Goal: Transaction & Acquisition: Purchase product/service

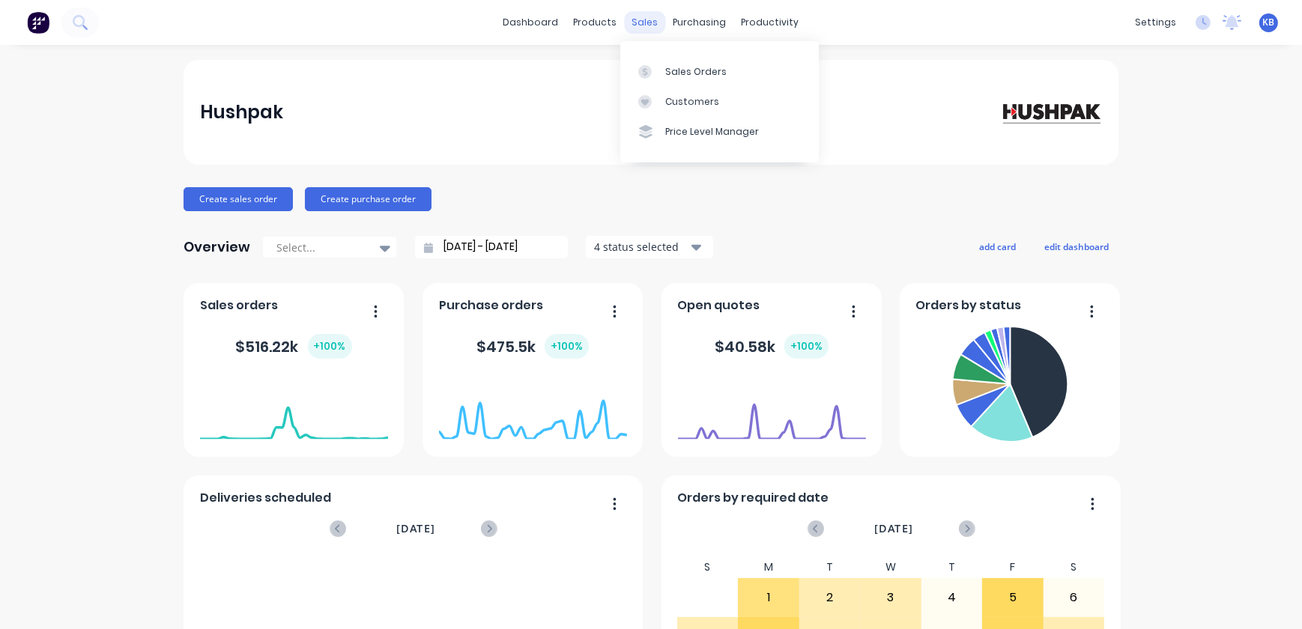
drag, startPoint x: 620, startPoint y: 12, endPoint x: 638, endPoint y: 16, distance: 18.5
click at [625, 12] on div "sales" at bounding box center [645, 22] width 41 height 22
click at [639, 19] on div "sales" at bounding box center [645, 22] width 41 height 22
click at [679, 68] on div "Sales Orders" at bounding box center [695, 71] width 61 height 13
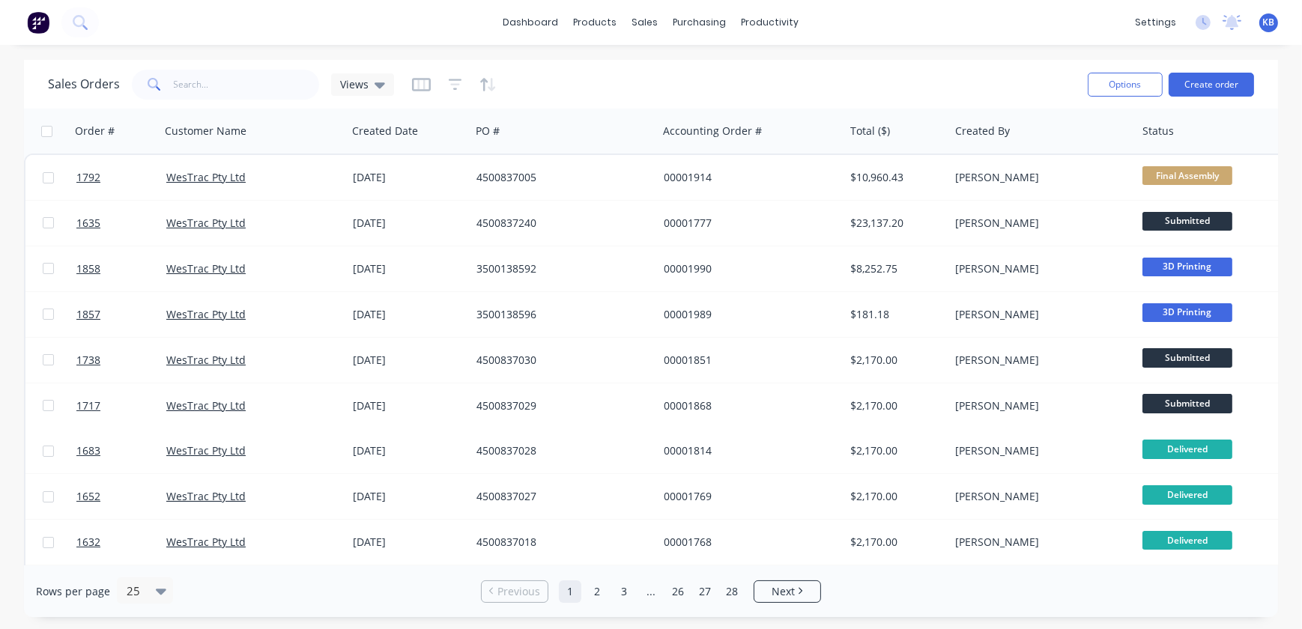
click at [171, 77] on span at bounding box center [153, 85] width 42 height 30
click at [178, 79] on input "text" at bounding box center [247, 85] width 146 height 30
click at [1224, 94] on button "Create order" at bounding box center [1211, 85] width 85 height 24
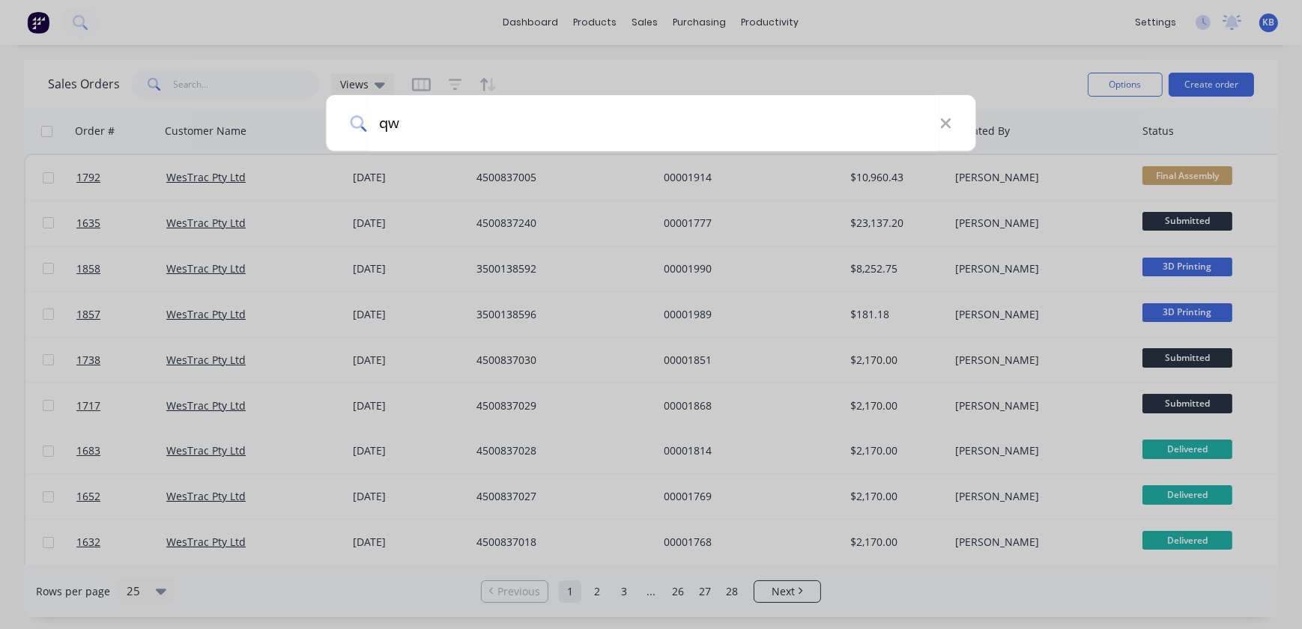
type input "q"
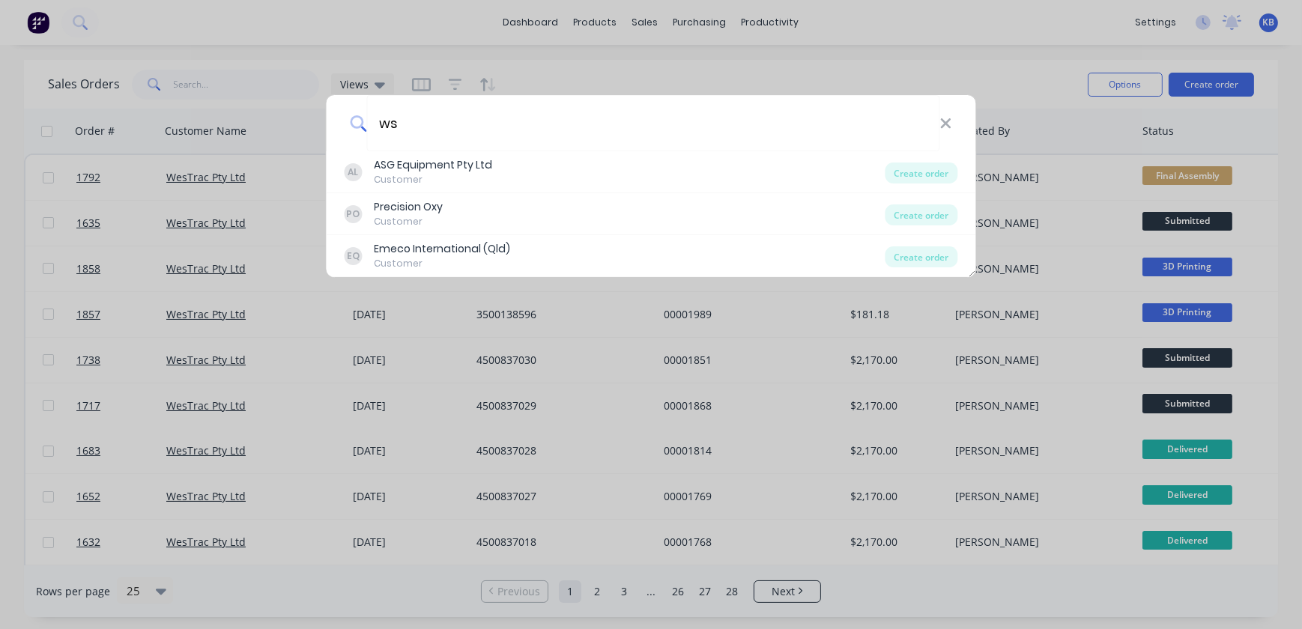
type input "w"
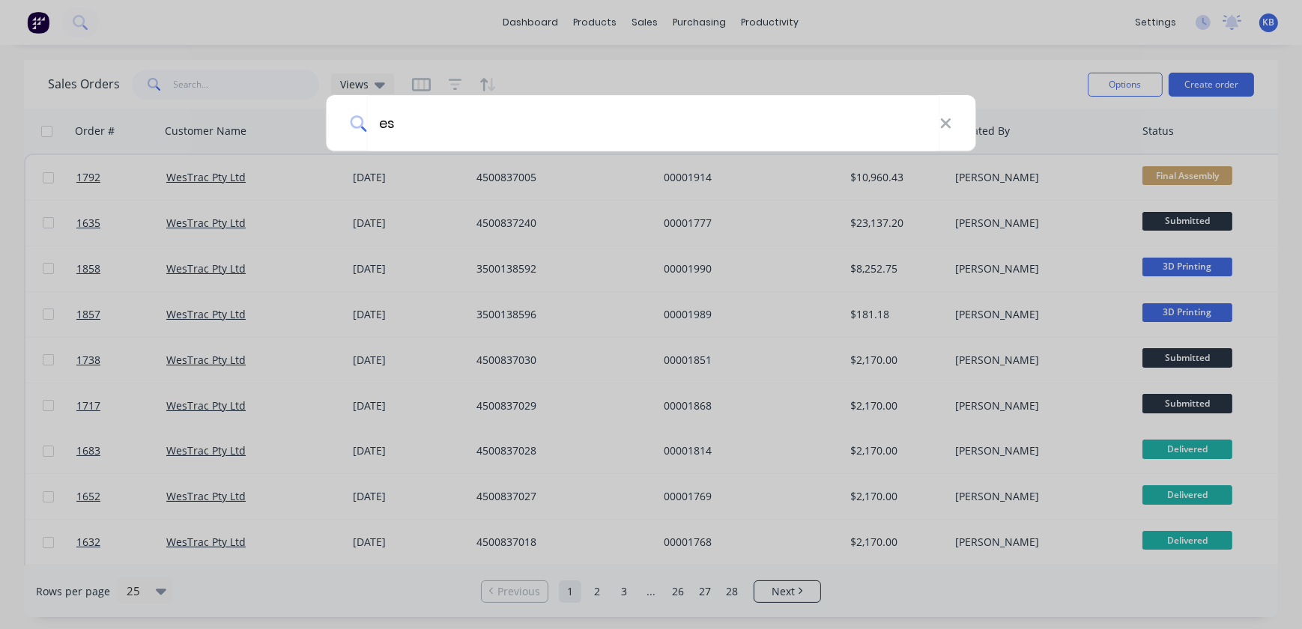
type input "e"
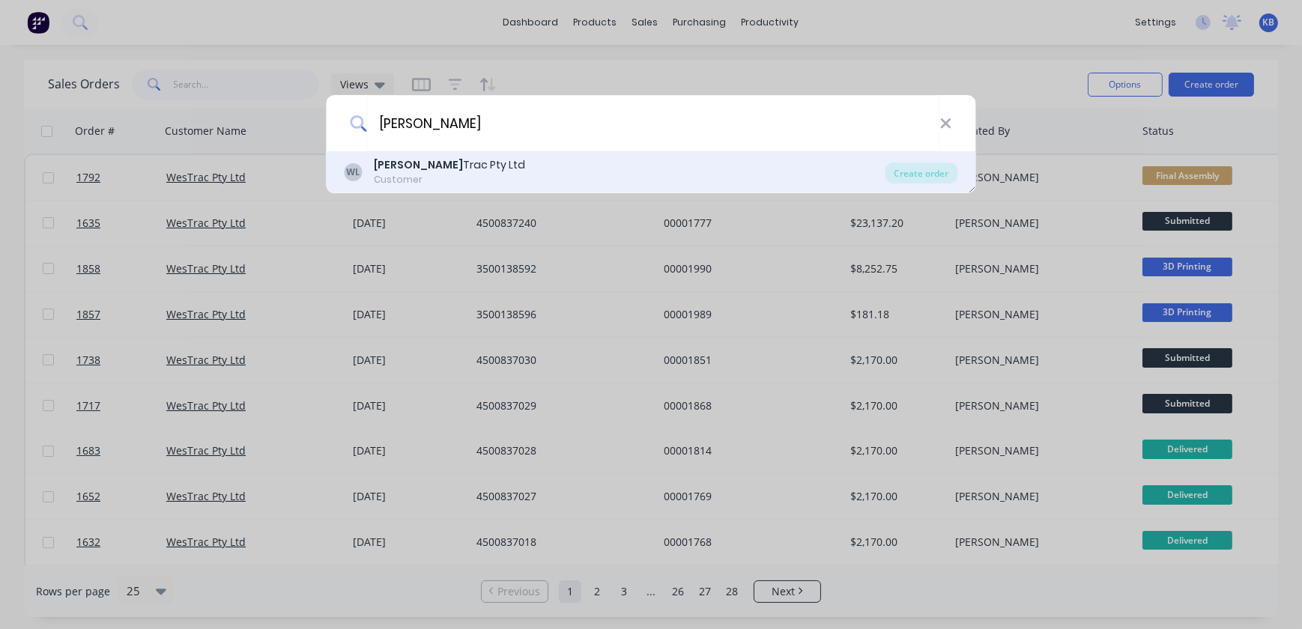
type input "wes"
click at [357, 167] on div "WL" at bounding box center [354, 172] width 18 height 18
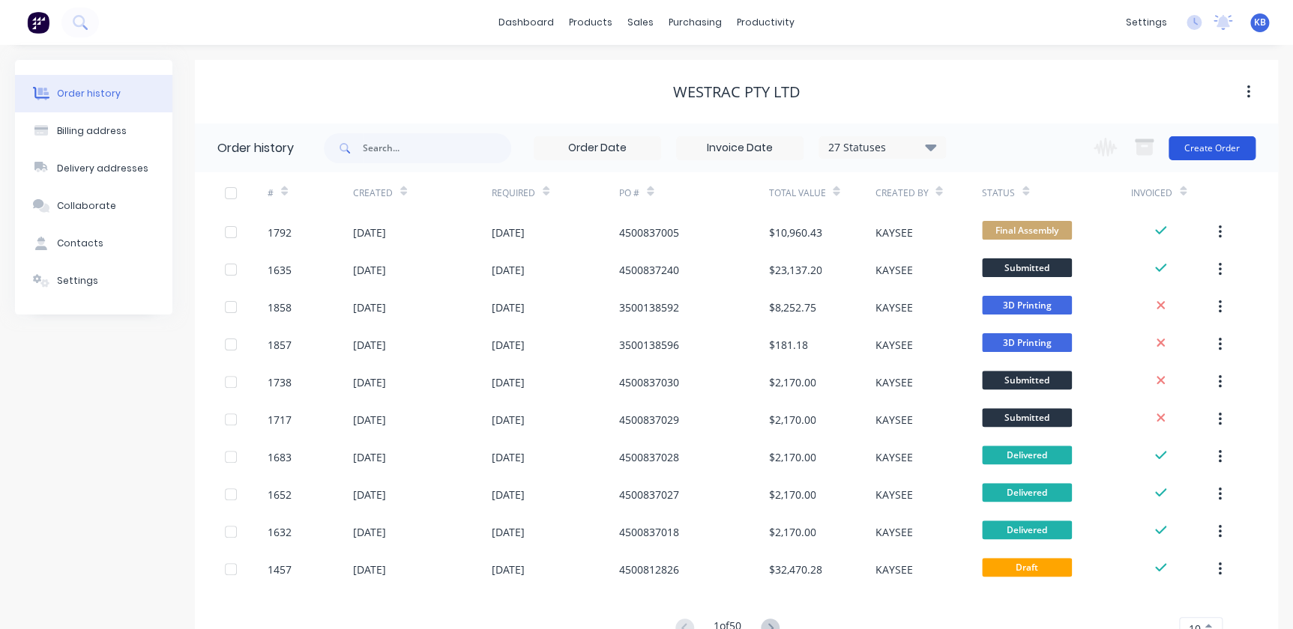
click at [1171, 147] on button "Create Order" at bounding box center [1211, 148] width 87 height 24
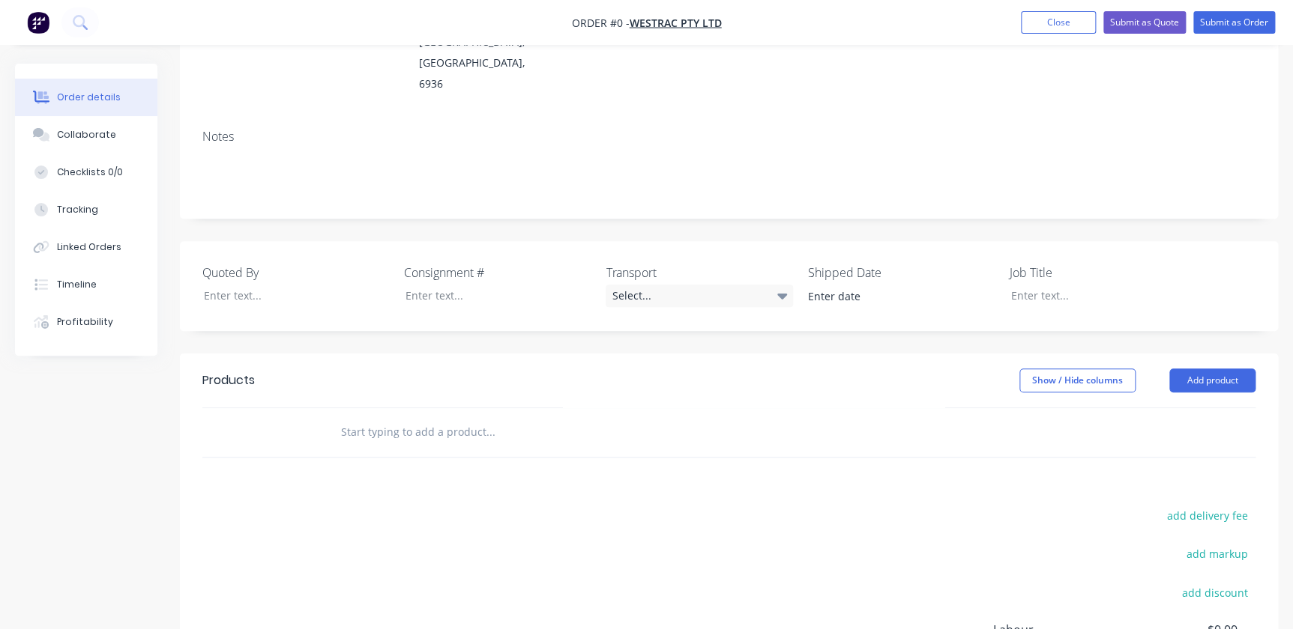
scroll to position [272, 0]
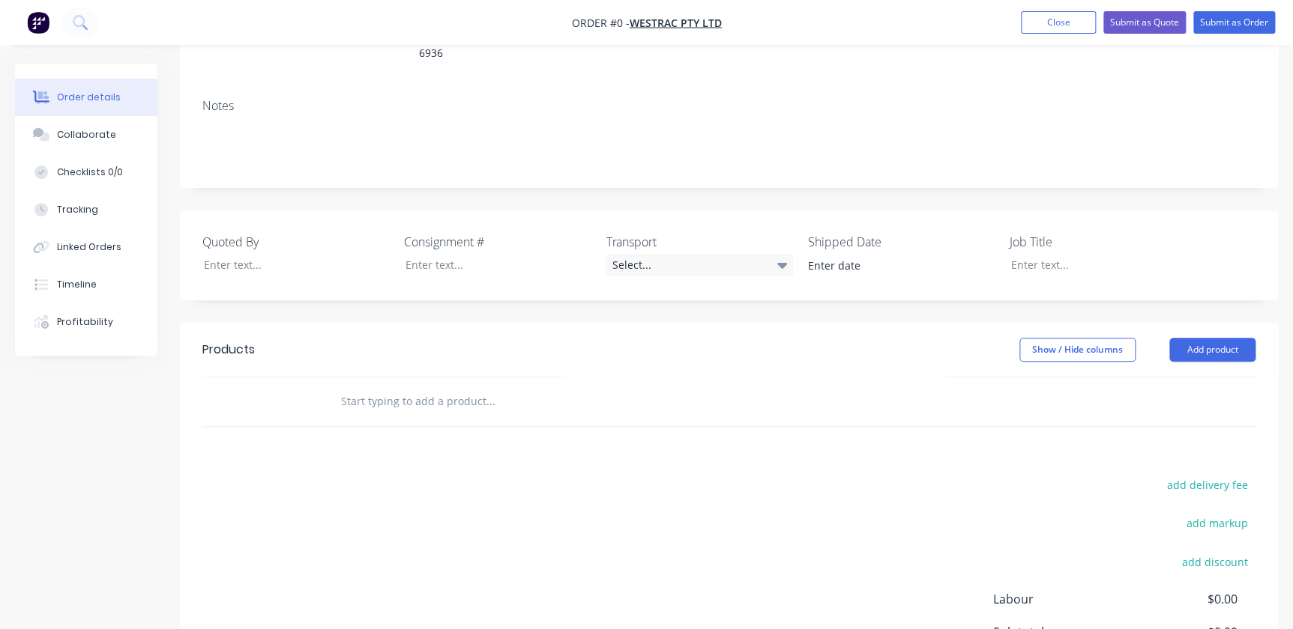
click at [368, 387] on input "text" at bounding box center [490, 402] width 300 height 30
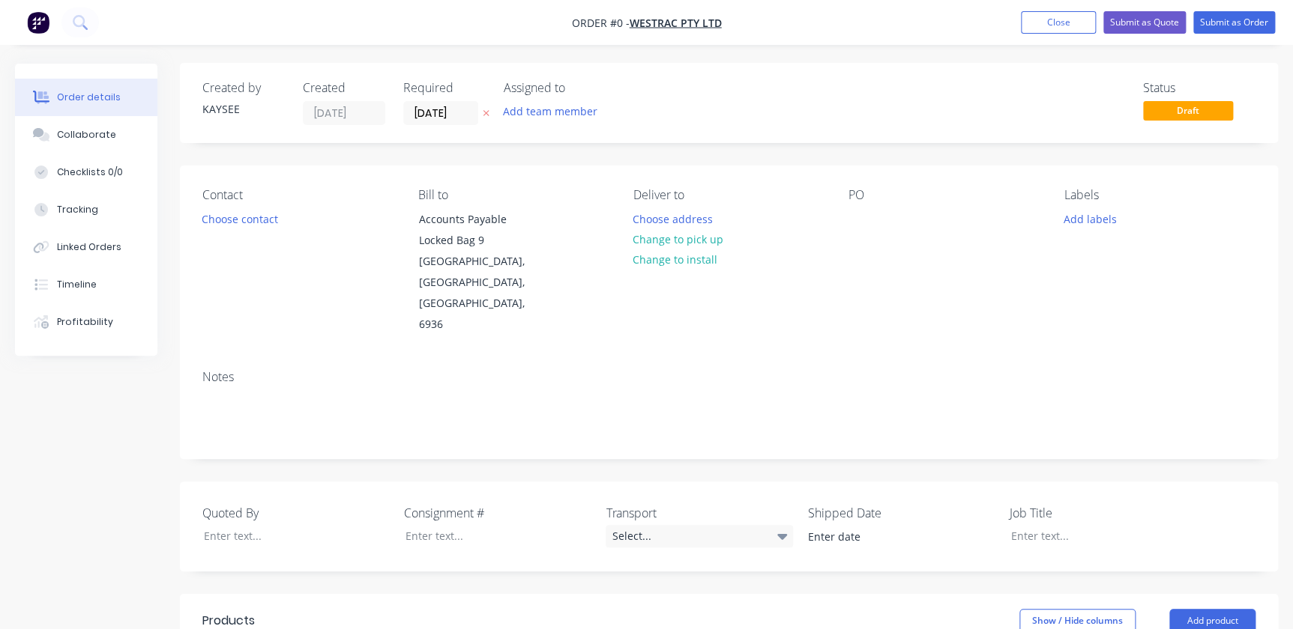
scroll to position [0, 0]
click at [271, 213] on button "Choose contact" at bounding box center [240, 219] width 92 height 20
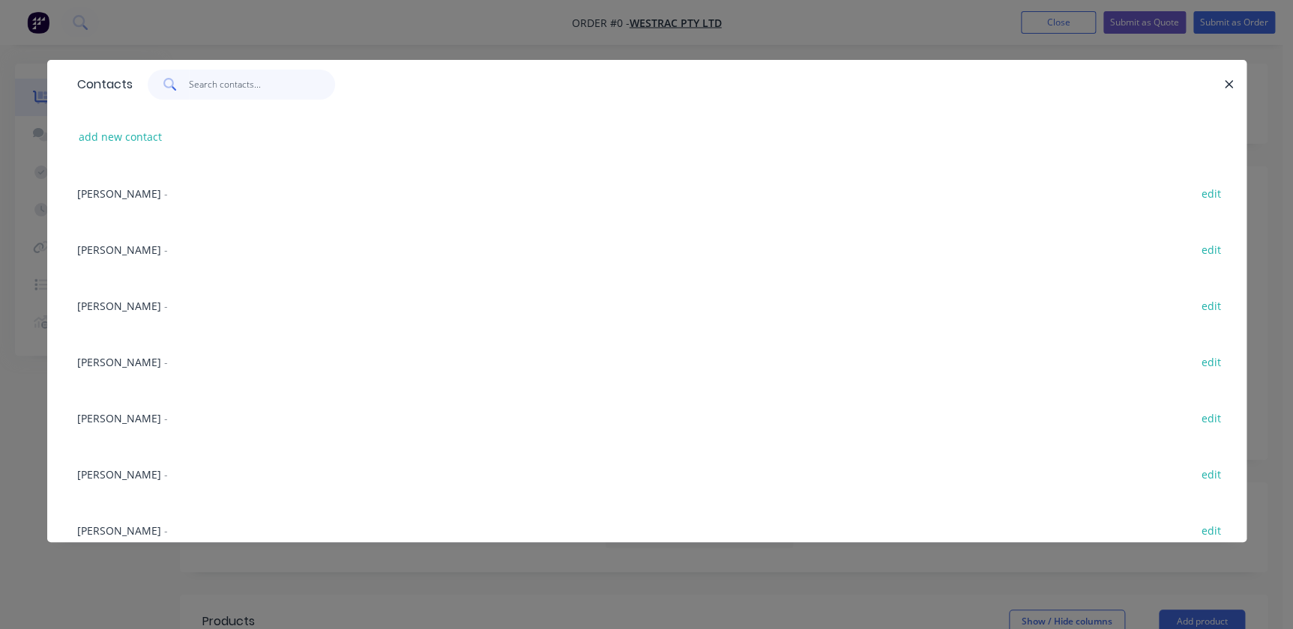
click at [223, 75] on input "text" at bounding box center [262, 85] width 146 height 30
click at [130, 132] on button "add new contact" at bounding box center [120, 137] width 99 height 20
select select "AU"
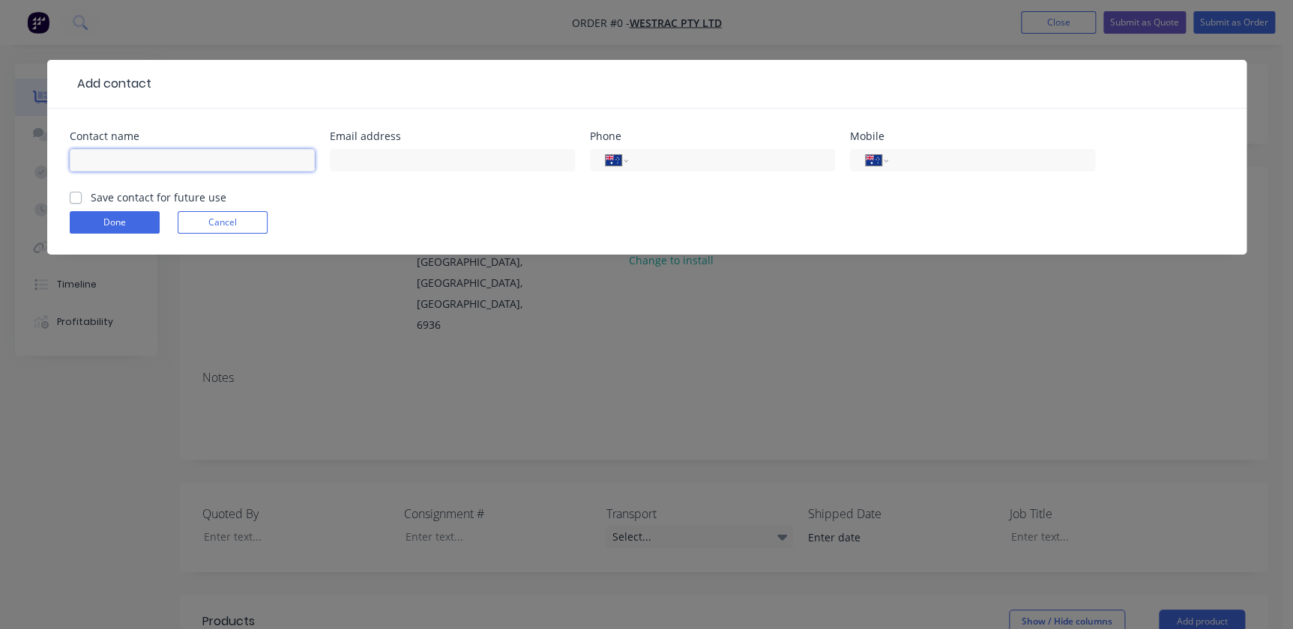
click at [168, 167] on input "text" at bounding box center [192, 160] width 245 height 22
type input "Steven White"
drag, startPoint x: 371, startPoint y: 175, endPoint x: 374, endPoint y: 165, distance: 10.2
click at [371, 174] on div at bounding box center [452, 167] width 245 height 44
click at [374, 165] on input "text" at bounding box center [452, 160] width 245 height 22
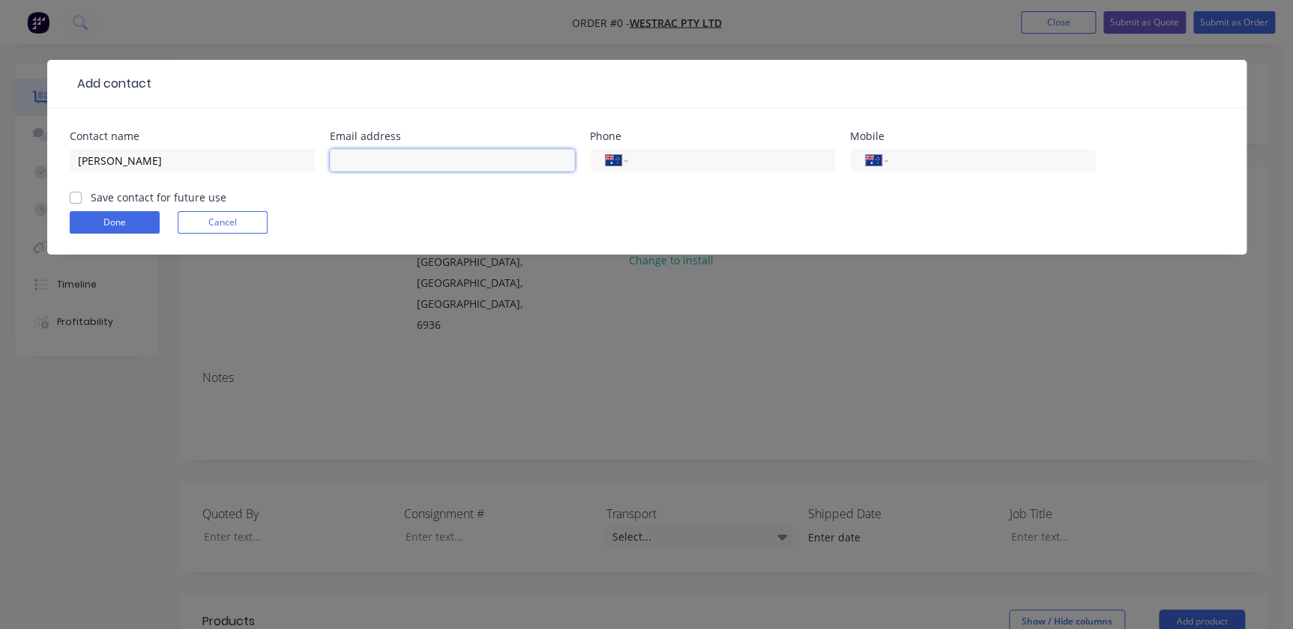
paste input "Steven.White@westrac.com.au"
type input "Steven.White@westrac.com.au"
click at [91, 193] on label "Save contact for future use" at bounding box center [159, 198] width 136 height 16
click at [77, 193] on input "Save contact for future use" at bounding box center [76, 197] width 12 height 14
checkbox input "true"
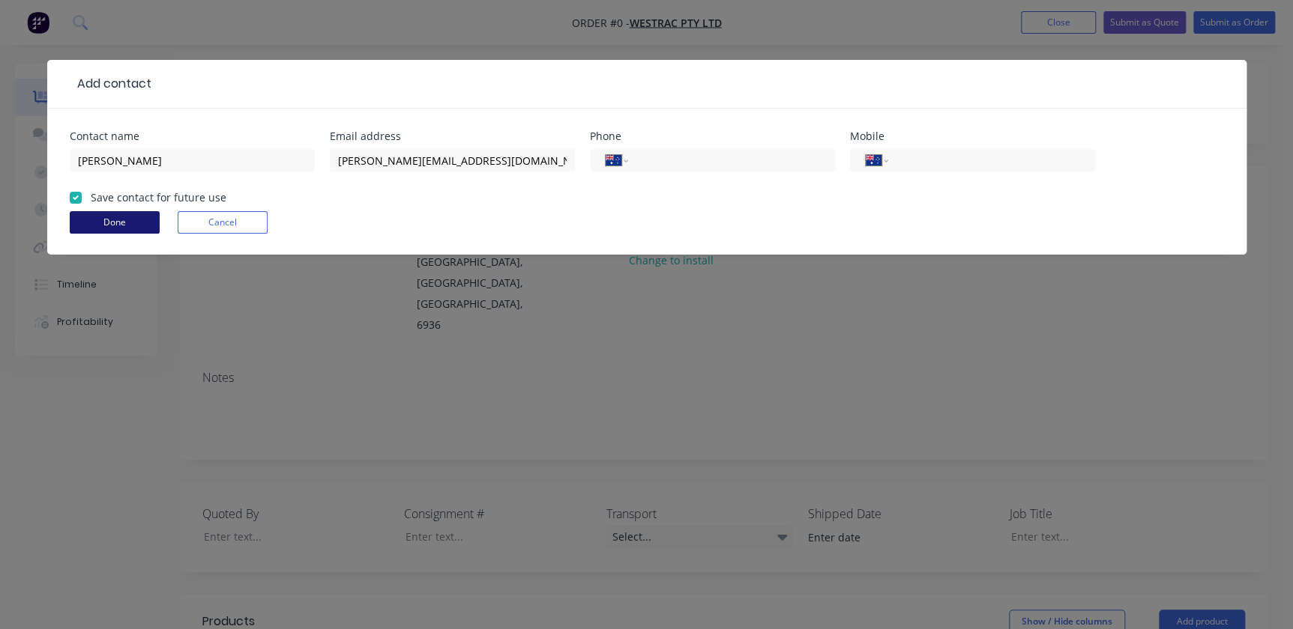
click at [90, 214] on button "Done" at bounding box center [115, 222] width 90 height 22
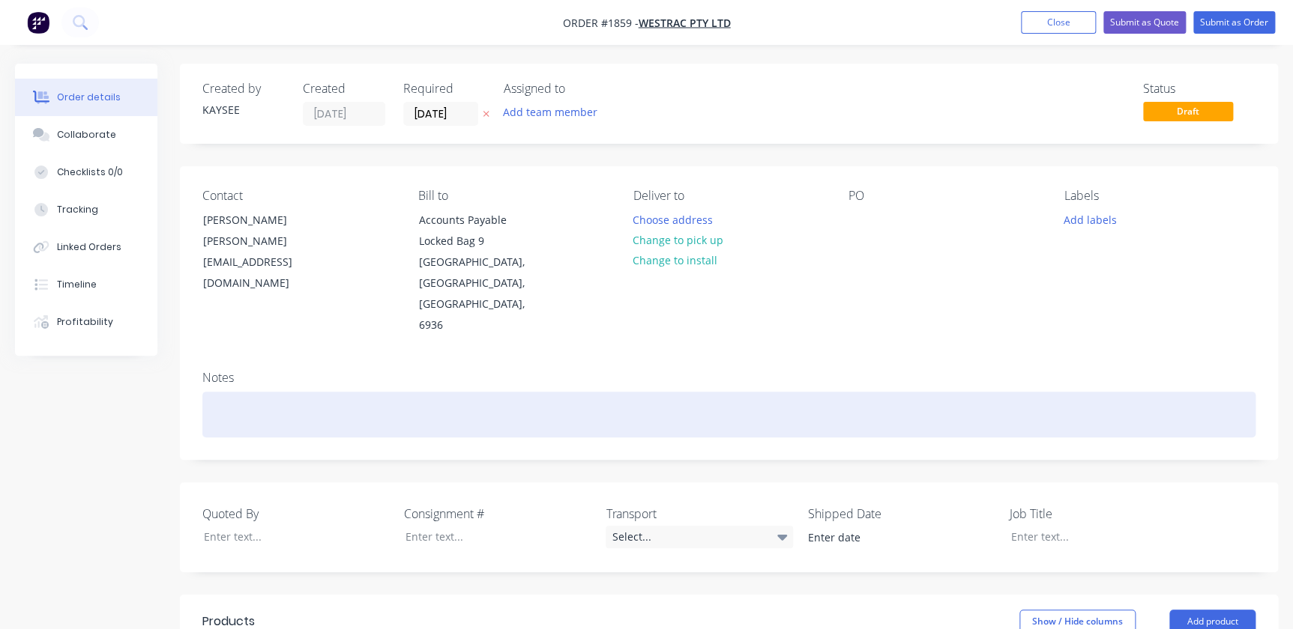
drag, startPoint x: 243, startPoint y: 336, endPoint x: 220, endPoint y: 369, distance: 39.9
click at [242, 371] on div "Notes" at bounding box center [728, 378] width 1053 height 14
click at [220, 392] on div at bounding box center [728, 415] width 1053 height 46
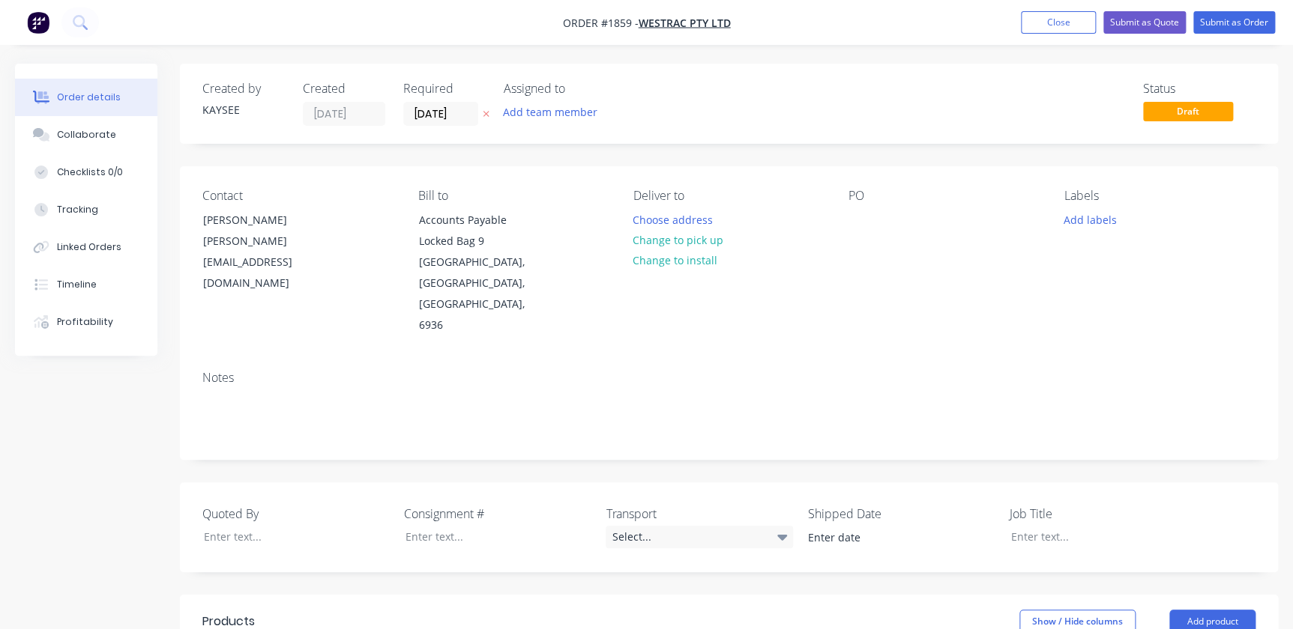
click at [1040, 10] on nav "Order #1859 - WesTrac Pty Ltd Add product Close Submit as Quote Submit as Order" at bounding box center [646, 22] width 1293 height 45
click at [1040, 15] on button "Close" at bounding box center [1058, 22] width 75 height 22
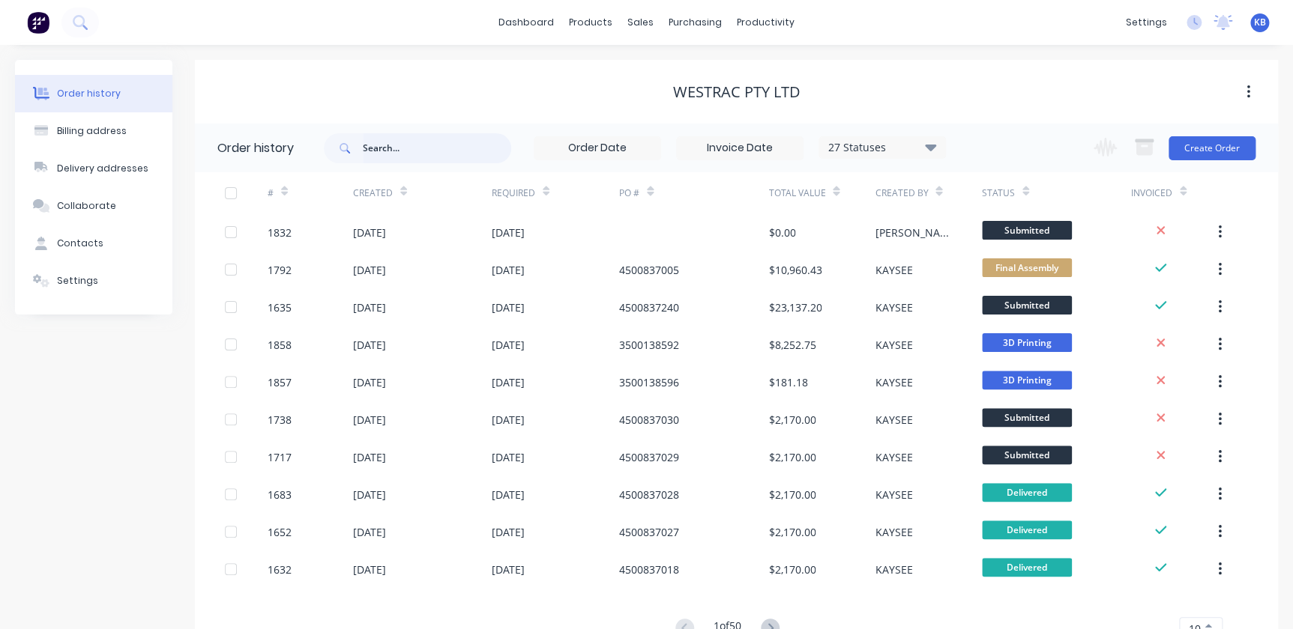
click at [431, 157] on input "text" at bounding box center [437, 148] width 148 height 30
type input "1858"
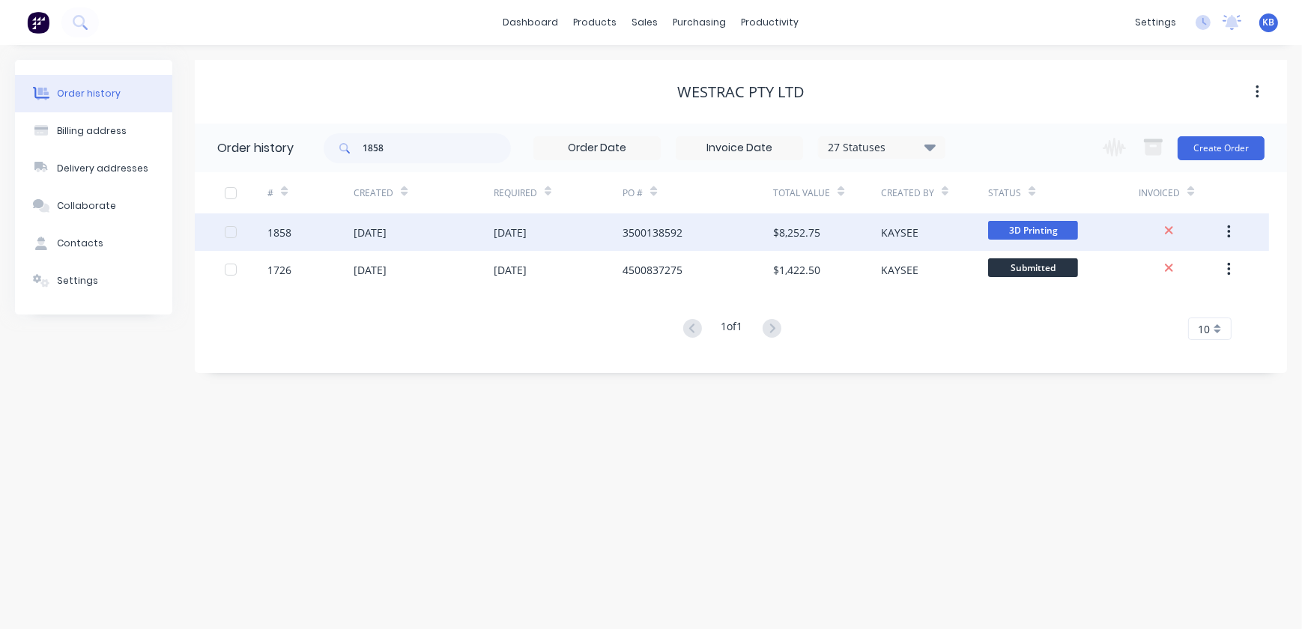
click at [318, 241] on div "1858" at bounding box center [311, 232] width 86 height 37
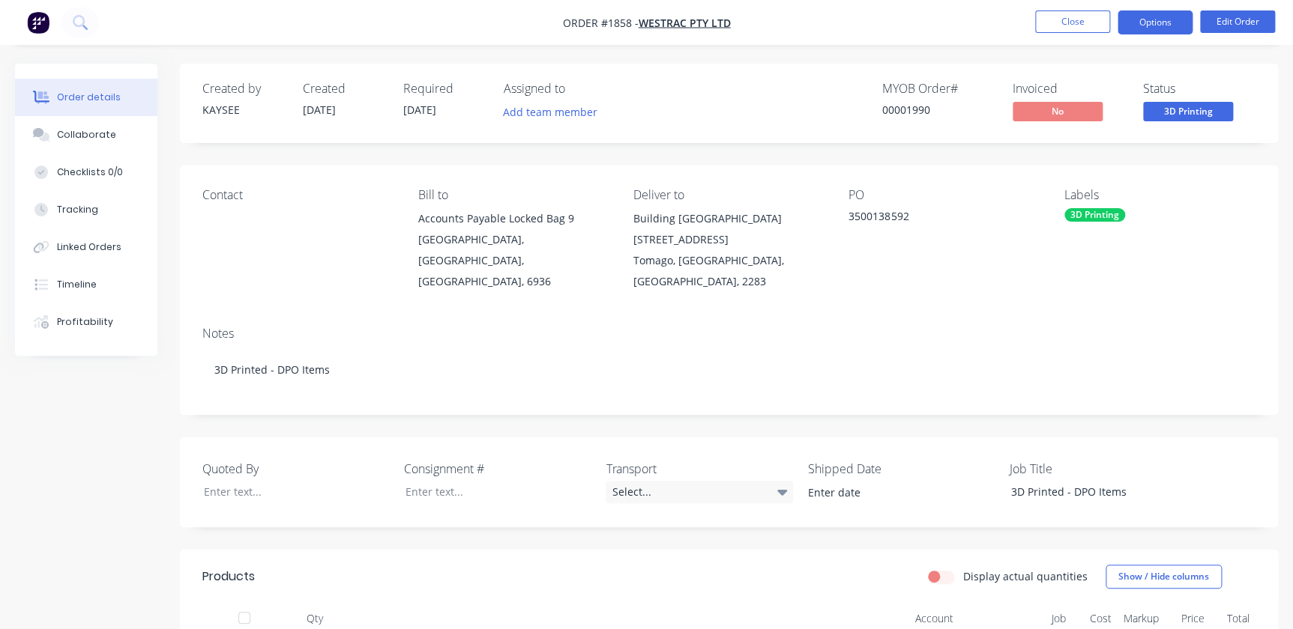
click at [1154, 29] on button "Options" at bounding box center [1154, 22] width 75 height 24
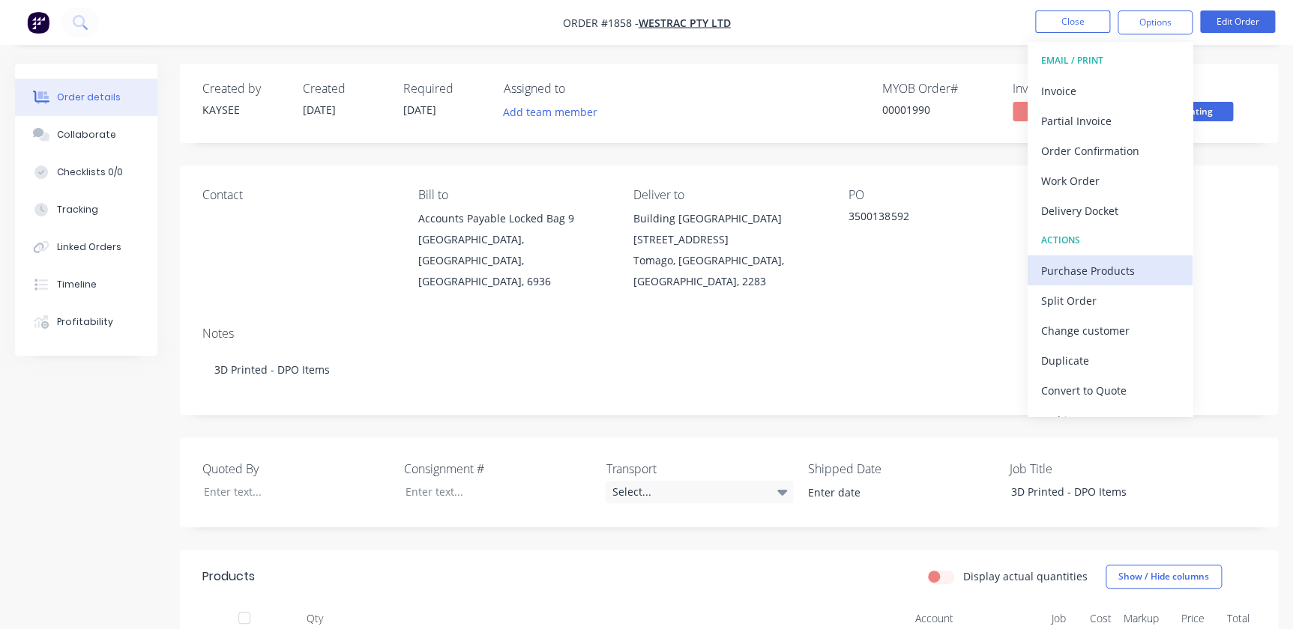
click at [1082, 272] on div "Purchase Products" at bounding box center [1110, 271] width 138 height 22
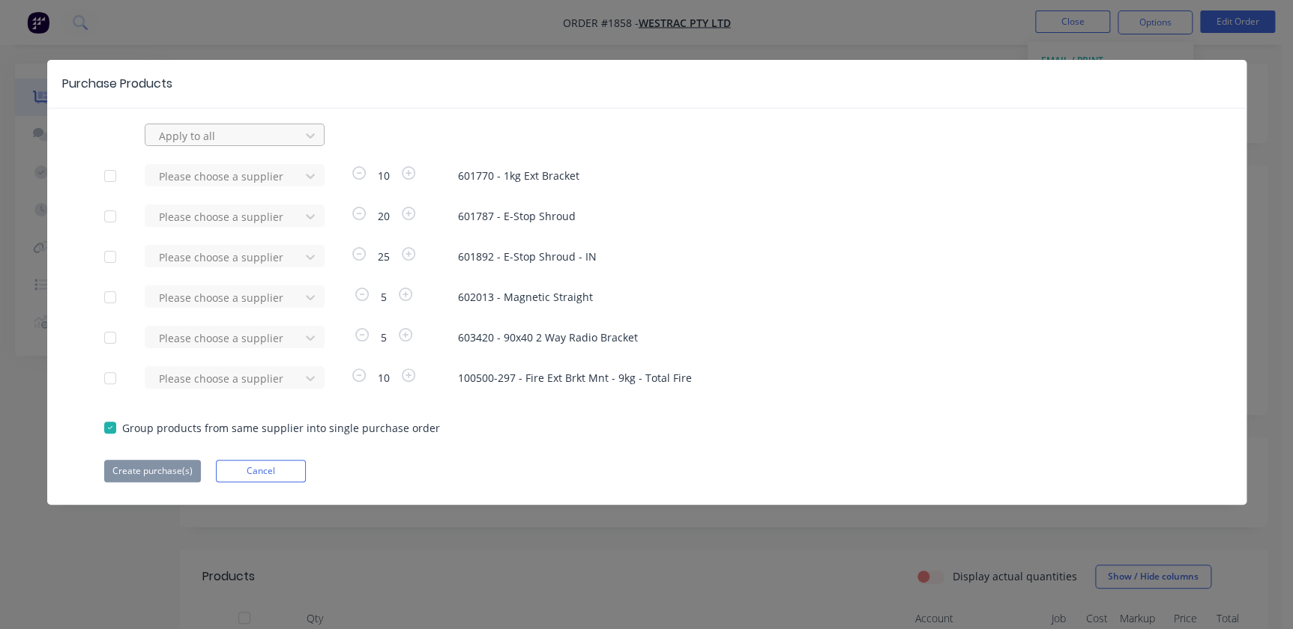
click at [187, 141] on div at bounding box center [224, 136] width 135 height 19
type input "mlh"
click at [195, 152] on div "MLH Metalworks P/L" at bounding box center [235, 169] width 180 height 34
click at [196, 163] on div "MLH Metalworks P/L" at bounding box center [235, 169] width 180 height 28
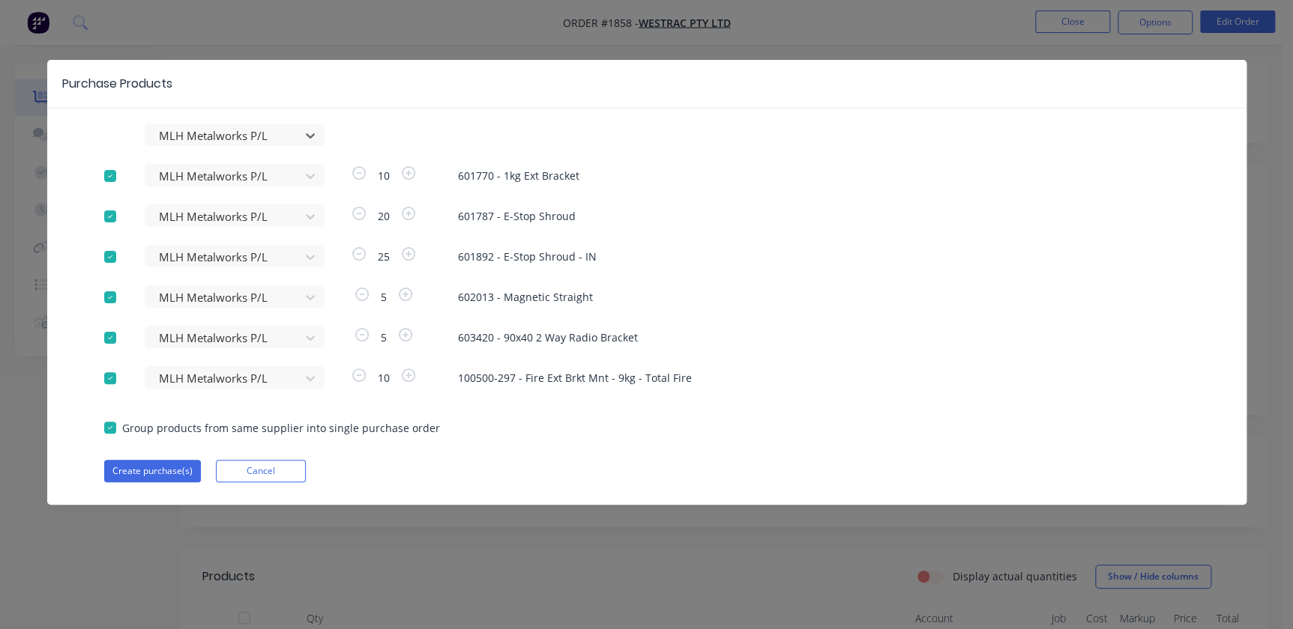
click at [105, 375] on div at bounding box center [110, 378] width 30 height 30
click at [111, 423] on div at bounding box center [110, 428] width 30 height 30
click at [108, 423] on div at bounding box center [110, 428] width 30 height 30
click at [112, 175] on div at bounding box center [110, 176] width 30 height 30
click at [110, 216] on div at bounding box center [110, 217] width 30 height 30
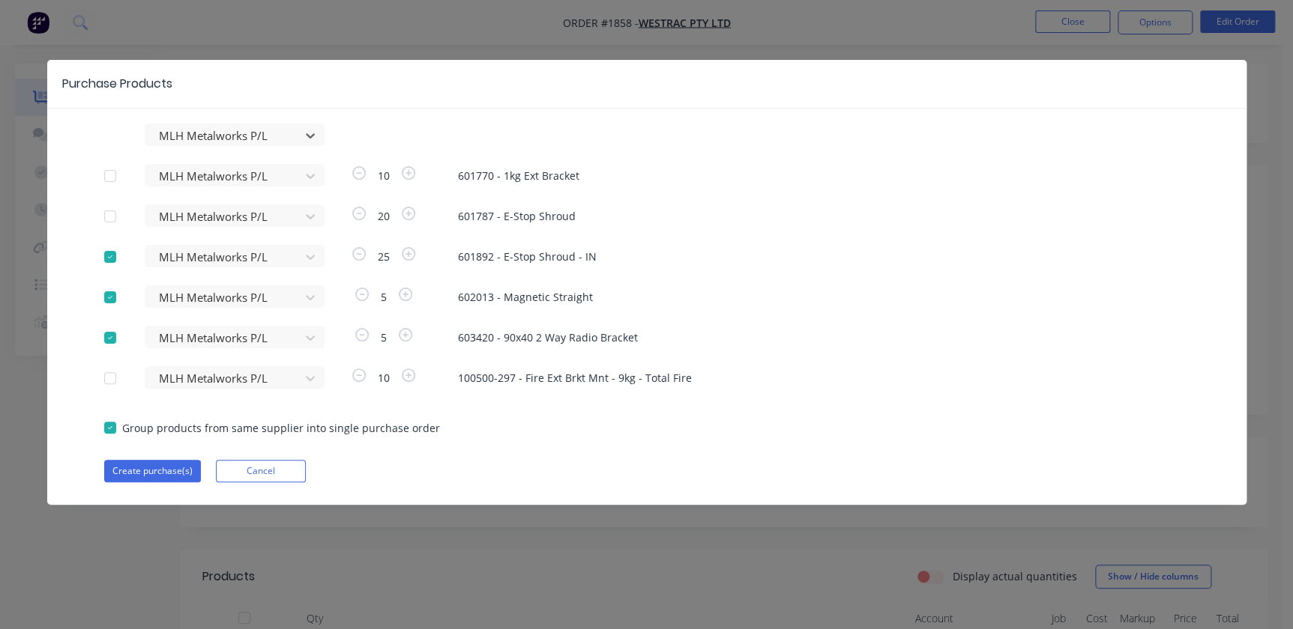
click at [108, 246] on div at bounding box center [110, 257] width 30 height 30
click at [107, 298] on div at bounding box center [110, 298] width 30 height 30
click at [109, 336] on div at bounding box center [110, 338] width 30 height 30
click at [309, 132] on icon at bounding box center [310, 135] width 15 height 15
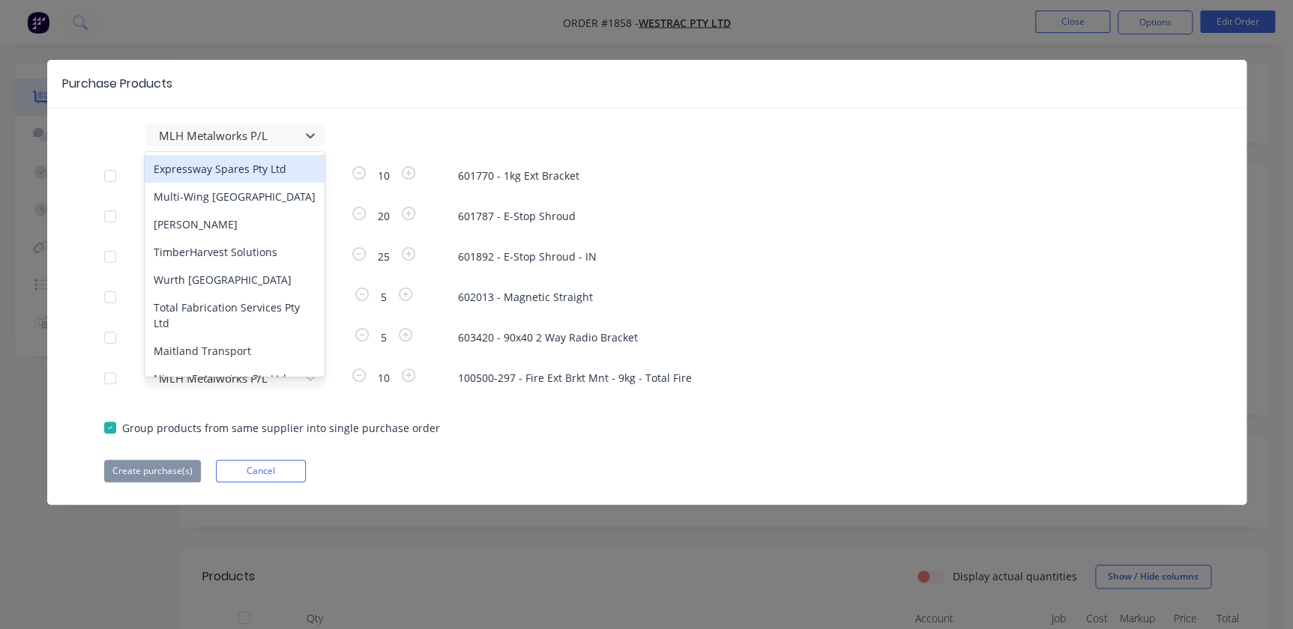
click at [397, 136] on div "option MLH Metalworks P/L, selected. 149 results available. Use Up and Down to …" at bounding box center [646, 135] width 1085 height 22
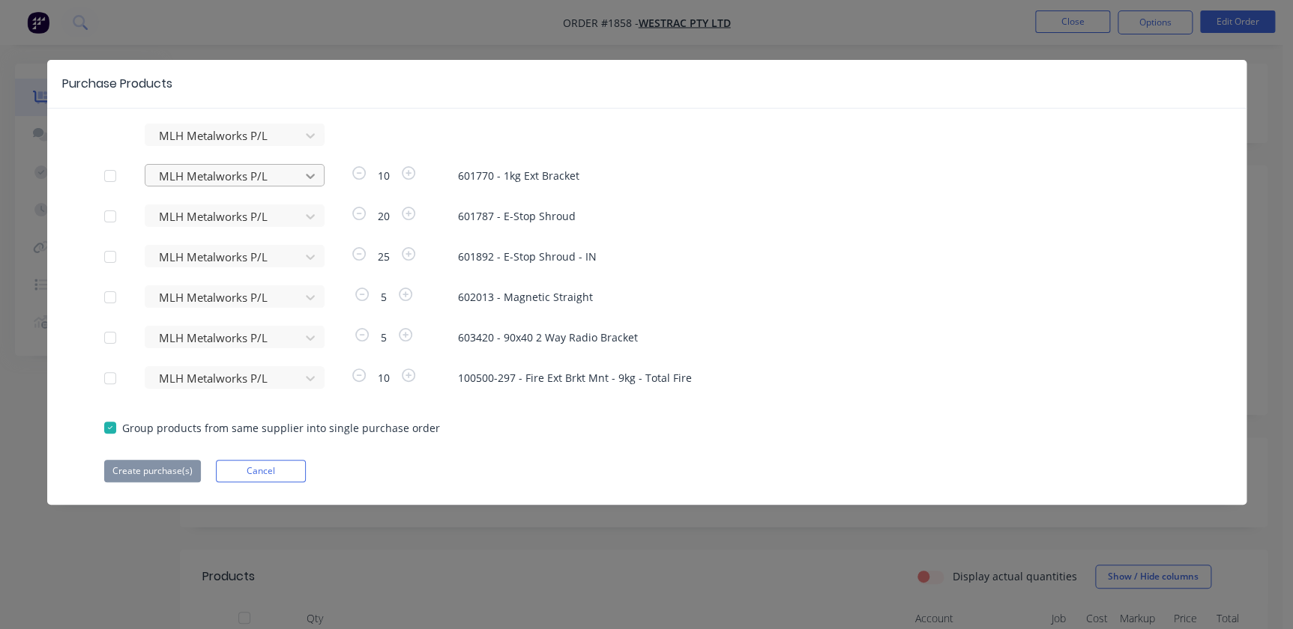
click at [306, 170] on icon at bounding box center [310, 176] width 15 height 15
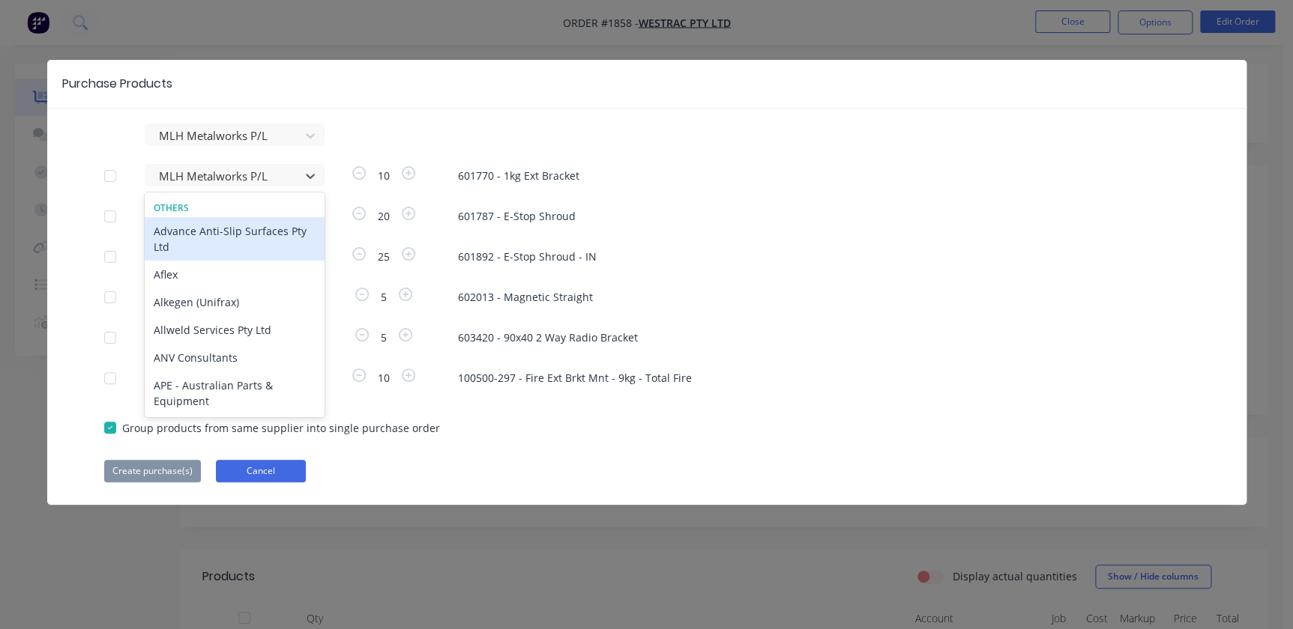
click at [287, 468] on button "Cancel" at bounding box center [261, 471] width 90 height 22
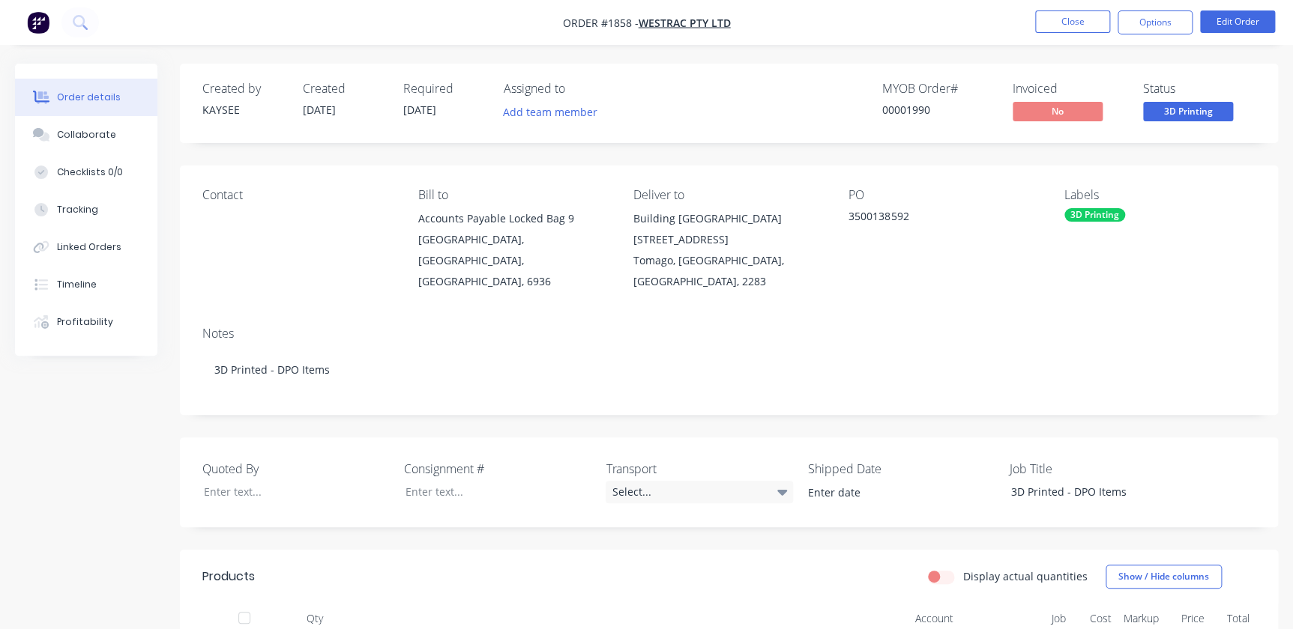
click at [1127, 37] on nav "Order #1858 - WesTrac Pty Ltd Close Options Edit Order" at bounding box center [646, 22] width 1293 height 45
click at [1138, 26] on button "Options" at bounding box center [1154, 22] width 75 height 24
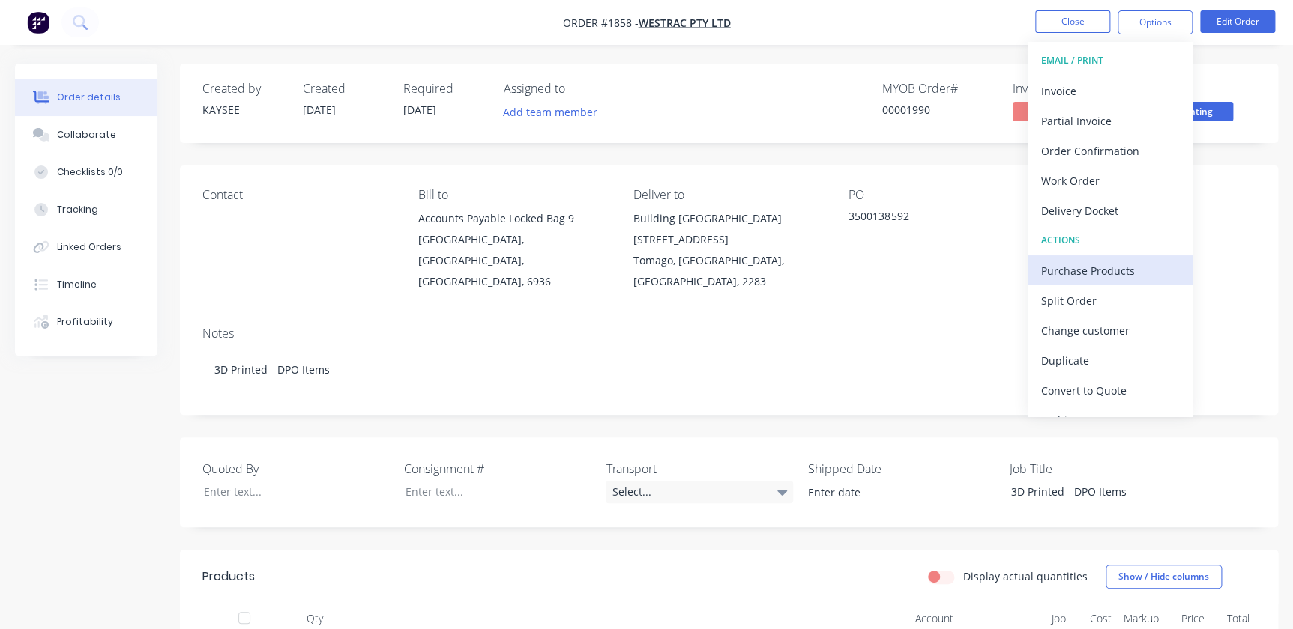
click at [1072, 270] on div "Purchase Products" at bounding box center [1110, 271] width 138 height 22
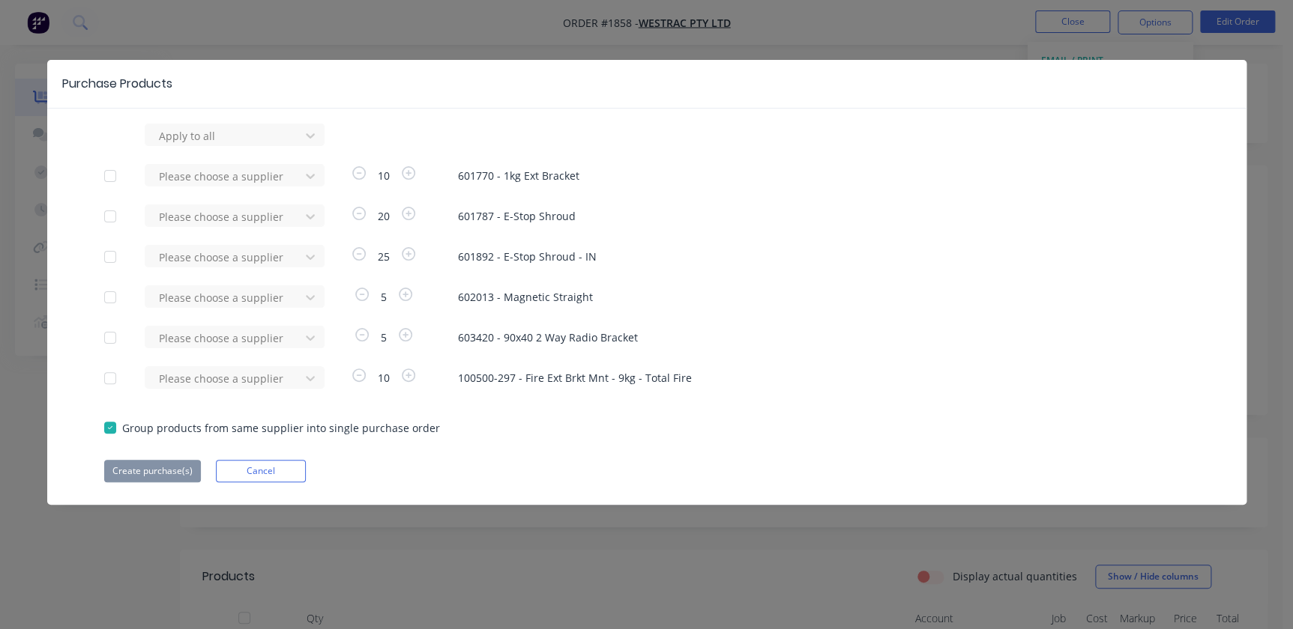
click at [108, 380] on div at bounding box center [110, 378] width 30 height 30
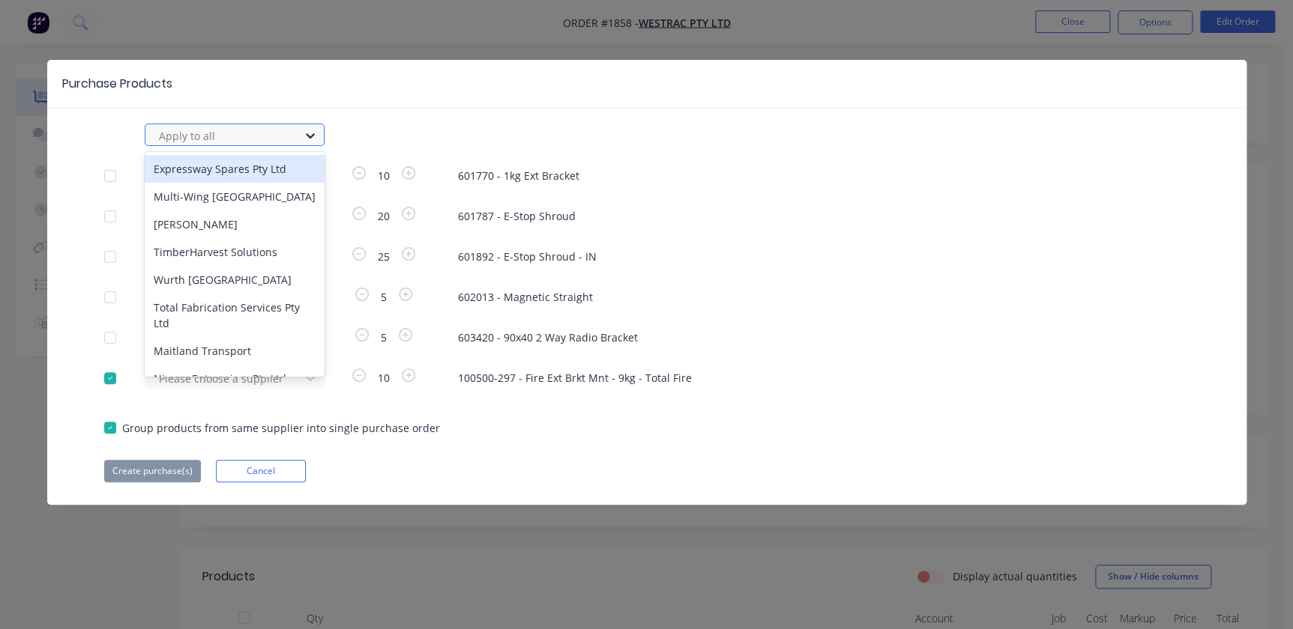
click at [306, 132] on icon at bounding box center [310, 135] width 15 height 15
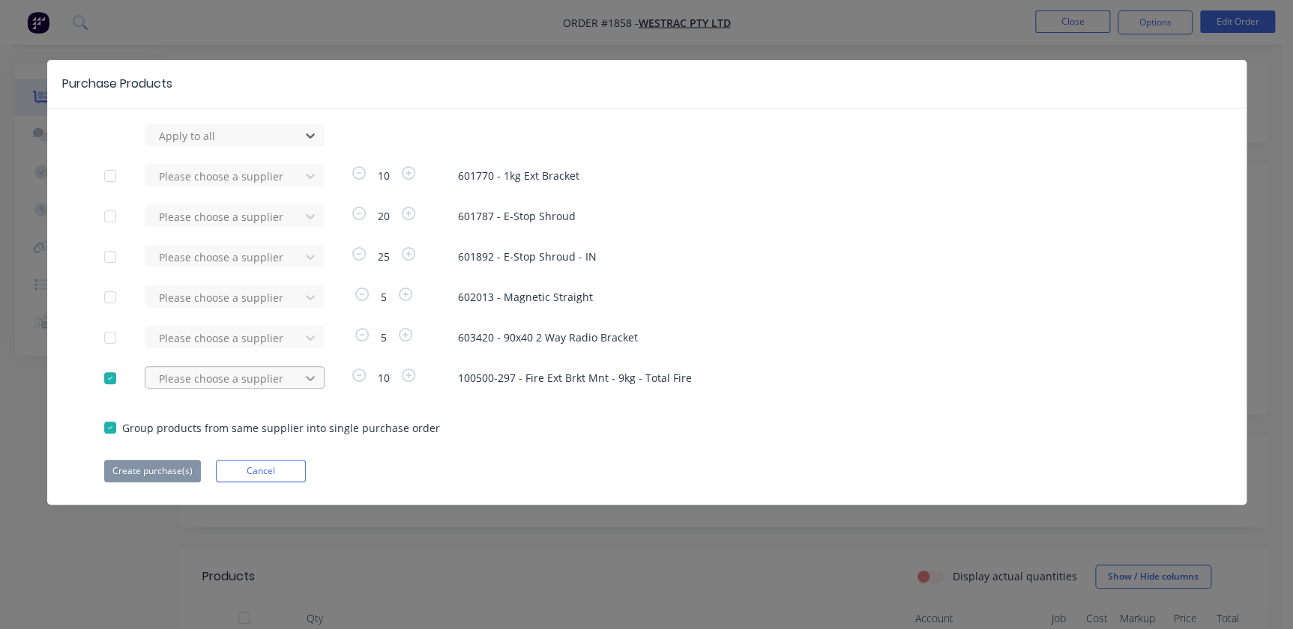
click at [309, 378] on icon at bounding box center [310, 378] width 15 height 15
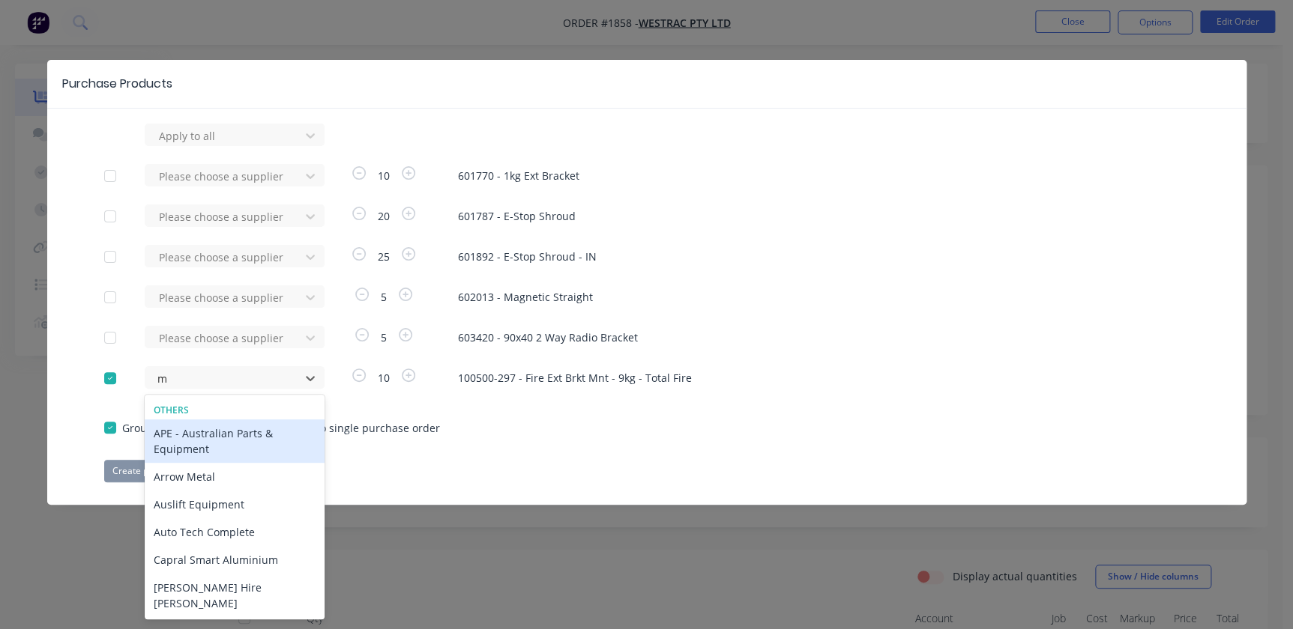
type input "ml"
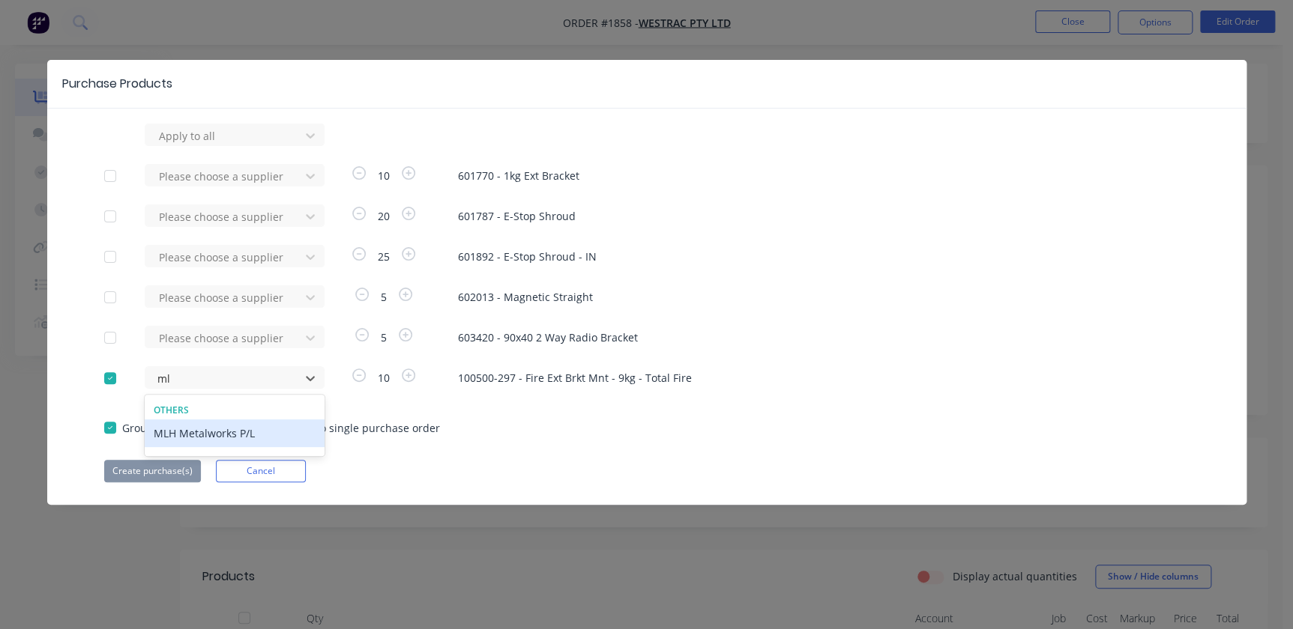
click at [240, 426] on div "MLH Metalworks P/L" at bounding box center [235, 434] width 180 height 28
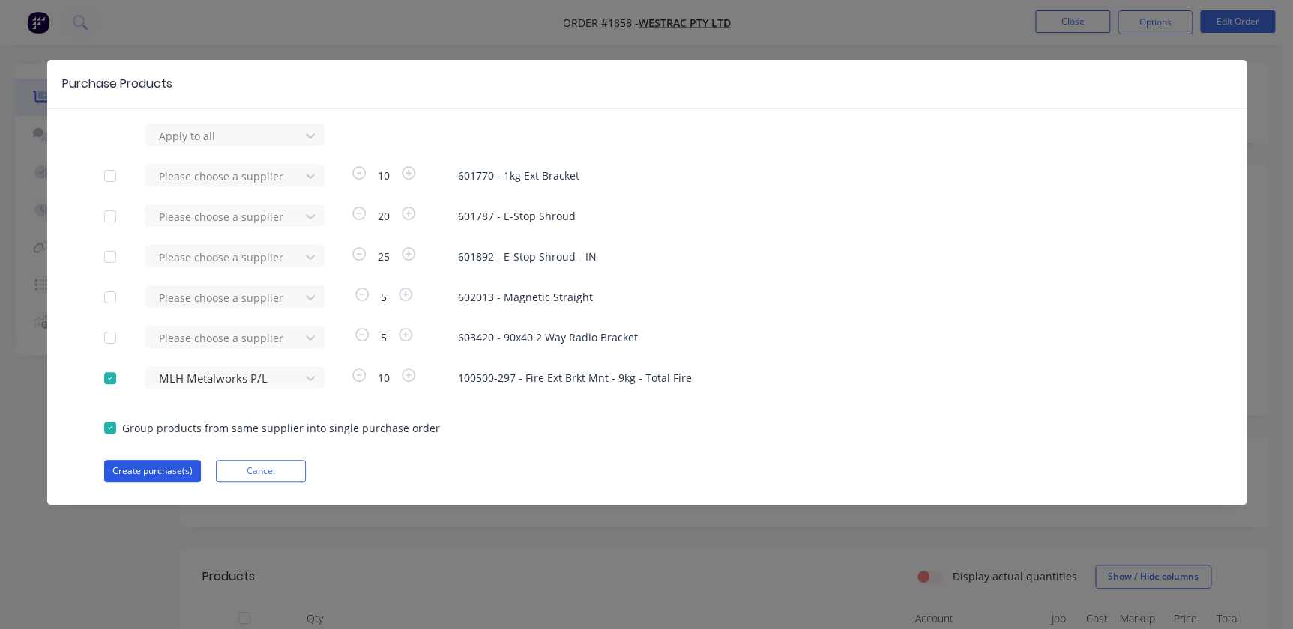
click at [148, 474] on button "Create purchase(s)" at bounding box center [152, 471] width 97 height 22
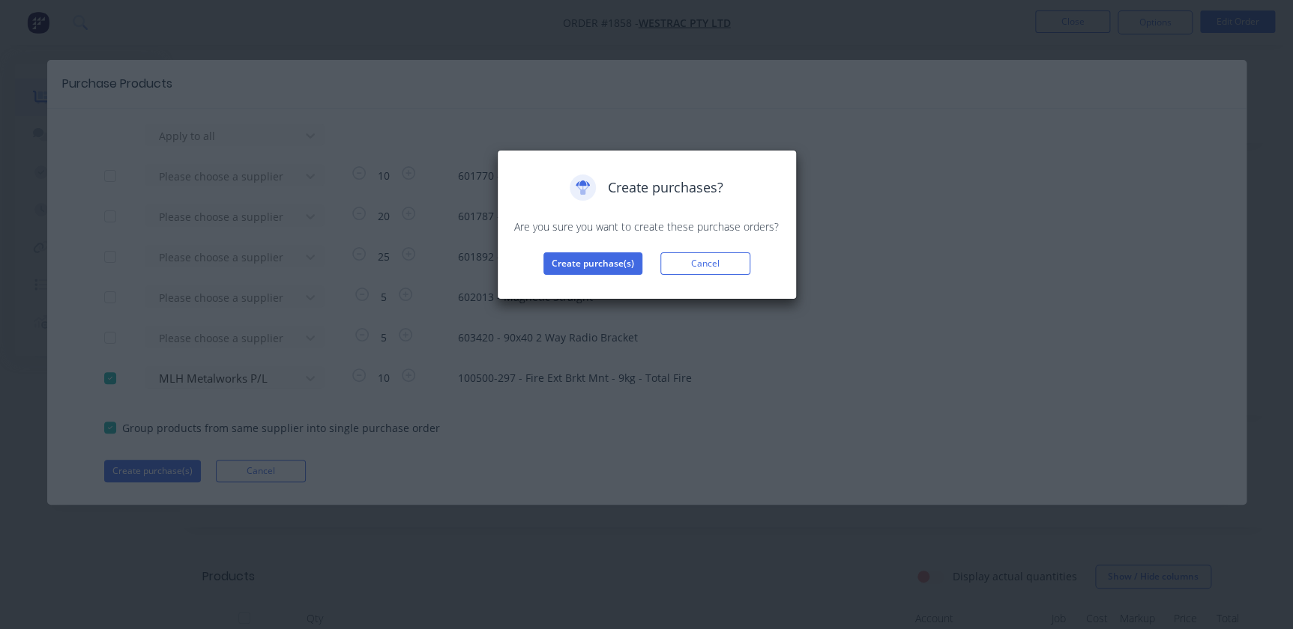
click at [581, 277] on div "Create purchases? Are you sure you want to create these purchase orders? Create…" at bounding box center [647, 225] width 300 height 150
click at [585, 264] on button "Create purchase(s)" at bounding box center [592, 264] width 99 height 22
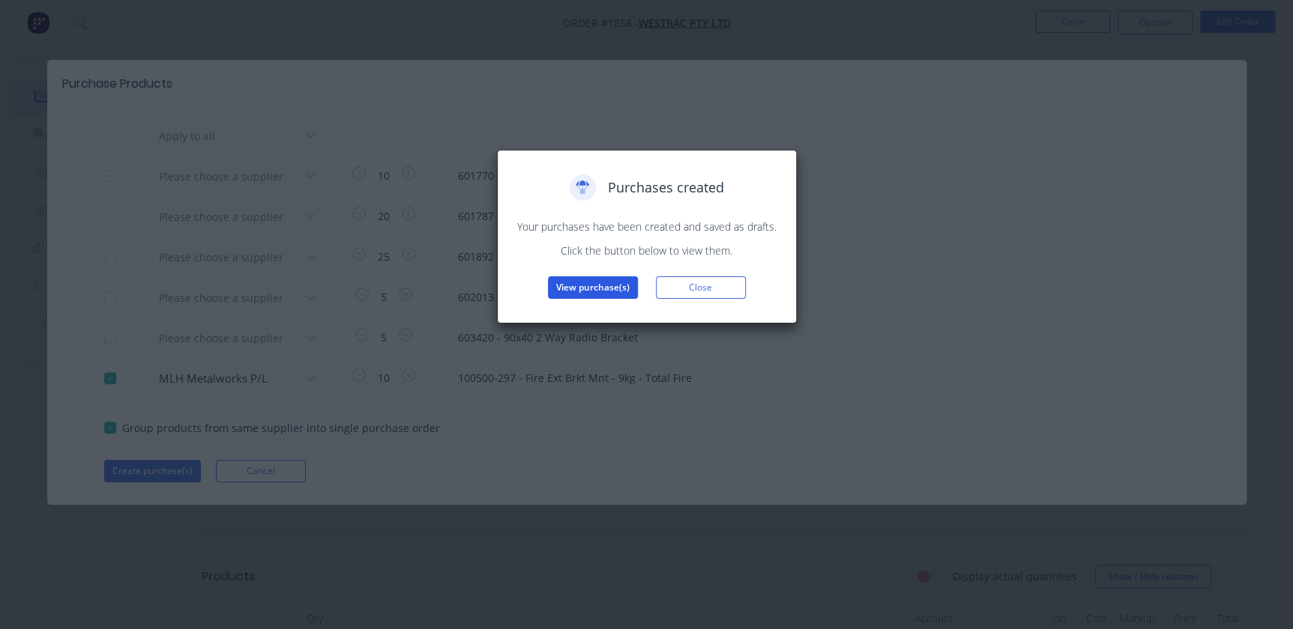
click at [580, 286] on button "View purchase(s)" at bounding box center [593, 288] width 90 height 22
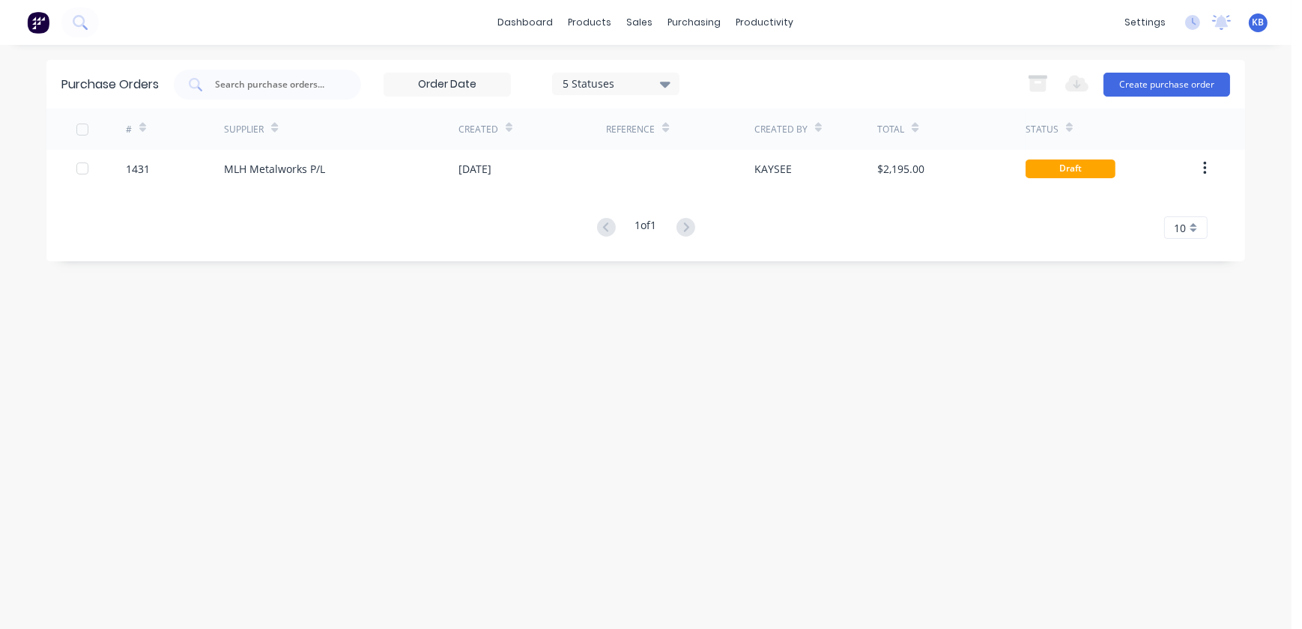
drag, startPoint x: 477, startPoint y: 424, endPoint x: 472, endPoint y: 411, distance: 13.8
click at [477, 424] on div "Purchase Orders 5 Statuses 5 Statuses Export to Excel (XLSX) Create purchase or…" at bounding box center [645, 337] width 1199 height 555
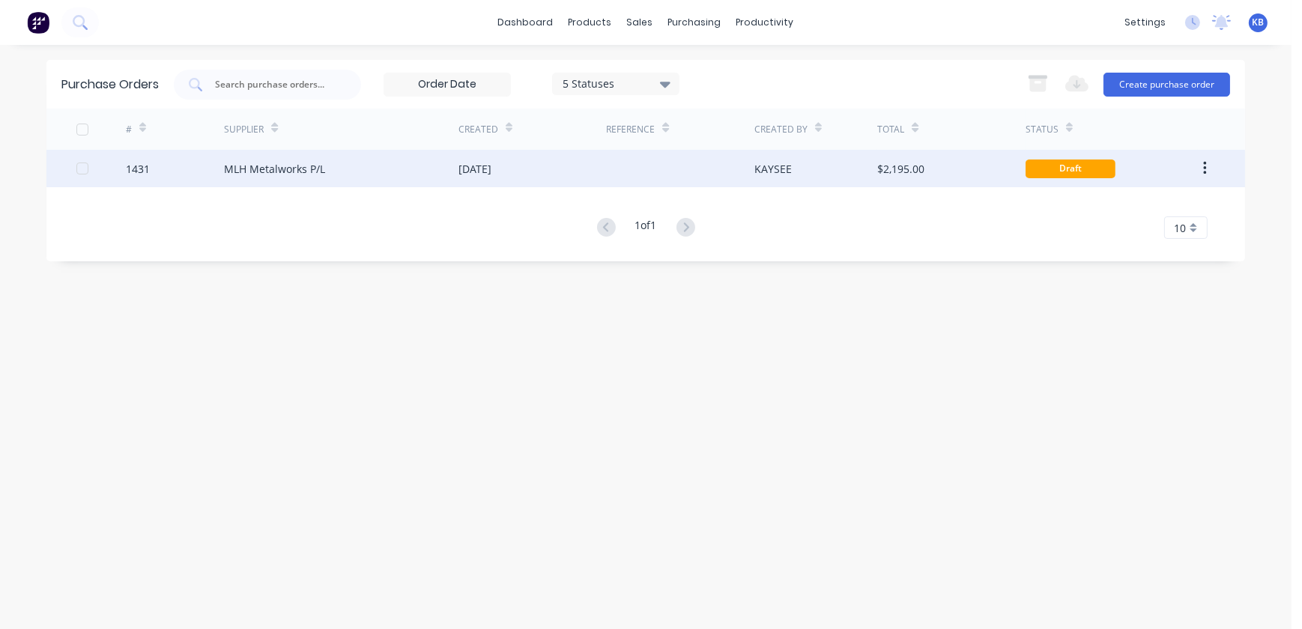
click at [301, 166] on div "MLH Metalworks P/L" at bounding box center [274, 169] width 101 height 16
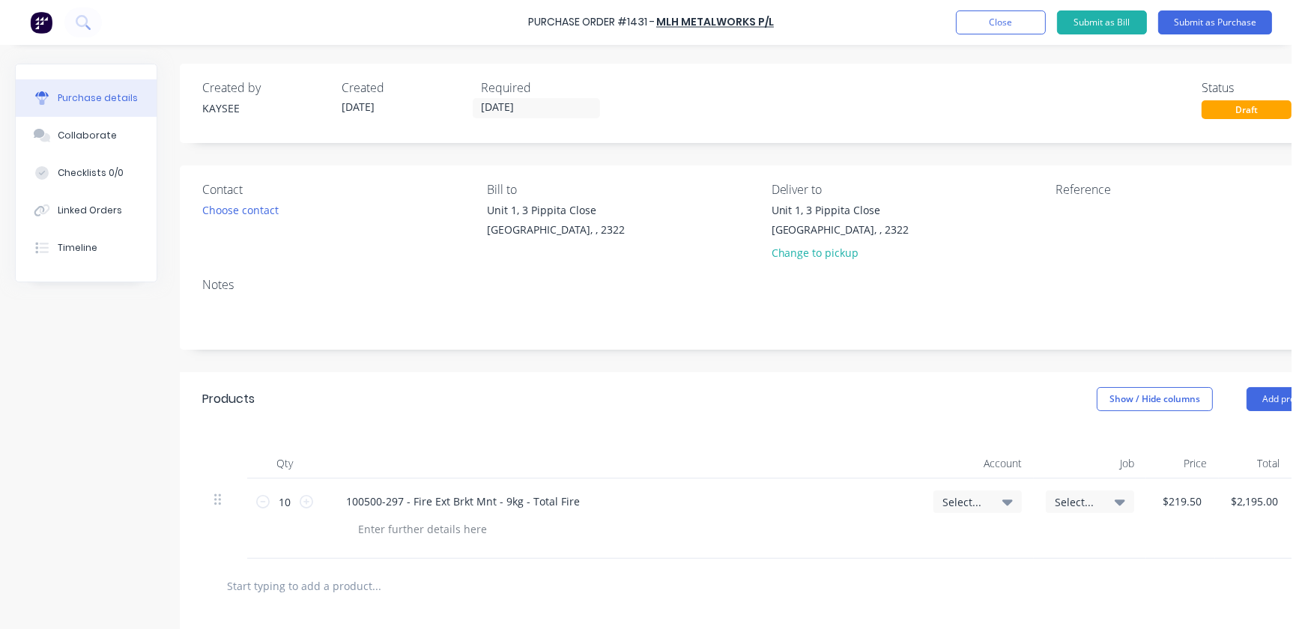
click at [629, 525] on div at bounding box center [628, 530] width 564 height 22
click at [612, 512] on div "100500-297 - Fire Ext Brkt Mnt - 9kg - Total Fire" at bounding box center [622, 502] width 576 height 22
click at [573, 496] on div "100500-297 - Fire Ext Brkt Mnt - 9kg - Total Fire" at bounding box center [463, 502] width 258 height 22
drag, startPoint x: 573, startPoint y: 497, endPoint x: 485, endPoint y: 498, distance: 87.7
click at [495, 498] on div "100500-297 - Fire Ext Brkt Mnt - 9kg - Total Fire" at bounding box center [463, 502] width 258 height 22
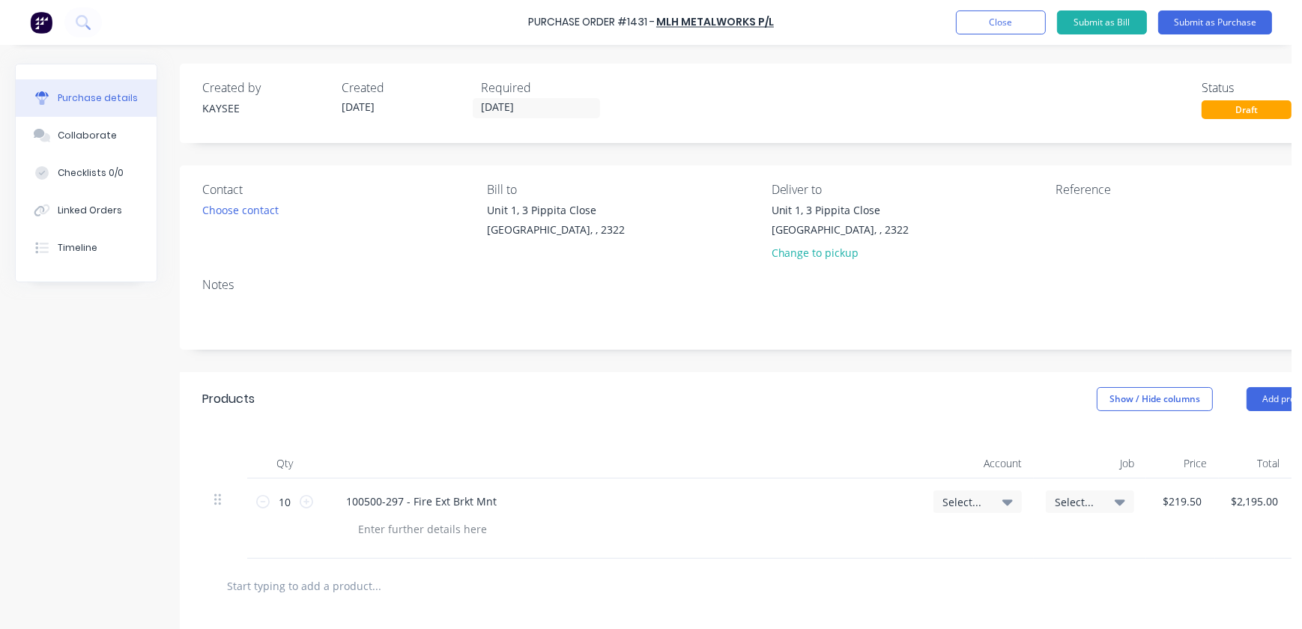
click at [603, 539] on div at bounding box center [628, 530] width 564 height 22
click at [424, 531] on div at bounding box center [422, 530] width 153 height 22
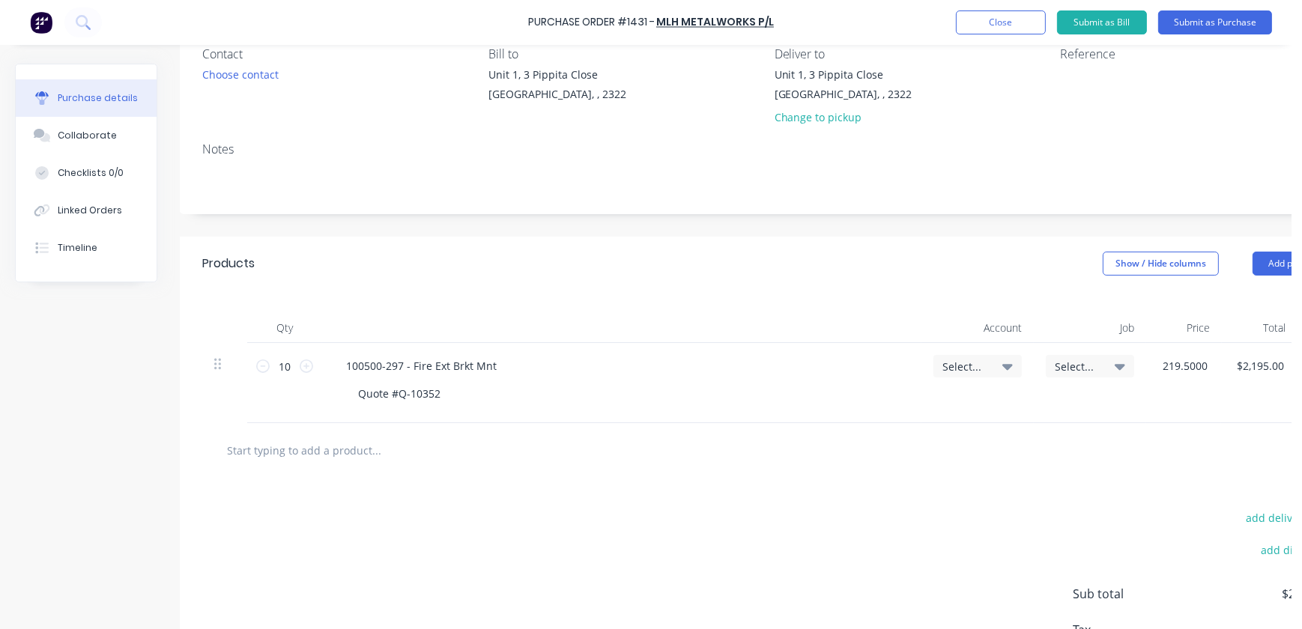
scroll to position [136, 75]
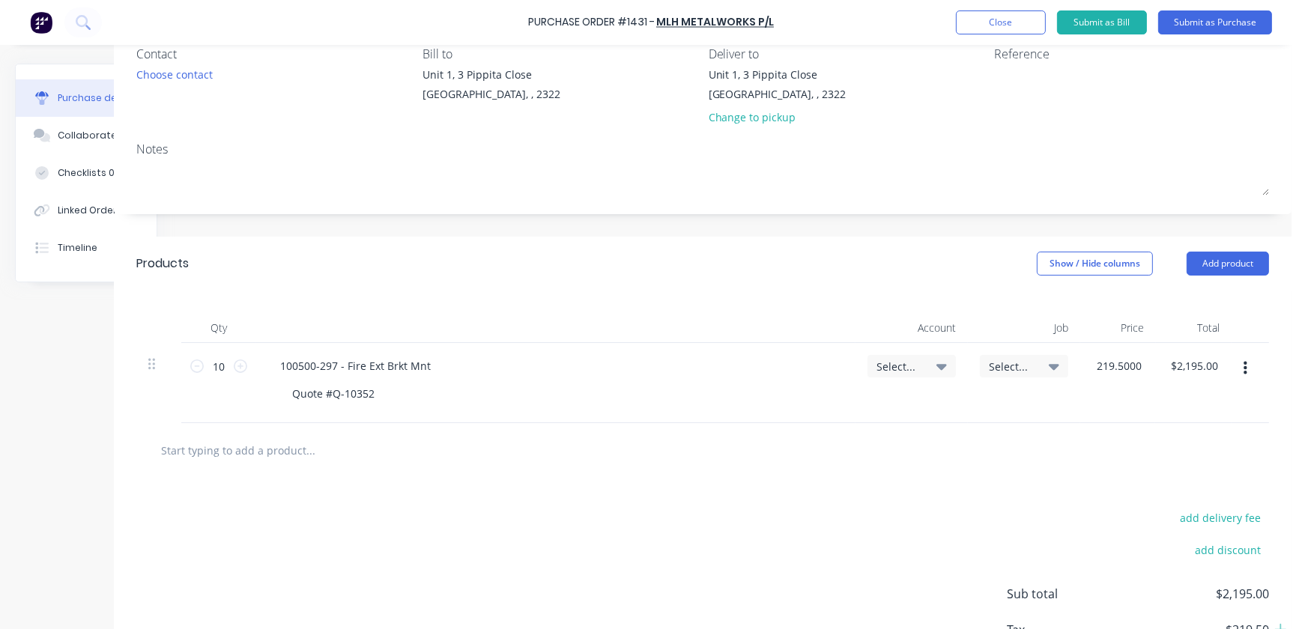
type input "$219.50"
click at [1238, 368] on button "button" at bounding box center [1245, 368] width 35 height 27
click at [1187, 437] on button "Duplicate" at bounding box center [1199, 438] width 127 height 30
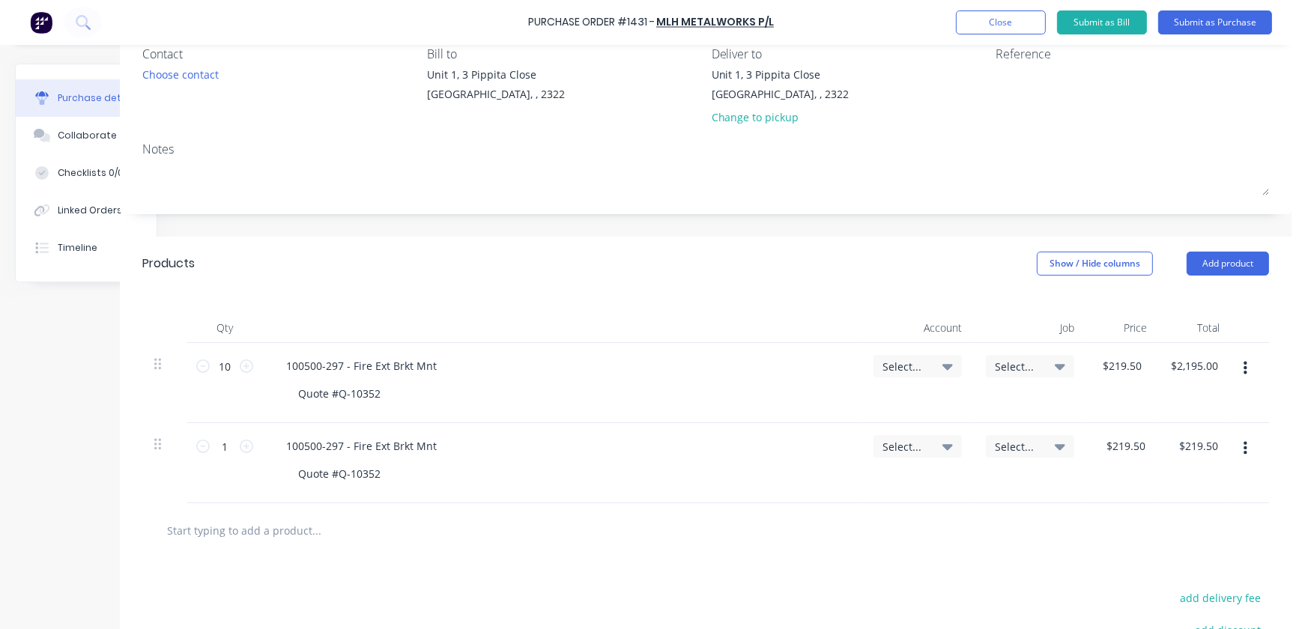
click at [943, 364] on div "Select..." at bounding box center [918, 366] width 88 height 22
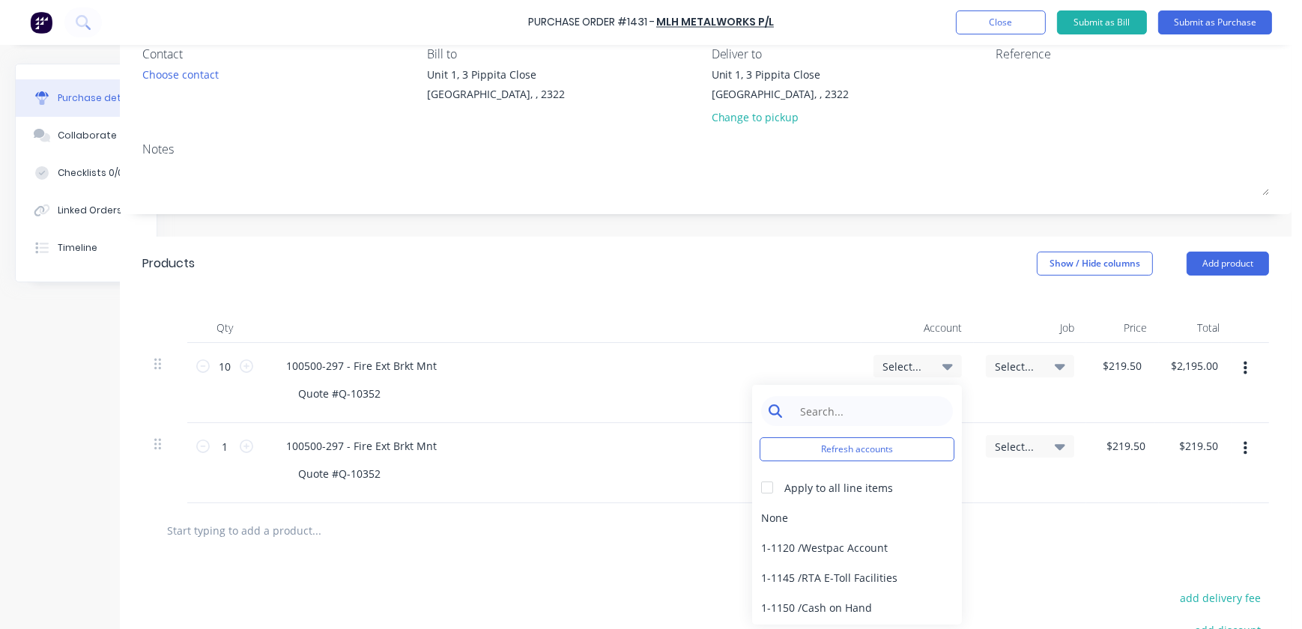
click at [851, 408] on input at bounding box center [869, 411] width 154 height 30
drag, startPoint x: 836, startPoint y: 417, endPoint x: 720, endPoint y: 401, distance: 116.5
click at [720, 401] on div "10 10 100500-297 - Fire Ext Brkt Mnt Quote #Q-10352 Select... 4-1700 Refresh ac…" at bounding box center [705, 383] width 1127 height 80
drag, startPoint x: 841, startPoint y: 411, endPoint x: 614, endPoint y: 420, distance: 227.3
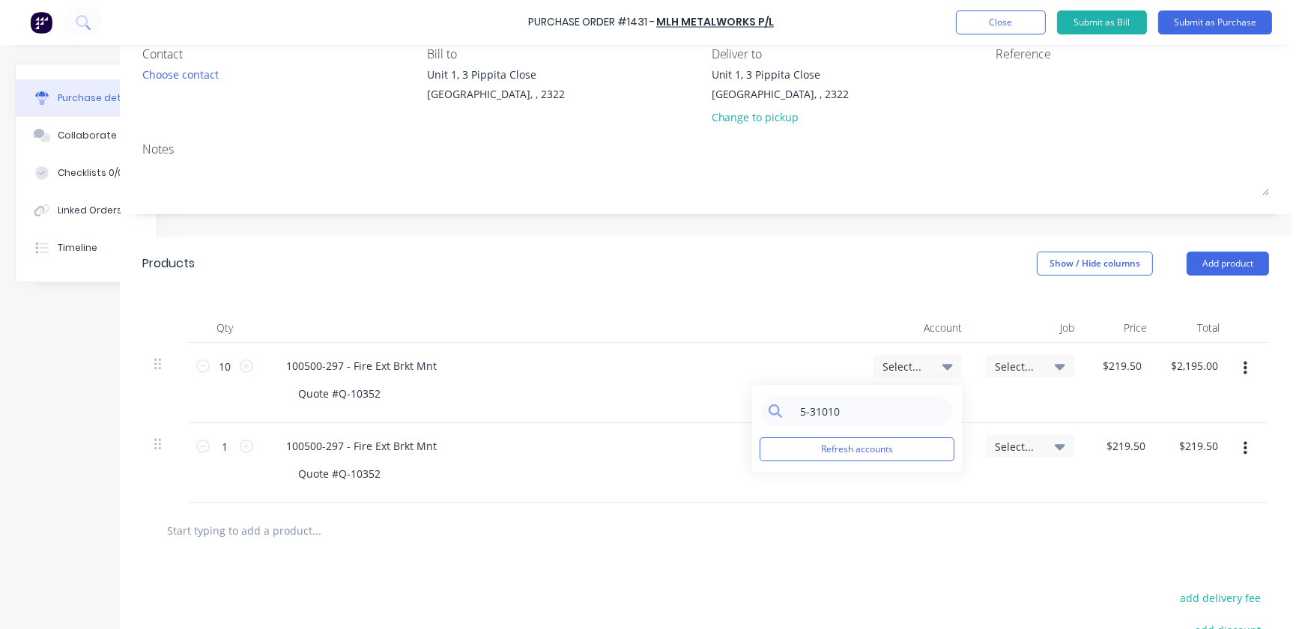
click at [636, 420] on div "10 10 100500-297 - Fire Ext Brkt Mnt Quote #Q-10352 Select... 5-31010 Refresh a…" at bounding box center [705, 383] width 1127 height 80
drag, startPoint x: 825, startPoint y: 417, endPoint x: 801, endPoint y: 420, distance: 24.3
click at [801, 420] on input "1-400" at bounding box center [869, 411] width 154 height 30
type input "1-1400"
drag, startPoint x: 734, startPoint y: 484, endPoint x: 750, endPoint y: 488, distance: 16.2
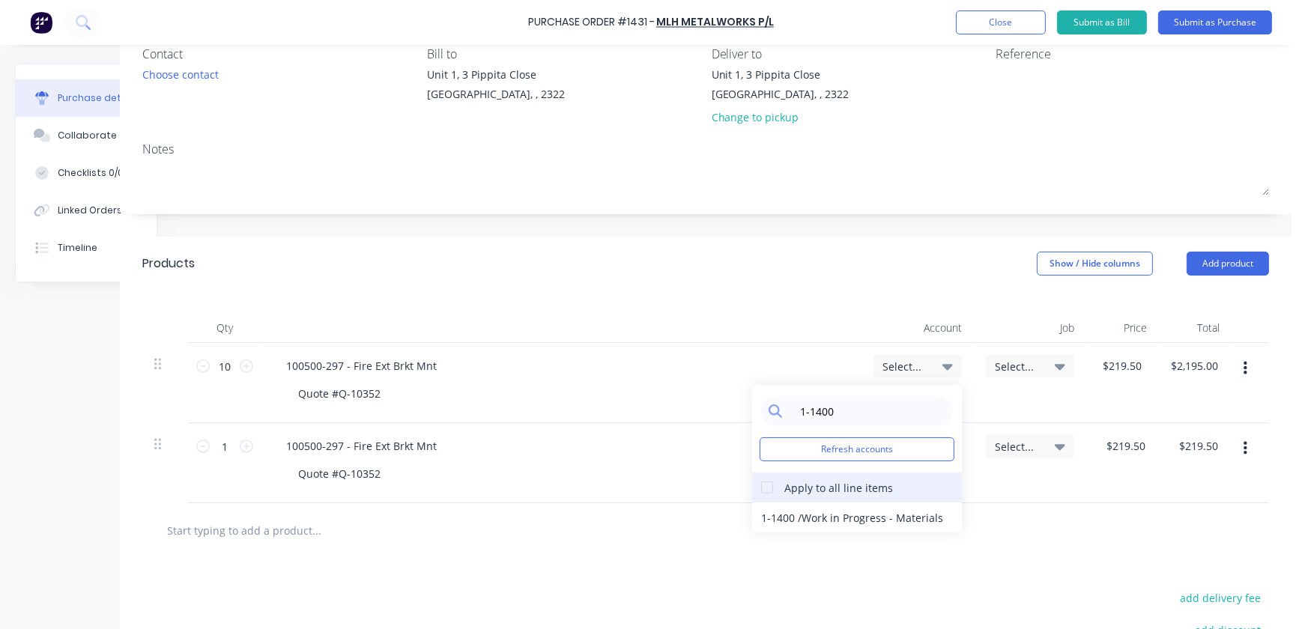
click at [741, 486] on div "10 10 100500-297 - Fire Ext Brkt Mnt Quote #Q-10352 Select... 1-1400 Refresh ac…" at bounding box center [705, 423] width 1127 height 160
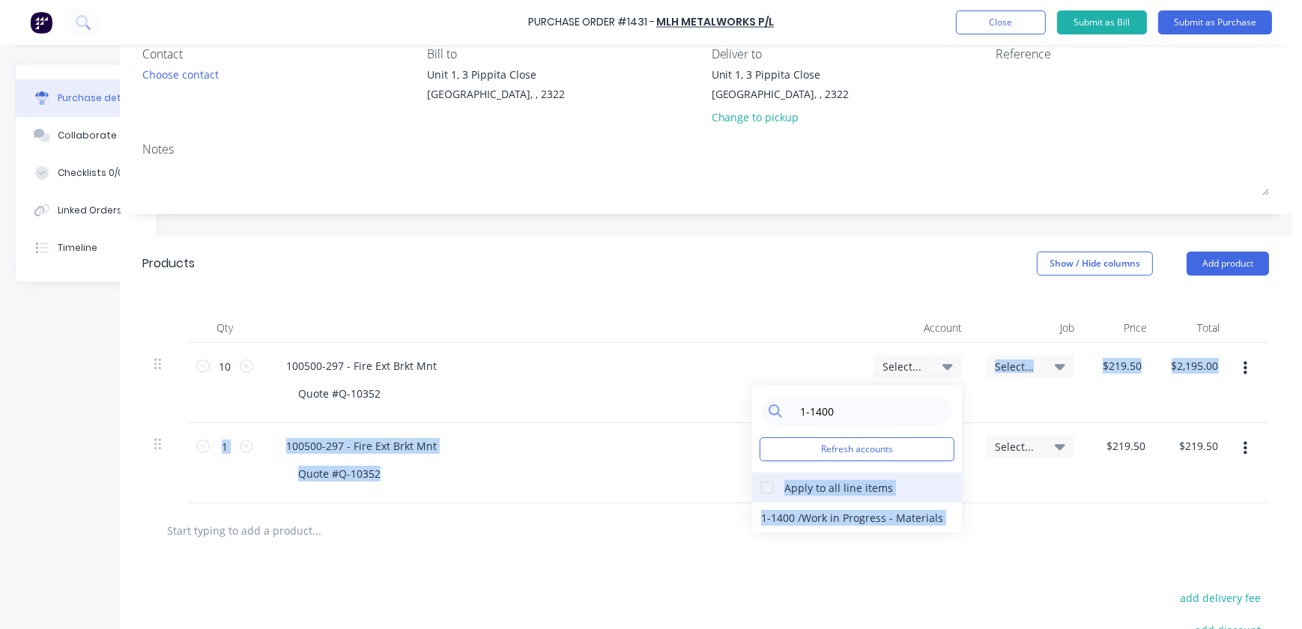
click at [752, 488] on div at bounding box center [767, 488] width 30 height 30
click at [756, 510] on div "1-1400 / Work in Progress - Materials" at bounding box center [857, 518] width 210 height 30
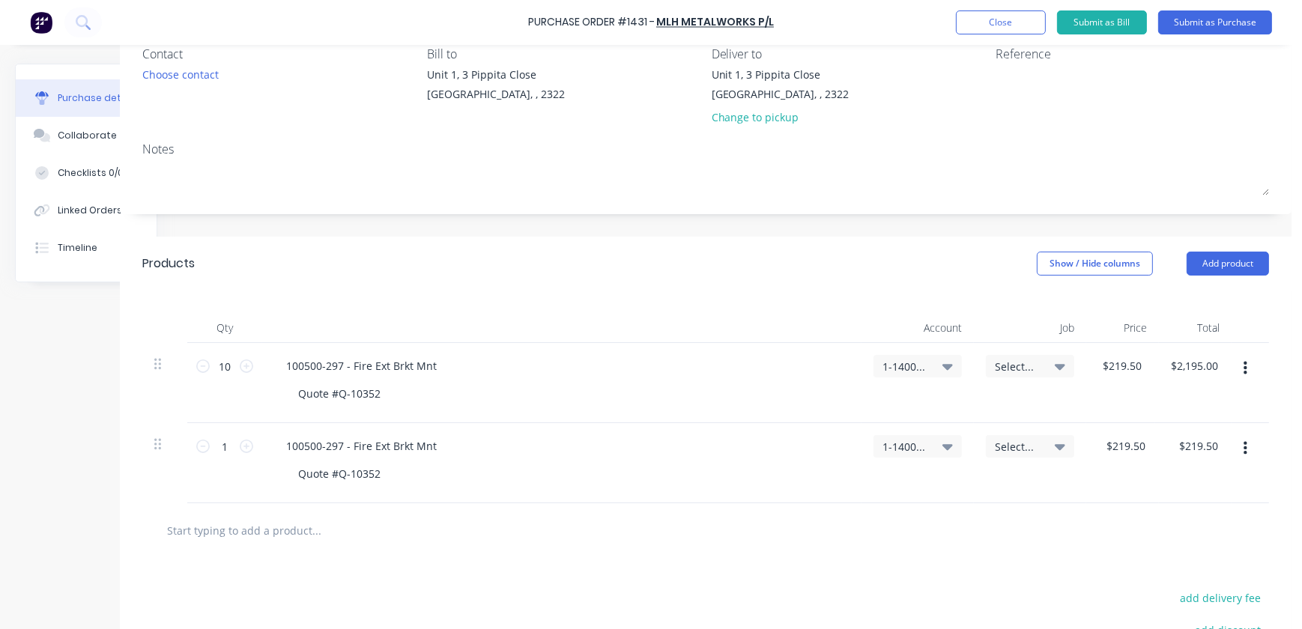
click at [927, 507] on div at bounding box center [705, 531] width 1127 height 55
click at [994, 378] on div "Select..." at bounding box center [1030, 383] width 112 height 80
click at [1009, 367] on span "Select..." at bounding box center [1017, 367] width 45 height 16
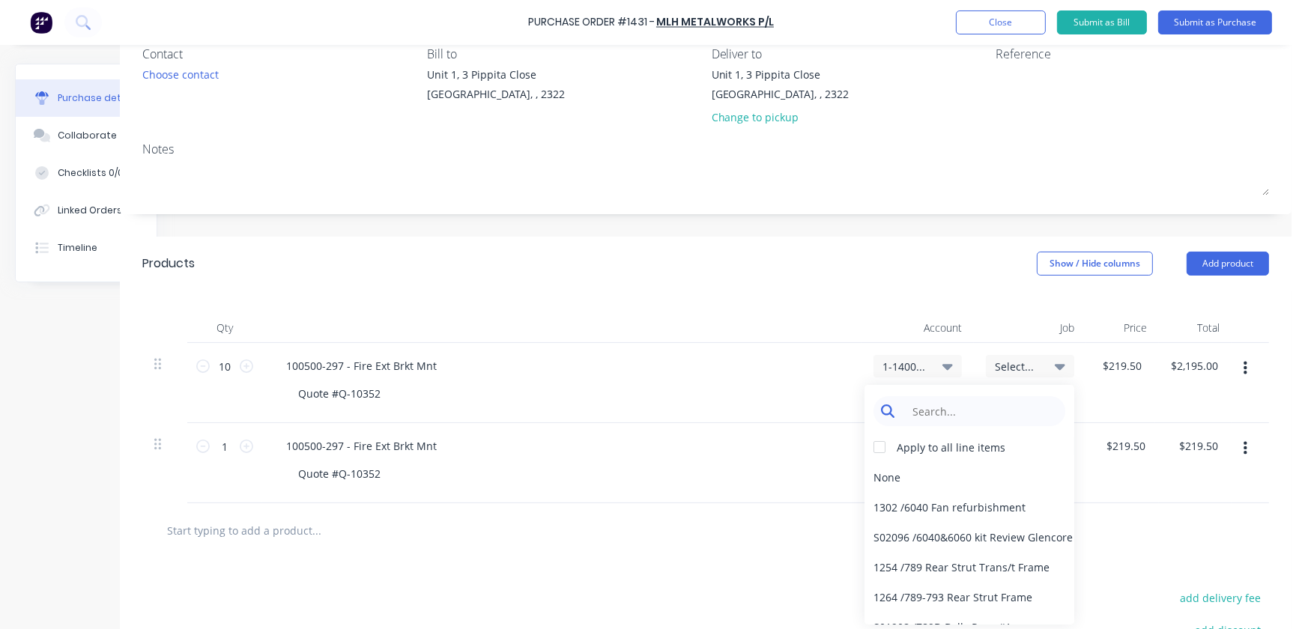
click at [914, 411] on input at bounding box center [982, 411] width 154 height 30
click at [722, 426] on div "100500-297 - Fire Ext Brkt Mnt Quote #Q-10352" at bounding box center [562, 463] width 600 height 80
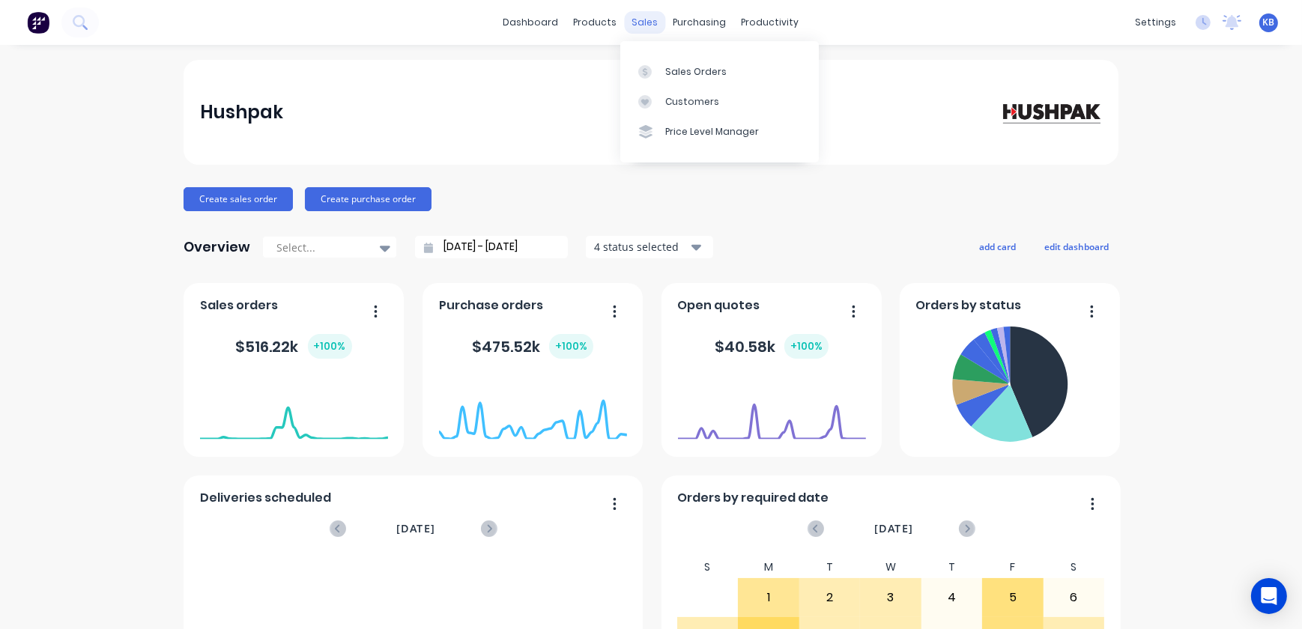
click at [631, 16] on div "sales" at bounding box center [645, 22] width 41 height 22
click at [702, 75] on div "Sales Orders" at bounding box center [695, 71] width 61 height 13
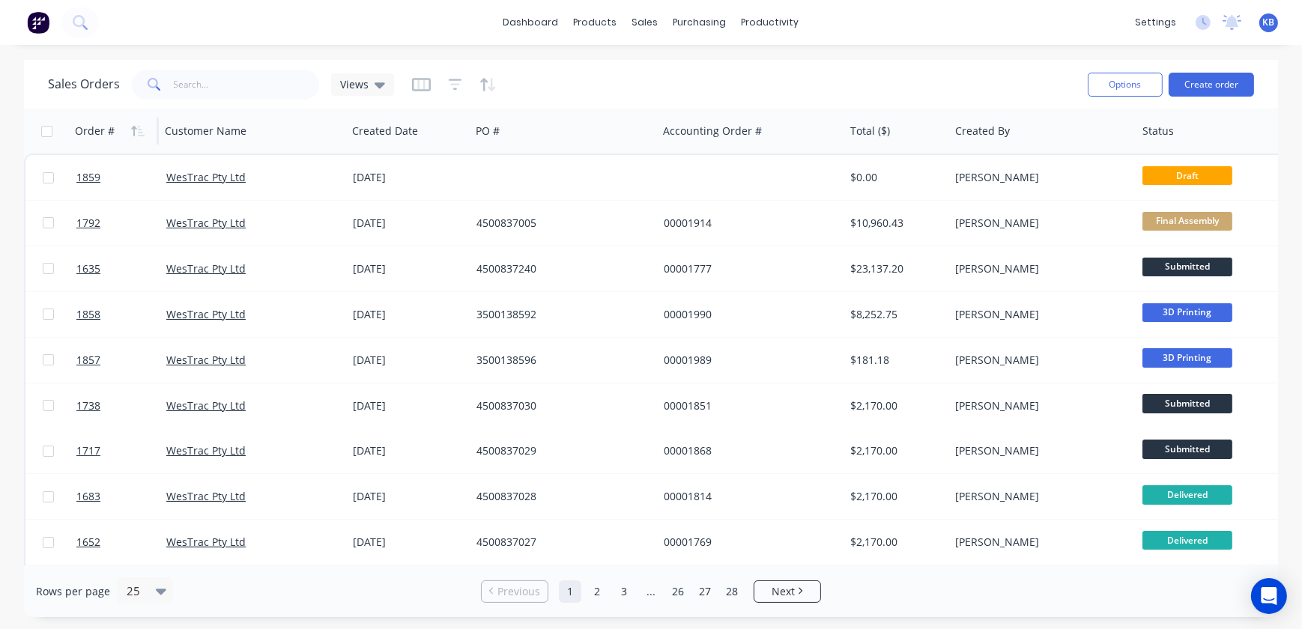
click at [109, 136] on div "Order #" at bounding box center [95, 131] width 40 height 15
click at [106, 130] on div "Order #" at bounding box center [95, 131] width 40 height 15
click at [134, 129] on icon "button" at bounding box center [137, 131] width 13 height 12
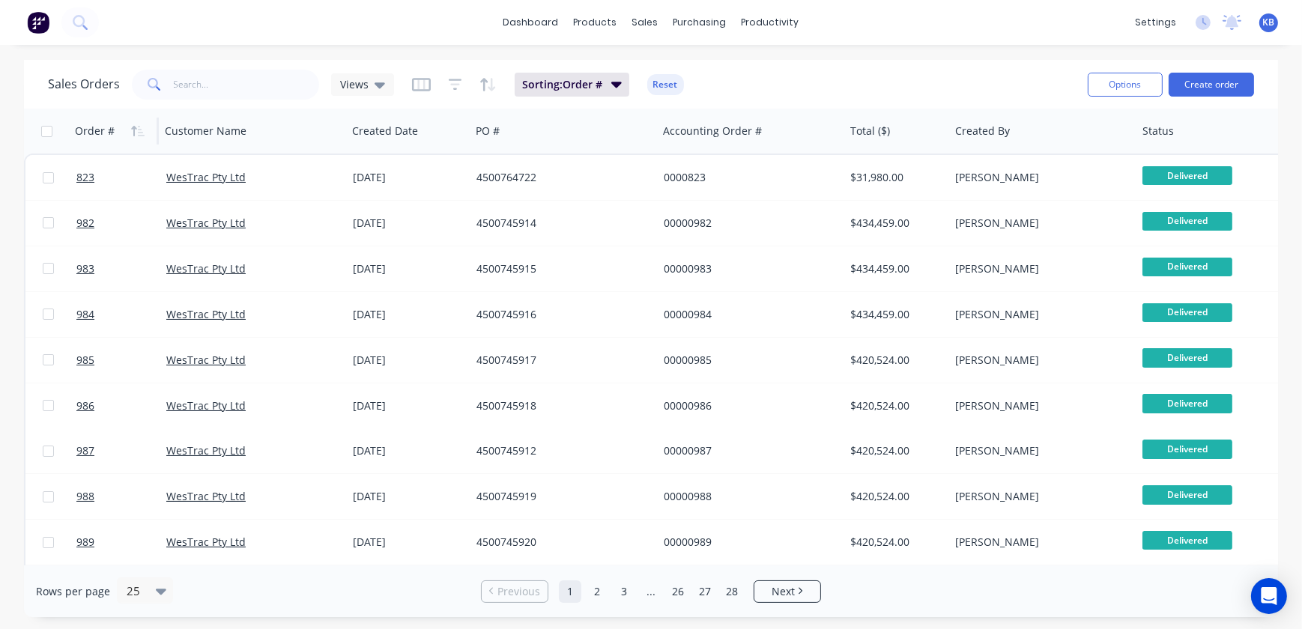
click at [134, 129] on icon "button" at bounding box center [133, 131] width 5 height 10
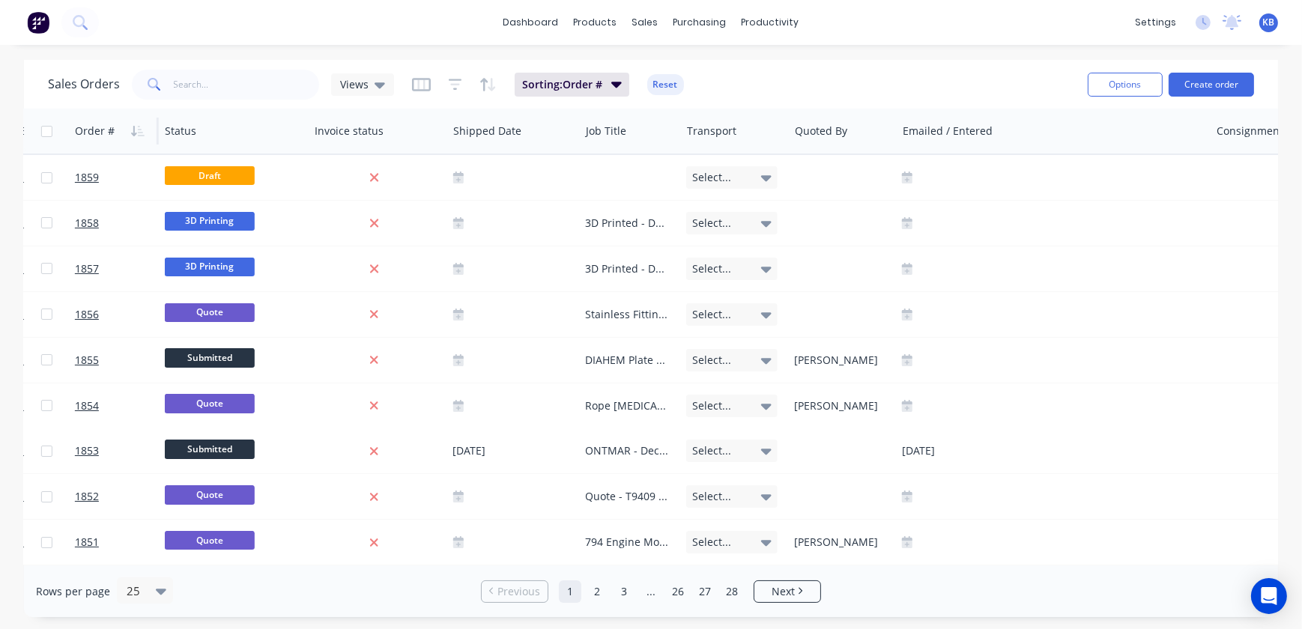
scroll to position [0, 937]
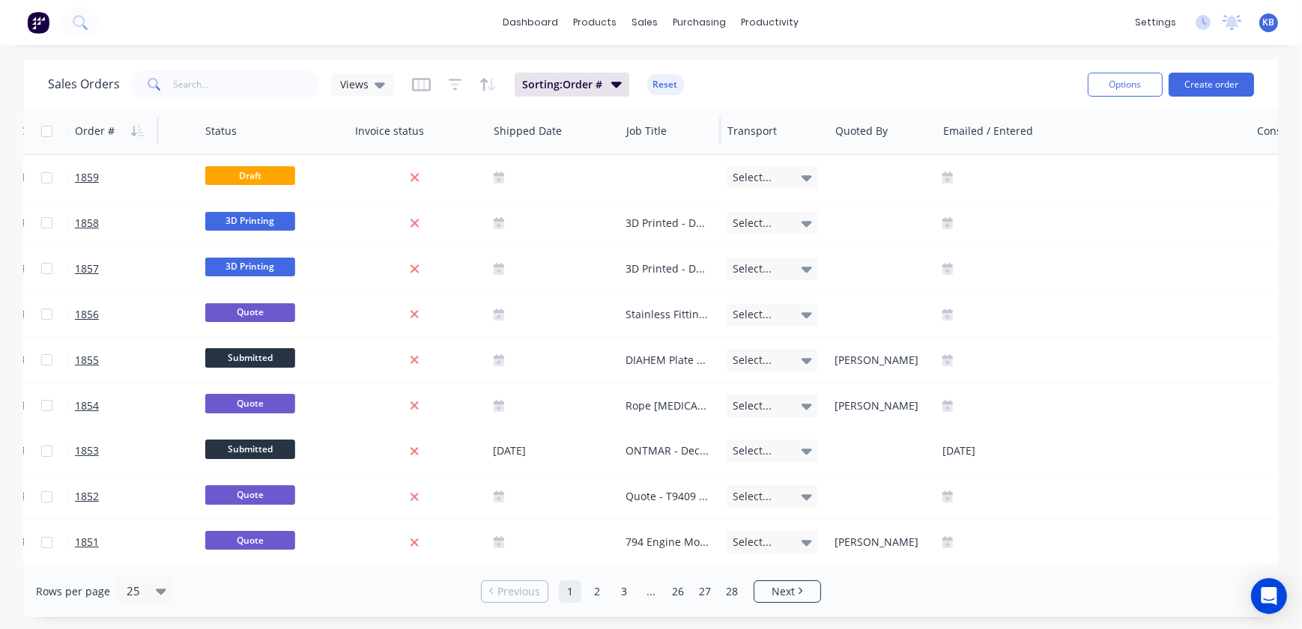
click at [718, 134] on div "Job Title" at bounding box center [670, 131] width 101 height 45
drag, startPoint x: 722, startPoint y: 134, endPoint x: 737, endPoint y: 139, distance: 15.2
click at [737, 139] on div "Transport" at bounding box center [776, 131] width 108 height 45
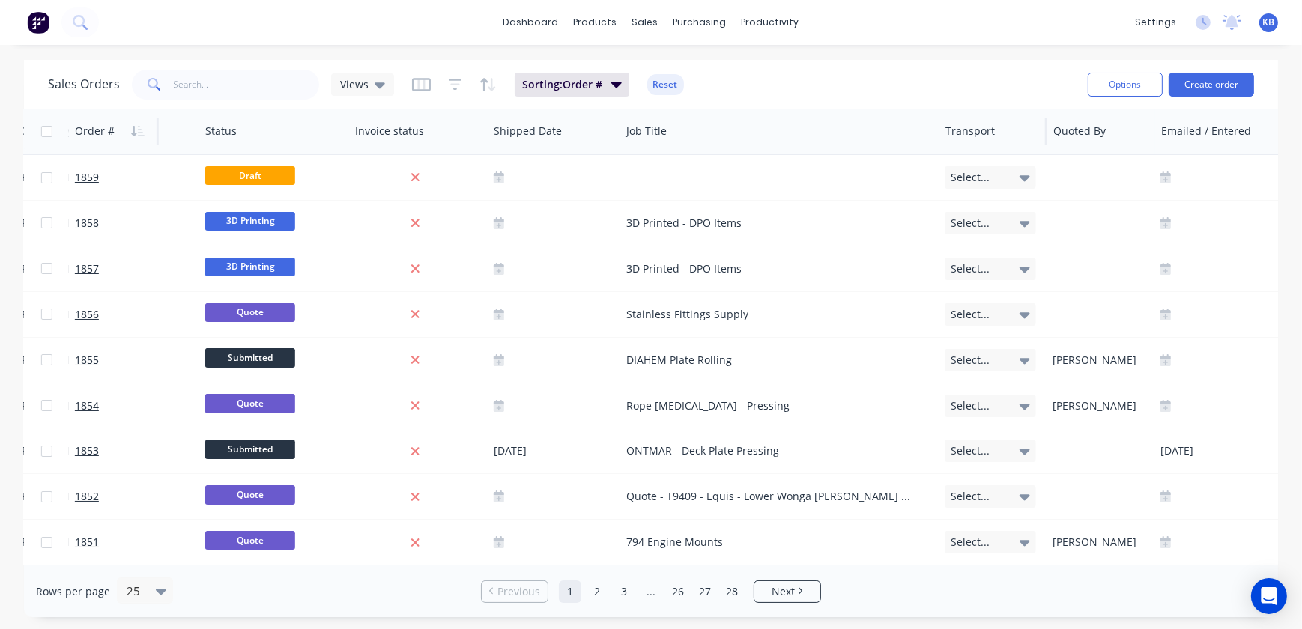
drag, startPoint x: 719, startPoint y: 139, endPoint x: 937, endPoint y: 152, distance: 218.5
click at [937, 152] on div "Job Title" at bounding box center [779, 131] width 319 height 45
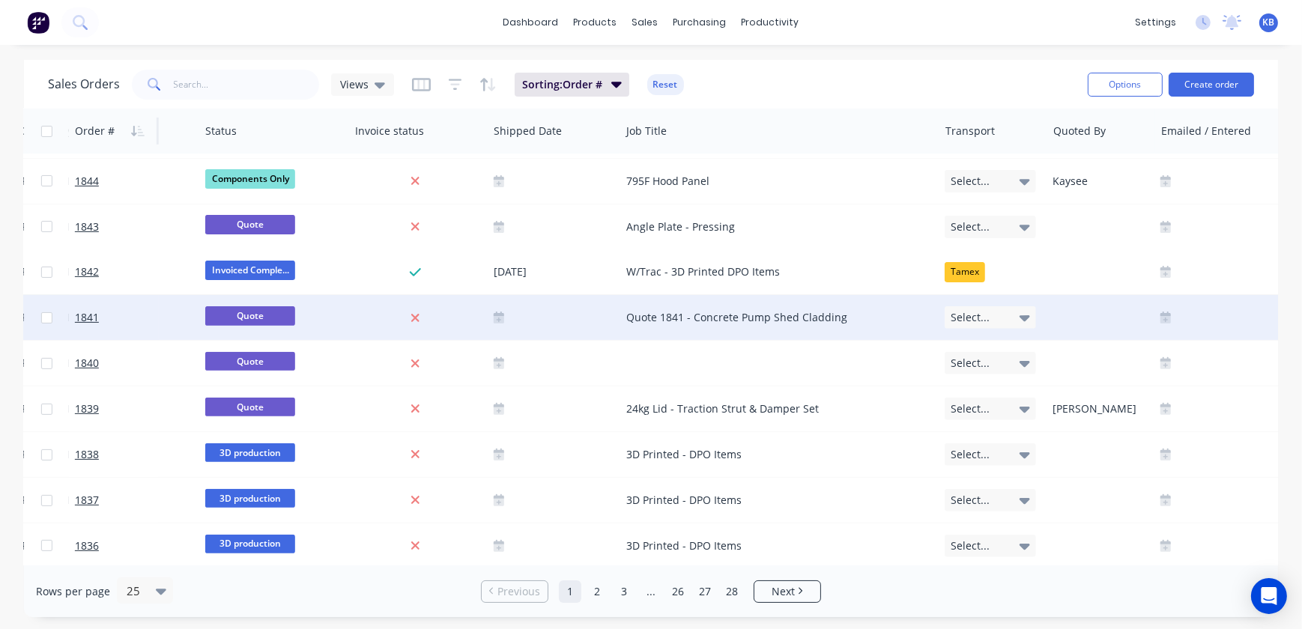
scroll to position [736, 937]
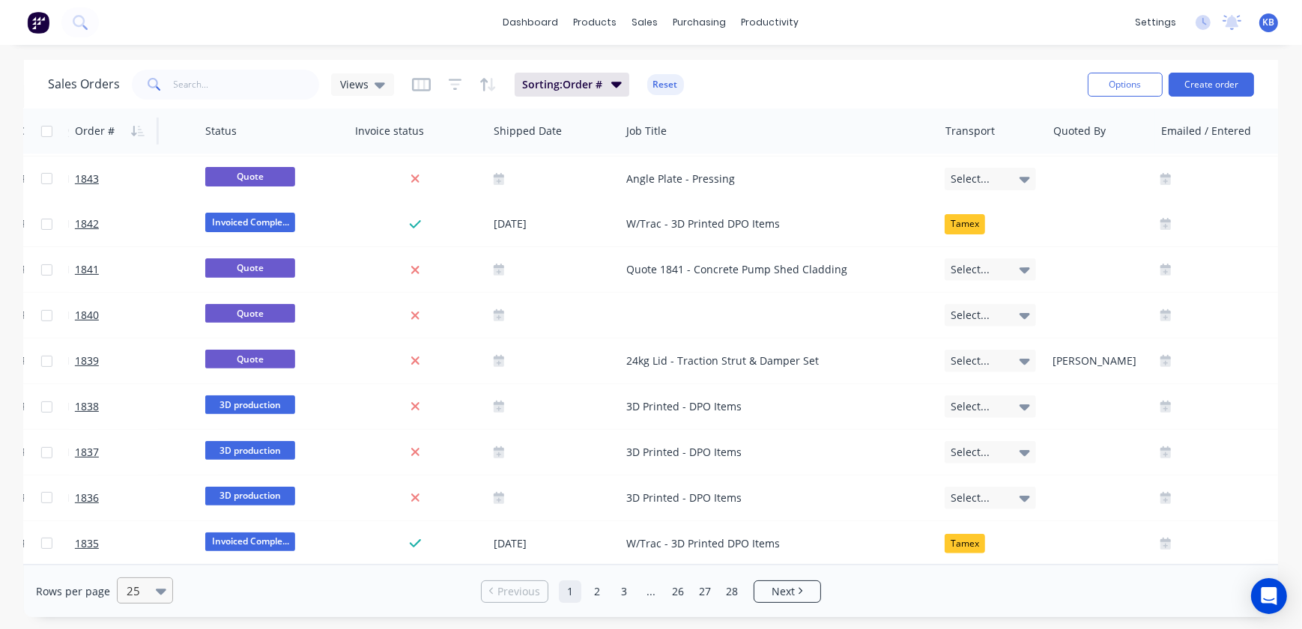
click at [142, 591] on div at bounding box center [138, 591] width 26 height 18
click at [381, 84] on icon at bounding box center [380, 84] width 10 height 16
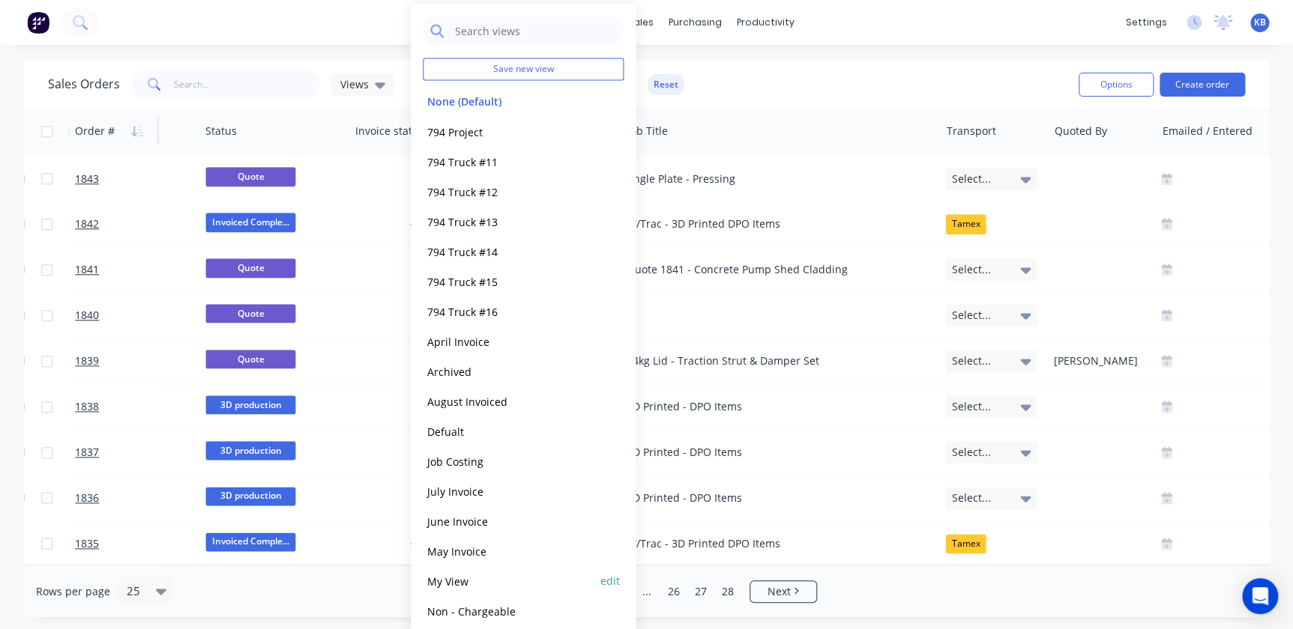
click at [435, 581] on button "My View" at bounding box center [508, 581] width 171 height 17
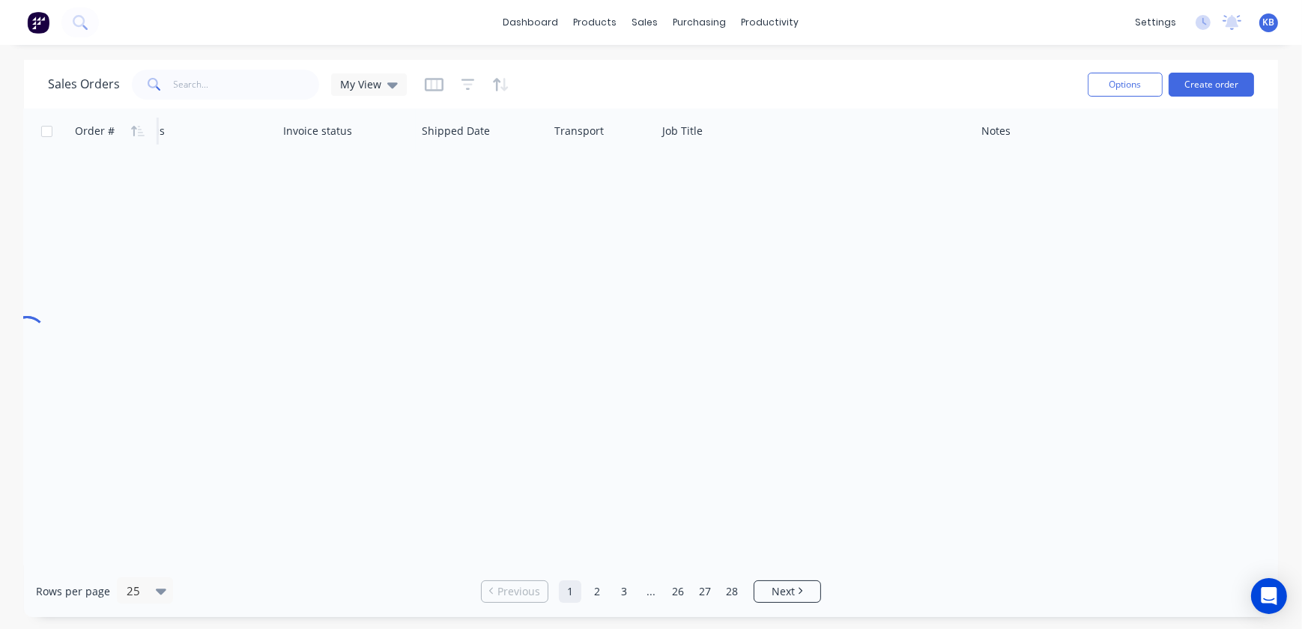
scroll to position [0, 623]
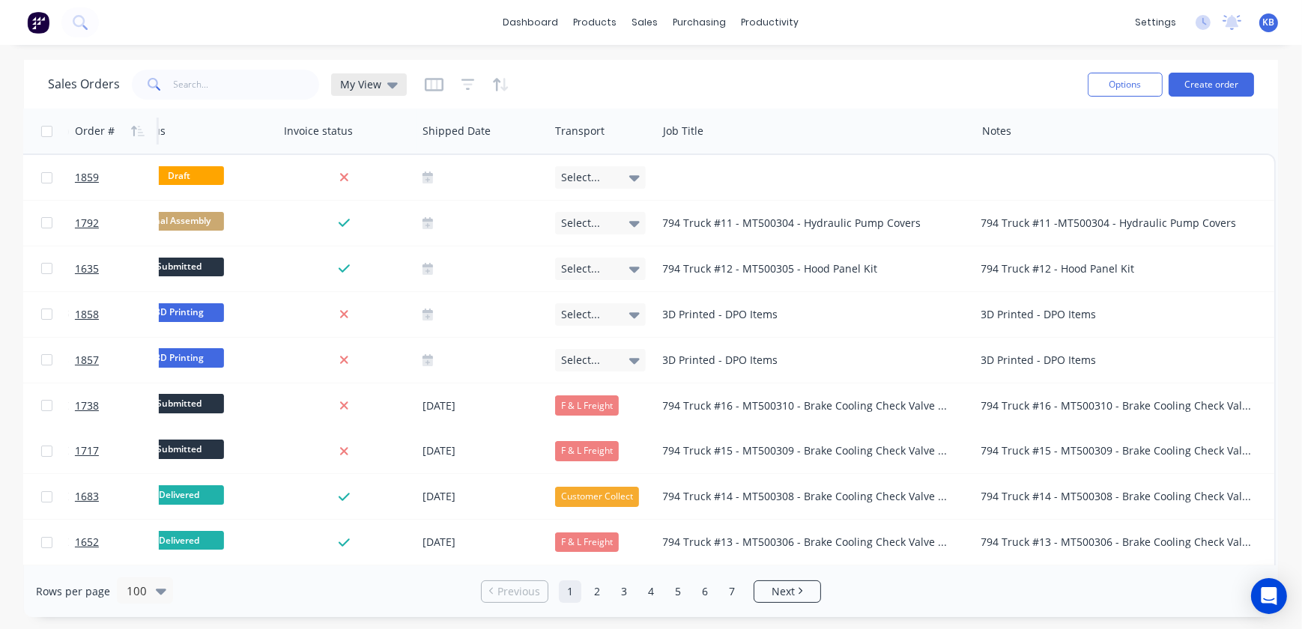
click at [396, 82] on div "My View" at bounding box center [369, 84] width 76 height 22
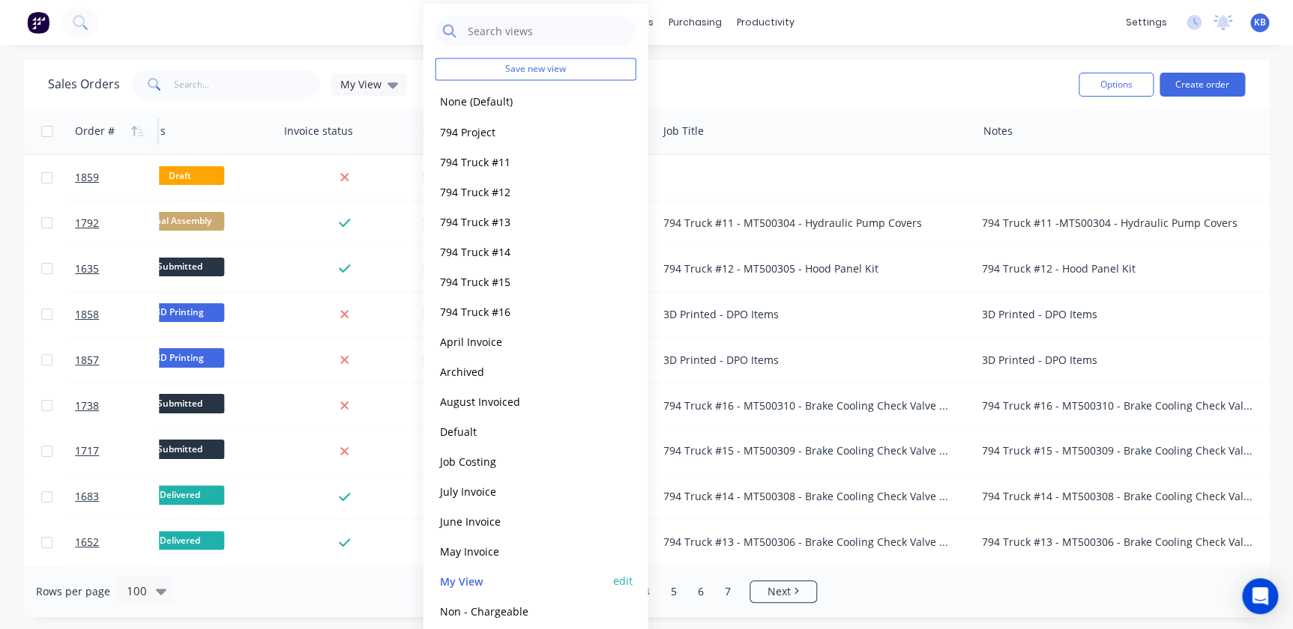
click at [632, 579] on div "My View edit" at bounding box center [535, 581] width 201 height 30
click at [620, 582] on button "edit" at bounding box center [622, 581] width 19 height 16
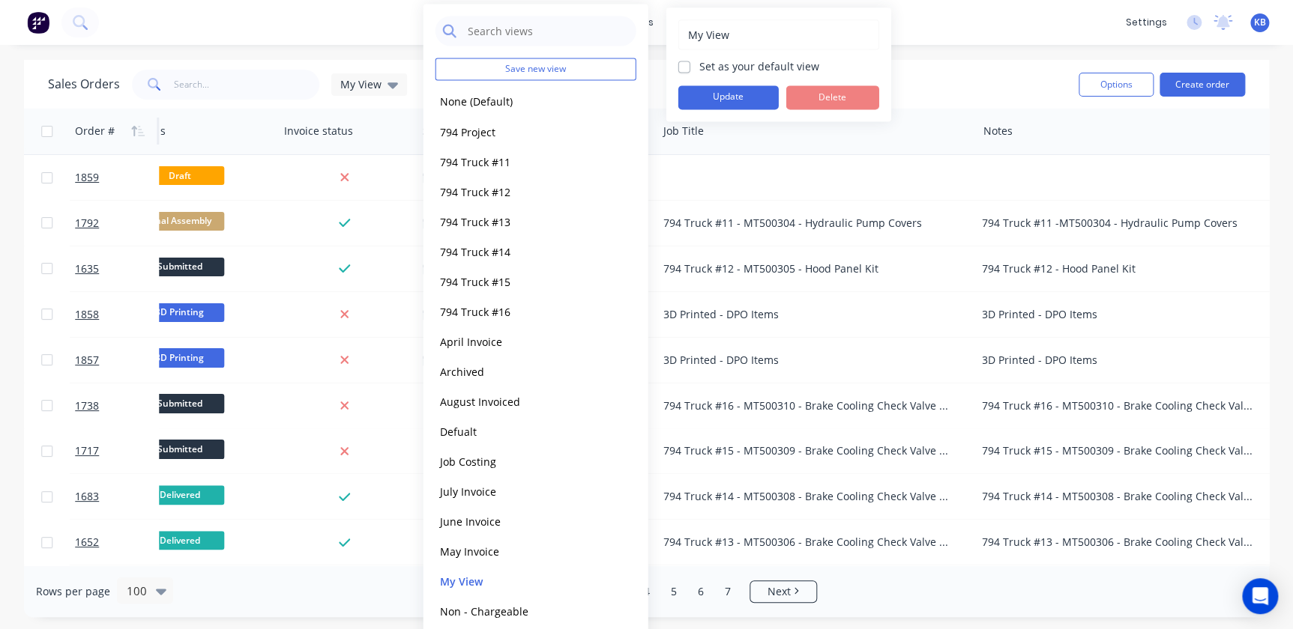
click at [699, 65] on label "Set as your default view" at bounding box center [759, 66] width 120 height 16
click at [678, 65] on input "Set as your default view" at bounding box center [684, 65] width 12 height 14
checkbox input "true"
click at [693, 89] on button "Update" at bounding box center [728, 97] width 100 height 24
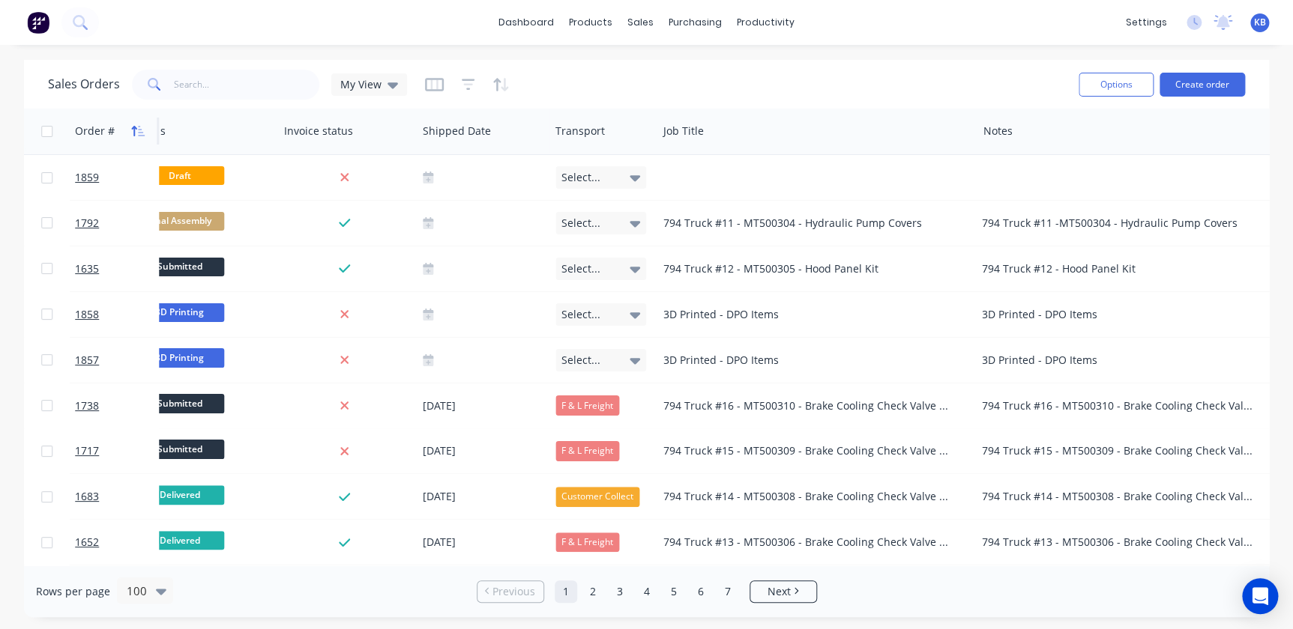
click at [137, 127] on icon "button" at bounding box center [137, 131] width 13 height 12
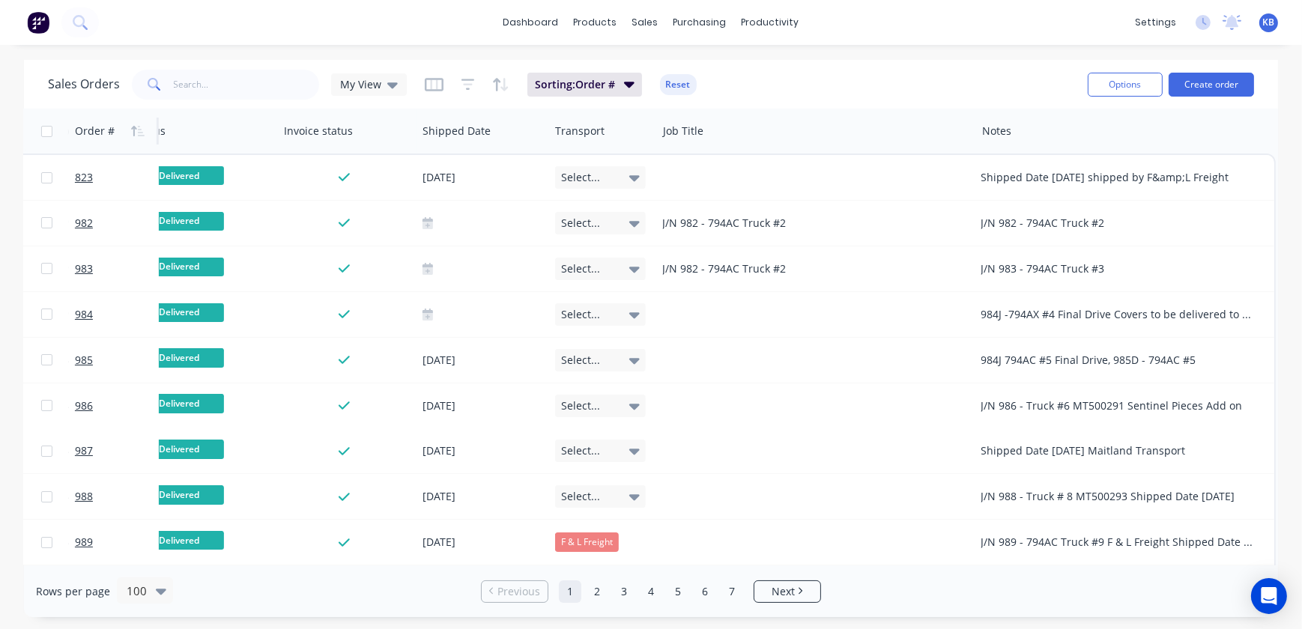
click at [137, 127] on icon "button" at bounding box center [137, 131] width 13 height 12
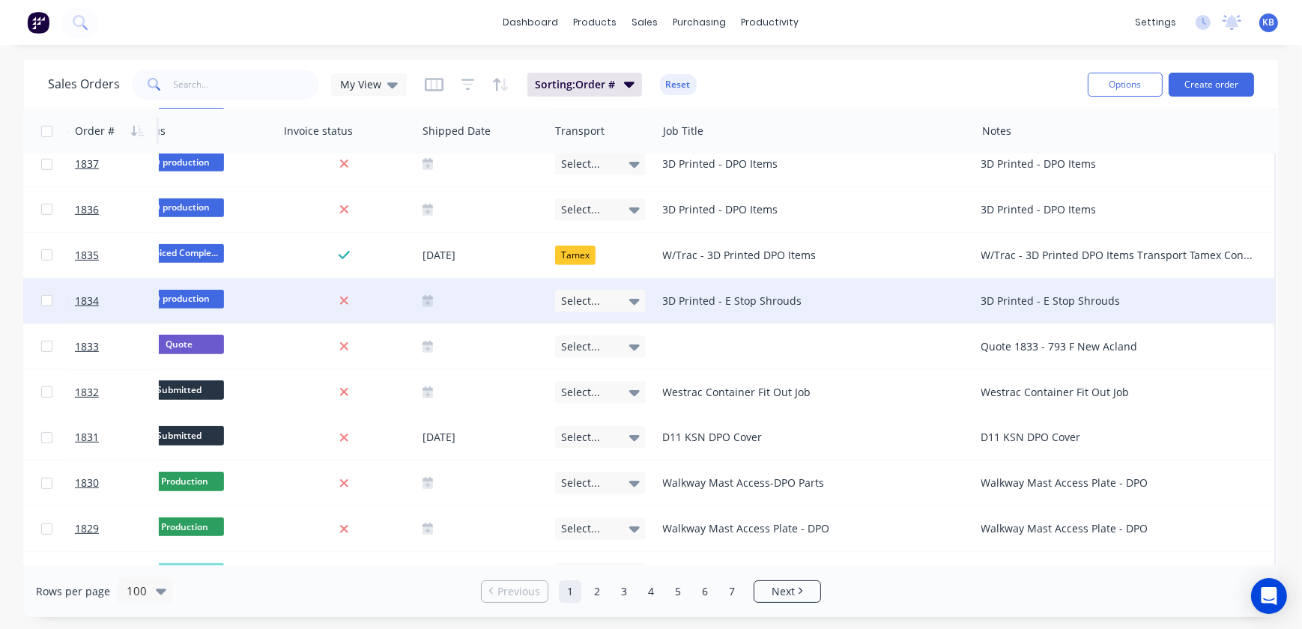
scroll to position [1021, 623]
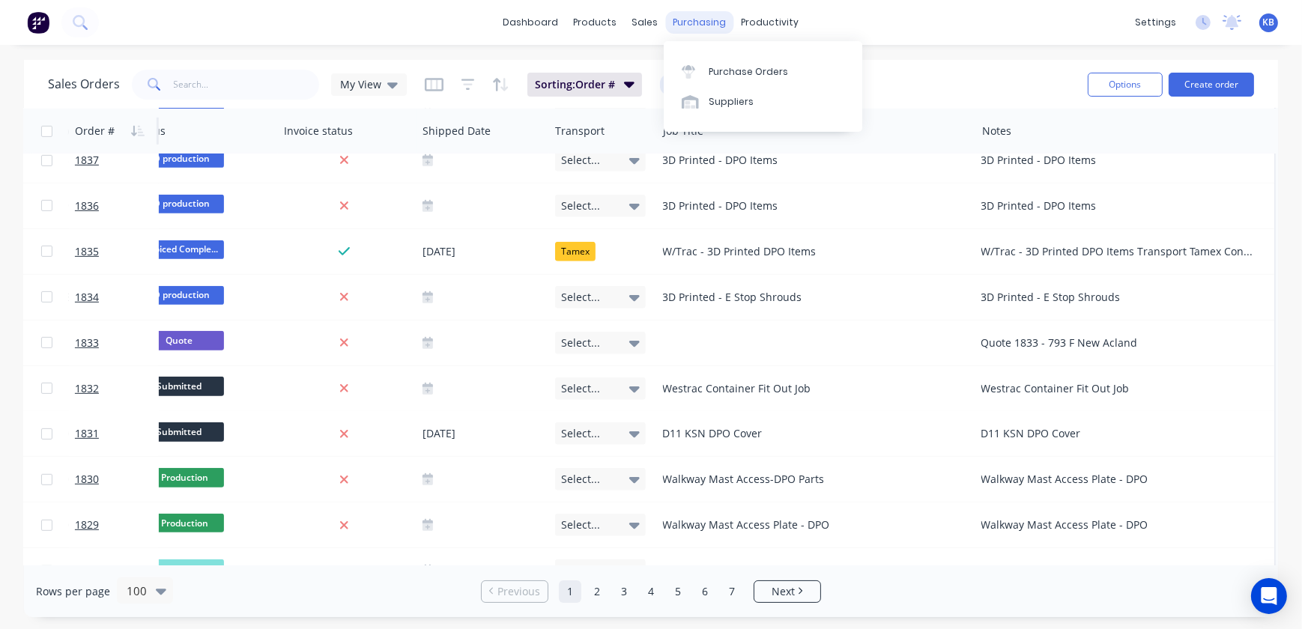
click at [677, 27] on div "purchasing" at bounding box center [700, 22] width 68 height 22
click at [654, 27] on div "sales" at bounding box center [645, 22] width 41 height 22
click at [664, 60] on link "Sales Orders" at bounding box center [725, 71] width 199 height 30
click at [683, 71] on div "Sales Orders" at bounding box center [701, 71] width 61 height 13
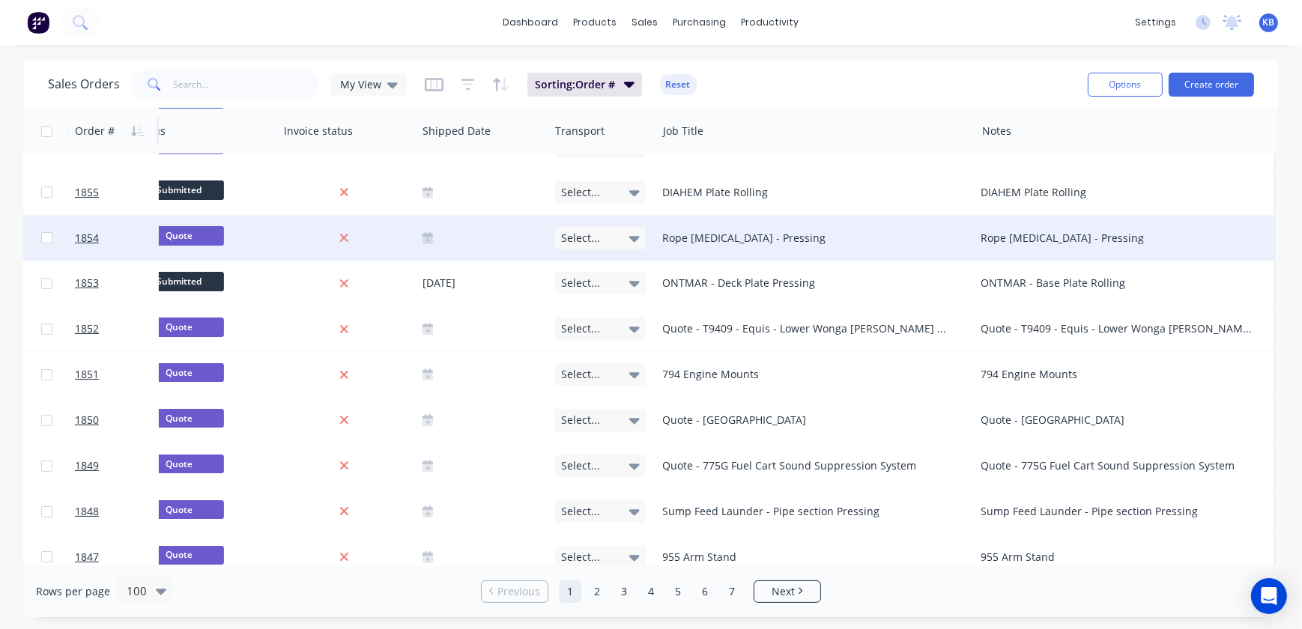
scroll to position [0, 623]
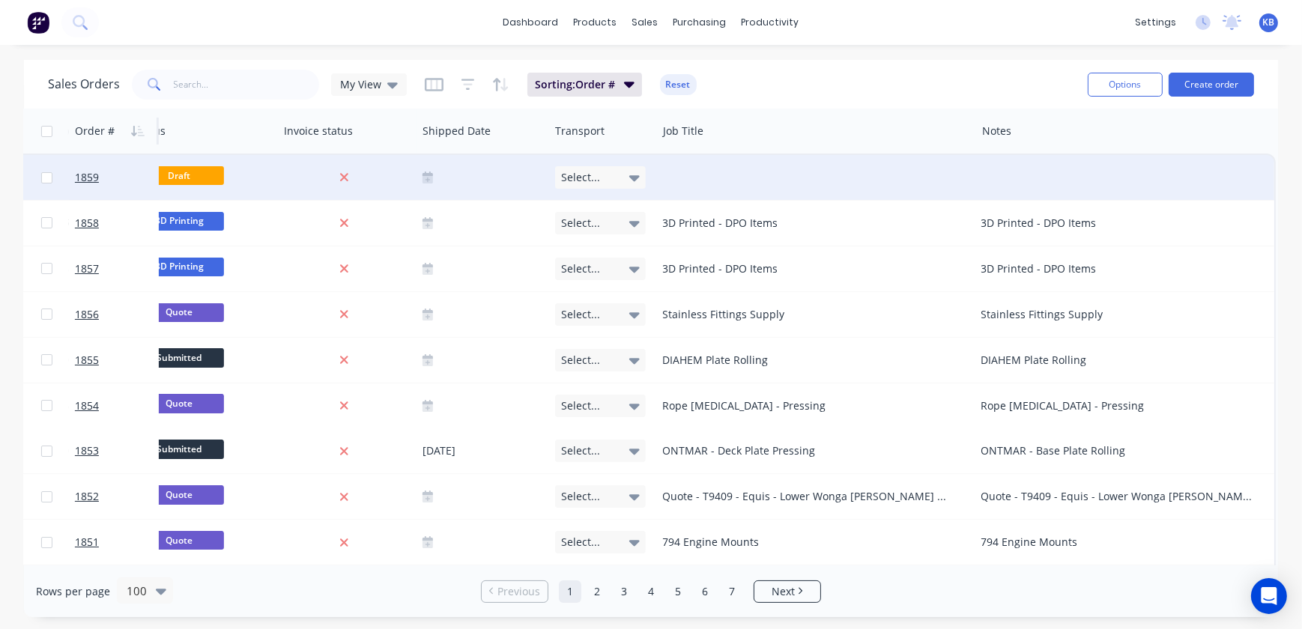
click at [624, 169] on div "Select..." at bounding box center [600, 177] width 91 height 22
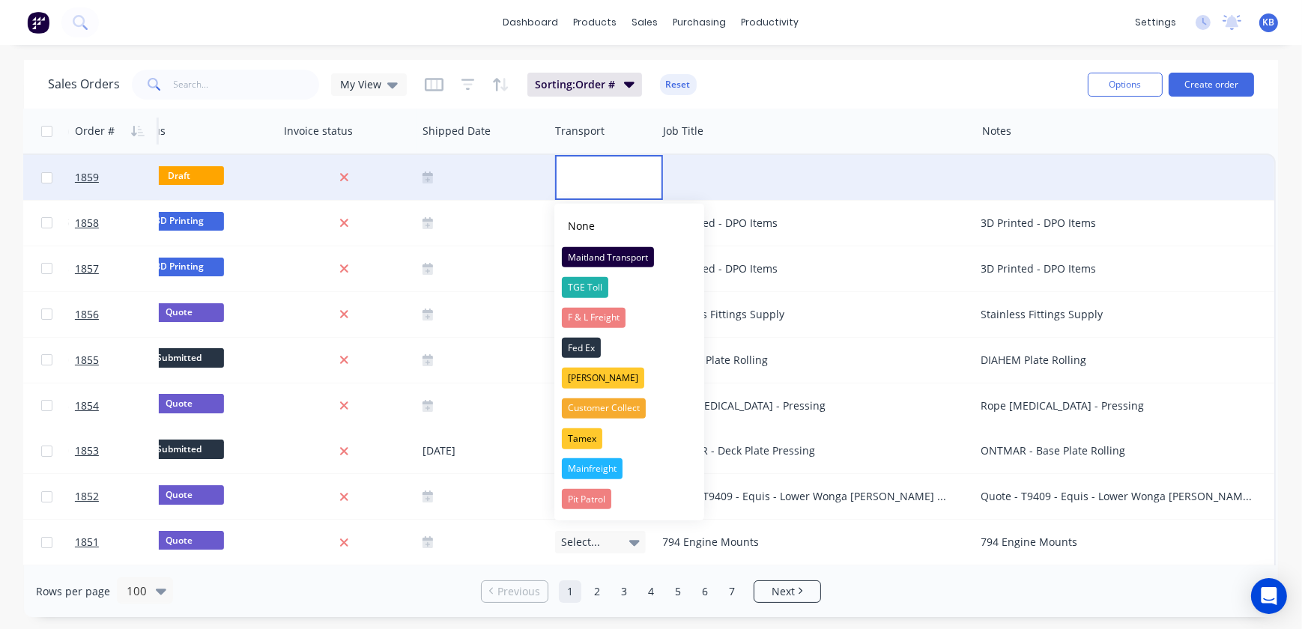
click at [405, 179] on div at bounding box center [347, 177] width 127 height 13
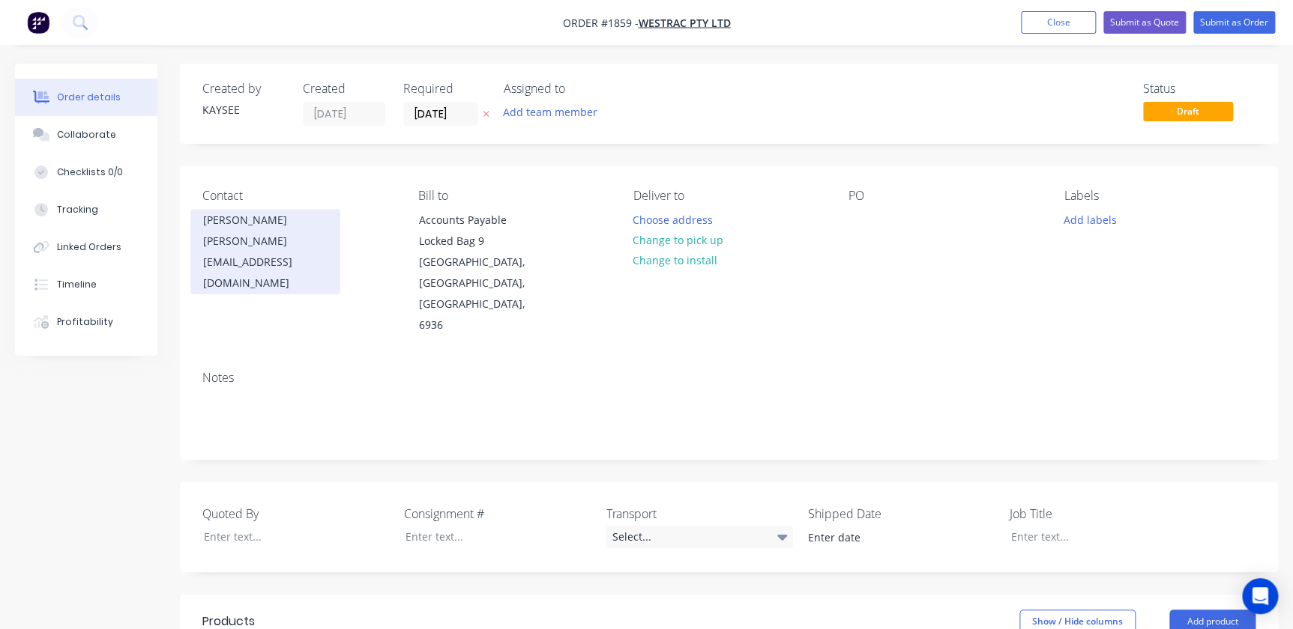
click at [295, 225] on div "Steven White" at bounding box center [265, 220] width 124 height 21
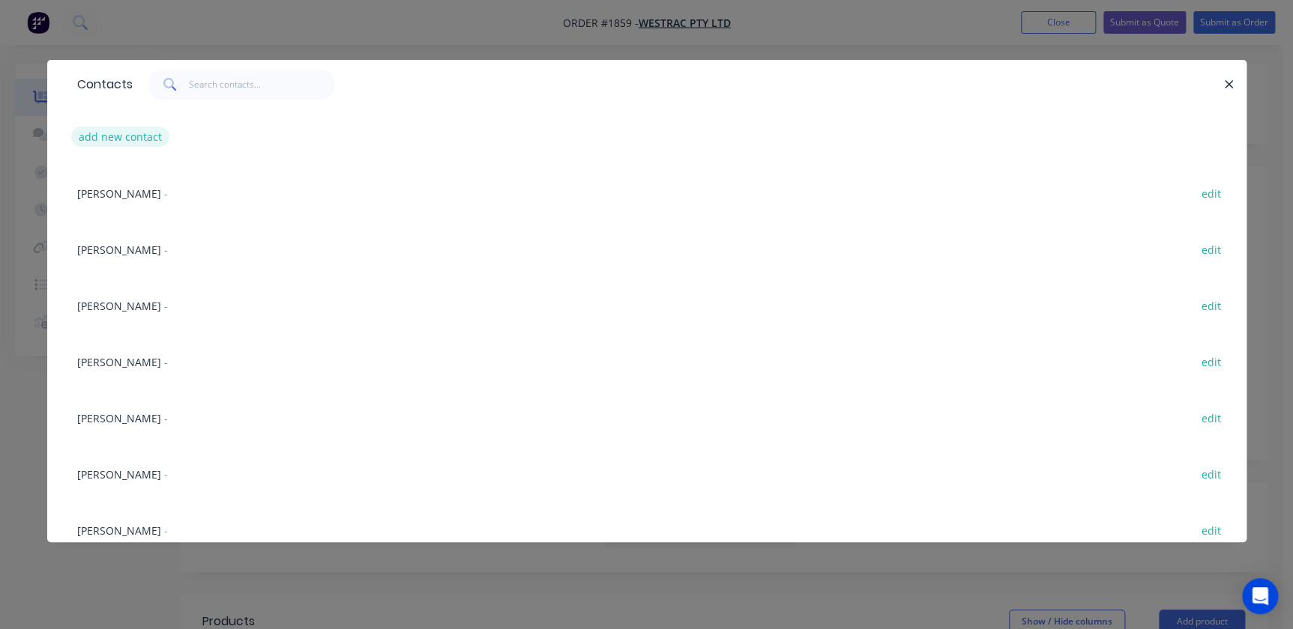
click at [121, 133] on button "add new contact" at bounding box center [120, 137] width 99 height 20
select select "AU"
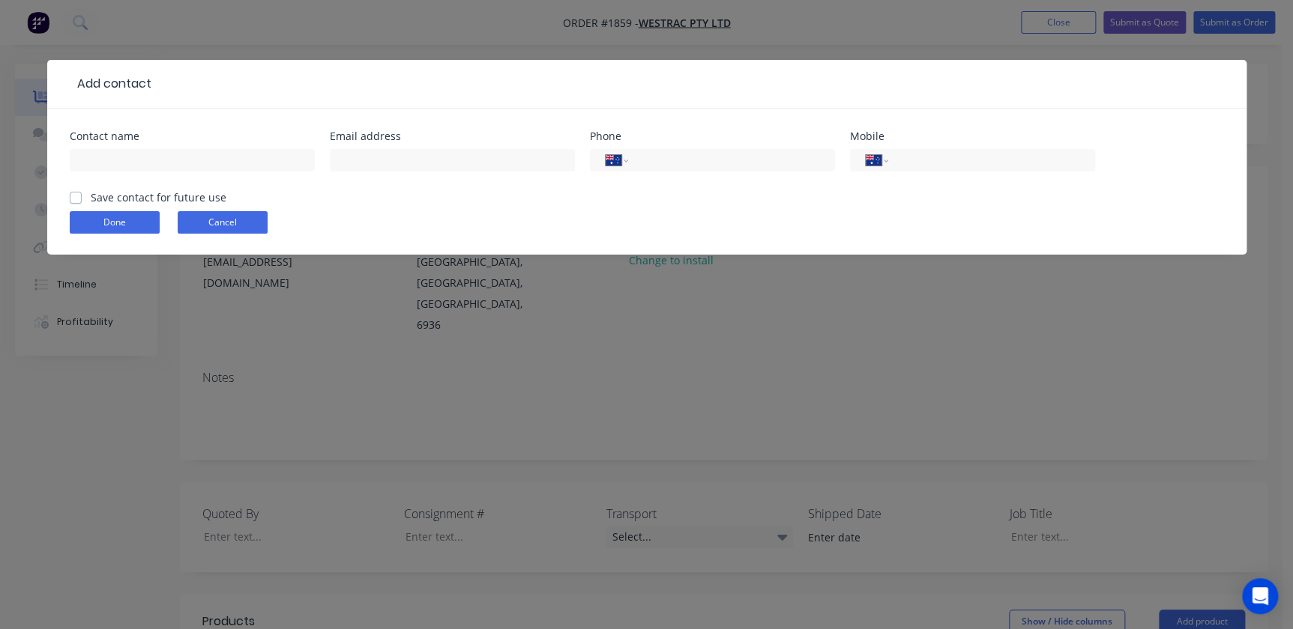
click at [205, 223] on button "Cancel" at bounding box center [223, 222] width 90 height 22
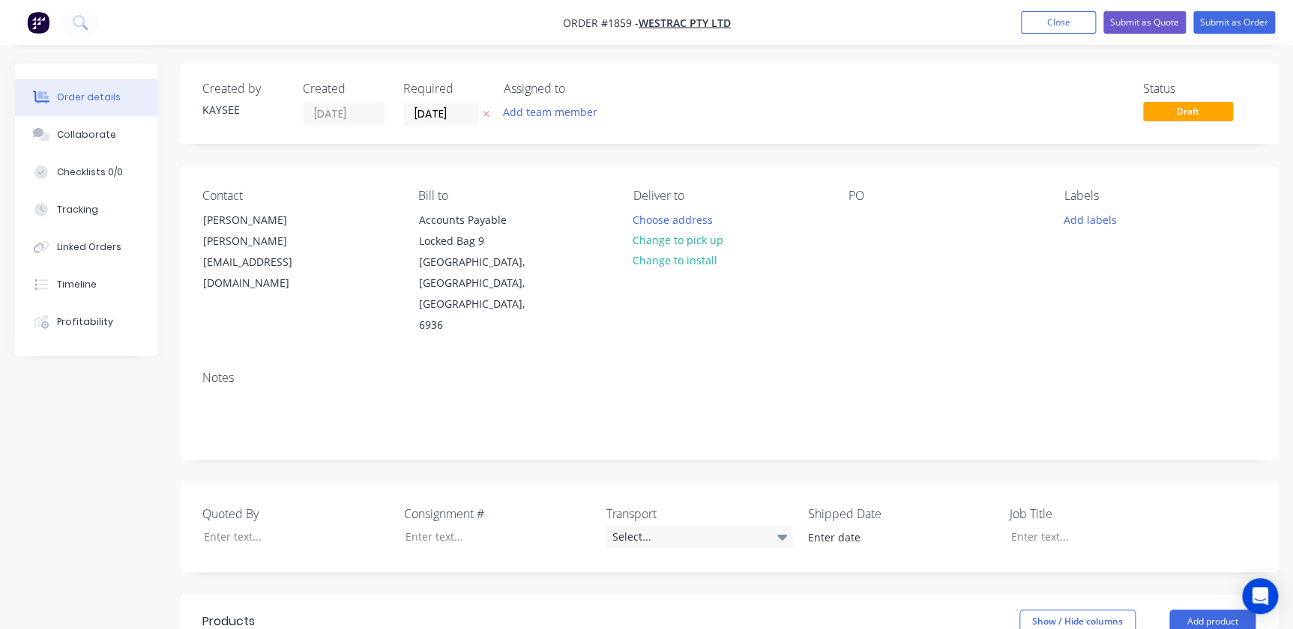
click at [272, 262] on div "Contact Steven White Steven.White@westrac.com.au" at bounding box center [297, 263] width 191 height 148
click at [301, 238] on div "Steven.White@westrac.com.au" at bounding box center [265, 262] width 124 height 63
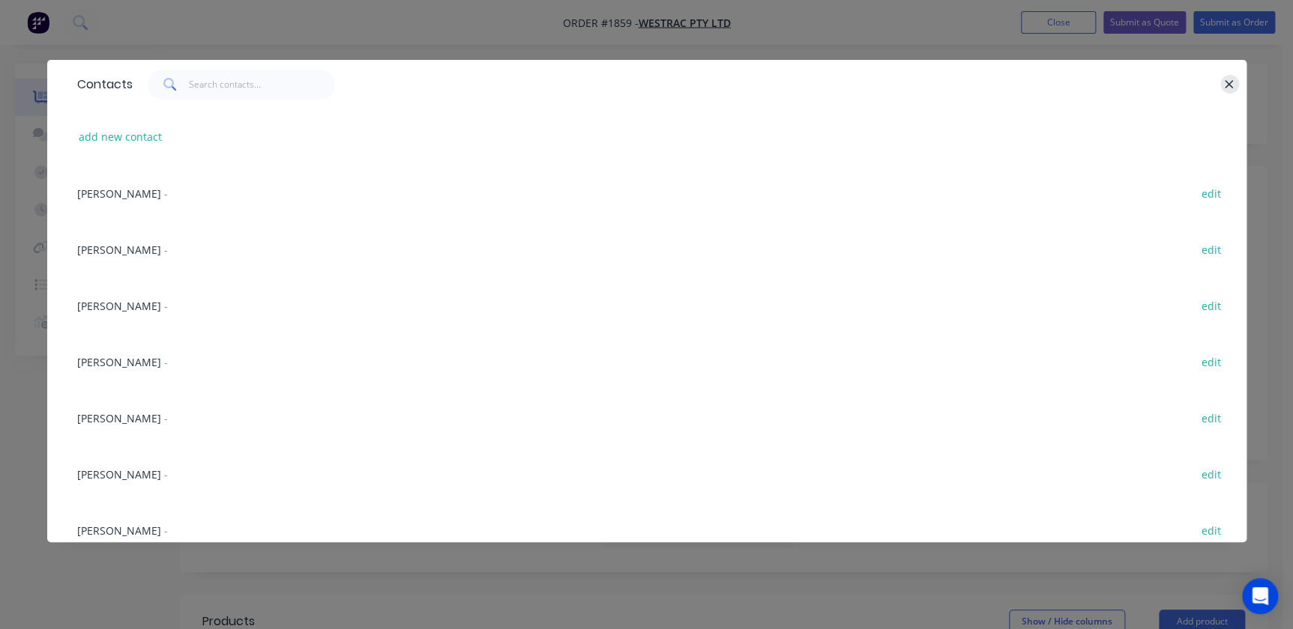
click at [1237, 84] on button "button" at bounding box center [1229, 84] width 19 height 19
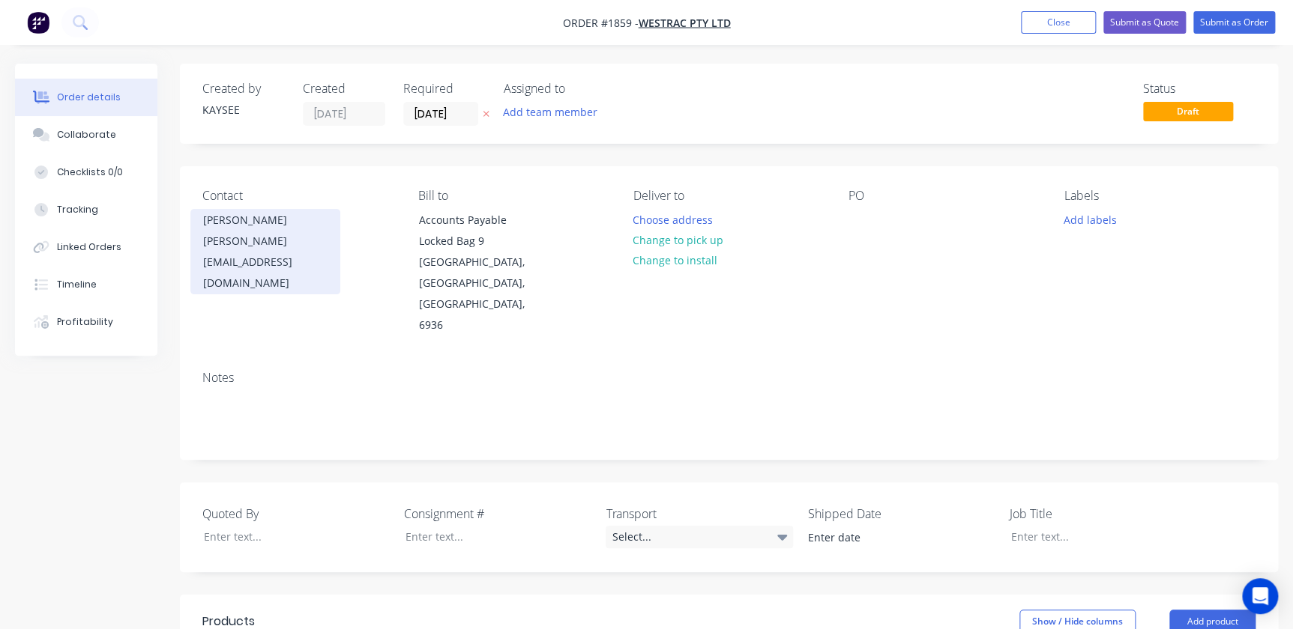
click at [274, 217] on div "Steven White" at bounding box center [265, 220] width 124 height 21
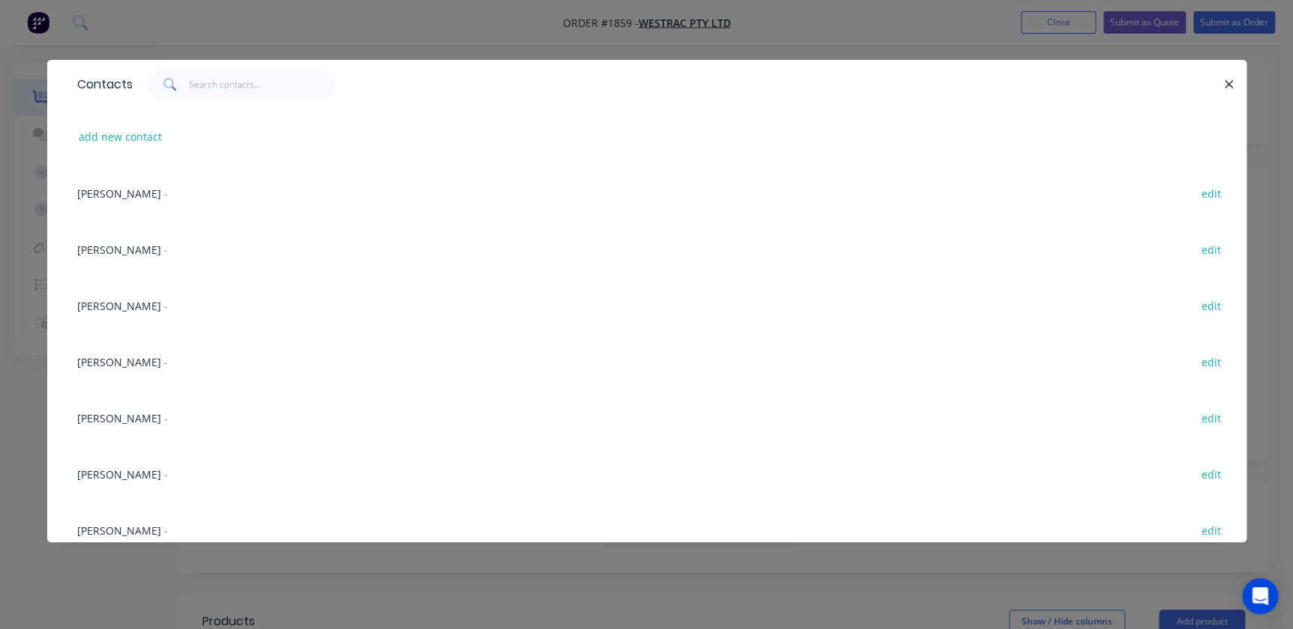
click at [1232, 85] on icon "button" at bounding box center [1229, 84] width 10 height 13
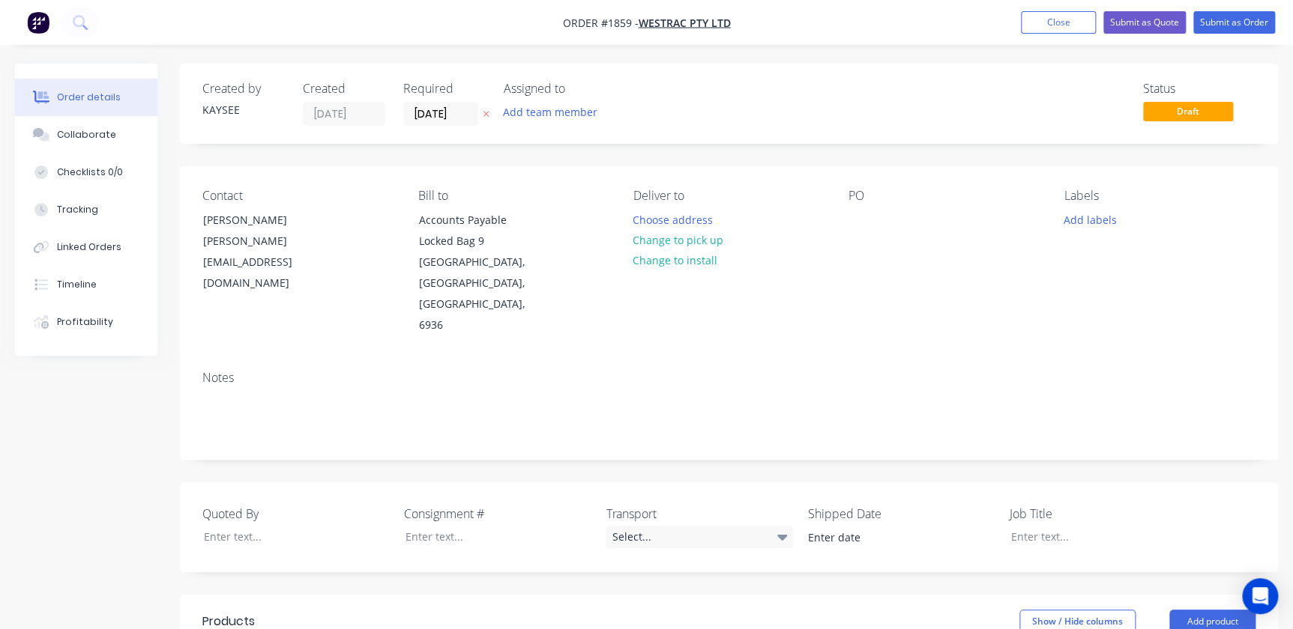
click at [1081, 6] on nav "Order #1859 - WesTrac Pty Ltd Add product Close Submit as Quote Submit as Order" at bounding box center [646, 22] width 1293 height 45
click at [1080, 13] on button "Close" at bounding box center [1058, 22] width 75 height 22
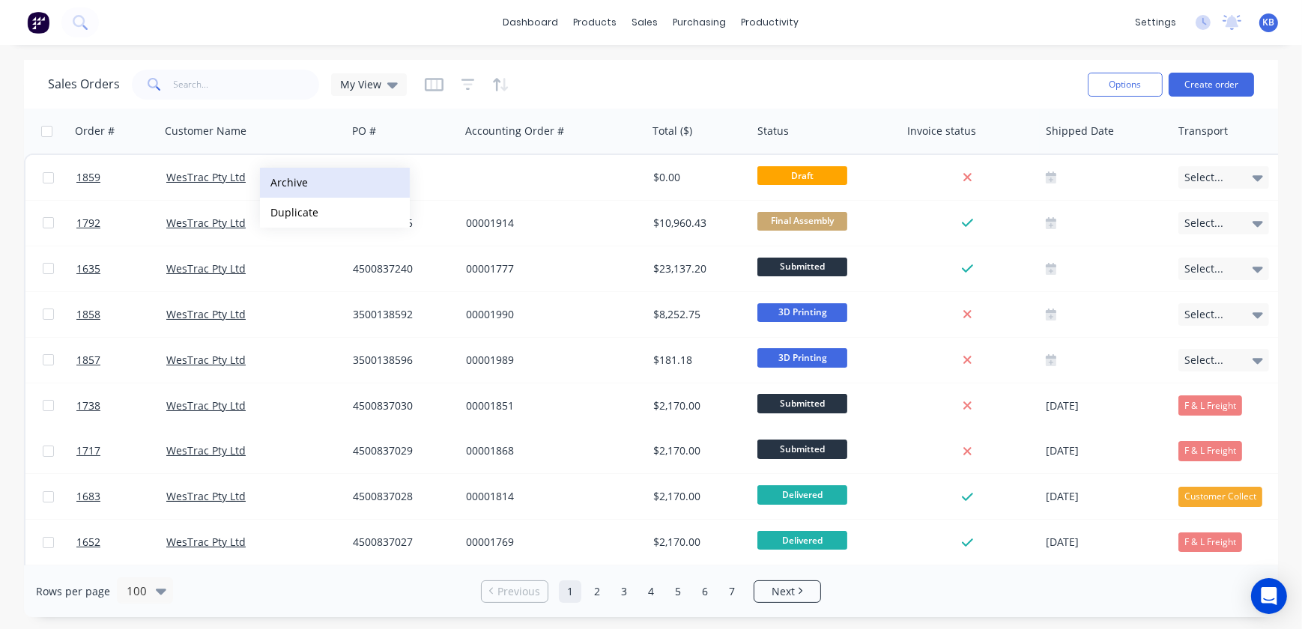
click at [287, 172] on button "Archive" at bounding box center [335, 183] width 150 height 30
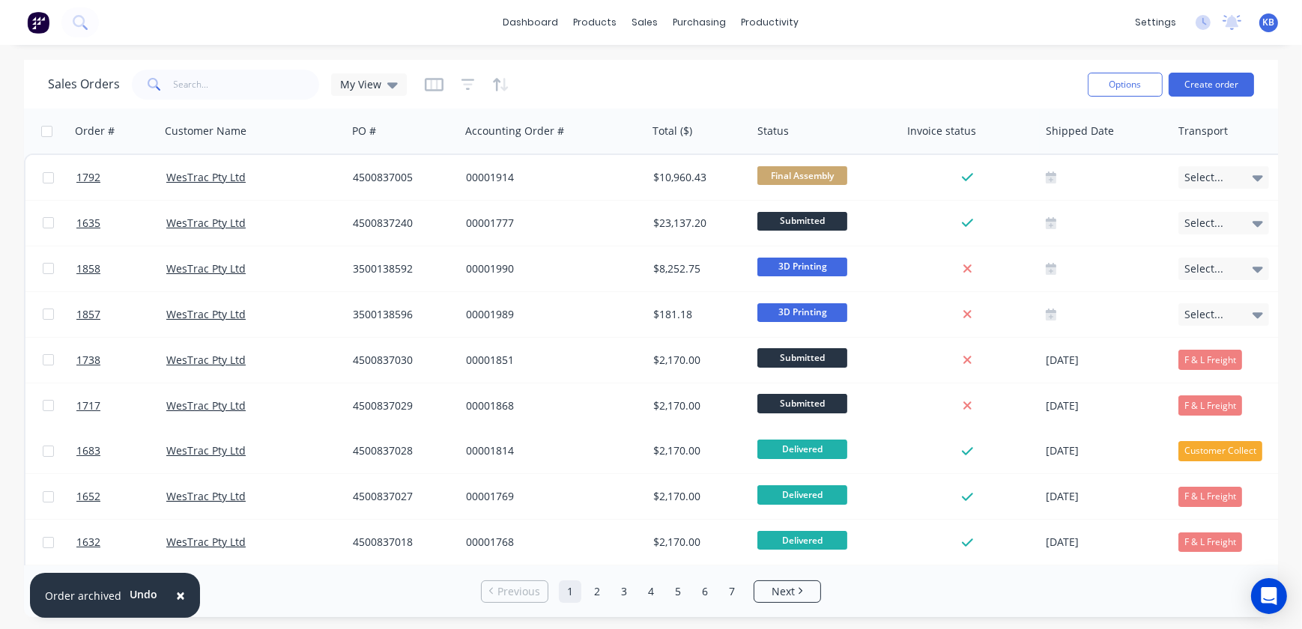
click at [166, 101] on div "Sales Orders My View" at bounding box center [562, 84] width 1028 height 37
click at [174, 87] on input "text" at bounding box center [247, 85] width 146 height 30
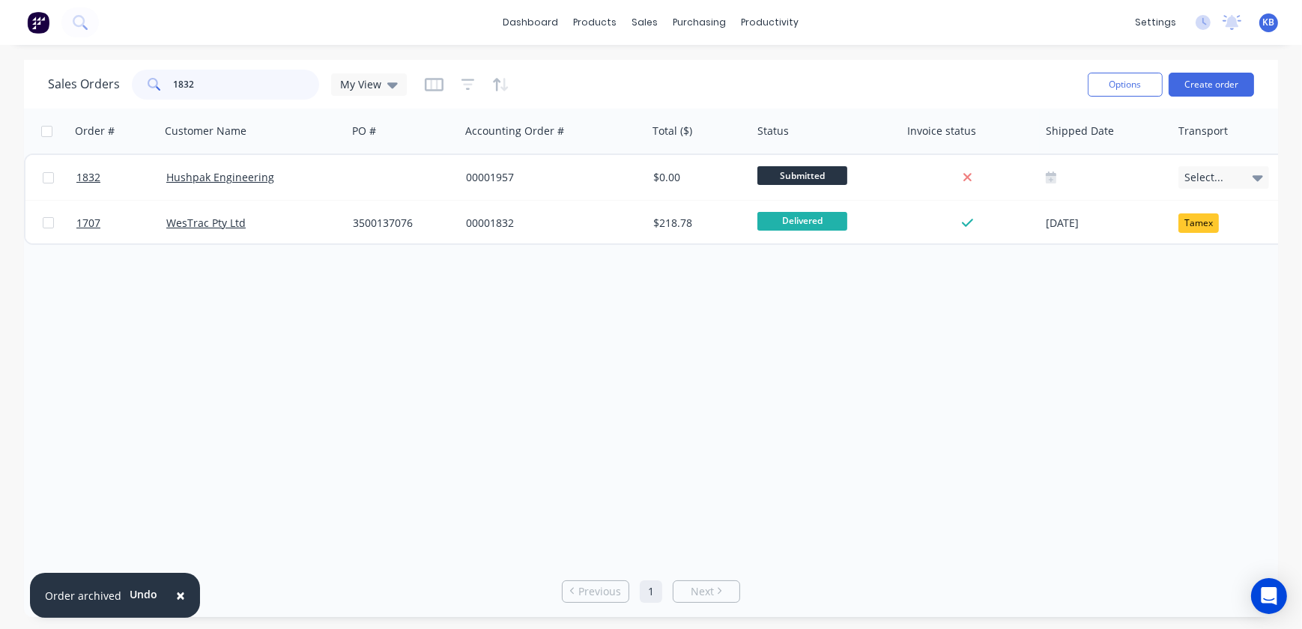
type input "1832"
click at [77, 154] on div "1832 Hushpak Engineering 00001957 $0.00 Submitted Select... Westrac Container F…" at bounding box center [938, 199] width 1829 height 91
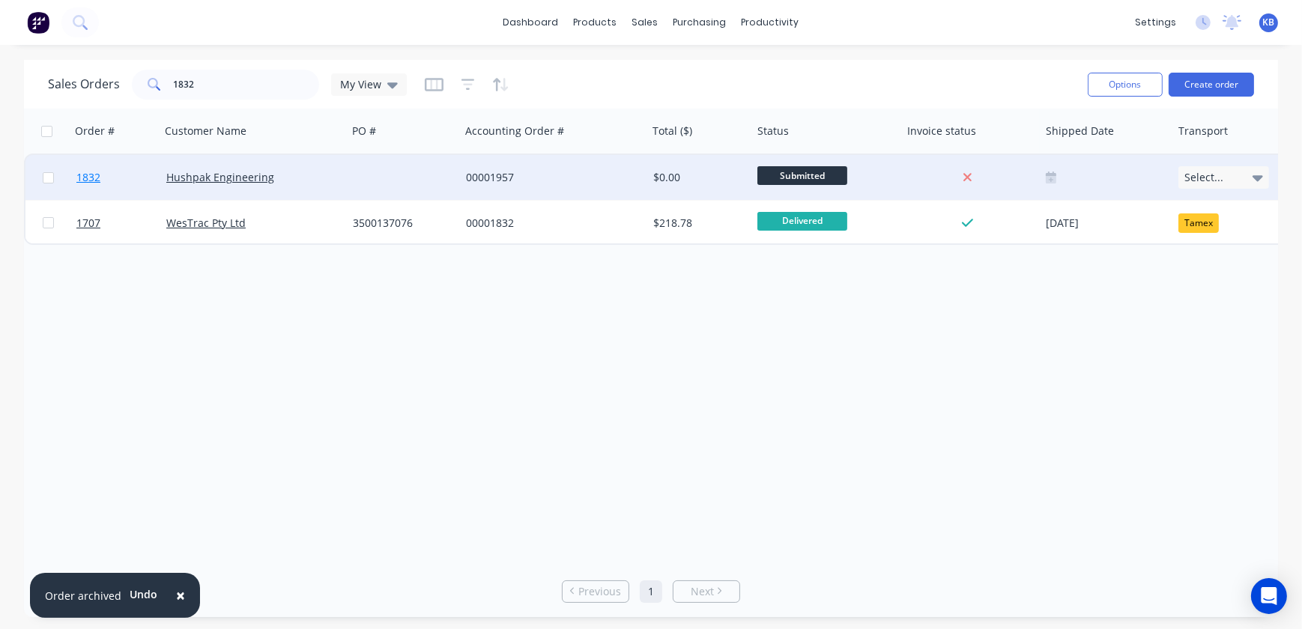
click at [85, 172] on span "1832" at bounding box center [88, 177] width 24 height 15
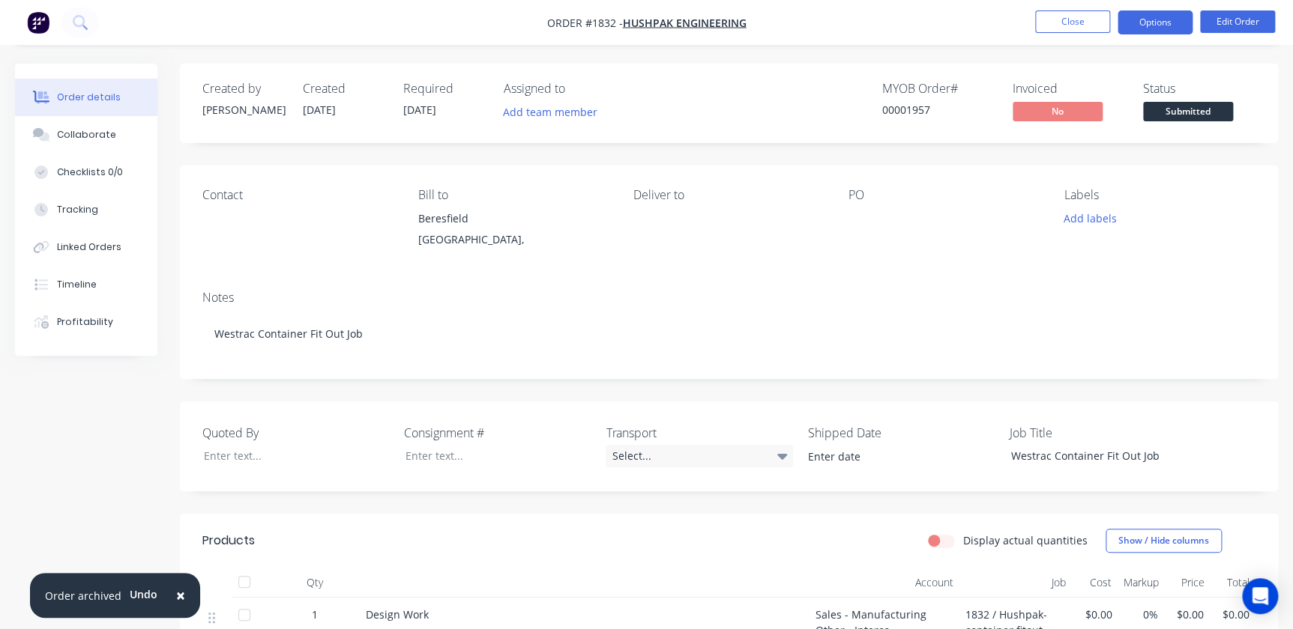
click at [1144, 14] on button "Options" at bounding box center [1154, 22] width 75 height 24
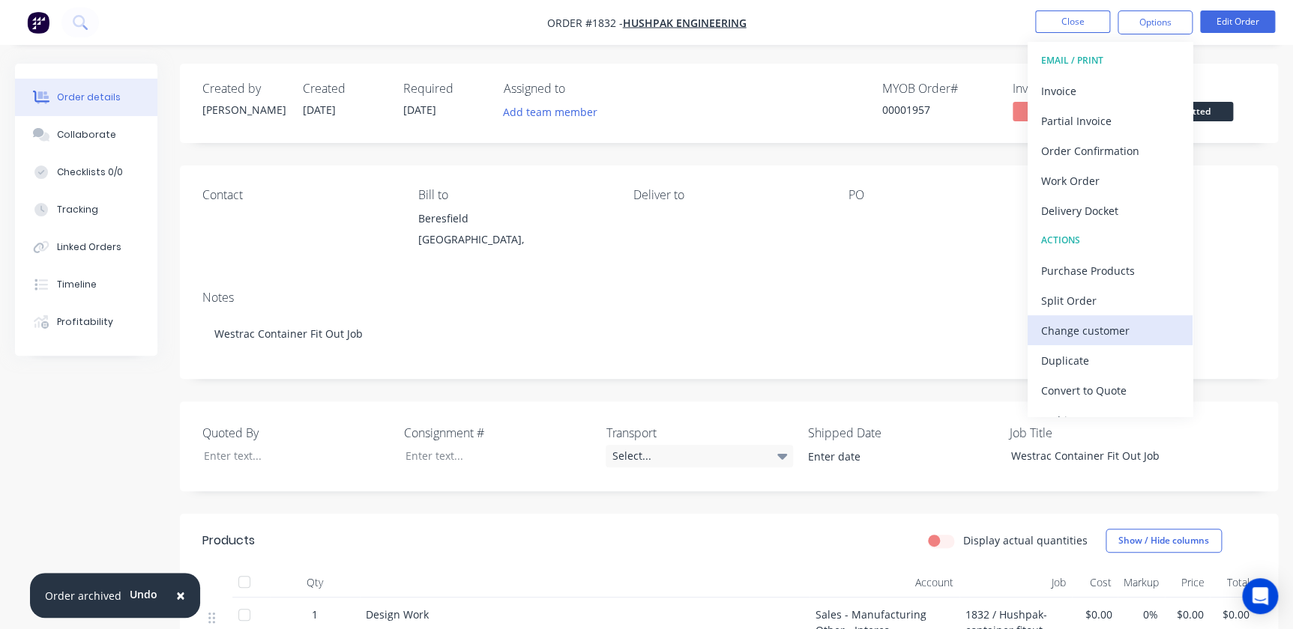
click at [1117, 323] on div "Change customer" at bounding box center [1110, 331] width 138 height 22
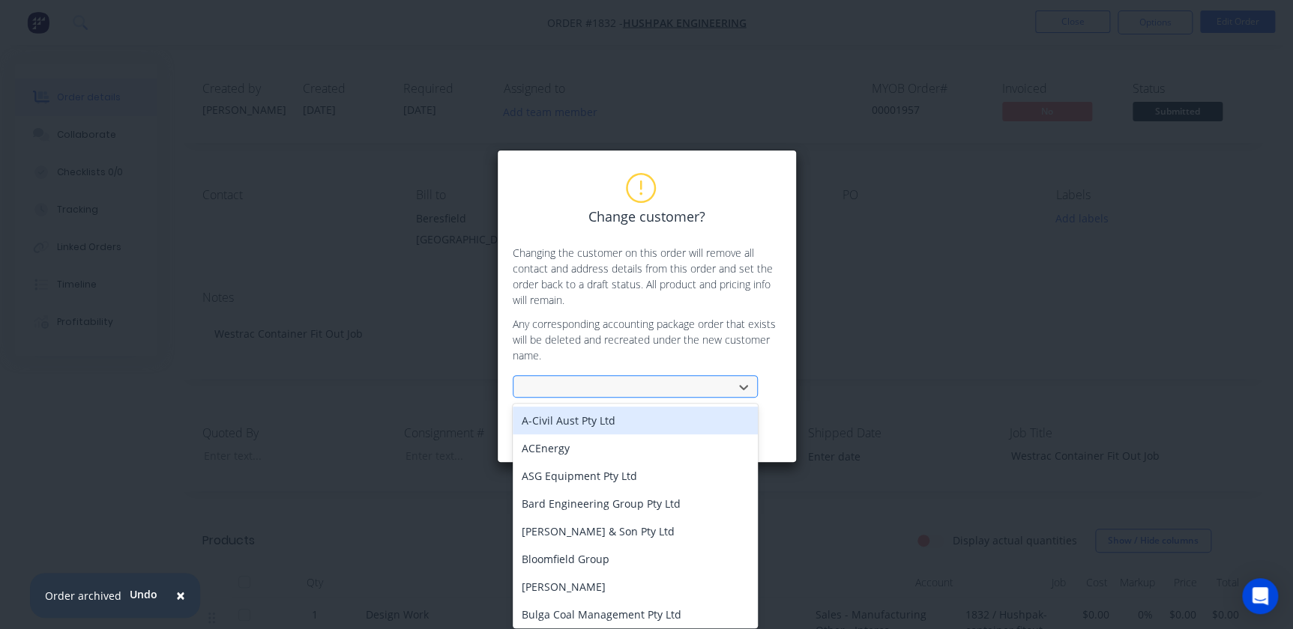
click at [577, 381] on div at bounding box center [625, 387] width 200 height 19
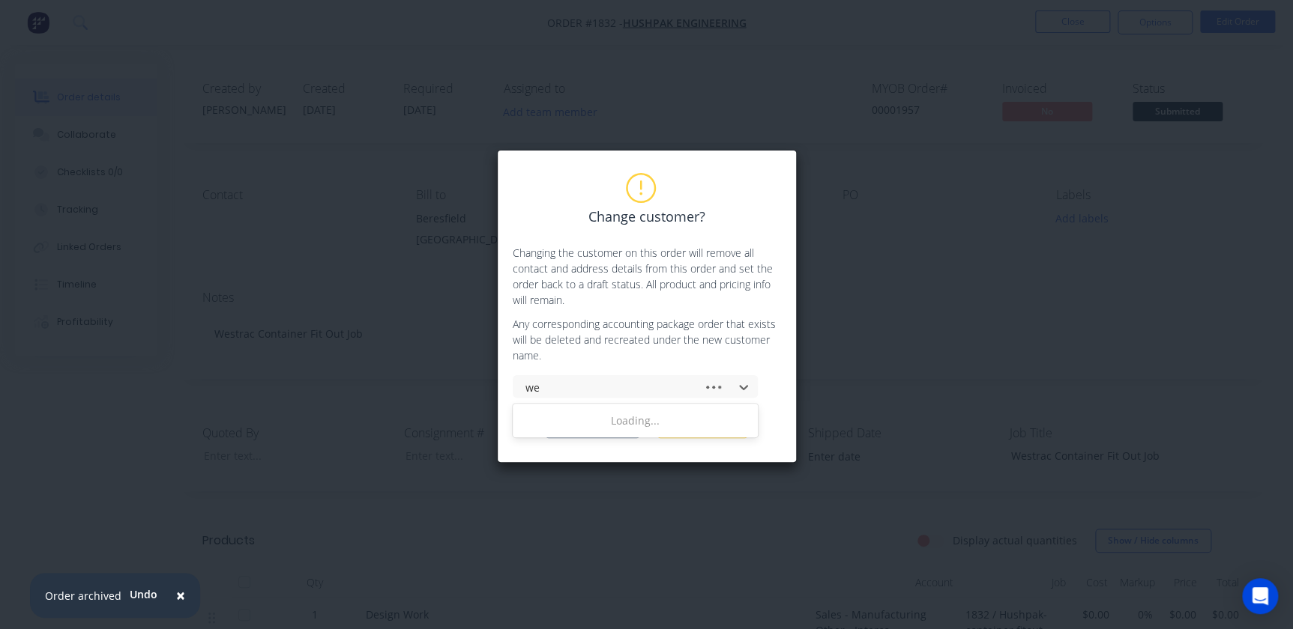
type input "wes"
click at [585, 417] on div "WesTrac Pty Ltd" at bounding box center [635, 421] width 245 height 28
click at [586, 421] on button "Change customer" at bounding box center [593, 427] width 94 height 22
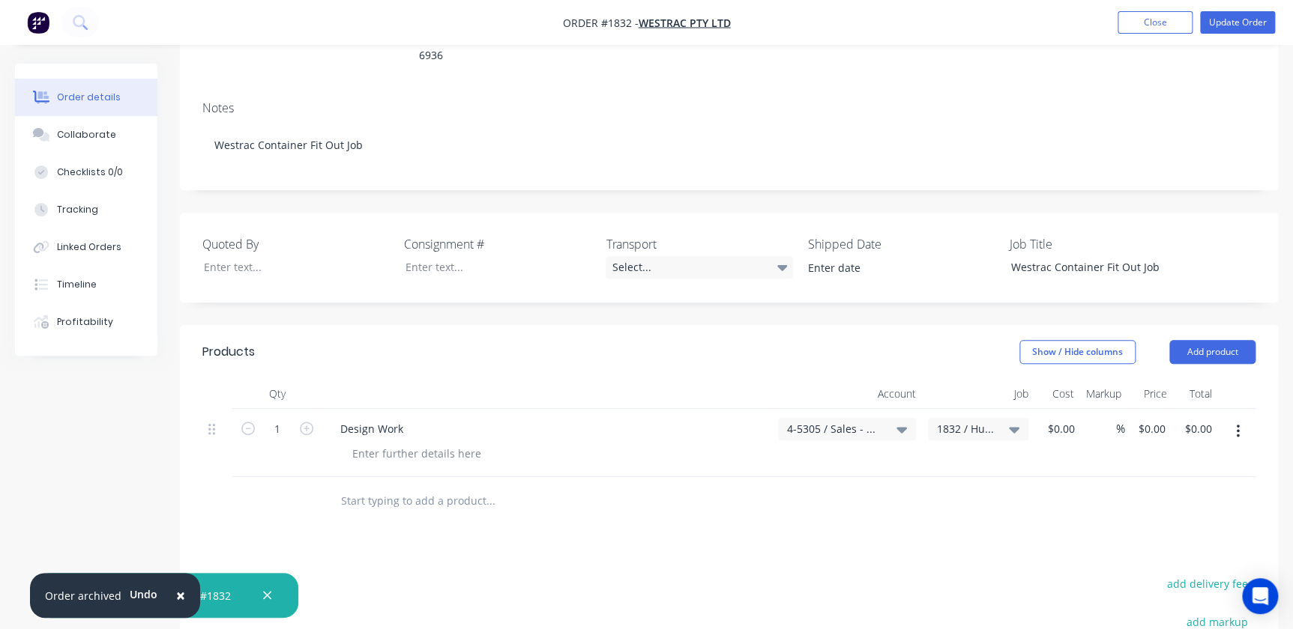
scroll to position [272, 0]
click at [999, 420] on div "1832 / Hushpak-container fitout" at bounding box center [978, 426] width 82 height 13
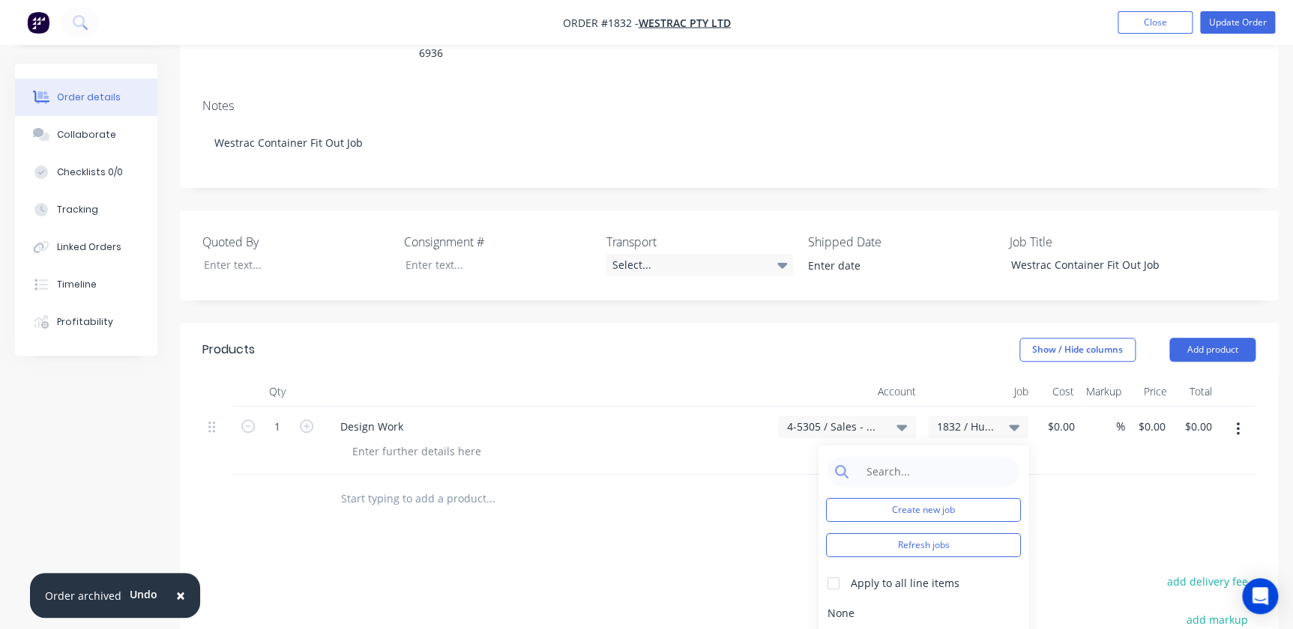
click at [953, 419] on span "1832 / Hushpak-container fitout" at bounding box center [965, 427] width 57 height 16
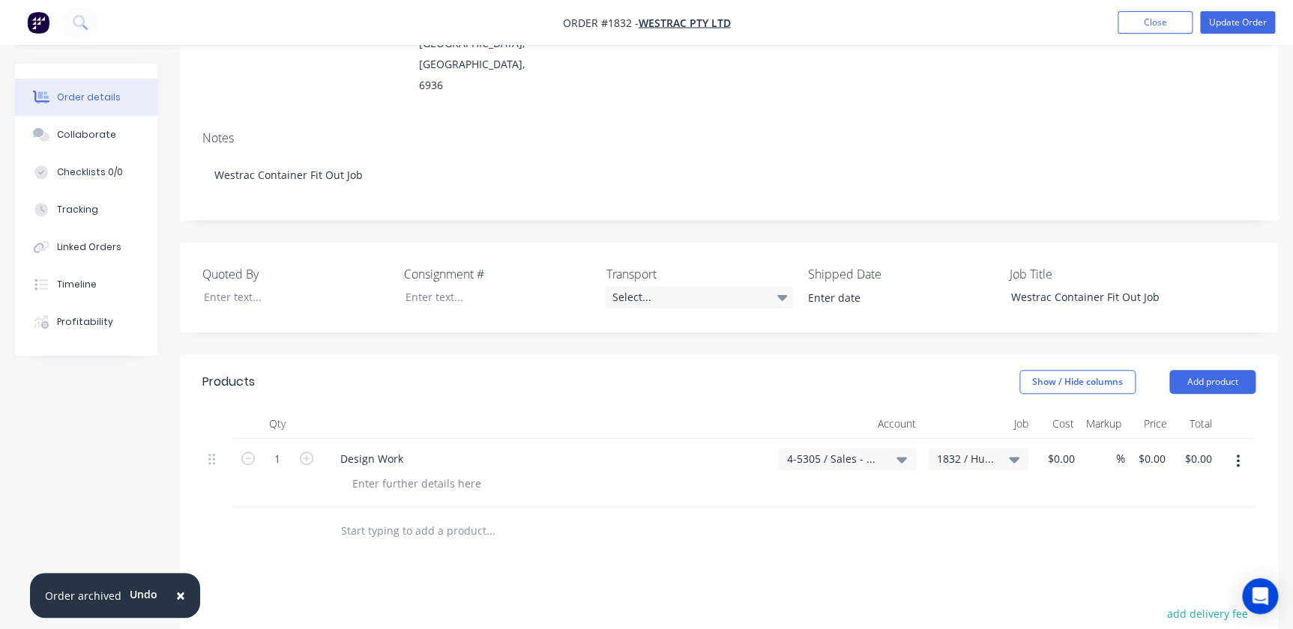
scroll to position [0, 0]
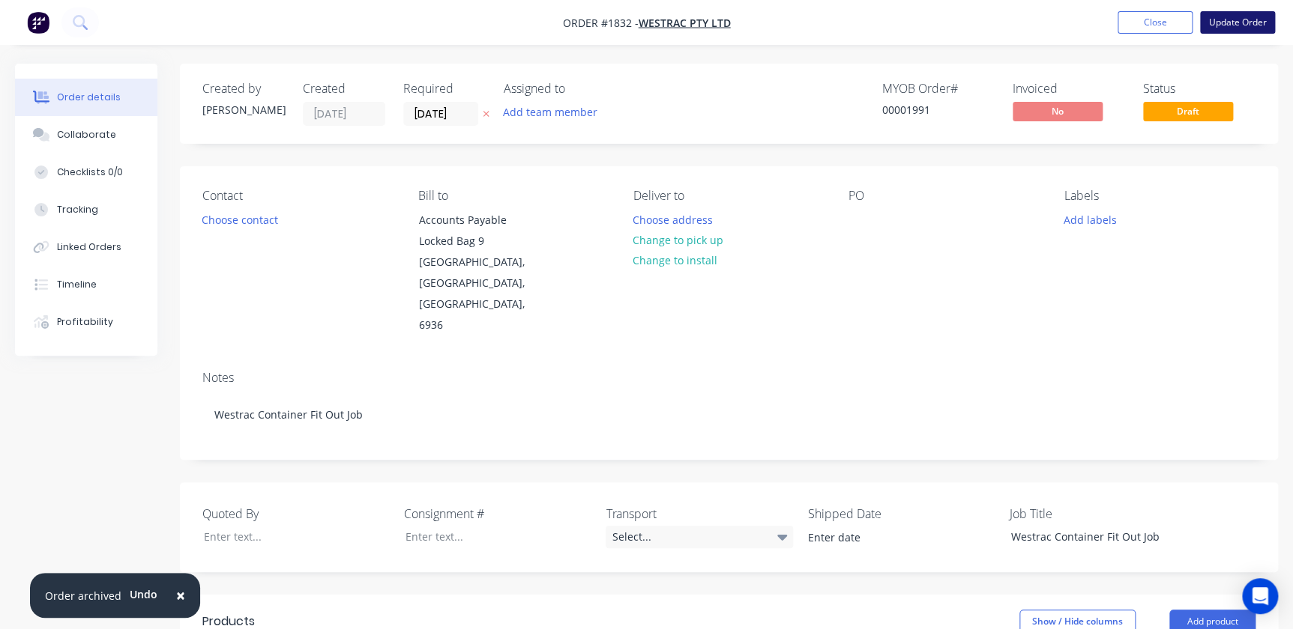
click at [1214, 16] on button "Update Order" at bounding box center [1237, 22] width 75 height 22
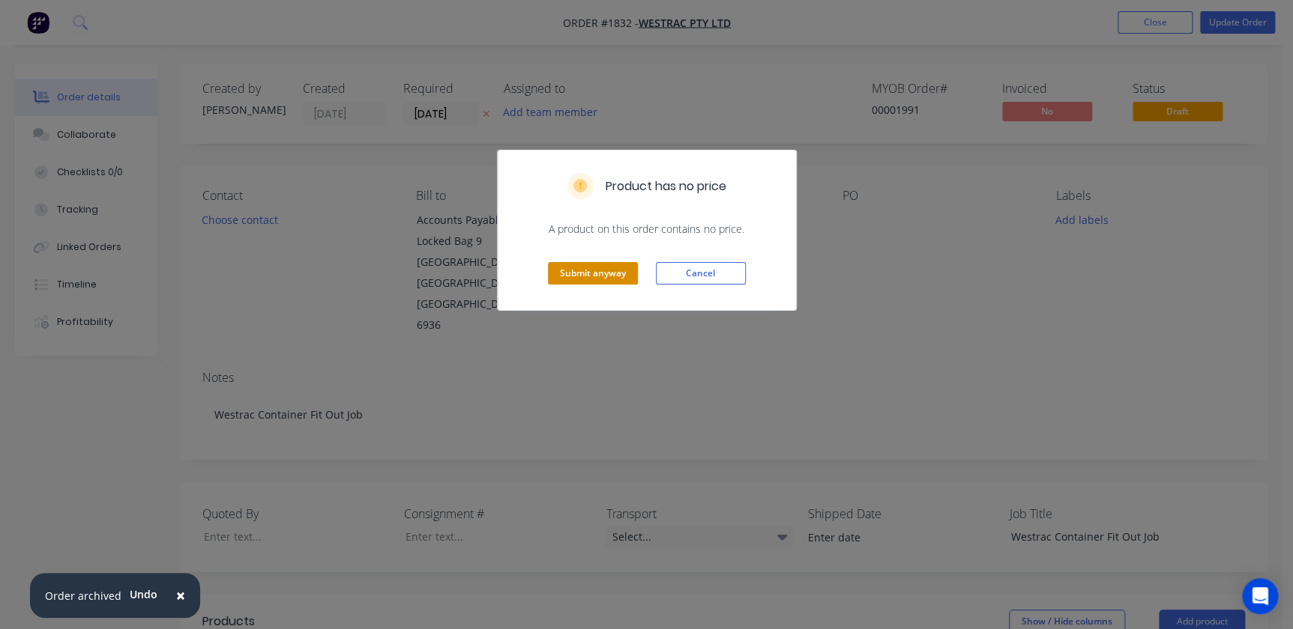
click at [617, 277] on button "Submit anyway" at bounding box center [593, 273] width 90 height 22
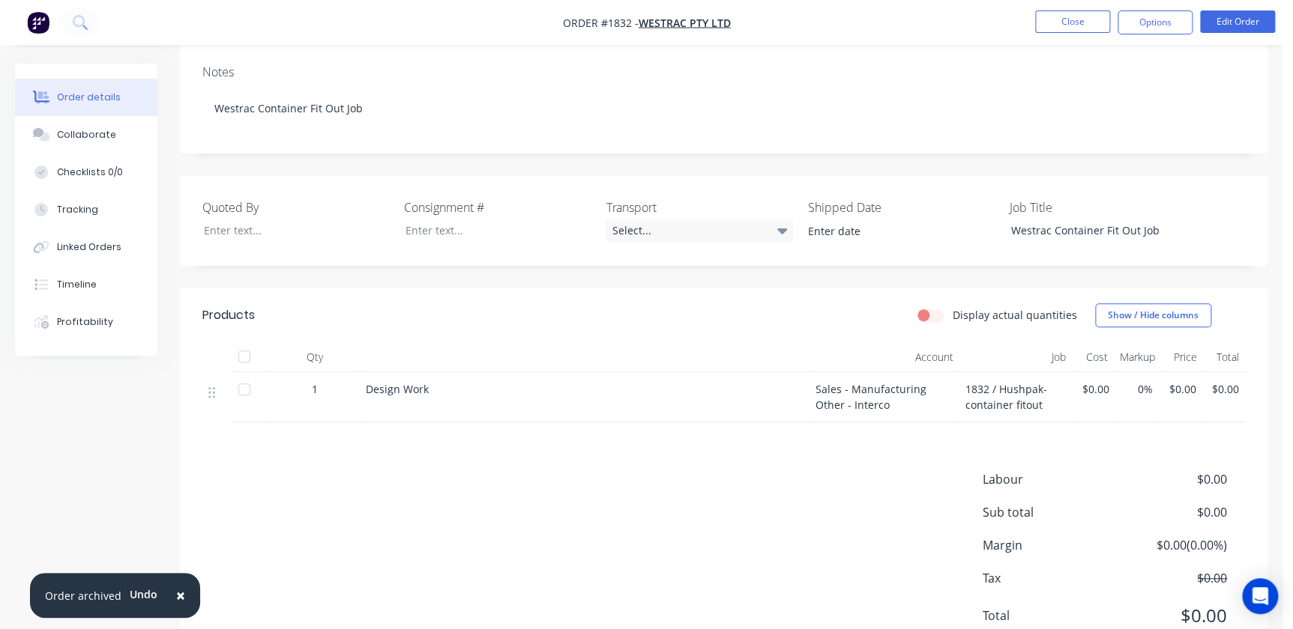
scroll to position [272, 0]
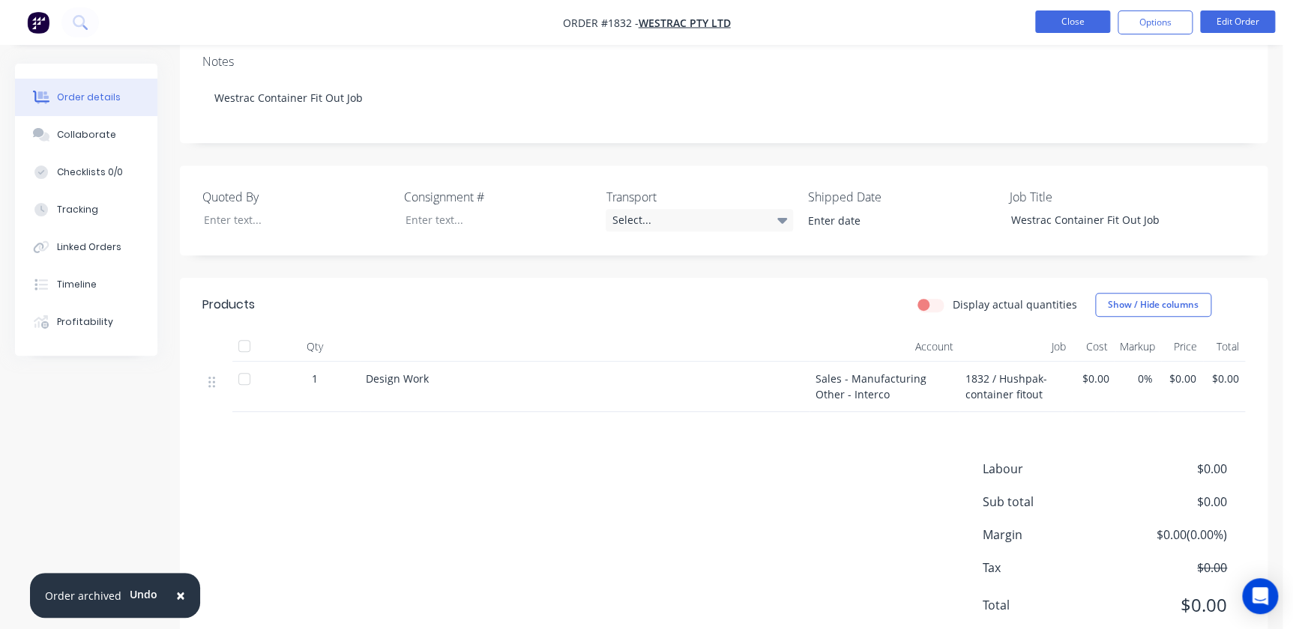
click at [1096, 19] on button "Close" at bounding box center [1072, 21] width 75 height 22
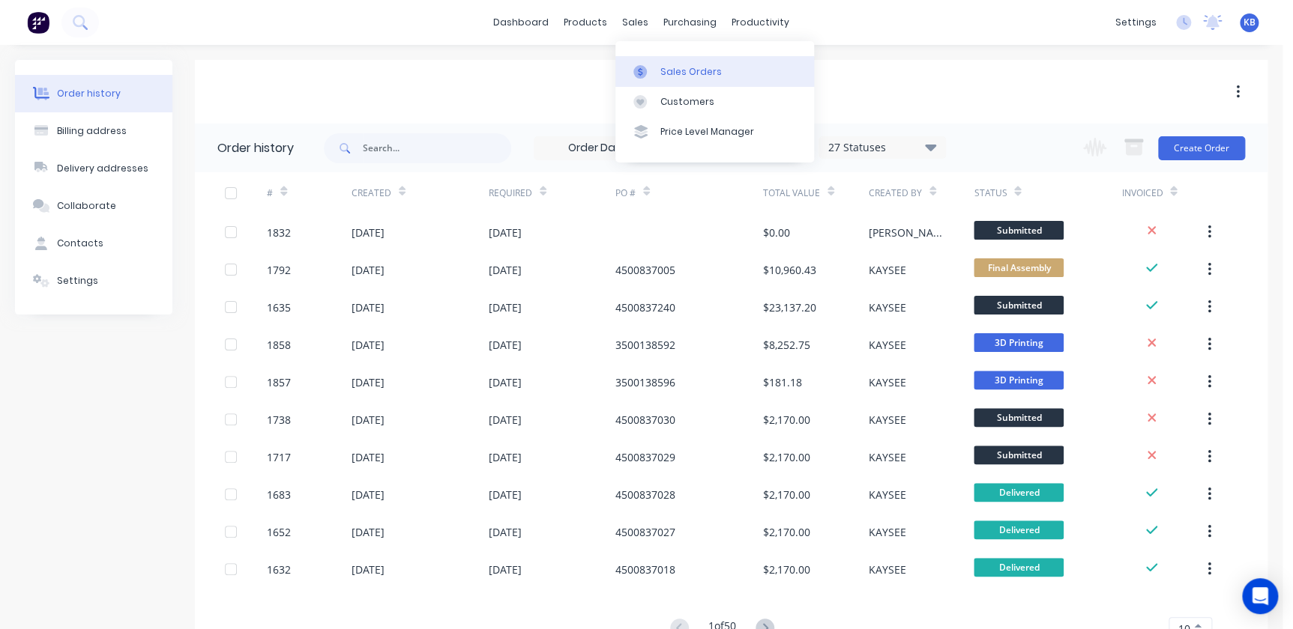
click at [650, 56] on link "Sales Orders" at bounding box center [714, 71] width 199 height 30
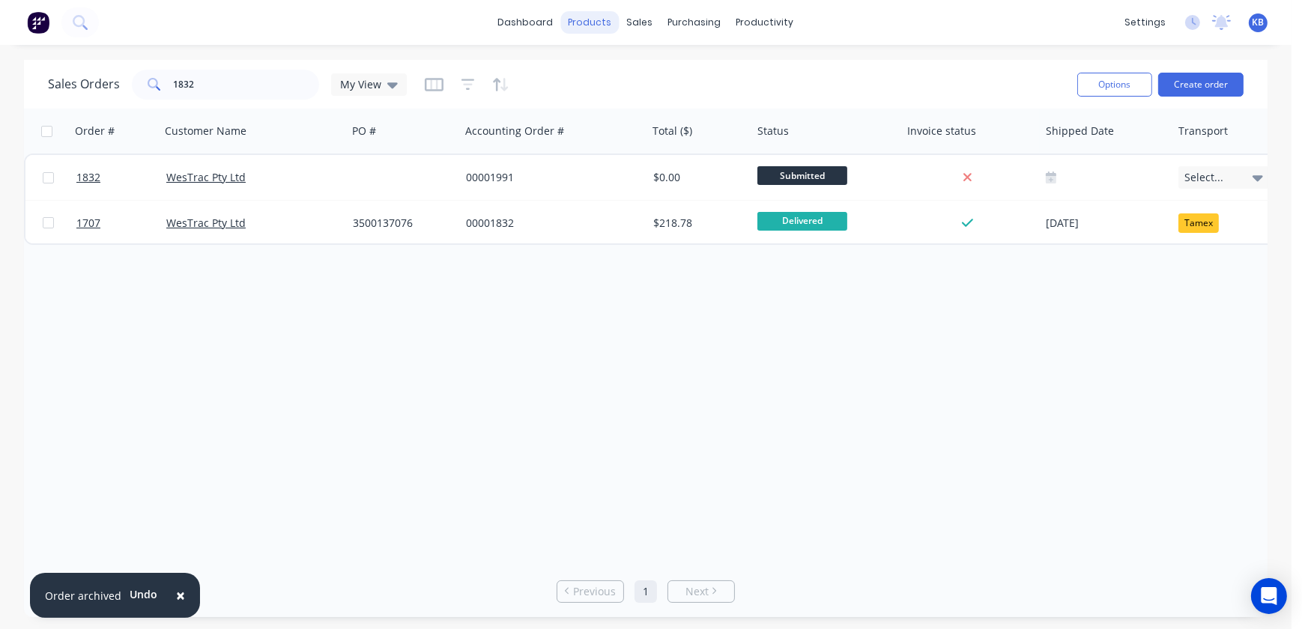
click at [576, 11] on div "products" at bounding box center [590, 22] width 58 height 22
click at [664, 21] on div "purchasing" at bounding box center [695, 22] width 68 height 22
click at [650, 23] on div "sales" at bounding box center [640, 22] width 41 height 22
click at [680, 95] on div "Customers" at bounding box center [692, 101] width 54 height 13
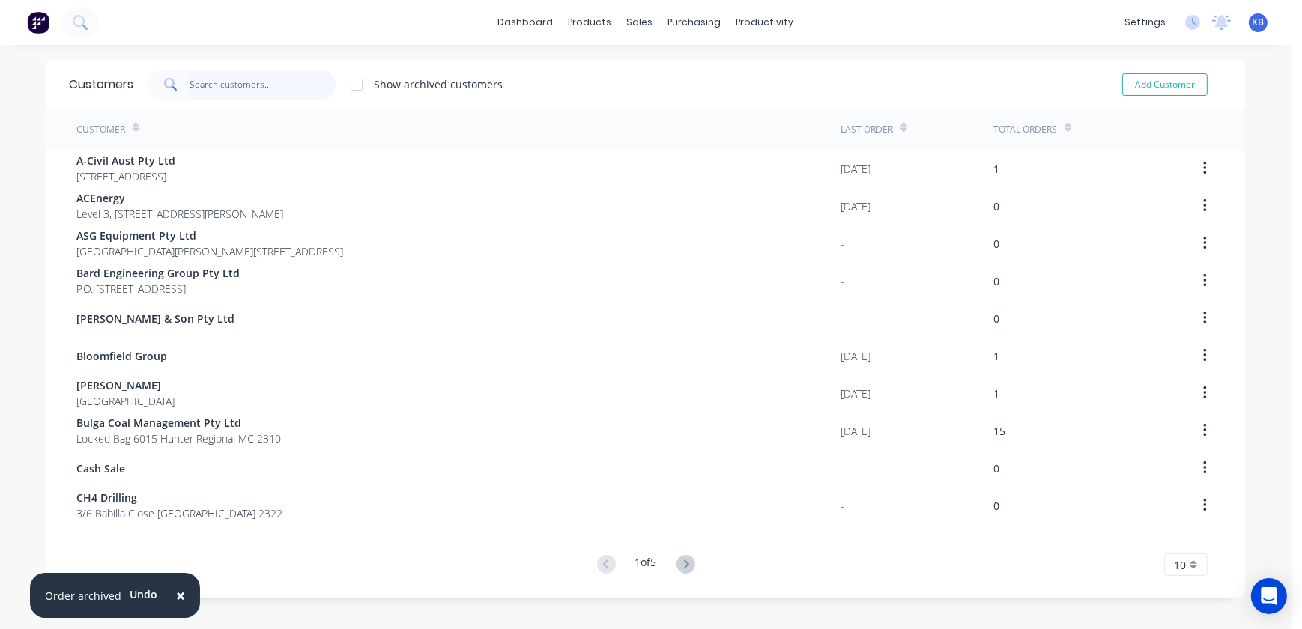
click at [258, 75] on input "text" at bounding box center [263, 85] width 146 height 30
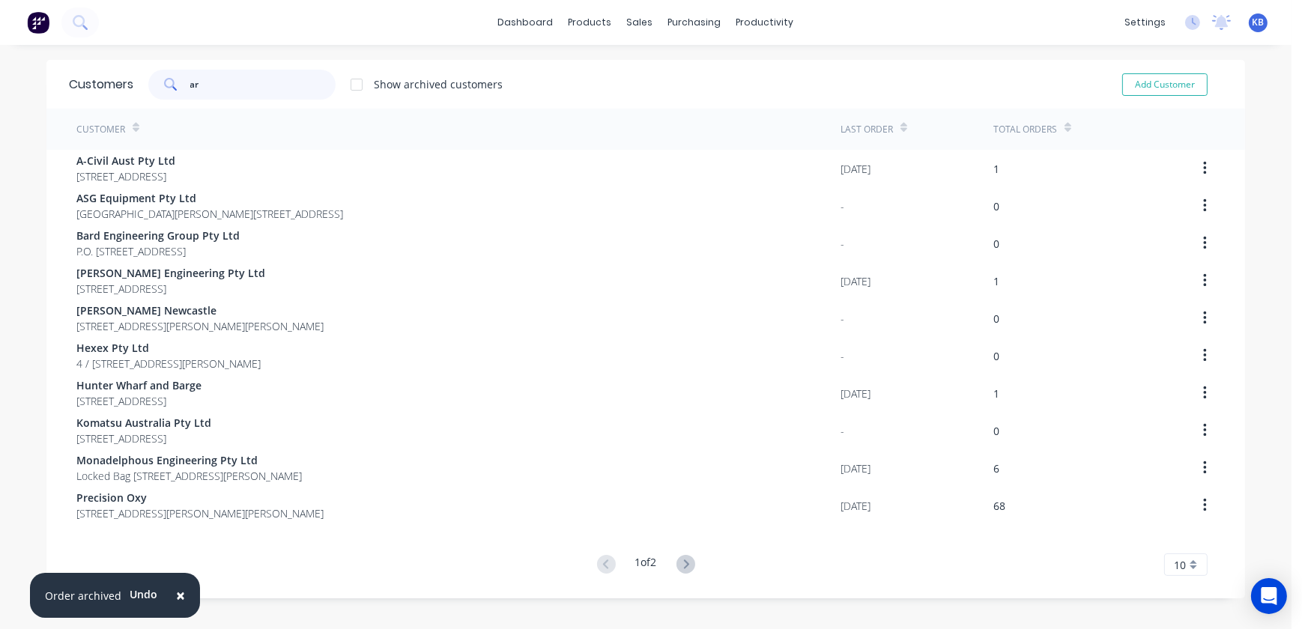
type input "ara"
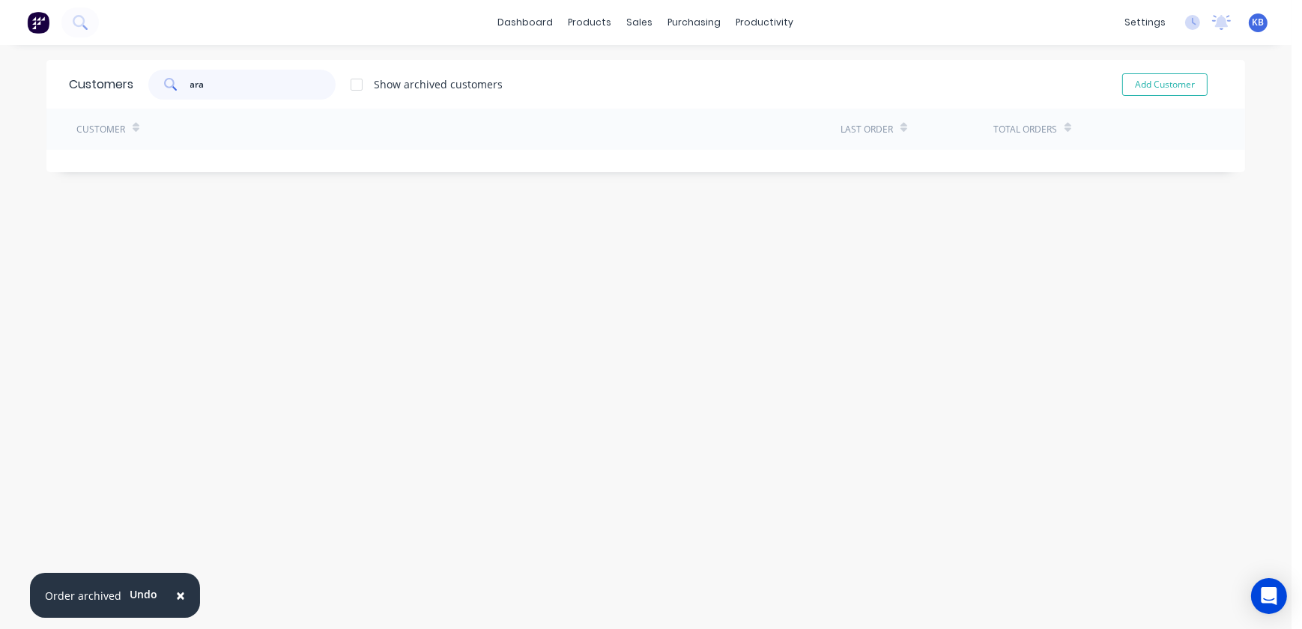
drag, startPoint x: 236, startPoint y: 92, endPoint x: 156, endPoint y: 97, distance: 80.4
click at [156, 97] on div "ara" at bounding box center [241, 85] width 187 height 30
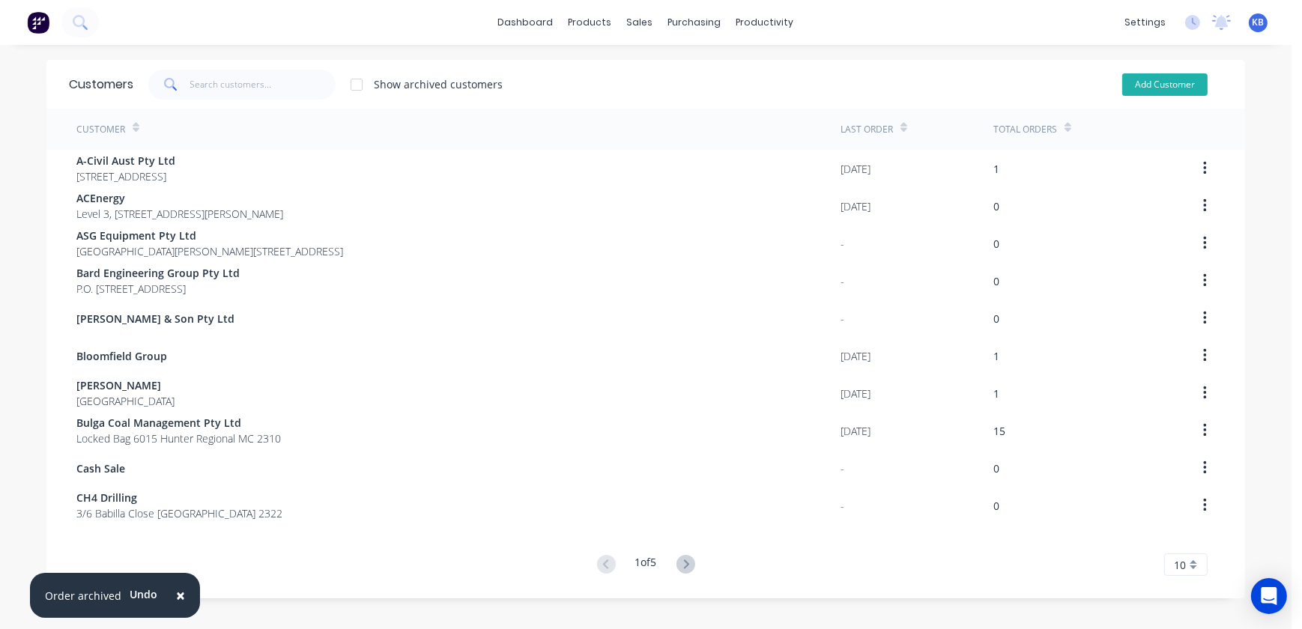
click at [1150, 77] on button "Add Customer" at bounding box center [1165, 84] width 85 height 22
select select "AU"
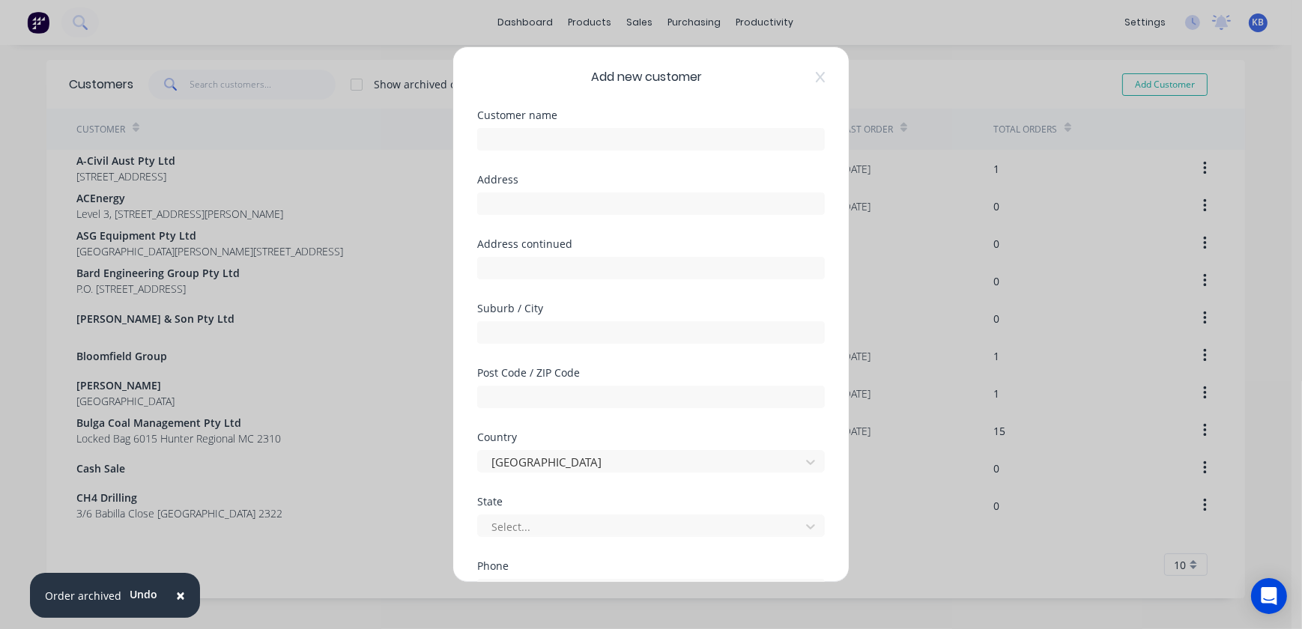
click at [508, 157] on div "Customer name" at bounding box center [651, 142] width 348 height 64
click at [516, 143] on input "text" at bounding box center [651, 139] width 348 height 22
type input "ARA Trading"
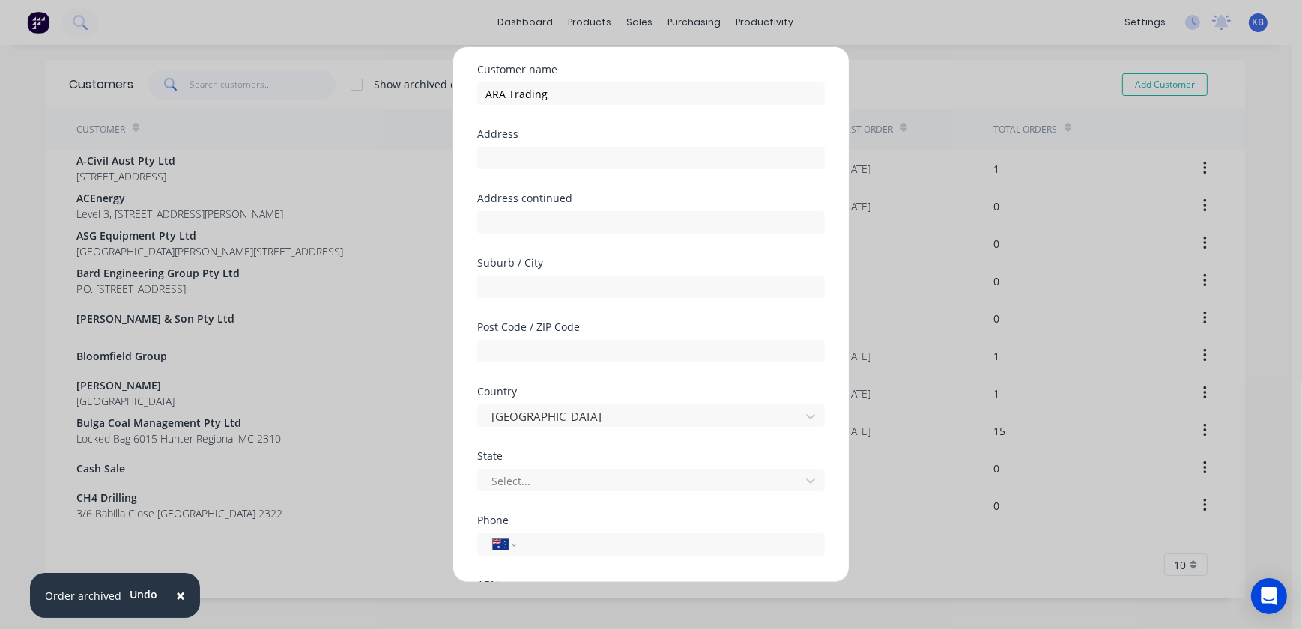
scroll to position [136, 0]
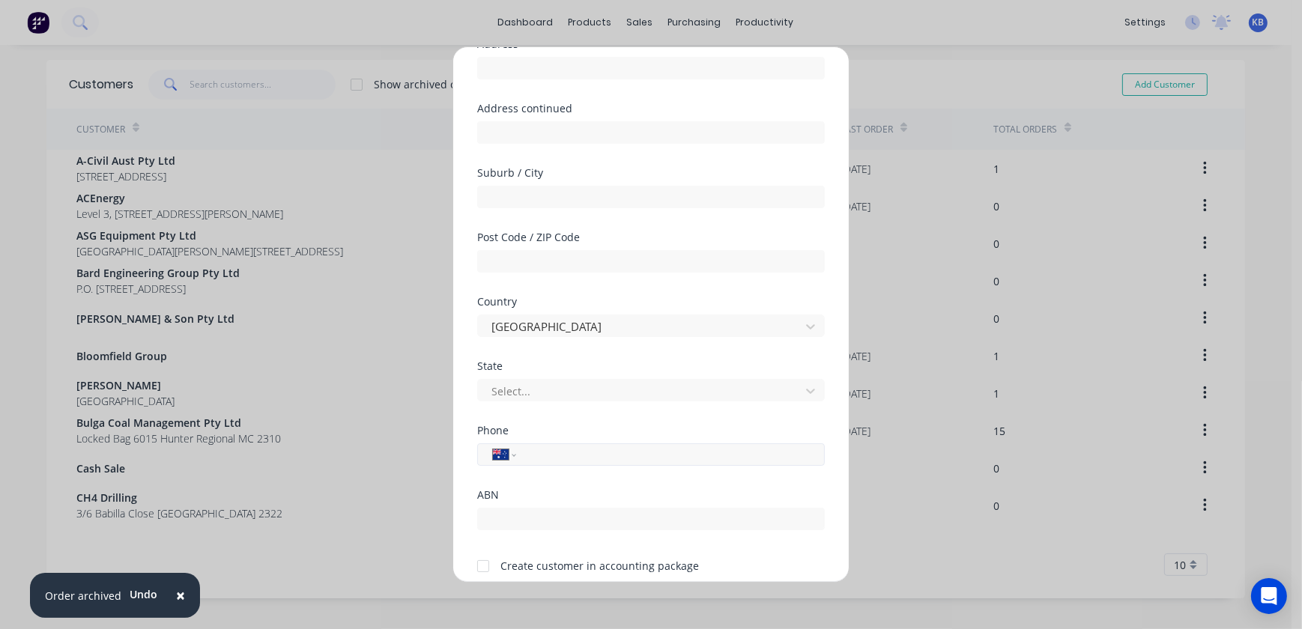
click at [544, 450] on input "tel" at bounding box center [668, 455] width 283 height 17
paste input "0427 789 877"
type input "0427 789 877"
click at [501, 505] on div at bounding box center [651, 517] width 348 height 26
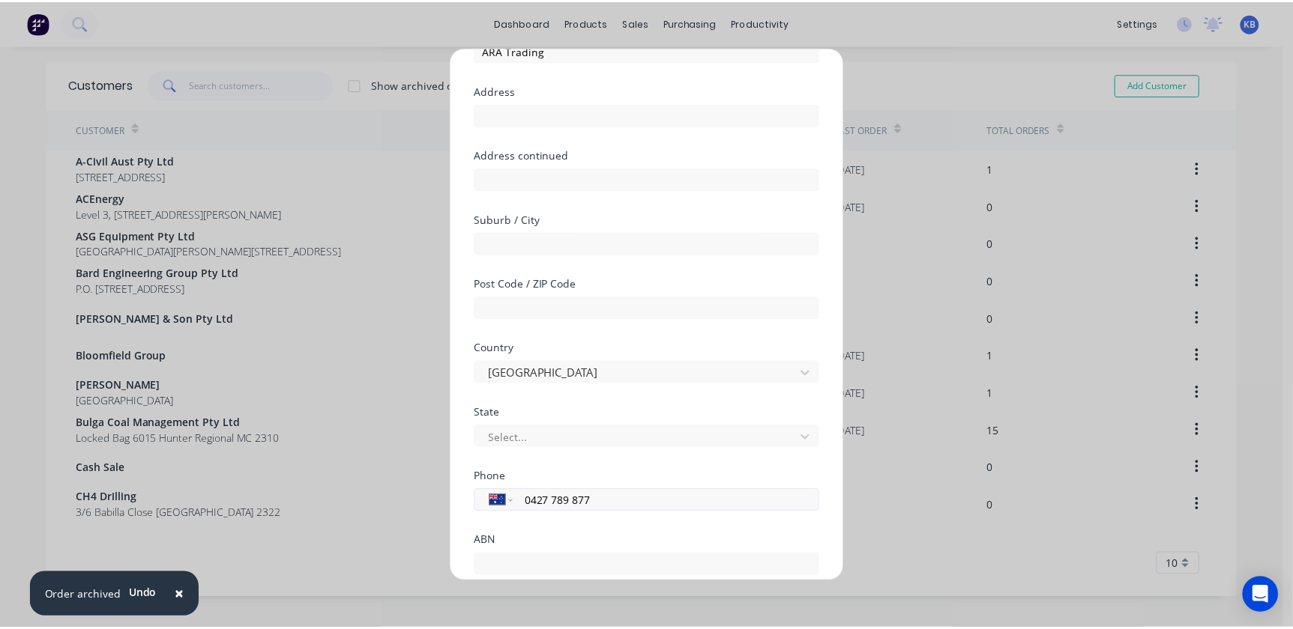
scroll to position [196, 0]
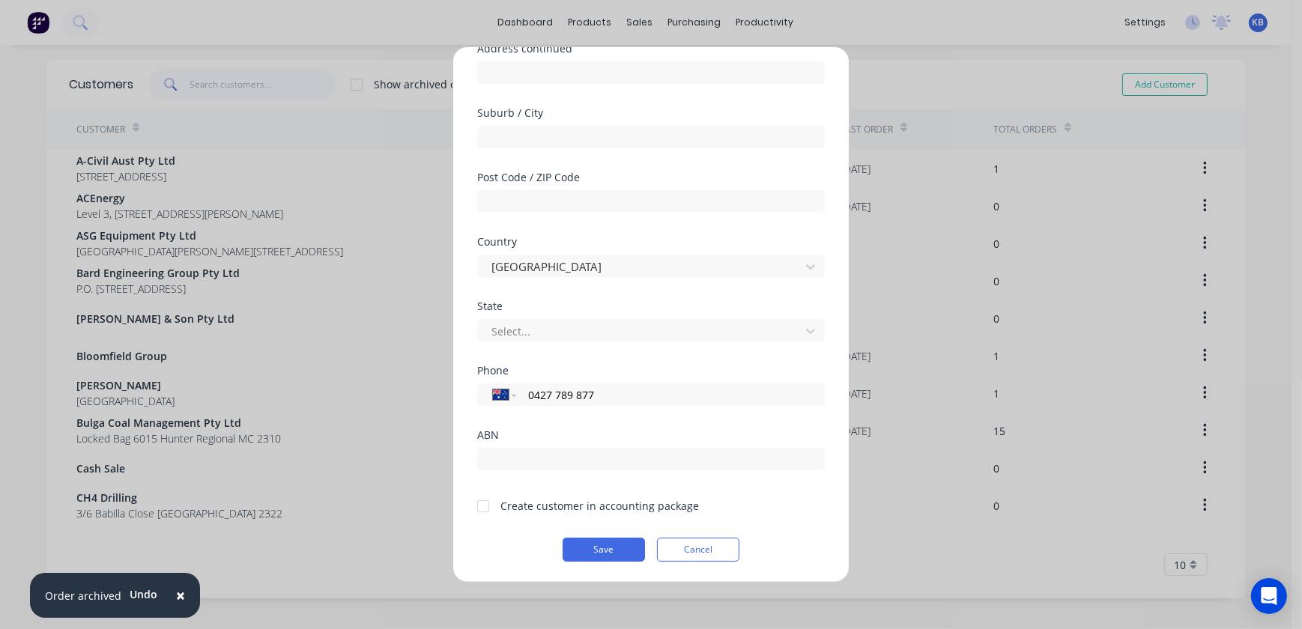
drag, startPoint x: 489, startPoint y: 509, endPoint x: 553, endPoint y: 523, distance: 66.0
click at [489, 509] on div at bounding box center [483, 507] width 30 height 30
click at [627, 553] on button "Save" at bounding box center [604, 550] width 82 height 24
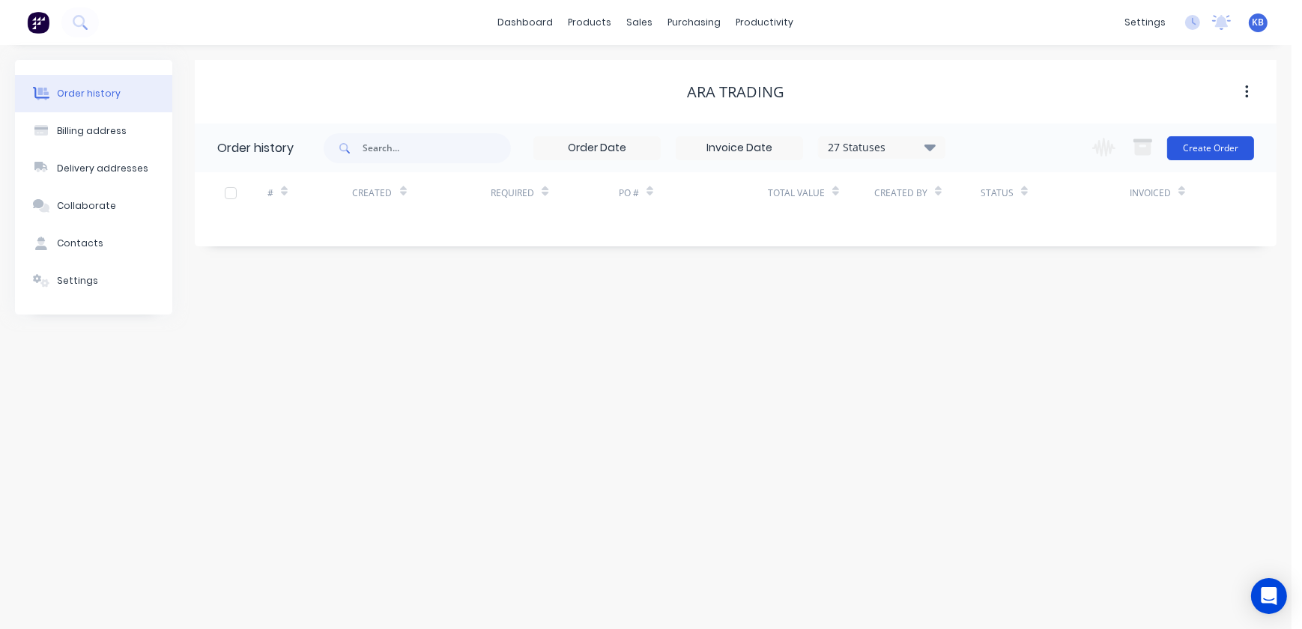
click at [1230, 143] on button "Create Order" at bounding box center [1211, 148] width 87 height 24
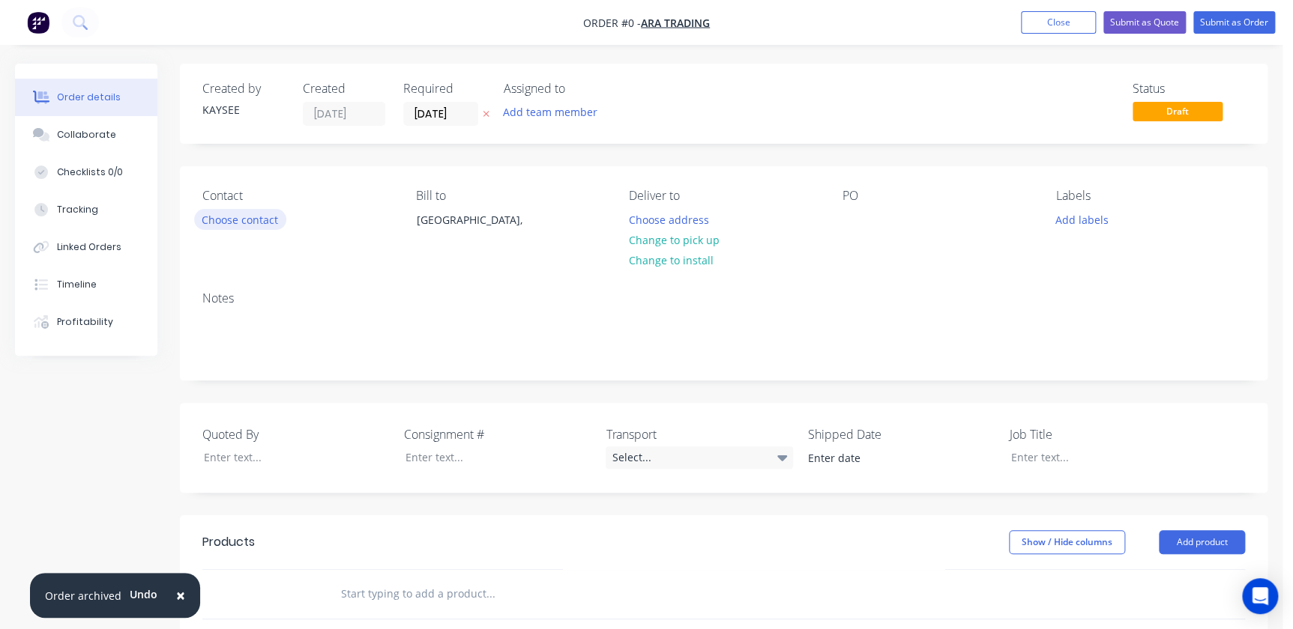
click at [244, 224] on button "Choose contact" at bounding box center [240, 219] width 92 height 20
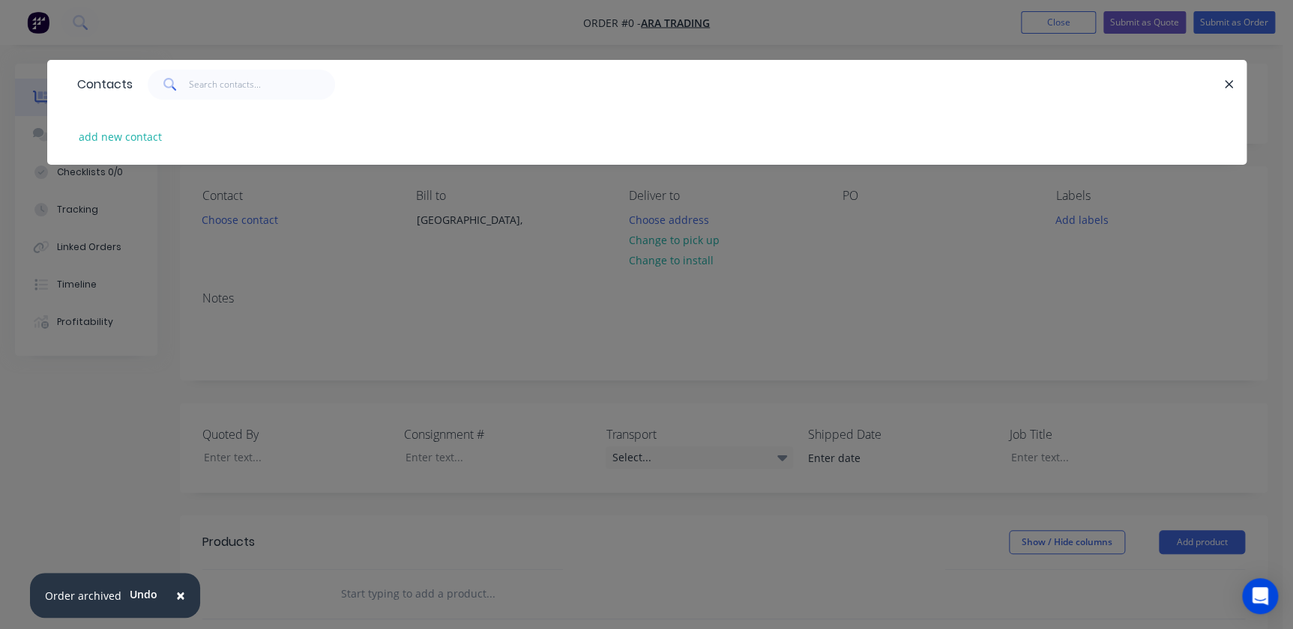
click at [172, 133] on div "add new contact" at bounding box center [647, 137] width 1154 height 56
click at [153, 133] on button "add new contact" at bounding box center [120, 137] width 99 height 20
select select "AU"
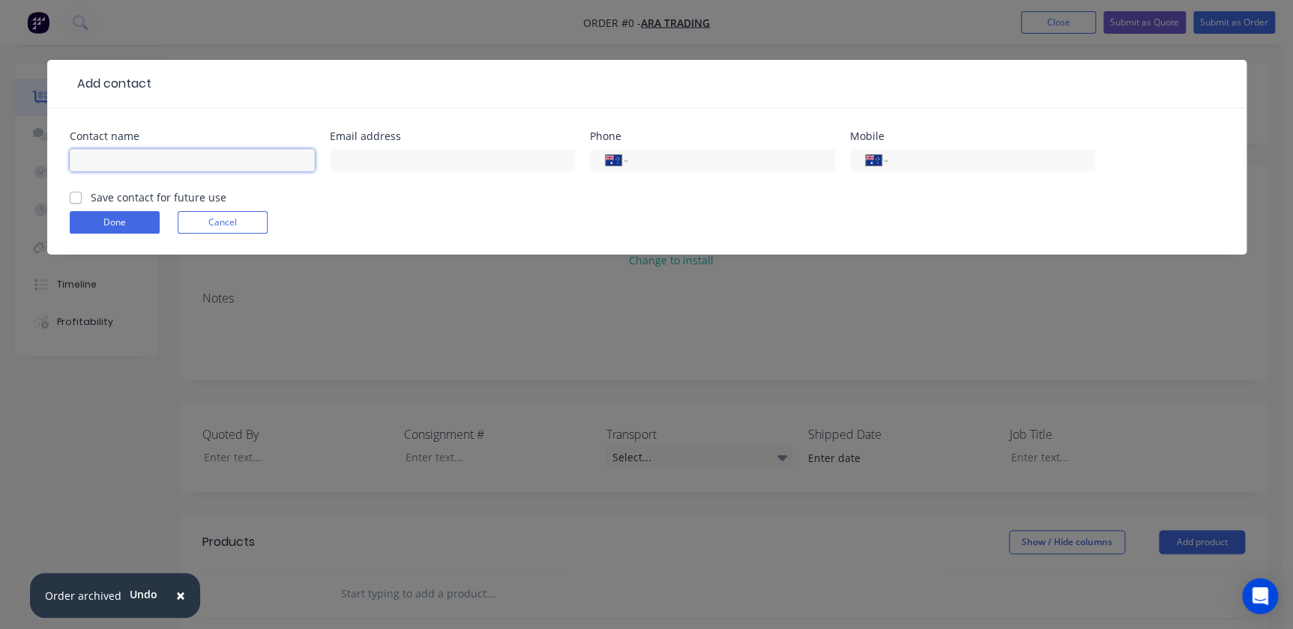
click at [136, 157] on input "text" at bounding box center [192, 160] width 245 height 22
type input "Alistair Alston"
paste input "alistair@aratrading.com.au"
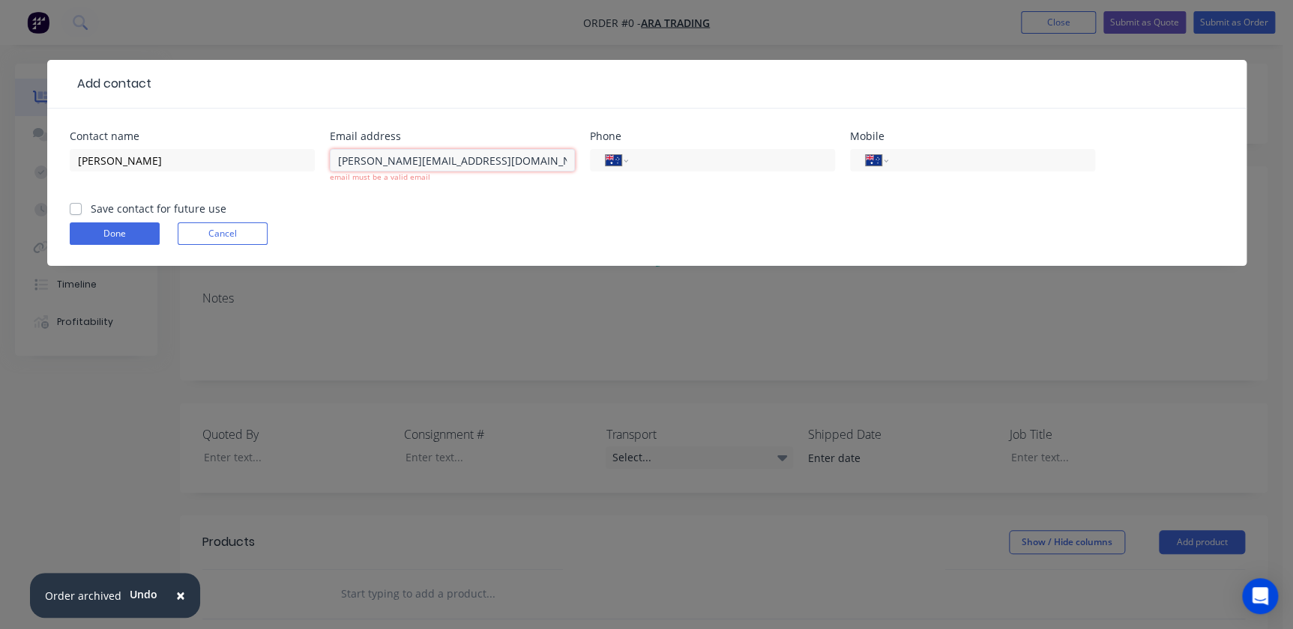
click at [557, 162] on input "alistair@aratrading.com.au" at bounding box center [452, 160] width 245 height 22
type input "alistair@aratrading.com.au"
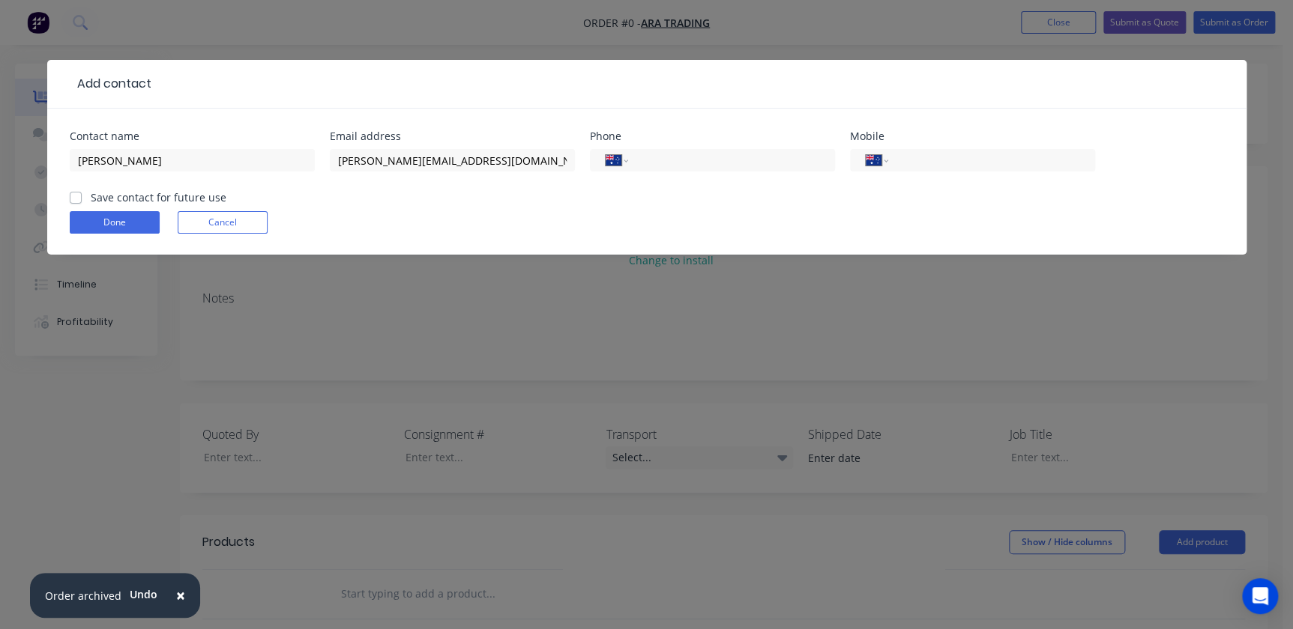
click at [82, 192] on div "Save contact for future use" at bounding box center [148, 198] width 157 height 16
click at [91, 195] on label "Save contact for future use" at bounding box center [159, 198] width 136 height 16
click at [74, 195] on input "Save contact for future use" at bounding box center [76, 197] width 12 height 14
checkbox input "true"
click at [950, 164] on input "tel" at bounding box center [989, 160] width 180 height 17
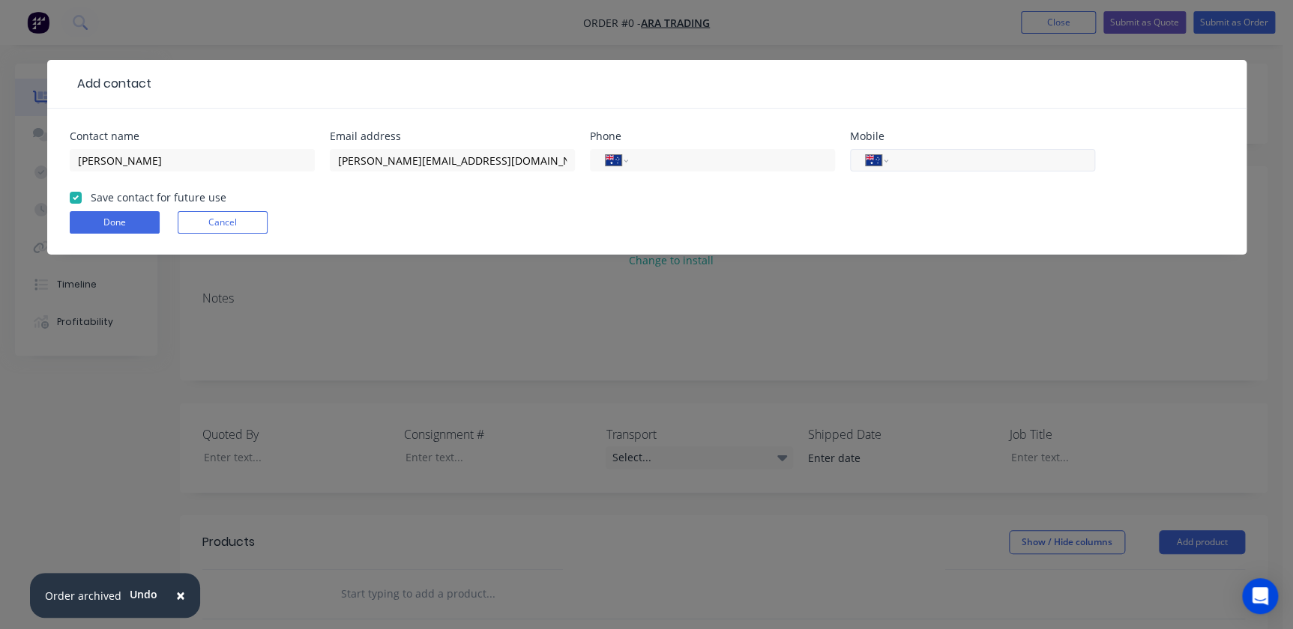
paste input "0427 789 877"
type input "0427 789 877"
click at [88, 221] on button "Done" at bounding box center [115, 222] width 90 height 22
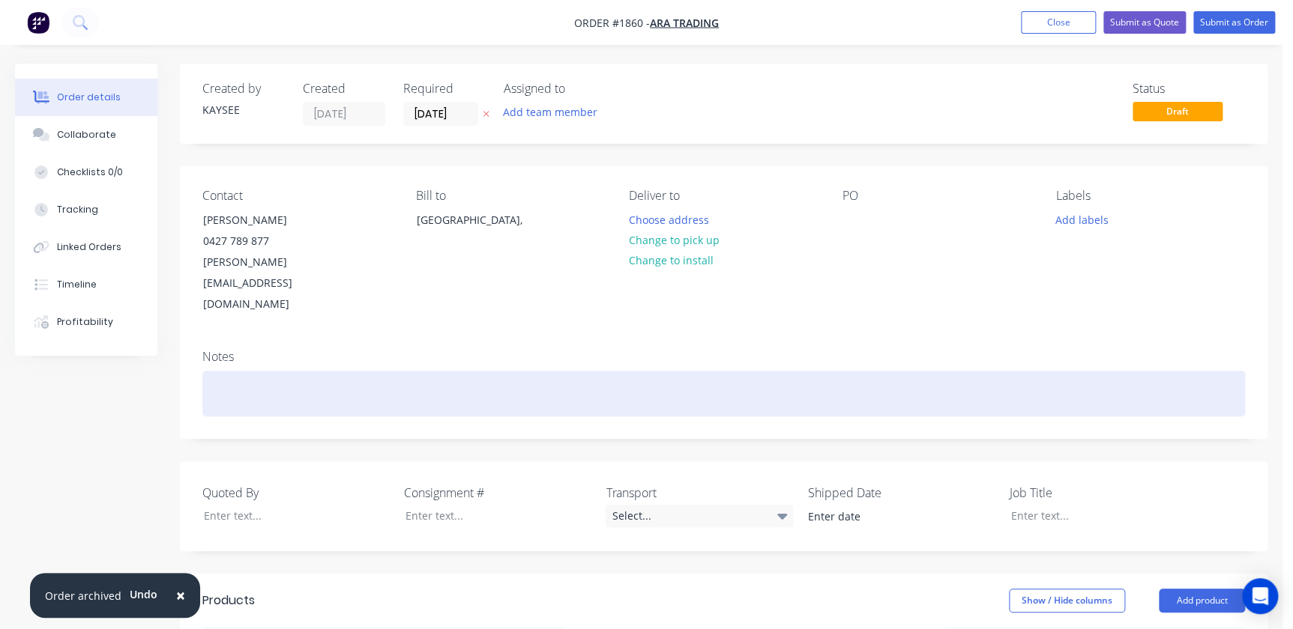
drag, startPoint x: 259, startPoint y: 330, endPoint x: 255, endPoint y: 343, distance: 14.2
click at [255, 371] on div at bounding box center [723, 394] width 1042 height 46
click at [306, 371] on div at bounding box center [723, 394] width 1042 height 46
paste div
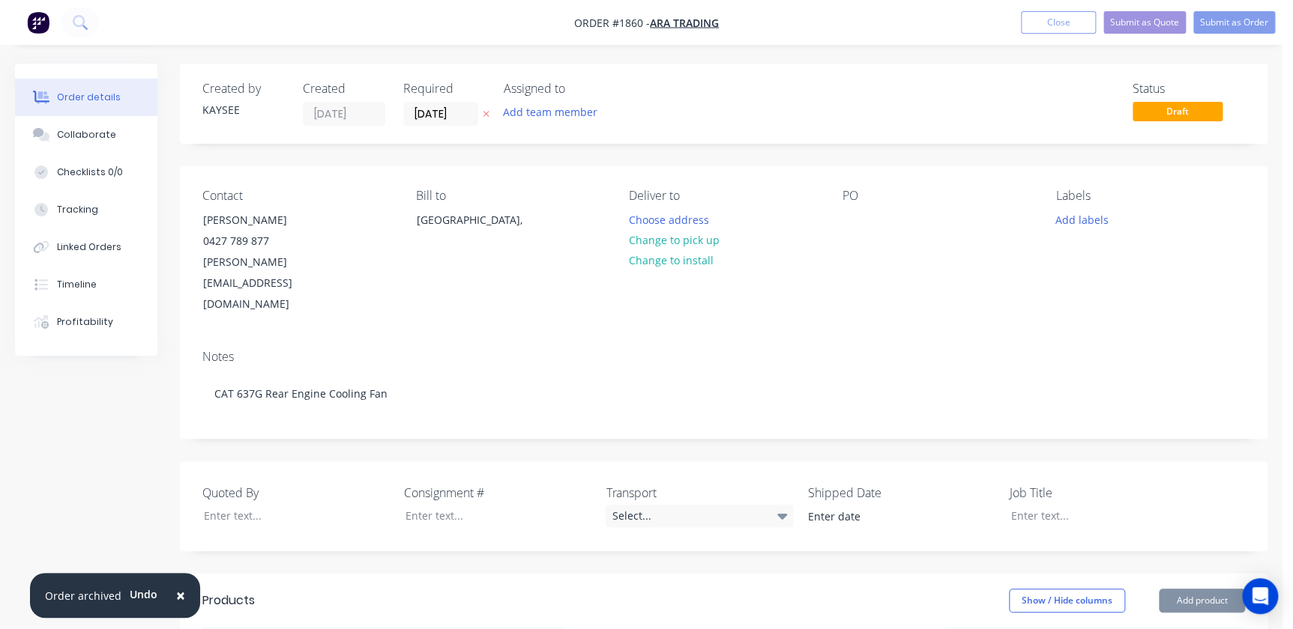
click at [869, 207] on div "PO" at bounding box center [937, 252] width 190 height 127
click at [839, 207] on div "Contact Alistair Alston 0427 789 877 alistair@aratrading.com.au Bill to Austral…" at bounding box center [723, 252] width 1087 height 172
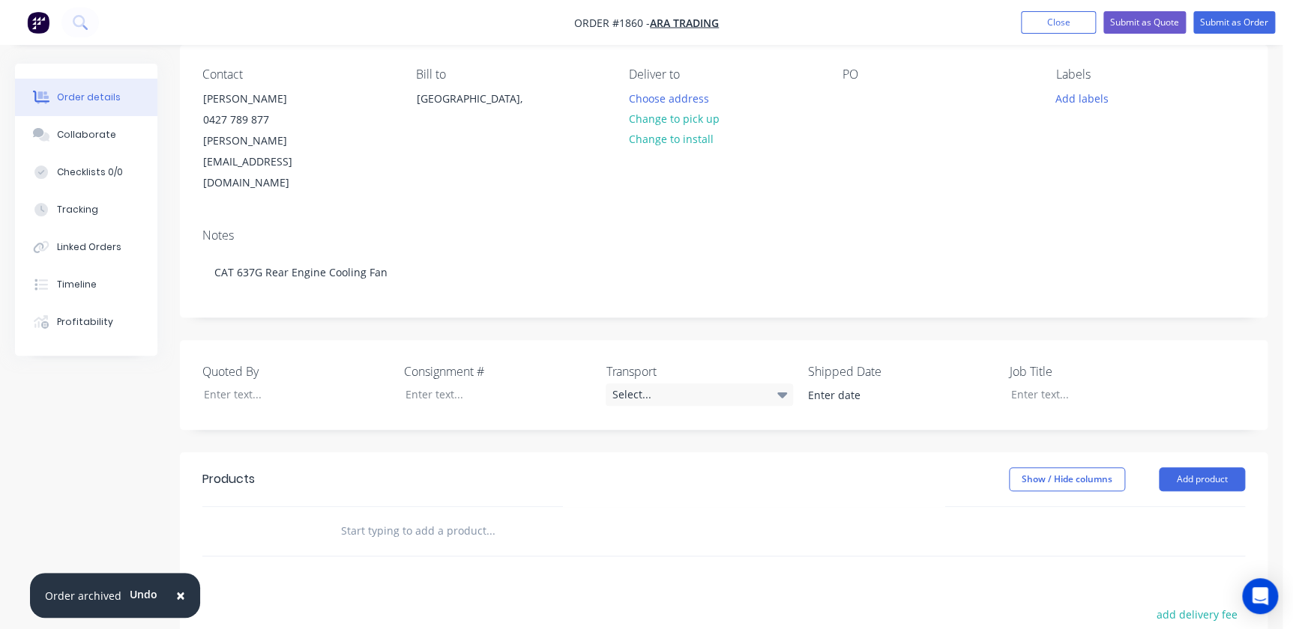
scroll to position [136, 0]
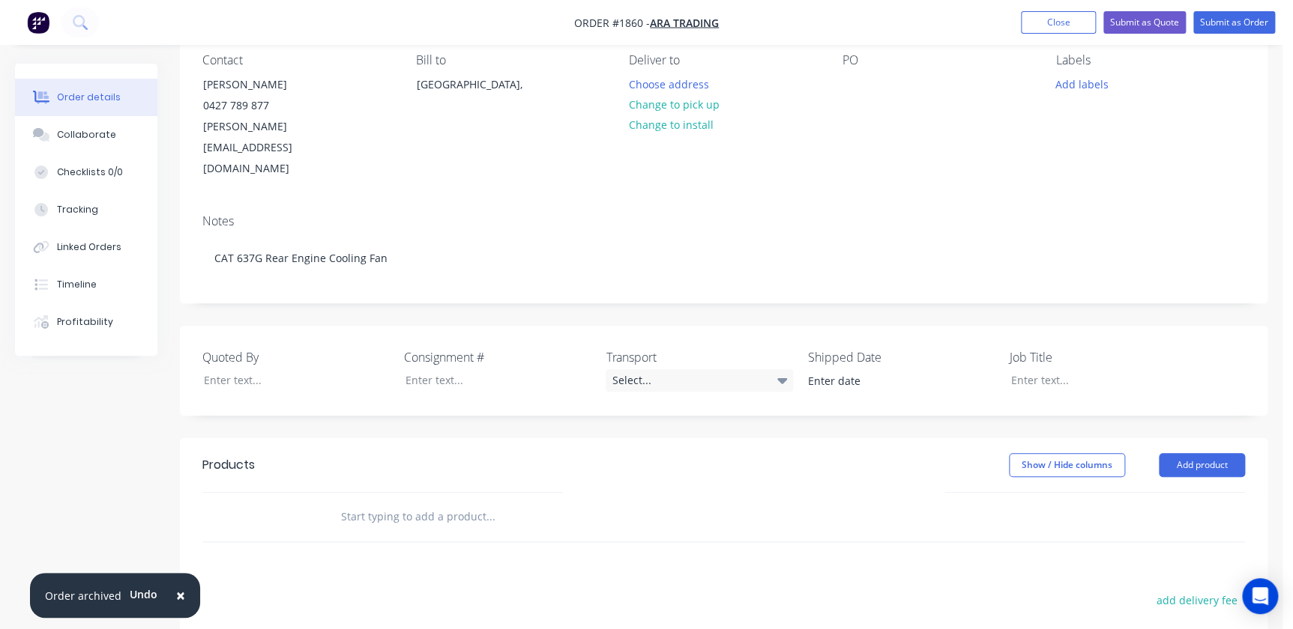
click at [335, 502] on div at bounding box center [553, 517] width 450 height 30
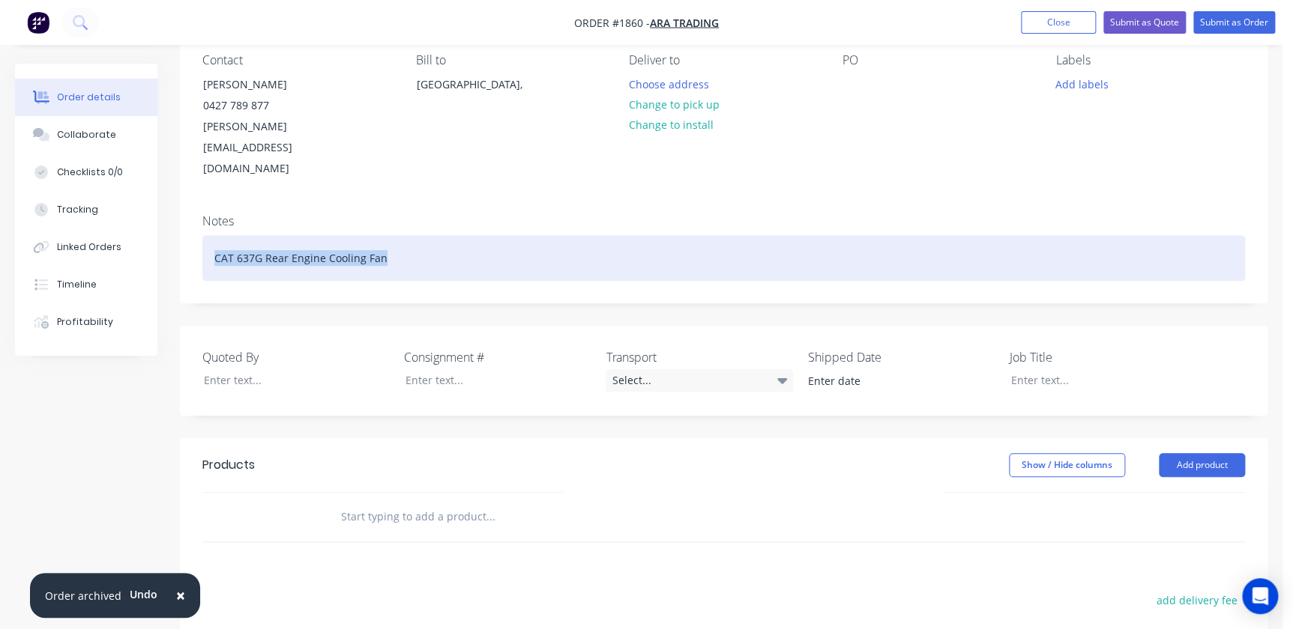
drag, startPoint x: 379, startPoint y: 226, endPoint x: 168, endPoint y: 193, distance: 213.9
click at [168, 193] on div "Order details Collaborate Checklists 0/0 Tracking Linked Orders Timeline Profit…" at bounding box center [641, 426] width 1282 height 997
copy div "CAT 637G Rear Engine Cooling Fan"
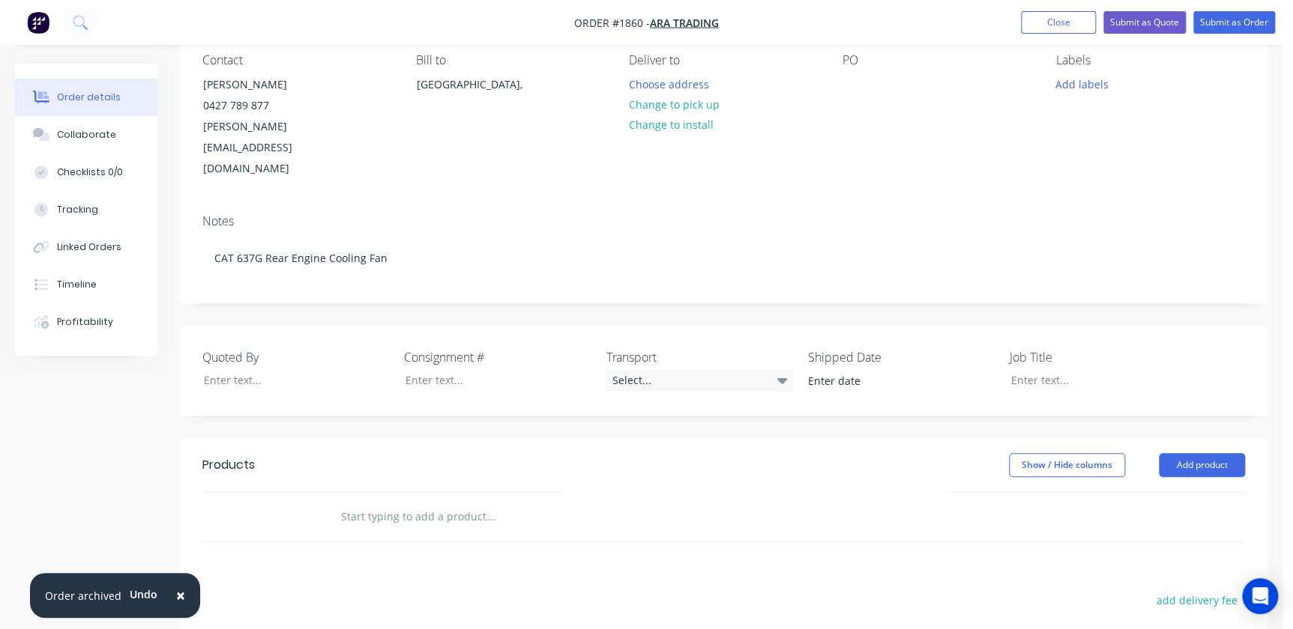
click at [468, 442] on header "Products Show / Hide columns Add product" at bounding box center [723, 465] width 1087 height 54
click at [428, 502] on input "text" at bounding box center [490, 517] width 300 height 30
paste input "CAT 637G Rear Engine Cooling Fan"
type input "CAT 637G Rear Engine Cooling Fan"
click at [1026, 369] on div at bounding box center [1091, 380] width 187 height 22
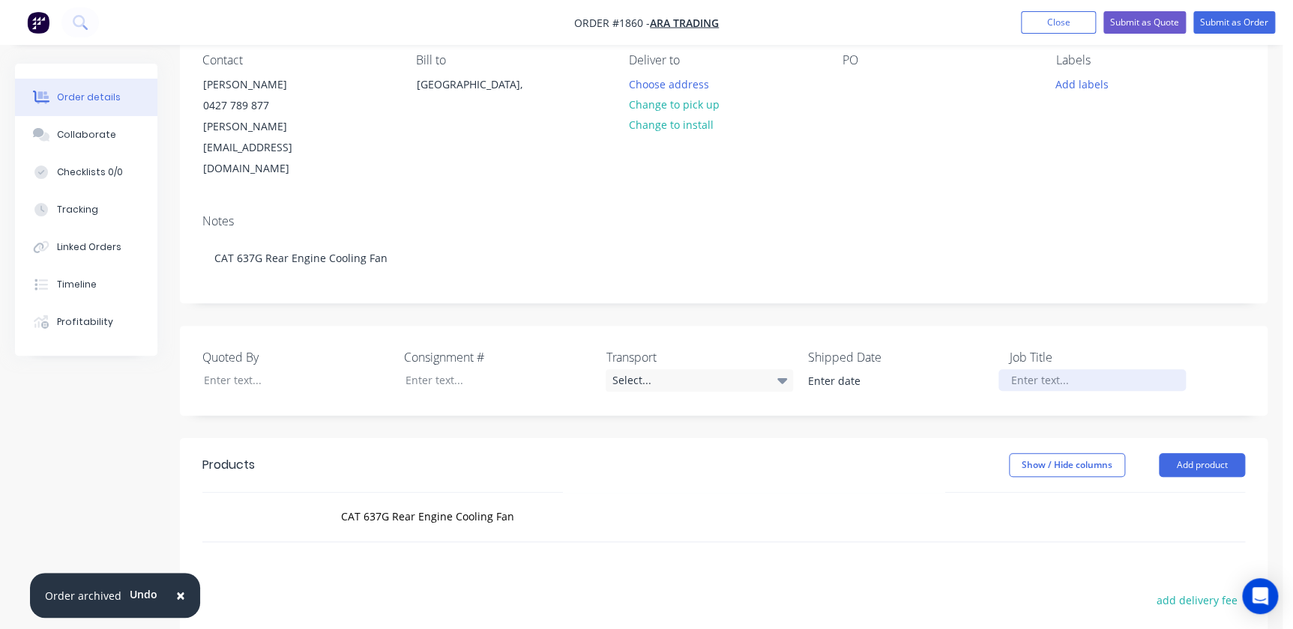
paste div
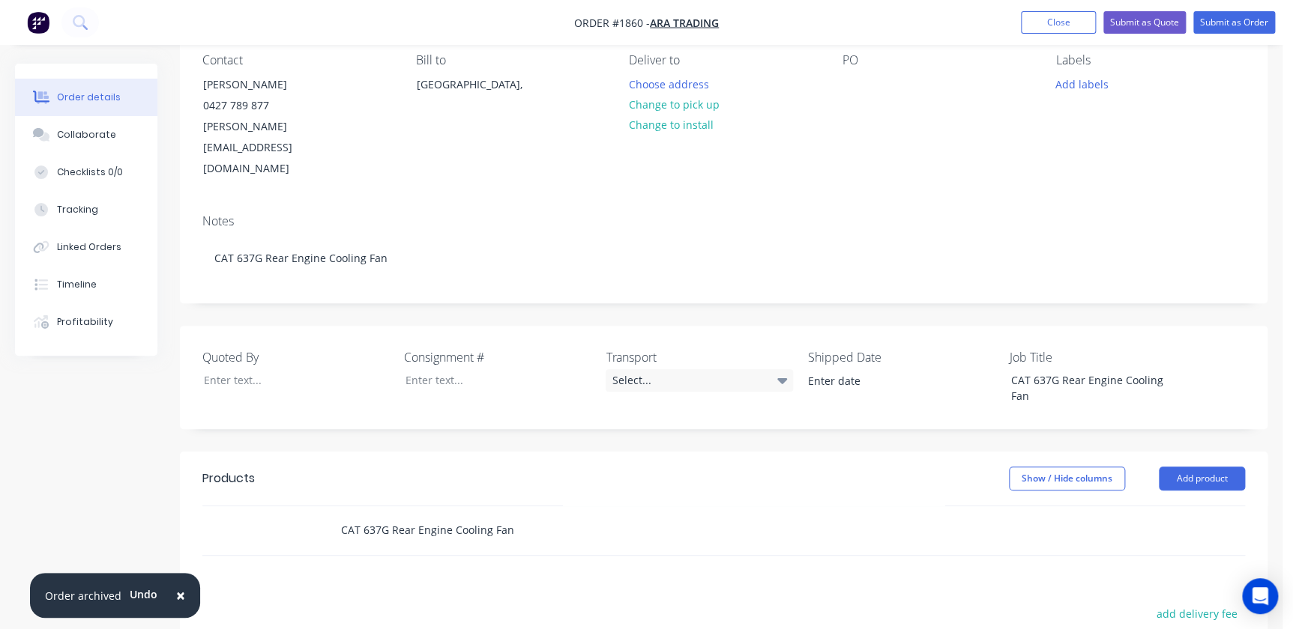
click at [513, 516] on input "CAT 637G Rear Engine Cooling Fan" at bounding box center [490, 531] width 300 height 30
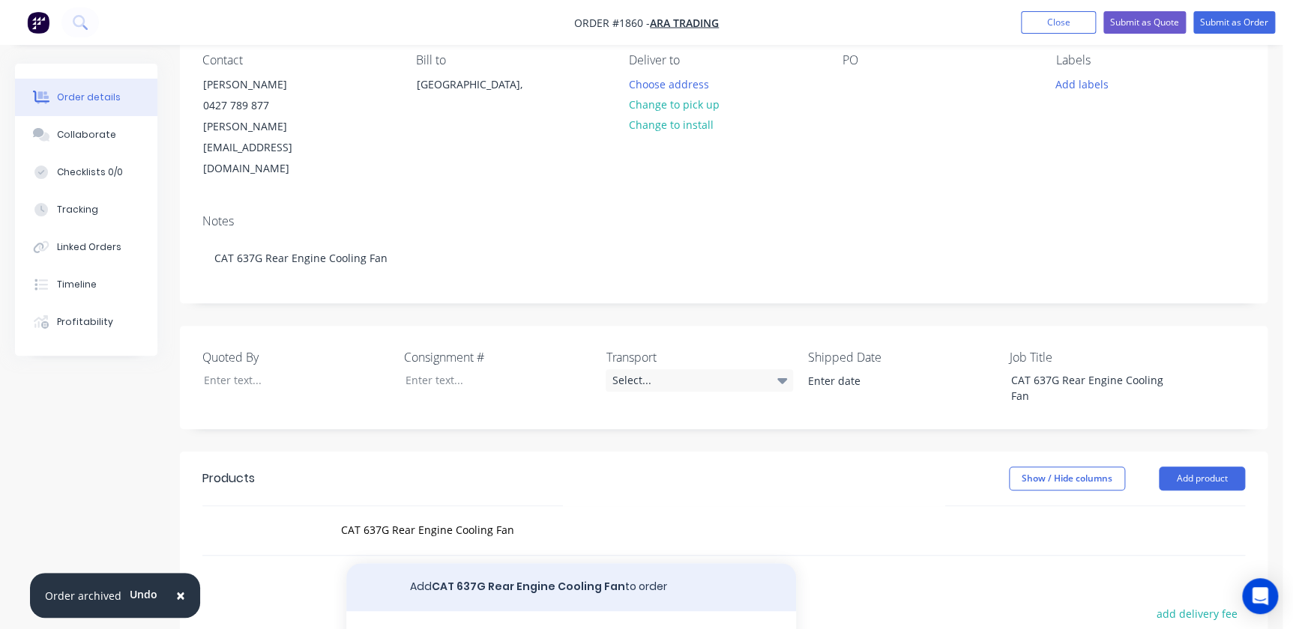
click at [529, 564] on button "Add CAT 637G Rear Engine Cooling Fan to order" at bounding box center [571, 588] width 450 height 48
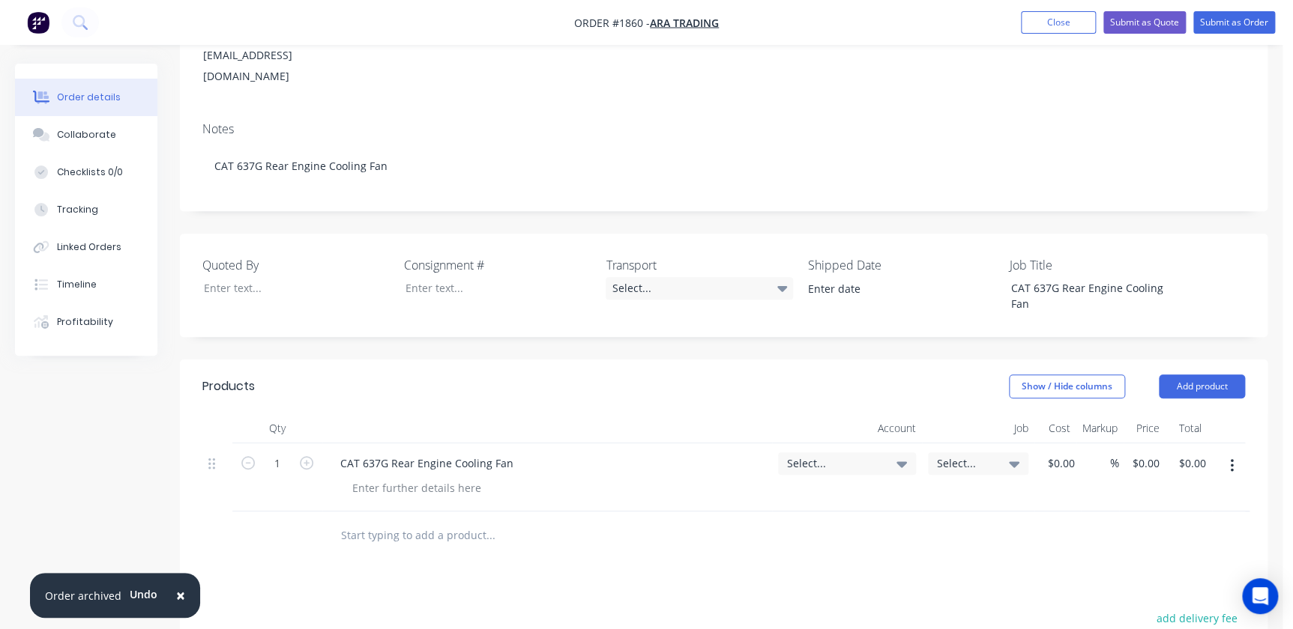
scroll to position [226, 0]
click at [863, 455] on div "Select..." at bounding box center [847, 466] width 138 height 22
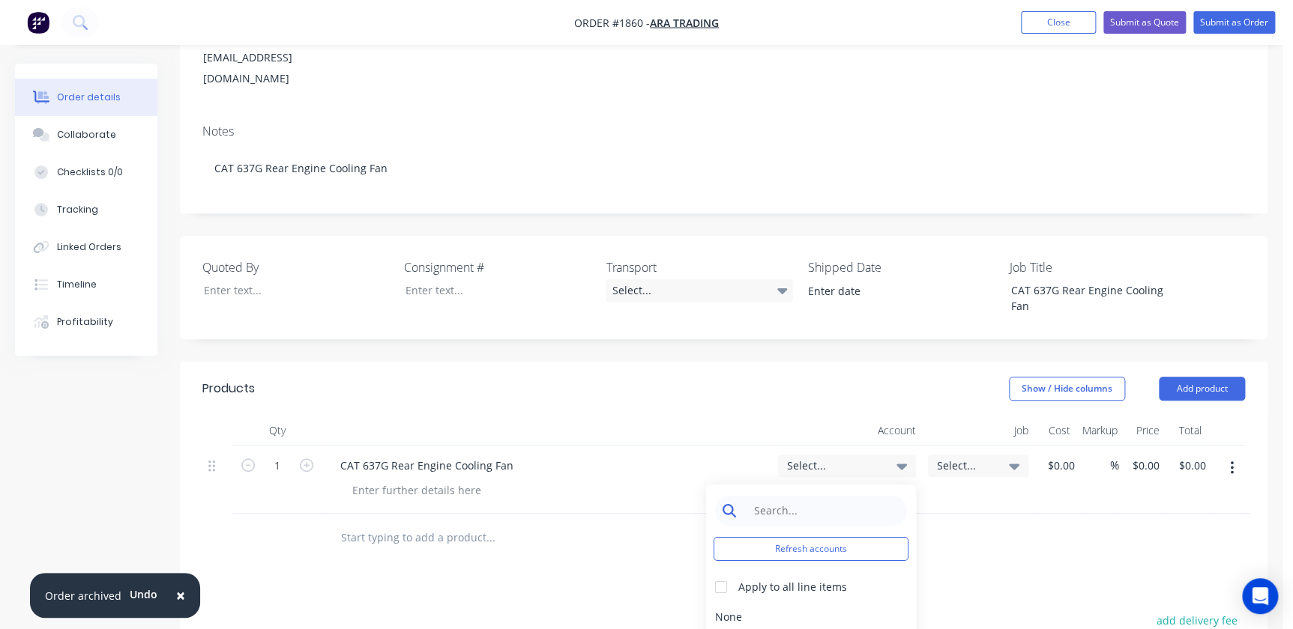
click at [821, 496] on input at bounding box center [823, 511] width 154 height 30
type input "4"
type input "4-11"
drag, startPoint x: 729, startPoint y: 549, endPoint x: 732, endPoint y: 562, distance: 13.1
click at [729, 573] on div at bounding box center [721, 588] width 30 height 30
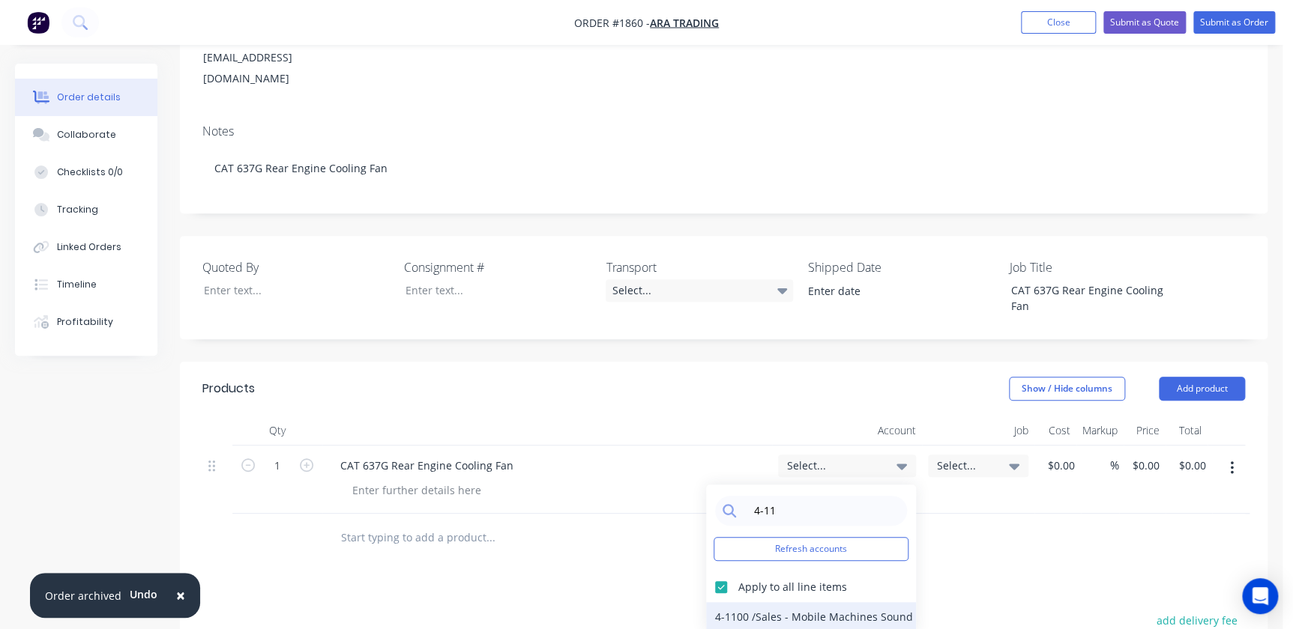
click at [733, 603] on div "4-1100 / Sales - Mobile Machines Sound" at bounding box center [811, 618] width 210 height 30
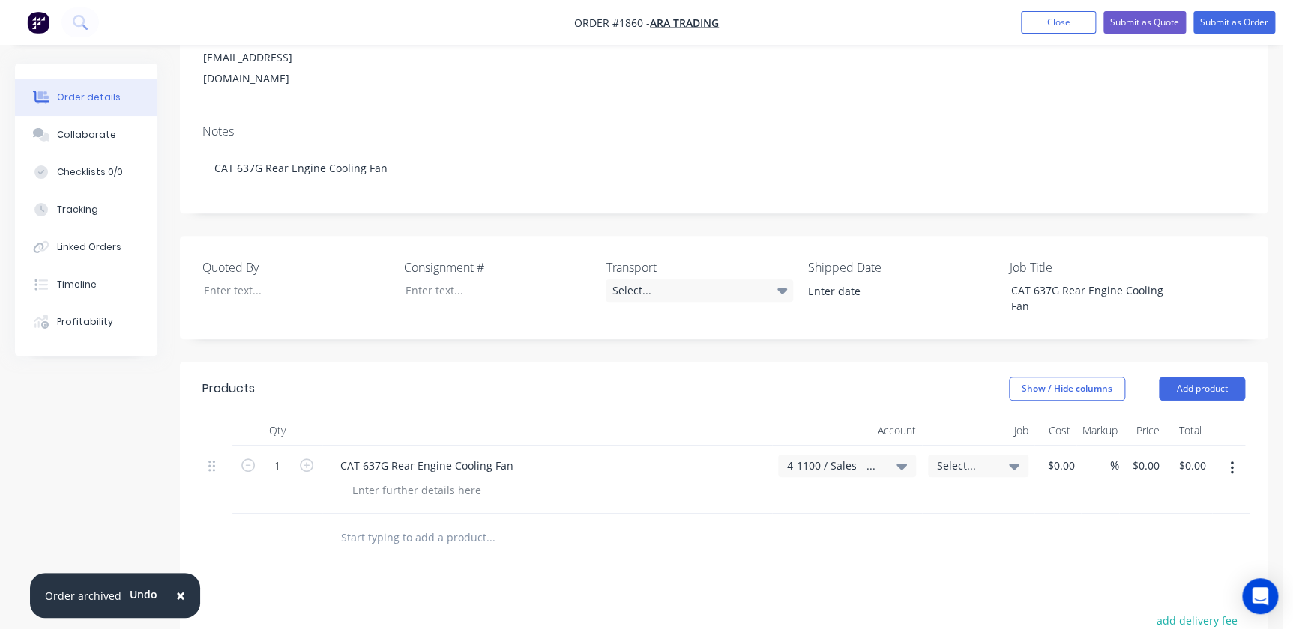
click at [1147, 26] on button "Submit as Quote" at bounding box center [1144, 22] width 82 height 22
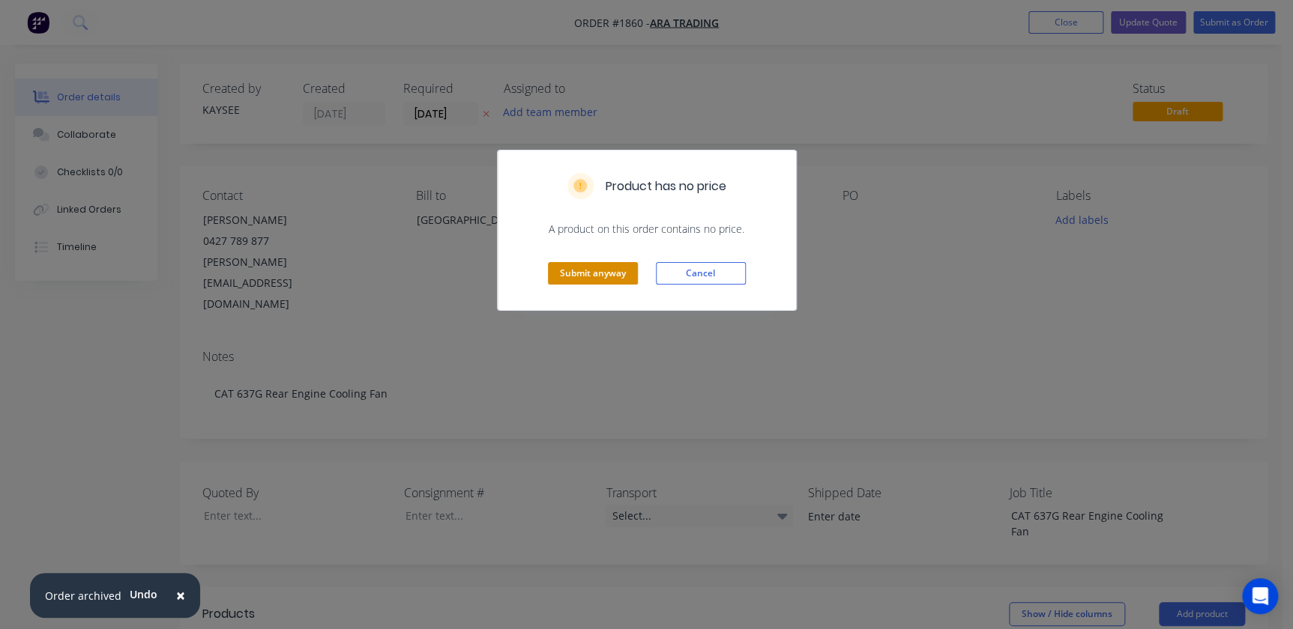
click at [603, 276] on button "Submit anyway" at bounding box center [593, 273] width 90 height 22
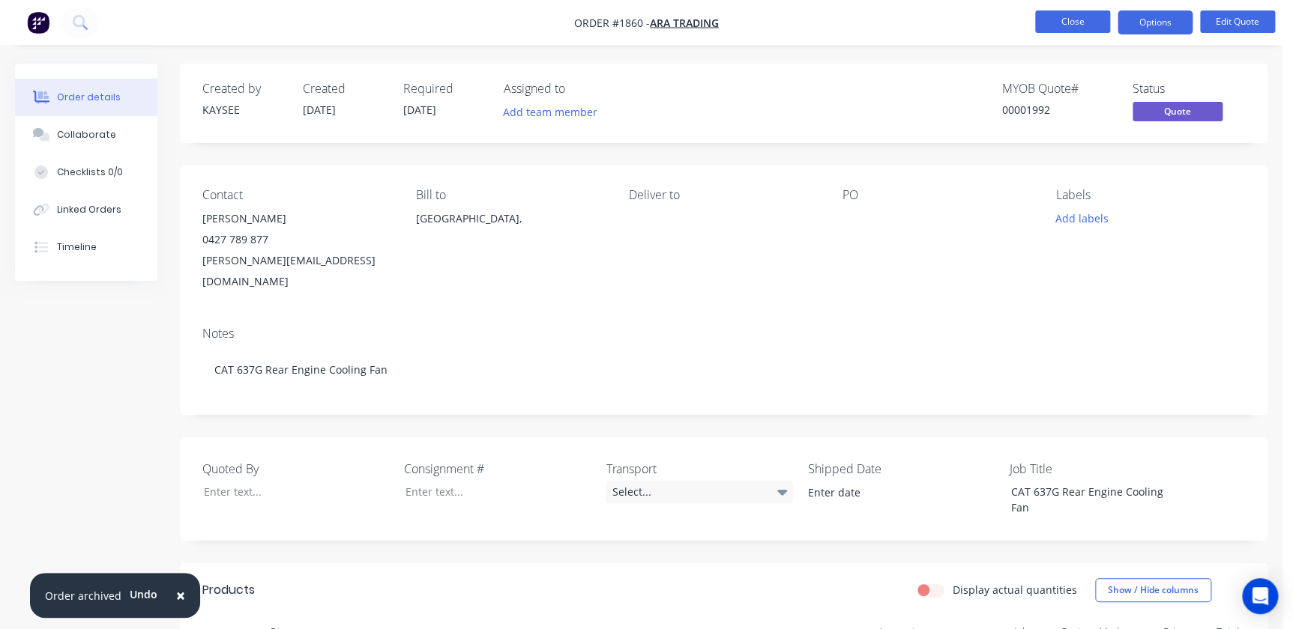
click at [1102, 16] on button "Close" at bounding box center [1072, 21] width 75 height 22
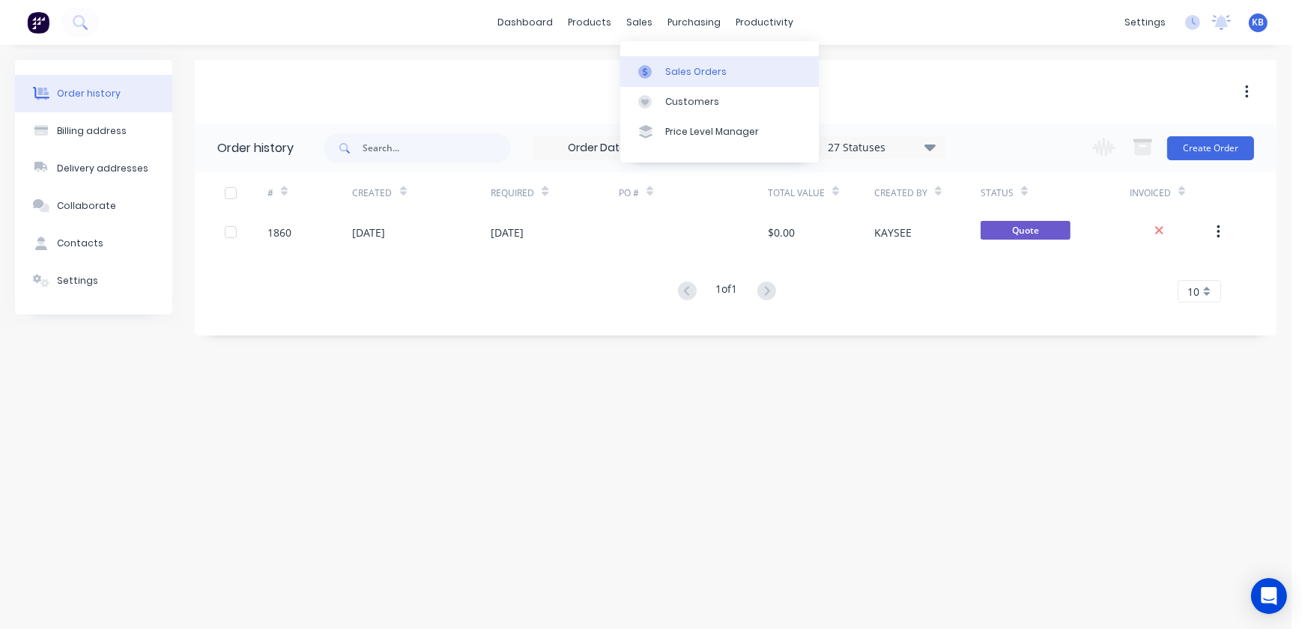
click at [686, 61] on link "Sales Orders" at bounding box center [719, 71] width 199 height 30
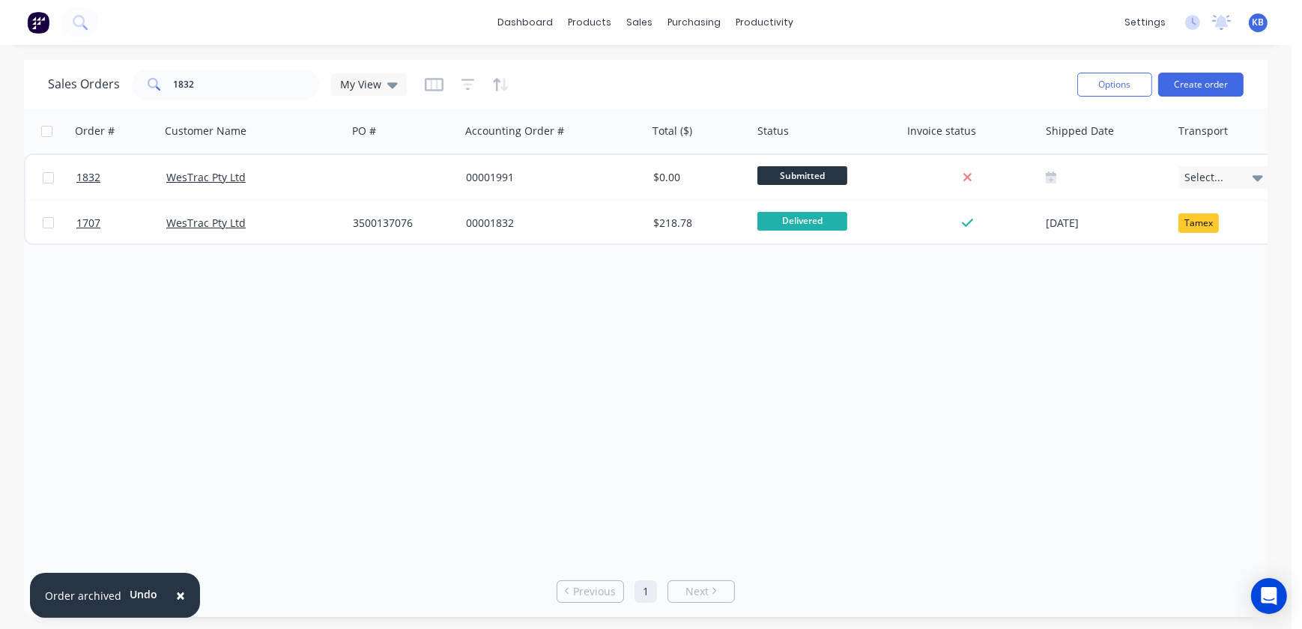
click at [839, 320] on div "Order # Customer Name PO # Accounting Order # Total ($) Status Invoice status S…" at bounding box center [646, 337] width 1244 height 457
click at [1222, 85] on button "Create order" at bounding box center [1201, 85] width 85 height 24
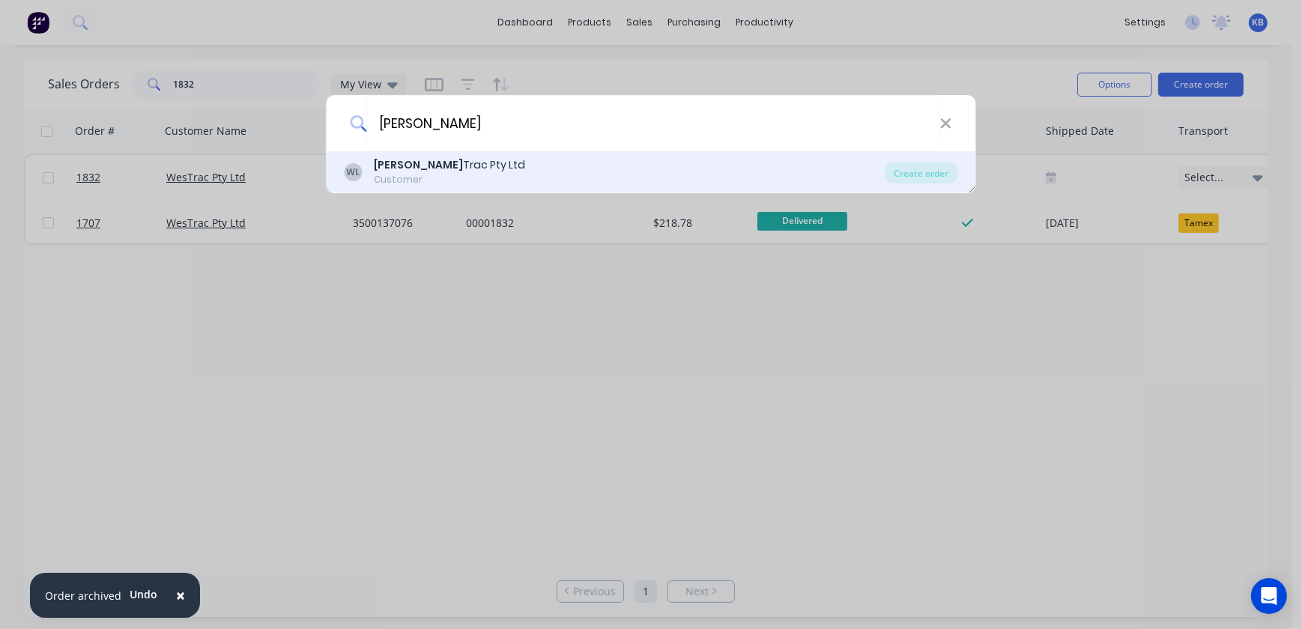
type input "wes"
click at [395, 162] on b "Wes" at bounding box center [419, 164] width 89 height 15
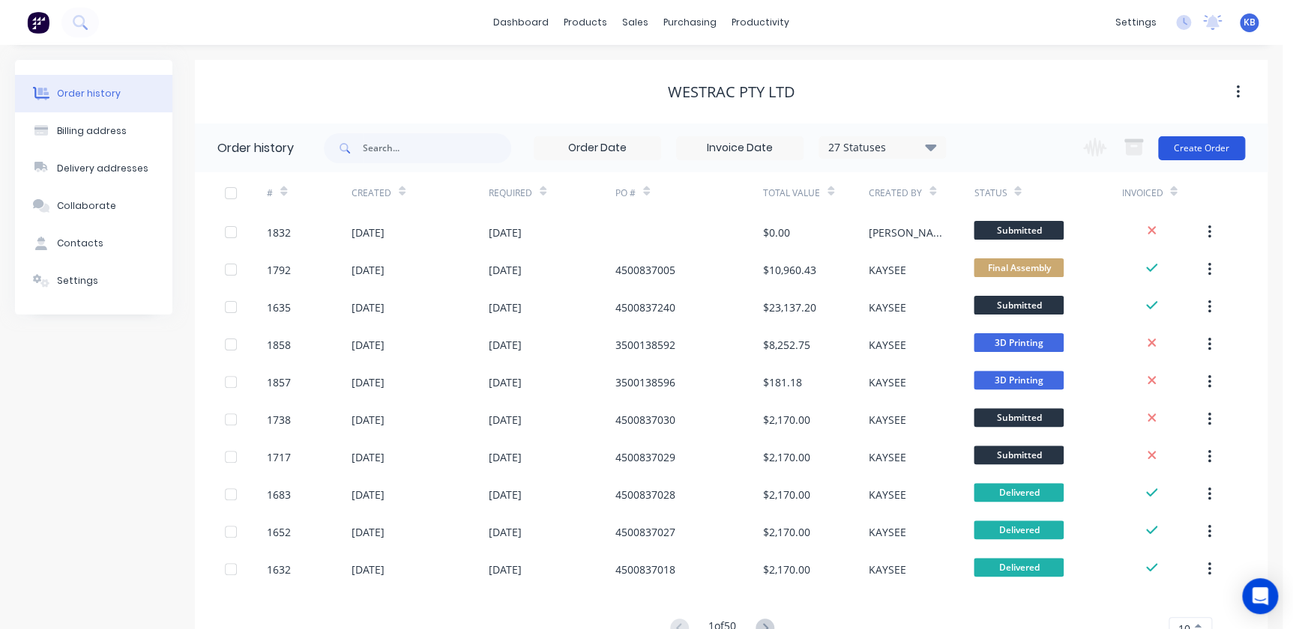
click at [1199, 154] on button "Create Order" at bounding box center [1201, 148] width 87 height 24
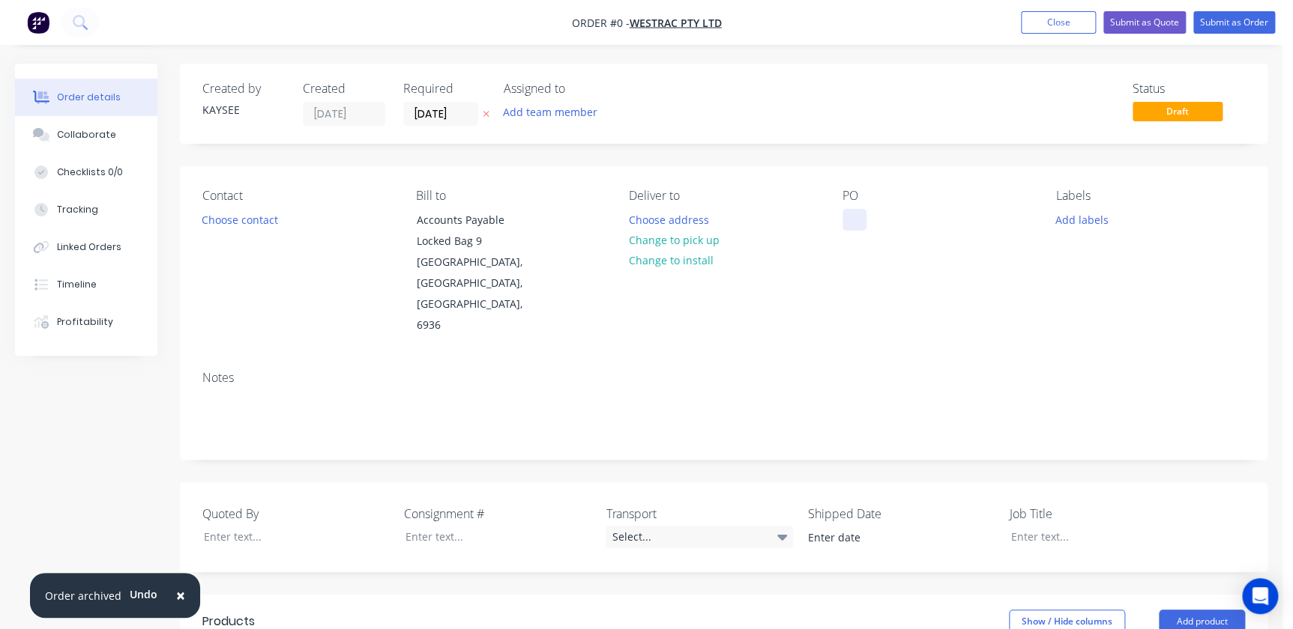
drag, startPoint x: 899, startPoint y: 213, endPoint x: 866, endPoint y: 218, distance: 34.1
click at [898, 216] on div "PO" at bounding box center [937, 263] width 190 height 148
click at [865, 217] on div at bounding box center [854, 220] width 24 height 22
paste div
click at [243, 220] on div "Order details Collaborate Checklists 0/0 Tracking Linked Orders Timeline Profit…" at bounding box center [641, 573] width 1282 height 1018
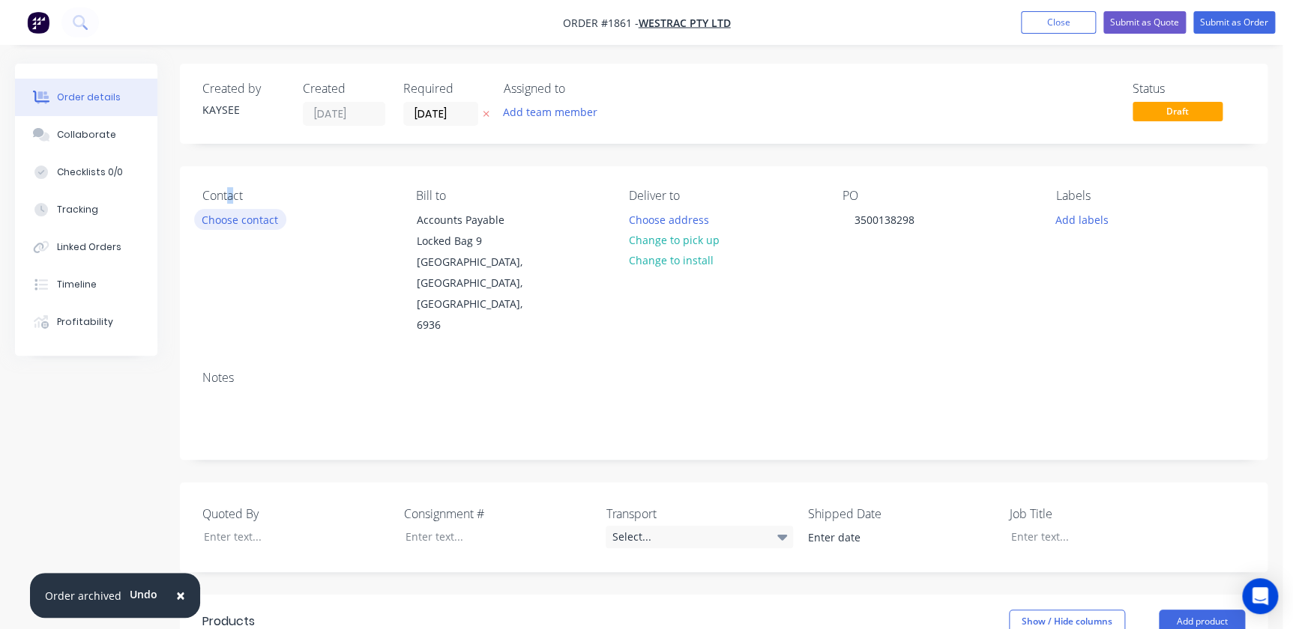
click at [235, 231] on div "Contact Choose contact" at bounding box center [297, 263] width 190 height 148
click at [235, 227] on button "Choose contact" at bounding box center [240, 219] width 92 height 20
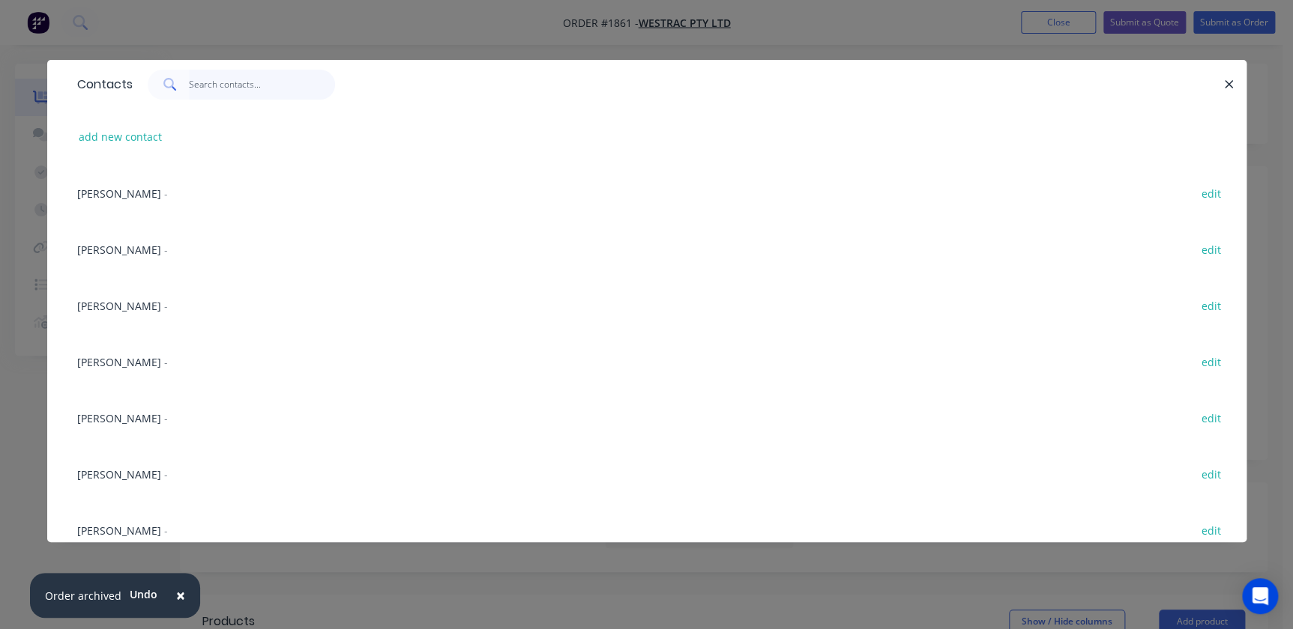
click at [196, 85] on input "text" at bounding box center [262, 85] width 146 height 30
type input "er"
click at [145, 310] on div "Eric Patterson -" at bounding box center [122, 306] width 91 height 16
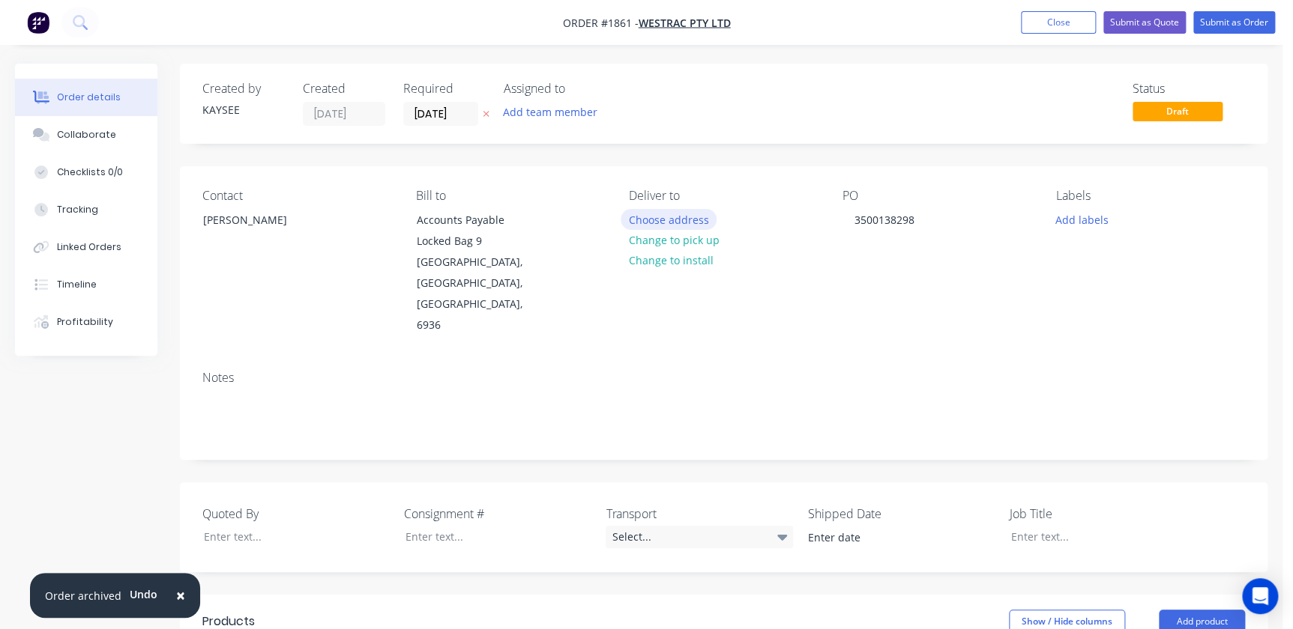
click at [652, 211] on button "Choose address" at bounding box center [668, 219] width 96 height 20
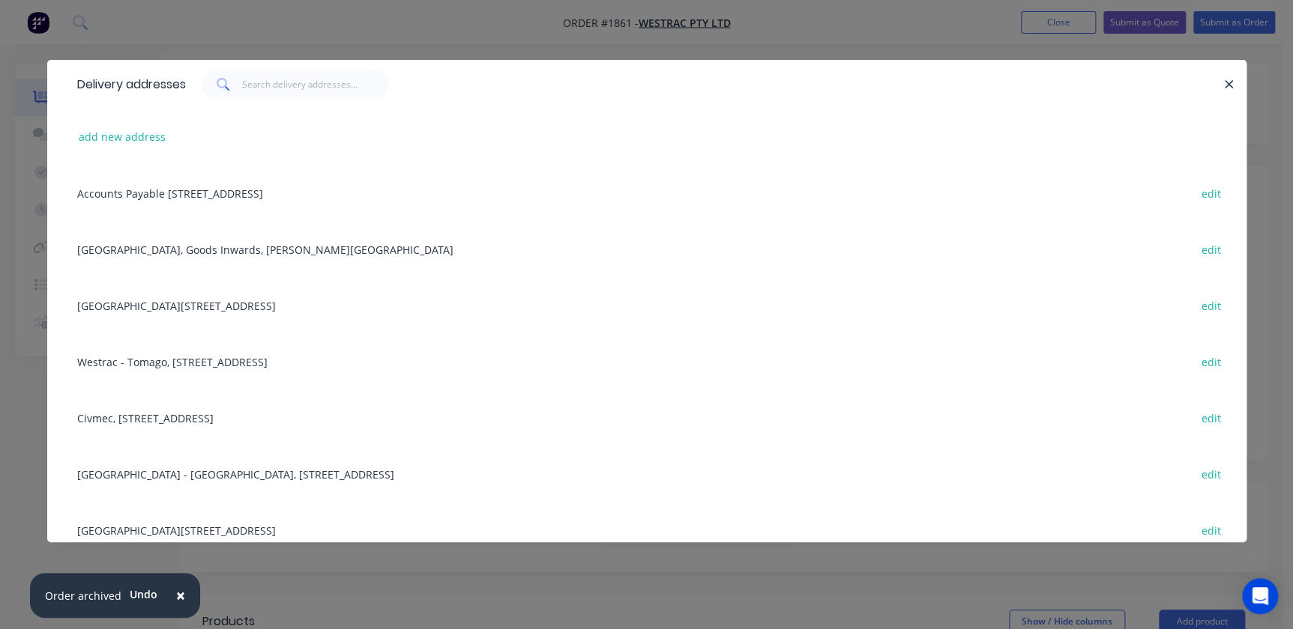
click at [130, 305] on div "Building C, 1 Westrac Drive, Tomago, New South Wales, Australia, 2283 edit" at bounding box center [647, 305] width 1154 height 56
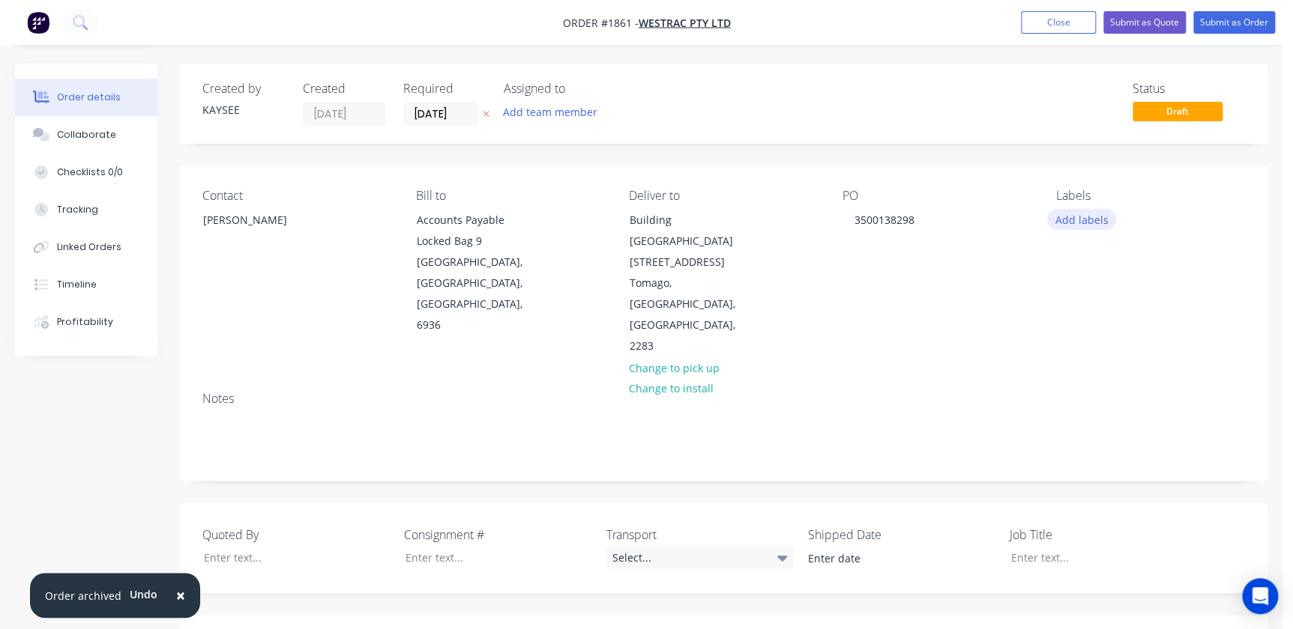
click at [1081, 217] on button "Add labels" at bounding box center [1081, 219] width 69 height 20
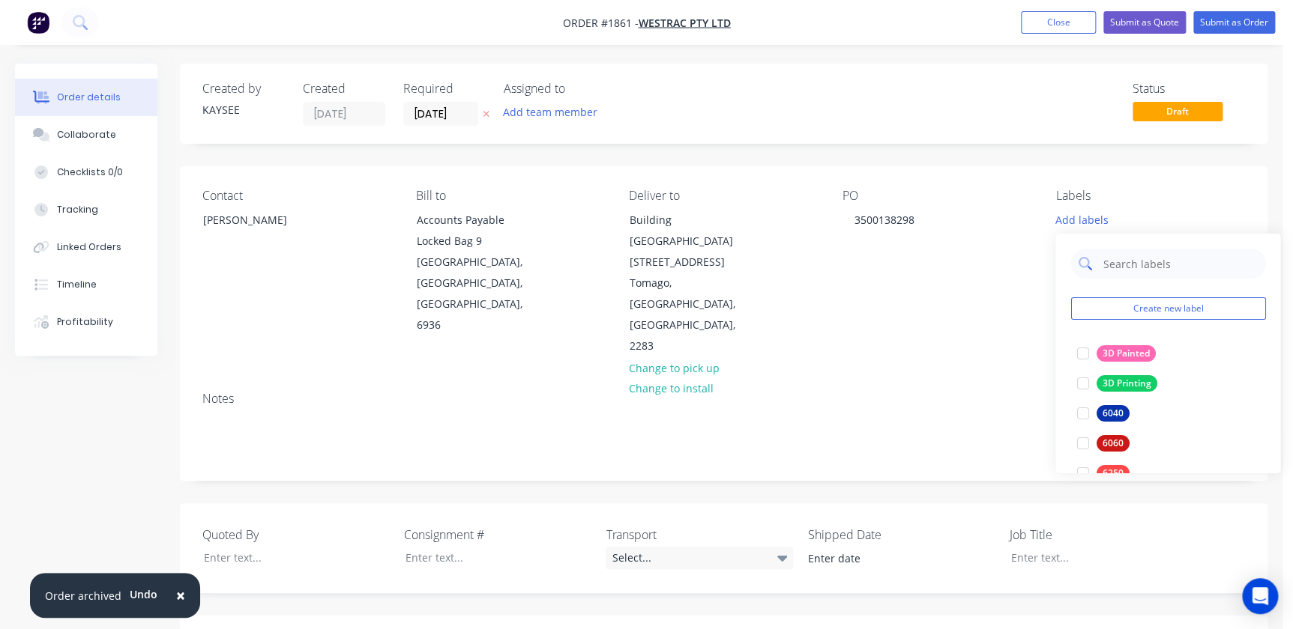
click at [1114, 262] on input "text" at bounding box center [1179, 264] width 157 height 30
type input "westrac"
click at [1090, 348] on div at bounding box center [1082, 354] width 30 height 30
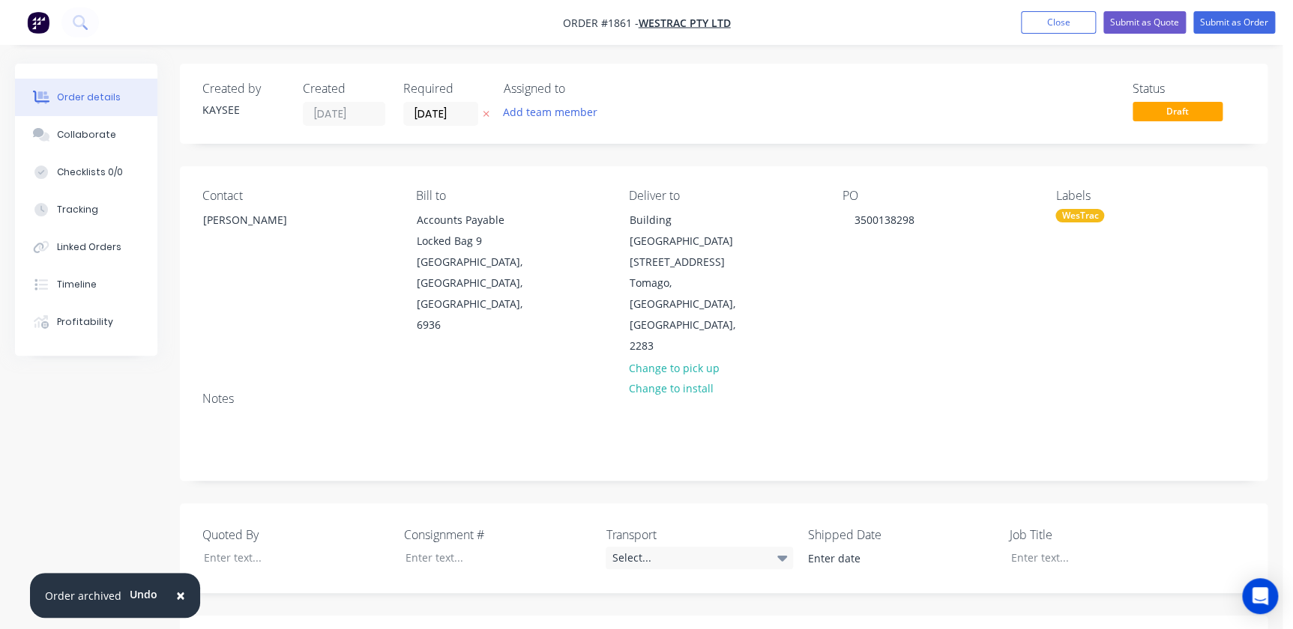
click at [955, 392] on div "Notes" at bounding box center [723, 399] width 1042 height 14
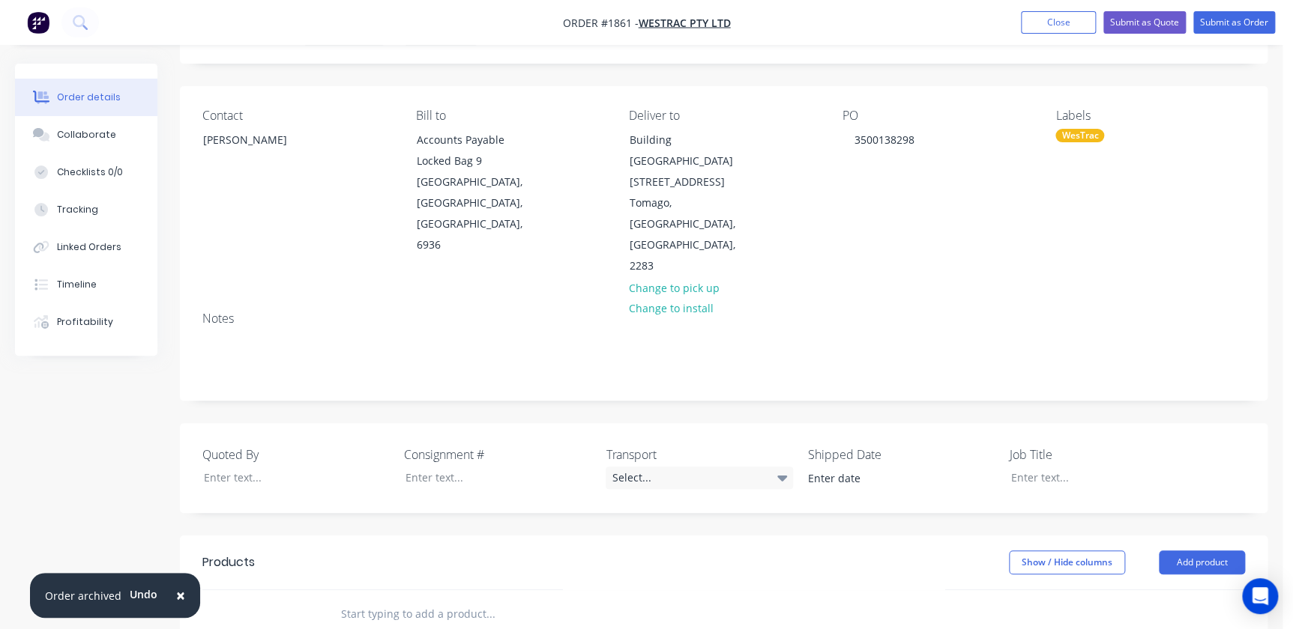
scroll to position [204, 0]
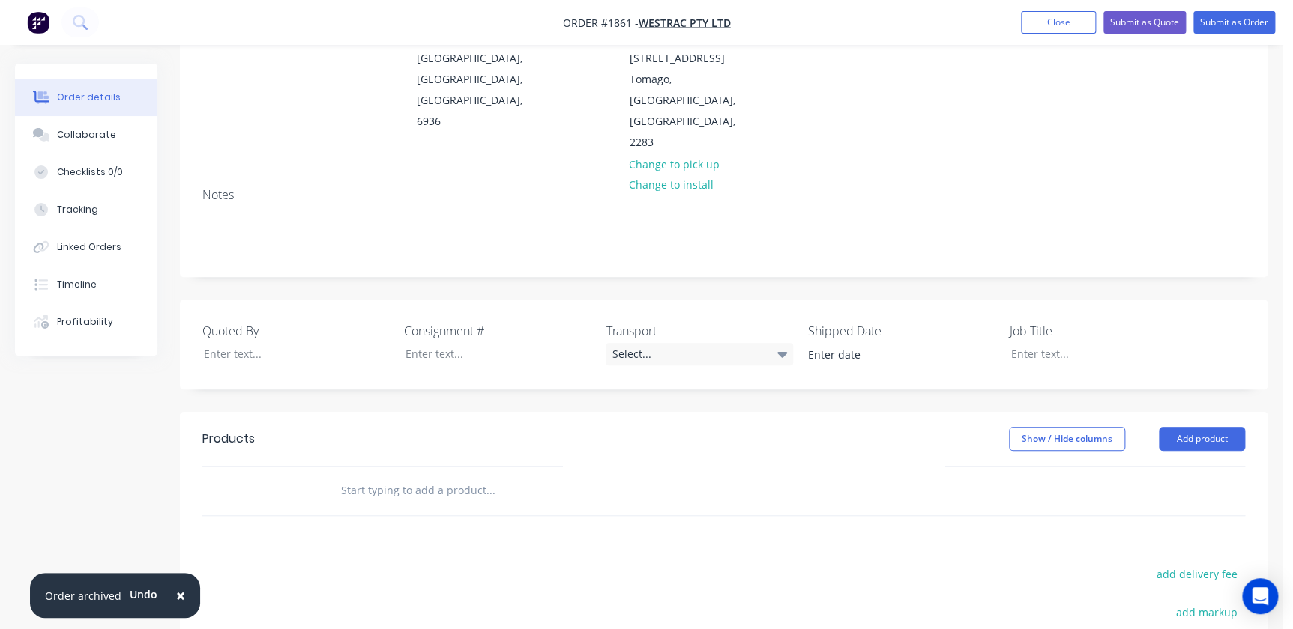
click at [394, 476] on input "text" at bounding box center [490, 491] width 300 height 30
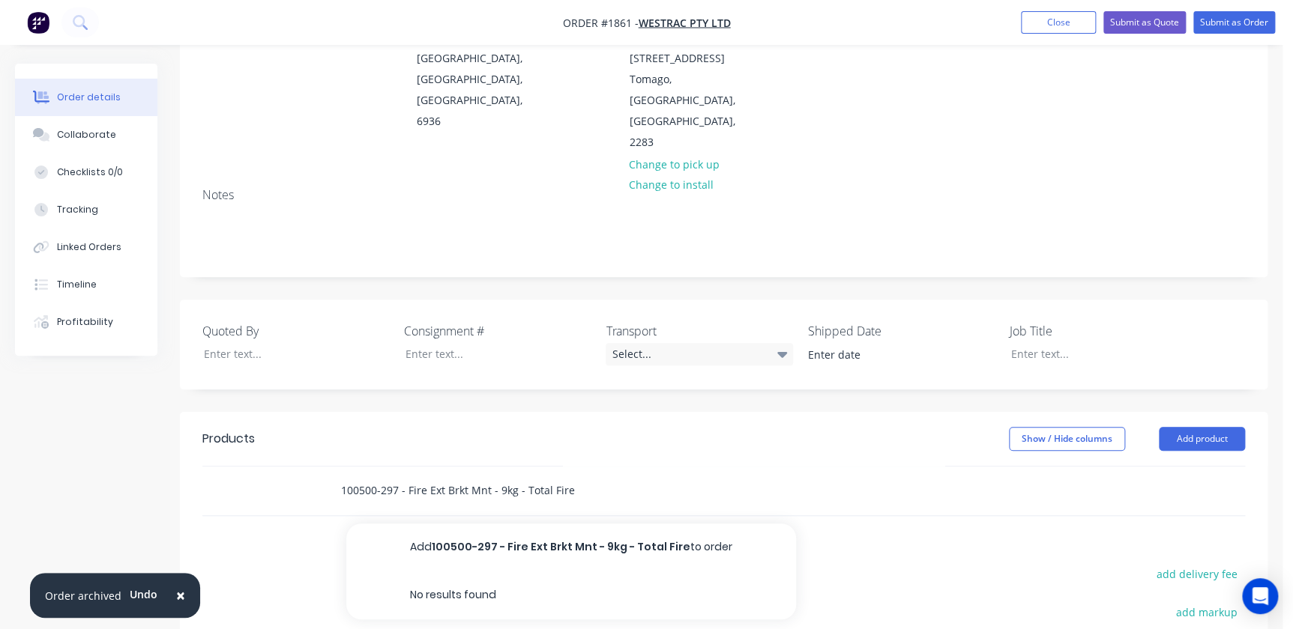
type input "100500-297 - Fire Ext Brkt Mnt - 9kg - Total Fire"
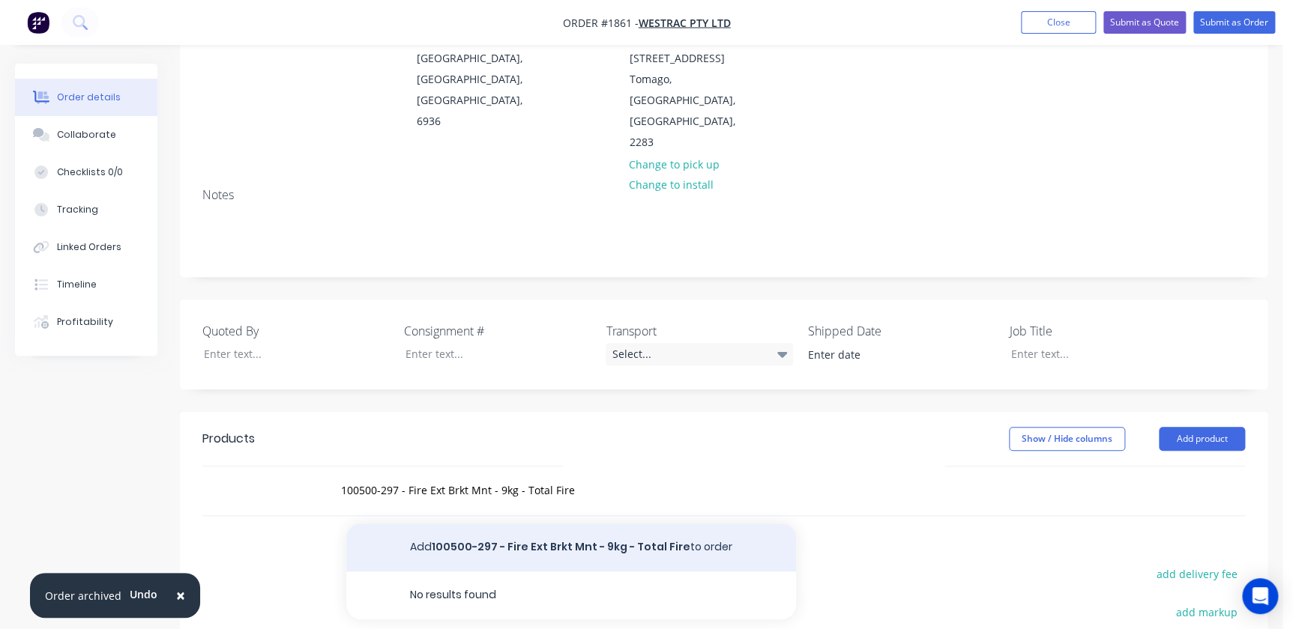
click at [590, 524] on button "Add 100500-297 - Fire Ext Brkt Mnt - 9kg - Total Fire to order" at bounding box center [571, 548] width 450 height 48
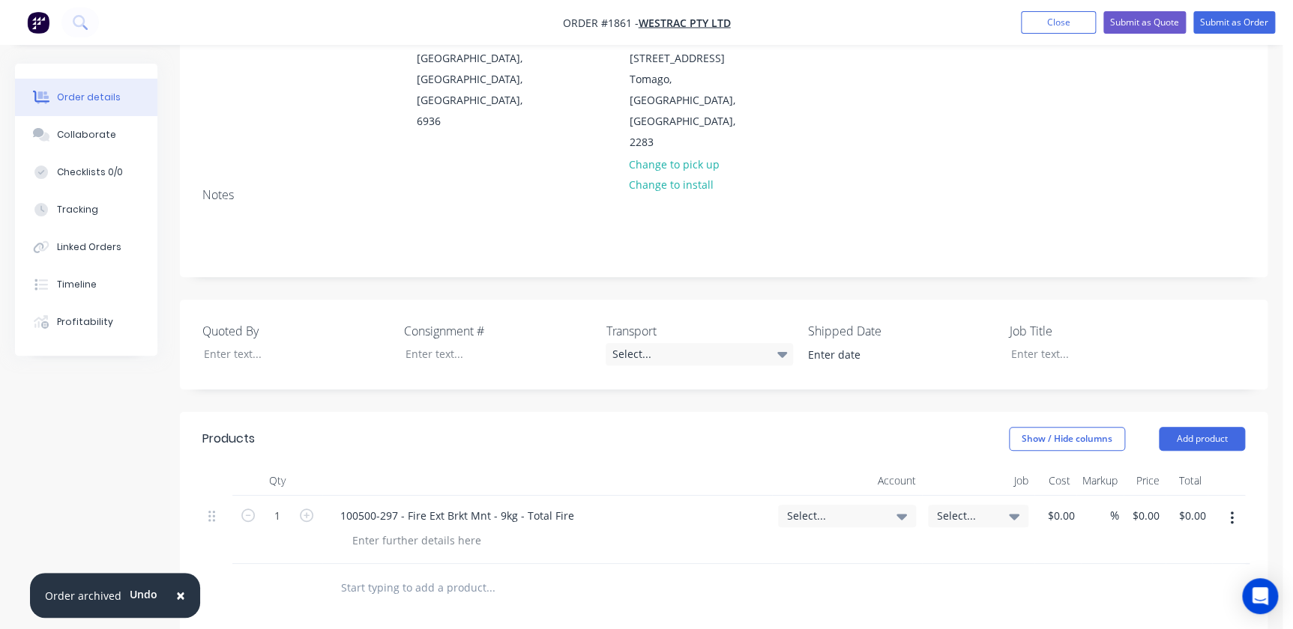
click at [840, 508] on span "Select..." at bounding box center [834, 516] width 94 height 16
click at [823, 546] on input at bounding box center [823, 561] width 154 height 30
type input "4-17"
click at [727, 623] on div at bounding box center [721, 638] width 30 height 30
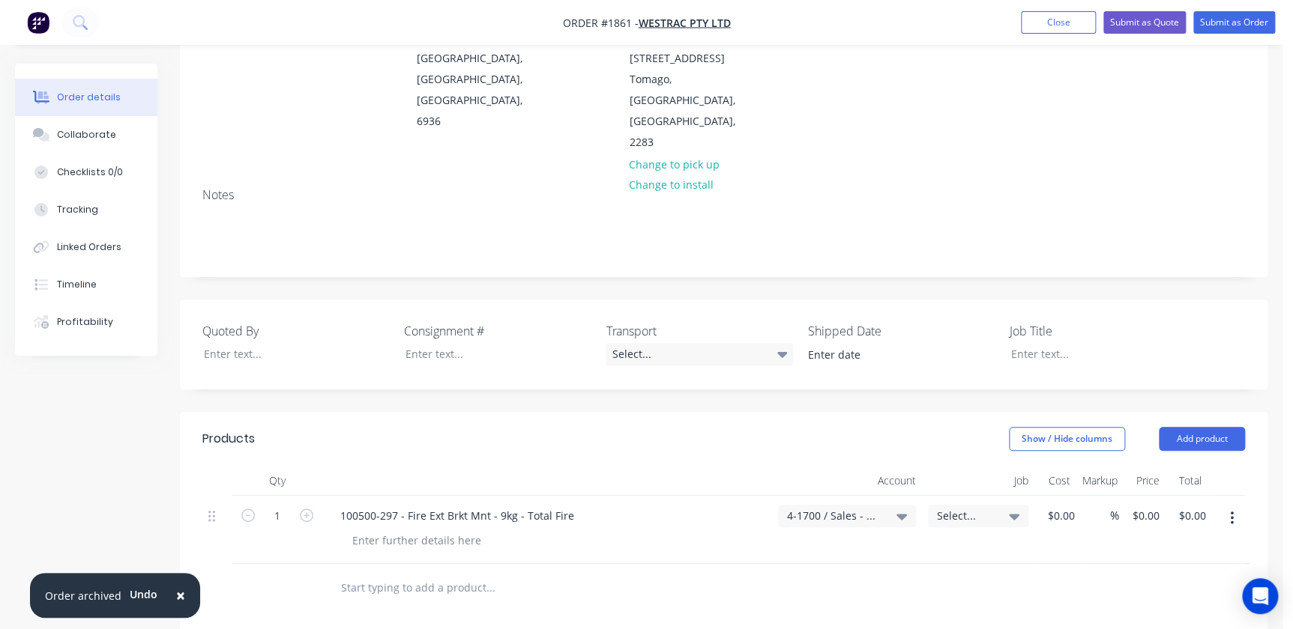
click at [958, 508] on span "Select..." at bounding box center [965, 516] width 57 height 16
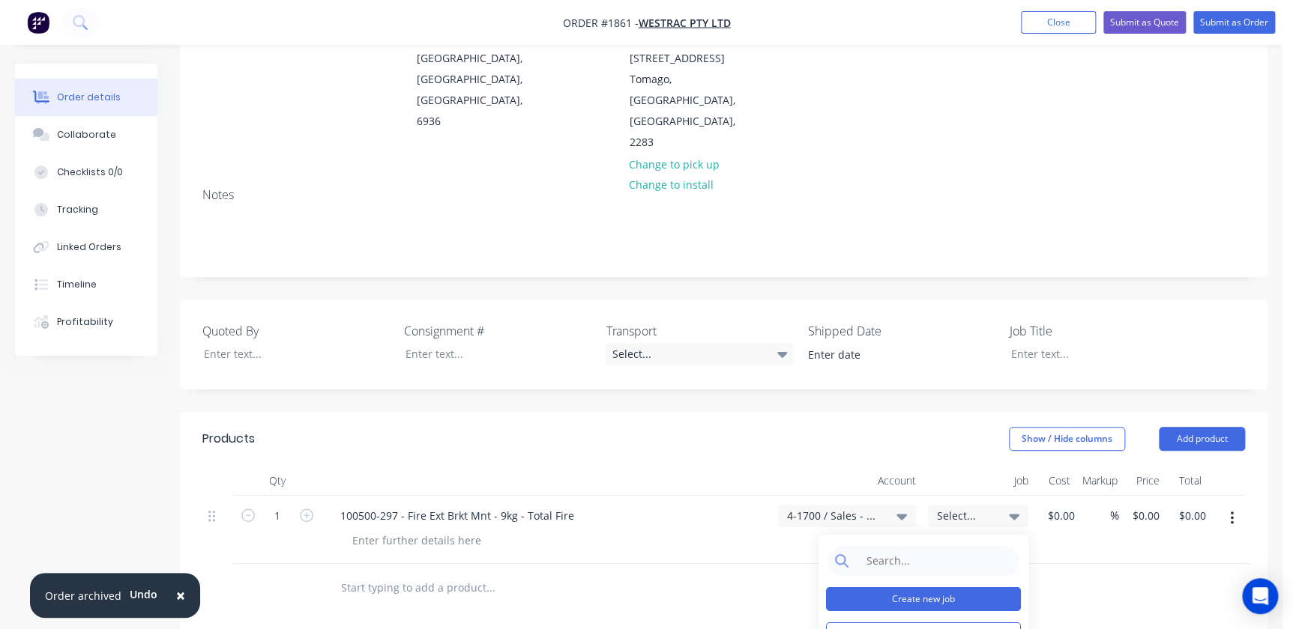
click at [914, 588] on button "Create new job" at bounding box center [923, 600] width 195 height 24
click at [888, 546] on div "Job Number" at bounding box center [923, 570] width 195 height 48
click at [878, 572] on input "Job Number" at bounding box center [923, 583] width 195 height 22
type input "1861"
click at [847, 600] on div "Job Name" at bounding box center [923, 624] width 195 height 48
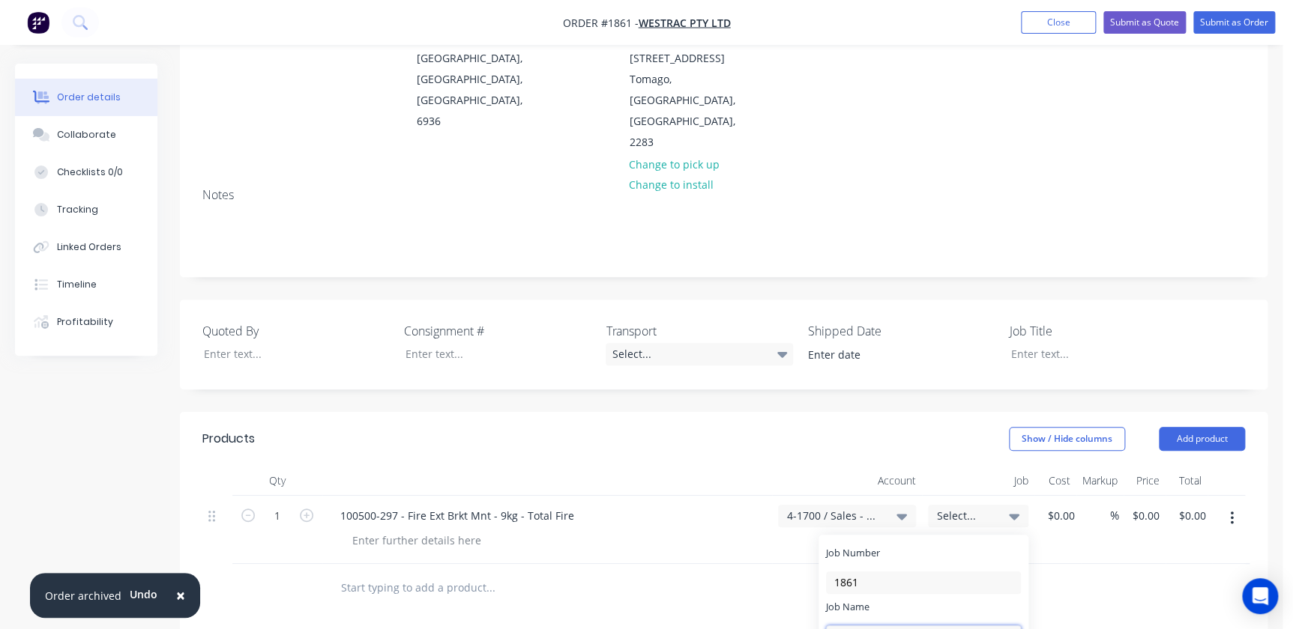
click at [850, 626] on input "Job Name" at bounding box center [923, 637] width 195 height 22
drag, startPoint x: 925, startPoint y: 576, endPoint x: 875, endPoint y: 581, distance: 49.7
click at [875, 626] on input "W/Trac - DPO Items" at bounding box center [923, 637] width 195 height 22
drag, startPoint x: 915, startPoint y: 570, endPoint x: 947, endPoint y: 579, distance: 33.5
type input "W/Trac - Fire Ext Mnt Brkt"
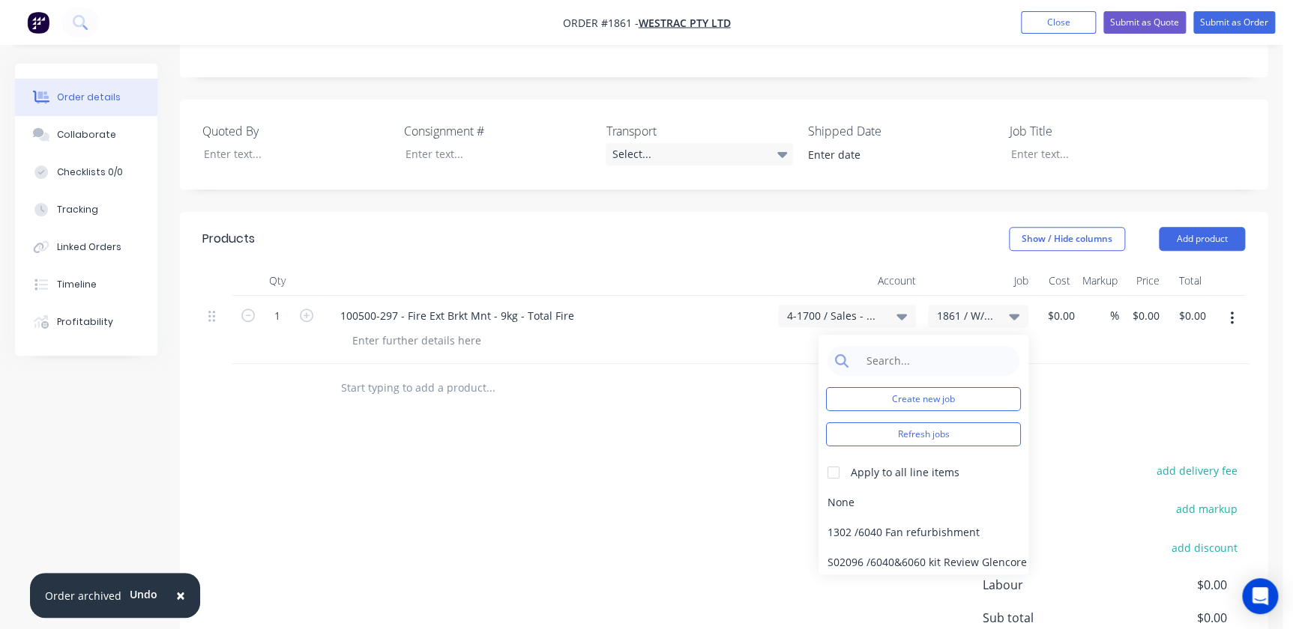
scroll to position [408, 0]
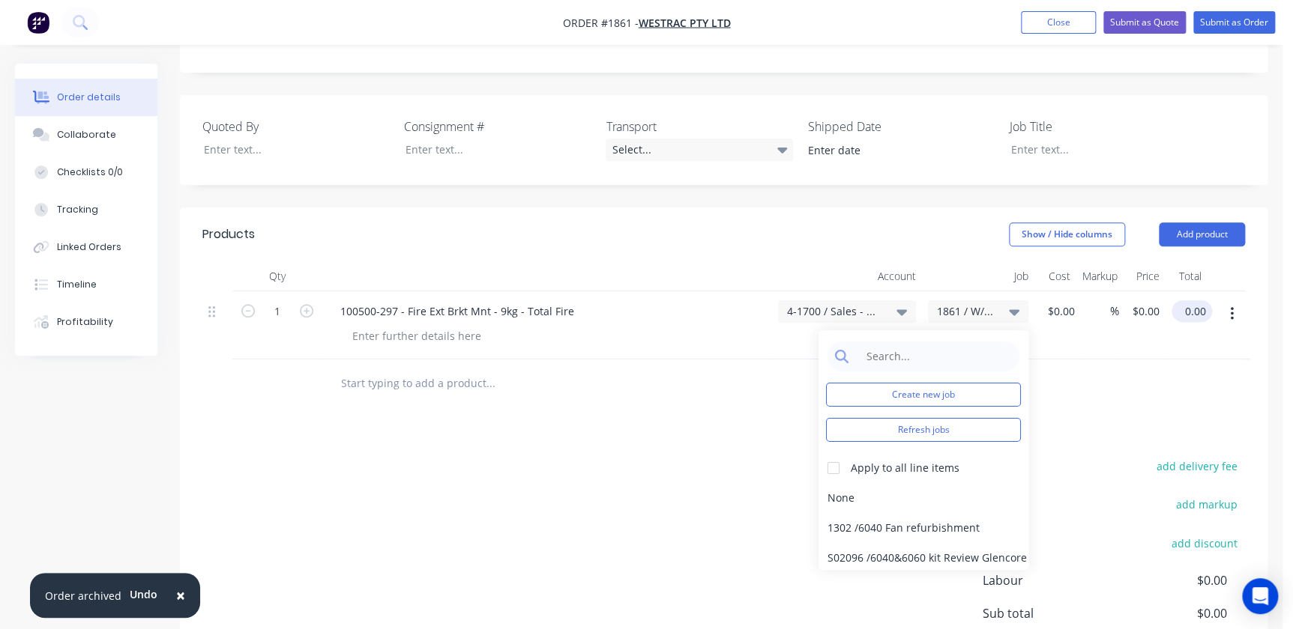
click at [1189, 301] on input "0.00" at bounding box center [1194, 312] width 34 height 22
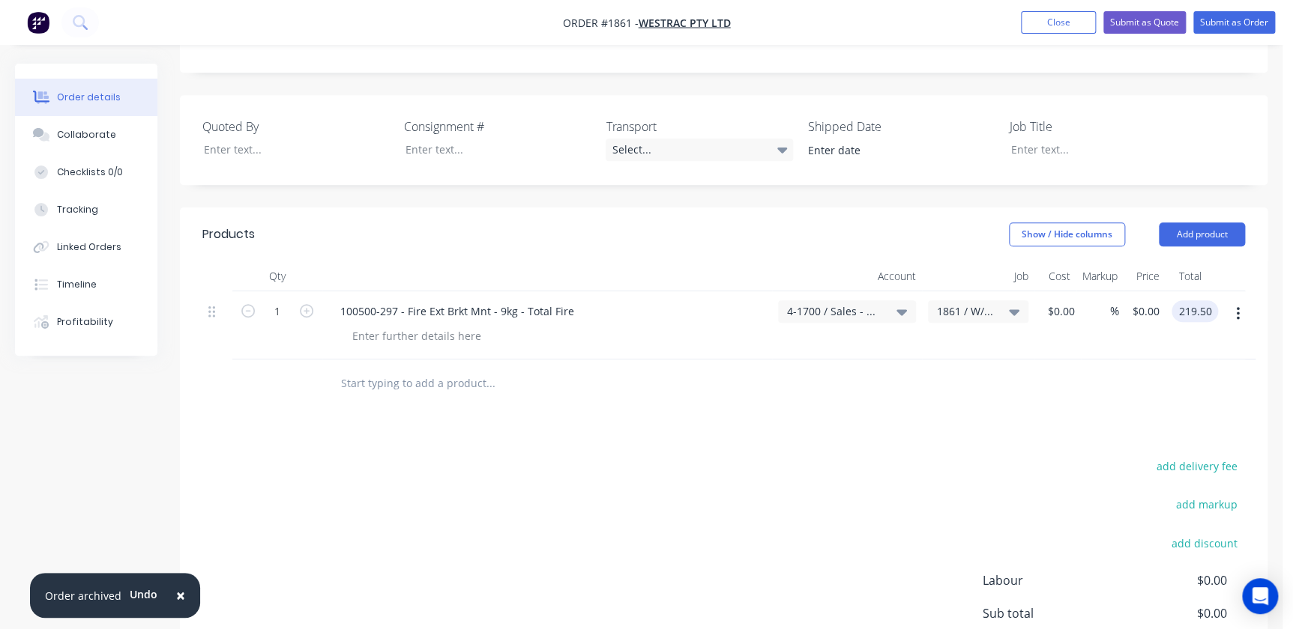
type input "219.50"
type input "$219.50"
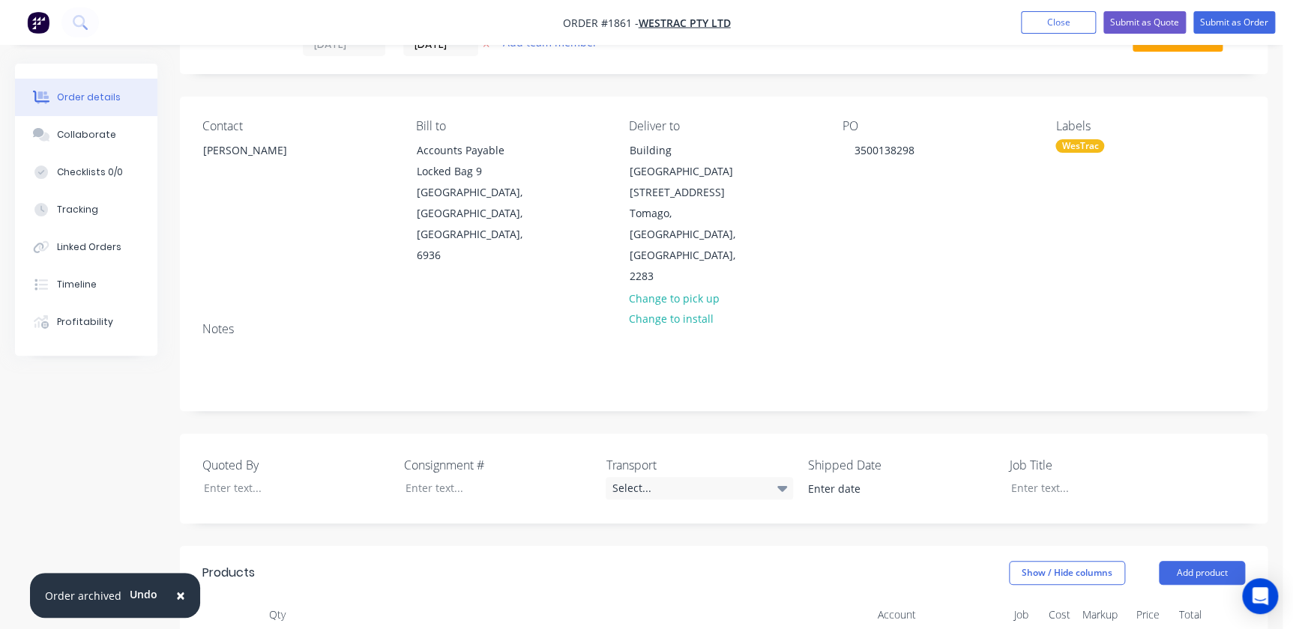
scroll to position [0, 0]
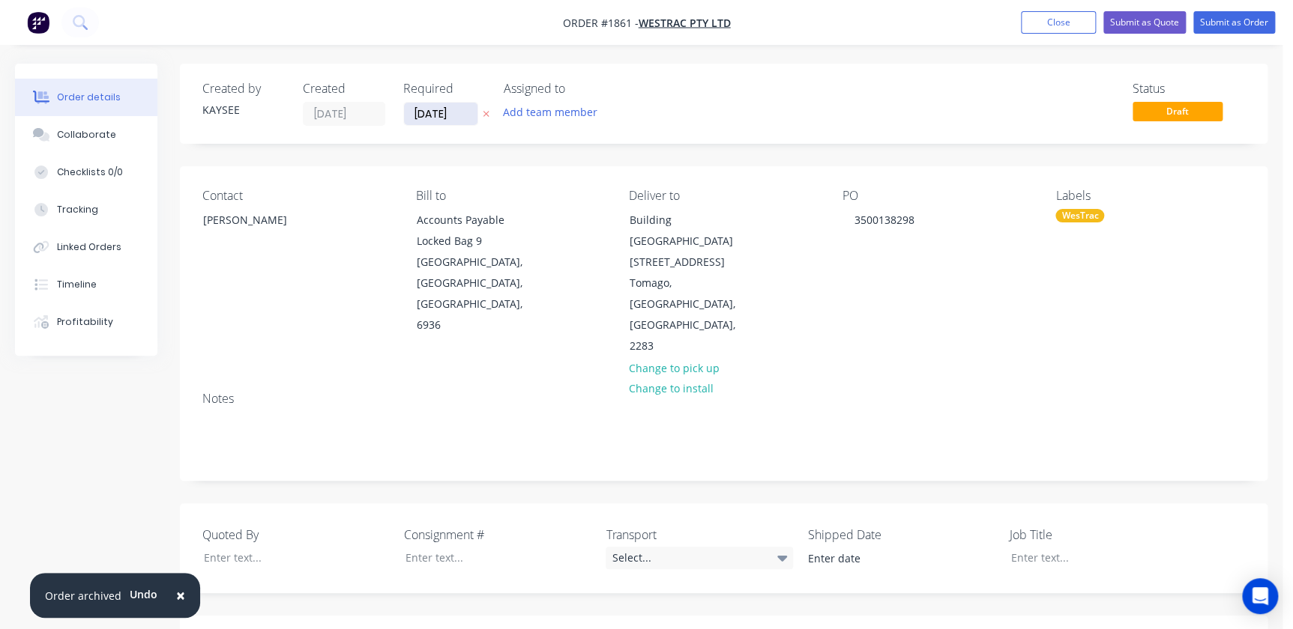
click at [424, 106] on input "[DATE]" at bounding box center [440, 114] width 73 height 22
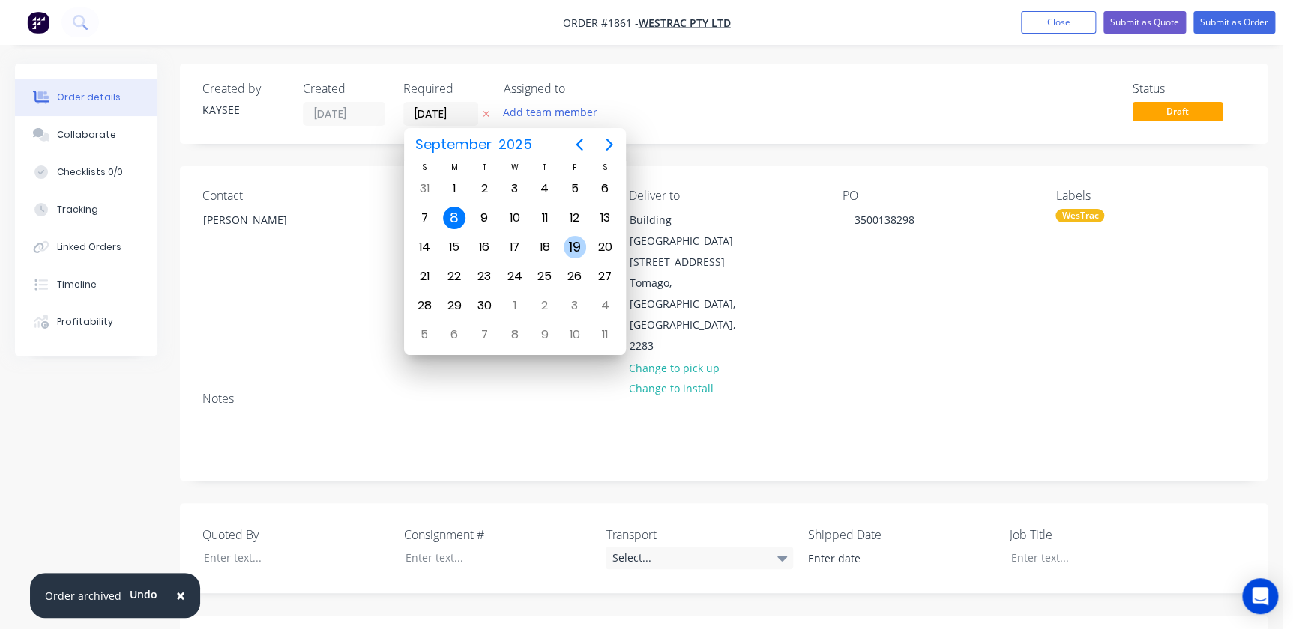
click at [565, 246] on div "19" at bounding box center [575, 247] width 22 height 22
type input "[DATE]"
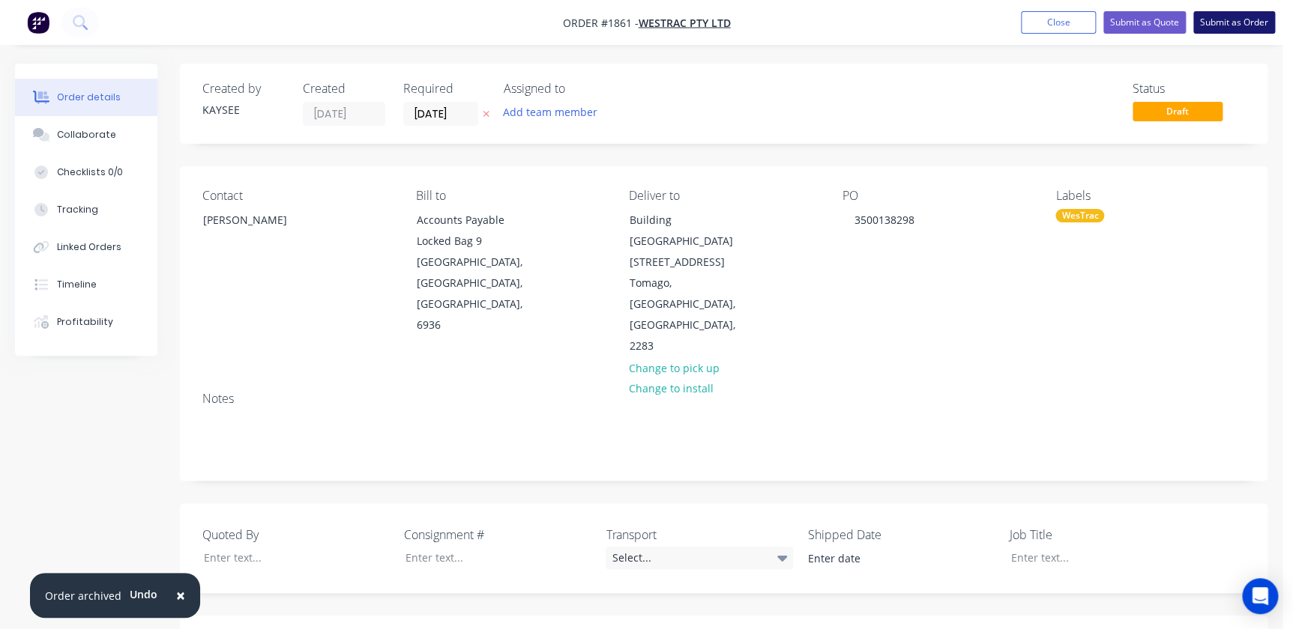
click at [1254, 18] on button "Submit as Order" at bounding box center [1234, 22] width 82 height 22
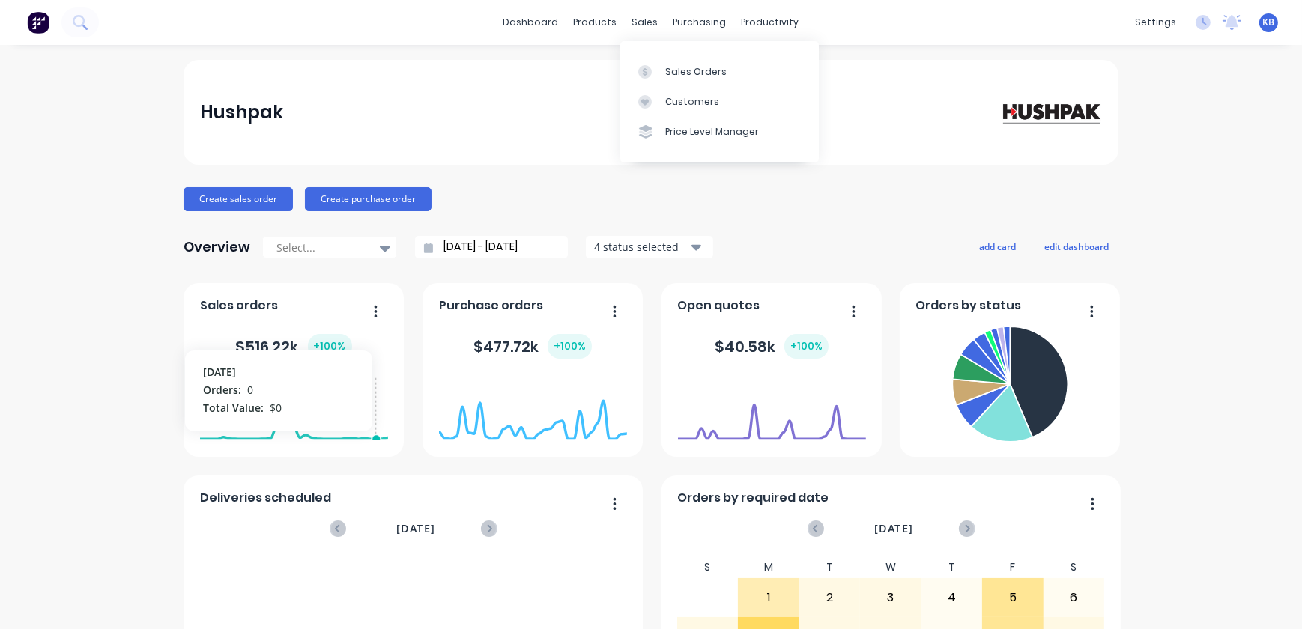
click at [638, 7] on div "dashboard products sales purchasing productivity dashboard products Product Cat…" at bounding box center [651, 22] width 1302 height 45
click at [642, 22] on div "sales" at bounding box center [645, 22] width 41 height 22
click at [653, 55] on div "Sales Orders Customers Price Level Manager" at bounding box center [719, 101] width 199 height 121
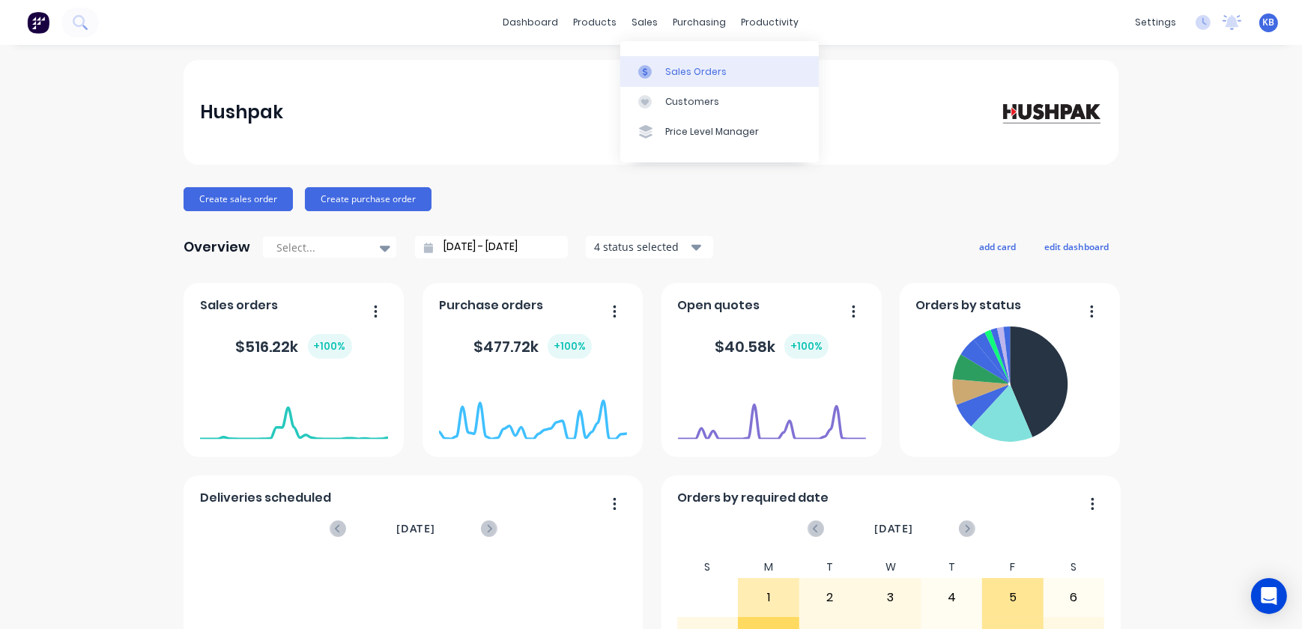
click at [659, 67] on div at bounding box center [649, 71] width 22 height 13
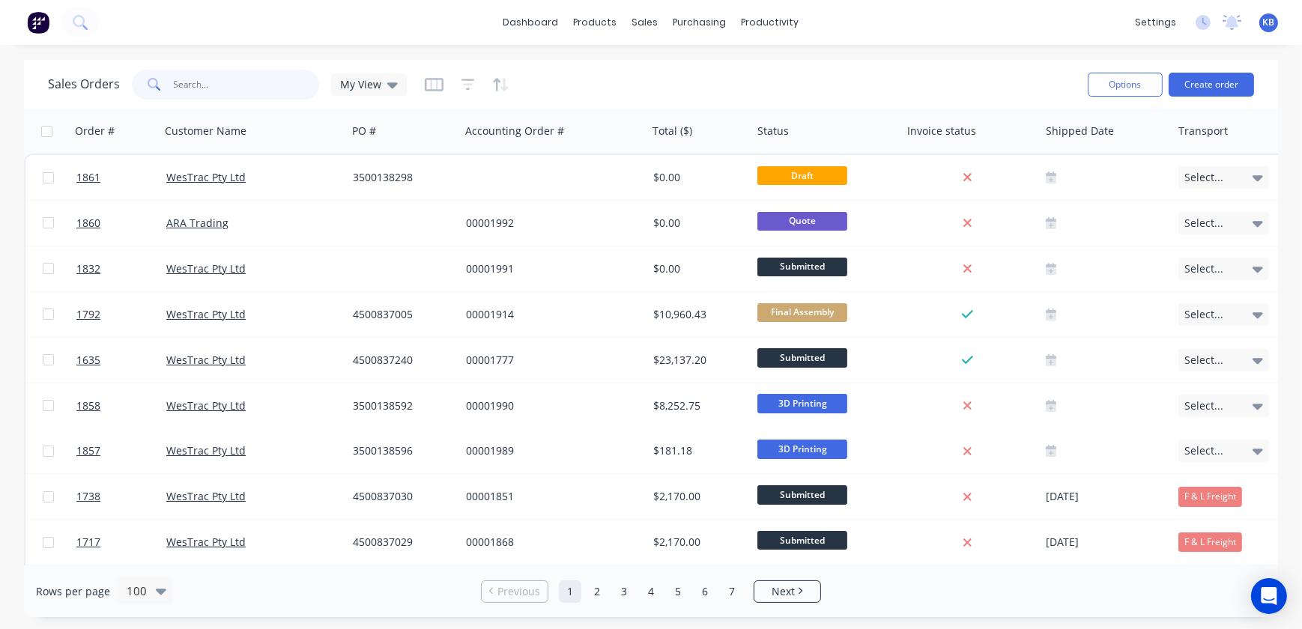
click at [220, 88] on input "text" at bounding box center [247, 85] width 146 height 30
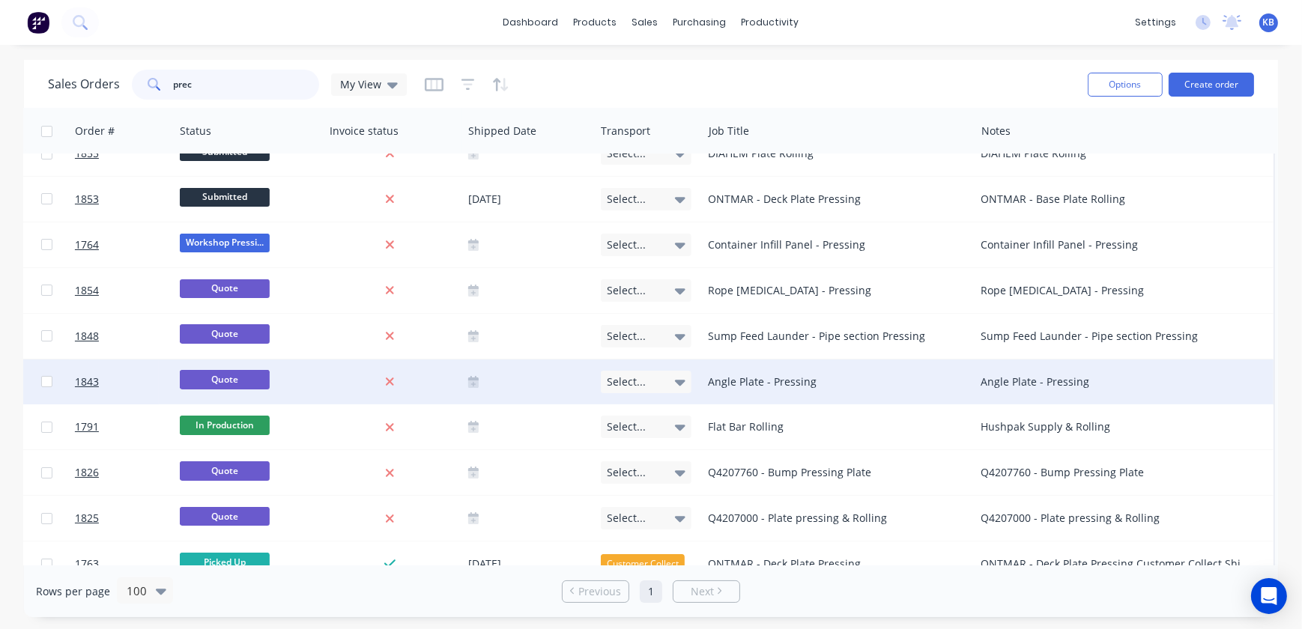
scroll to position [0, 585]
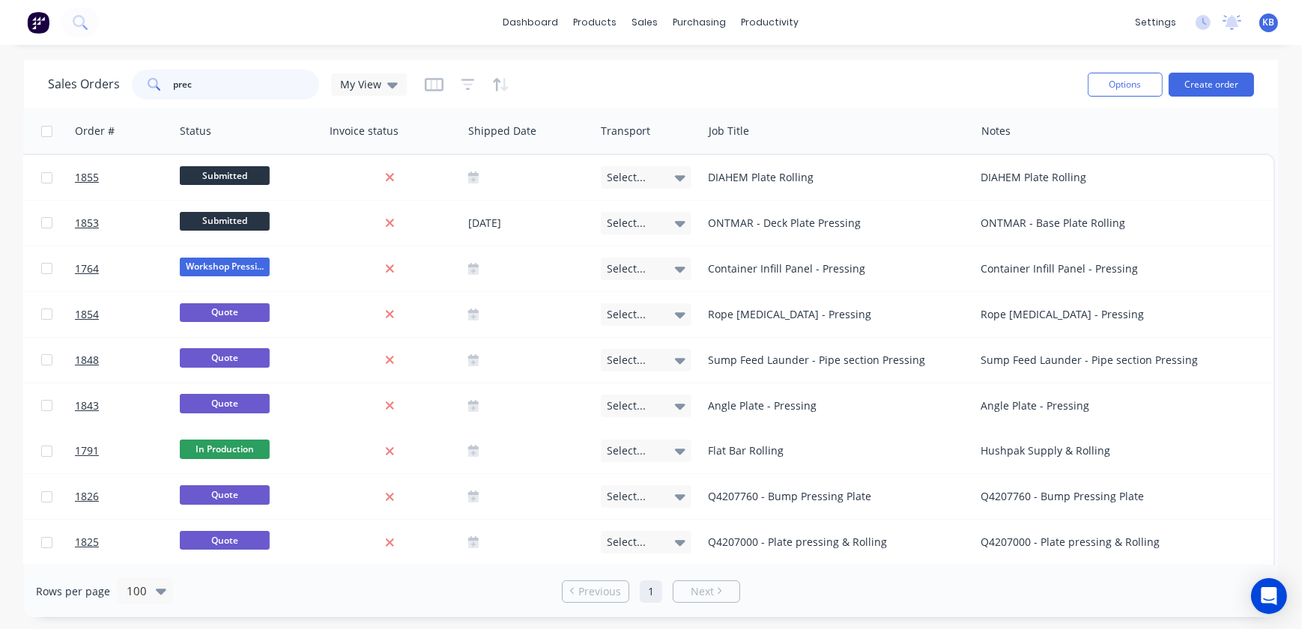
drag, startPoint x: 255, startPoint y: 86, endPoint x: 7, endPoint y: 76, distance: 247.5
click at [39, 77] on div "Sales Orders prec My View Options Create order" at bounding box center [651, 84] width 1254 height 49
type input "1861"
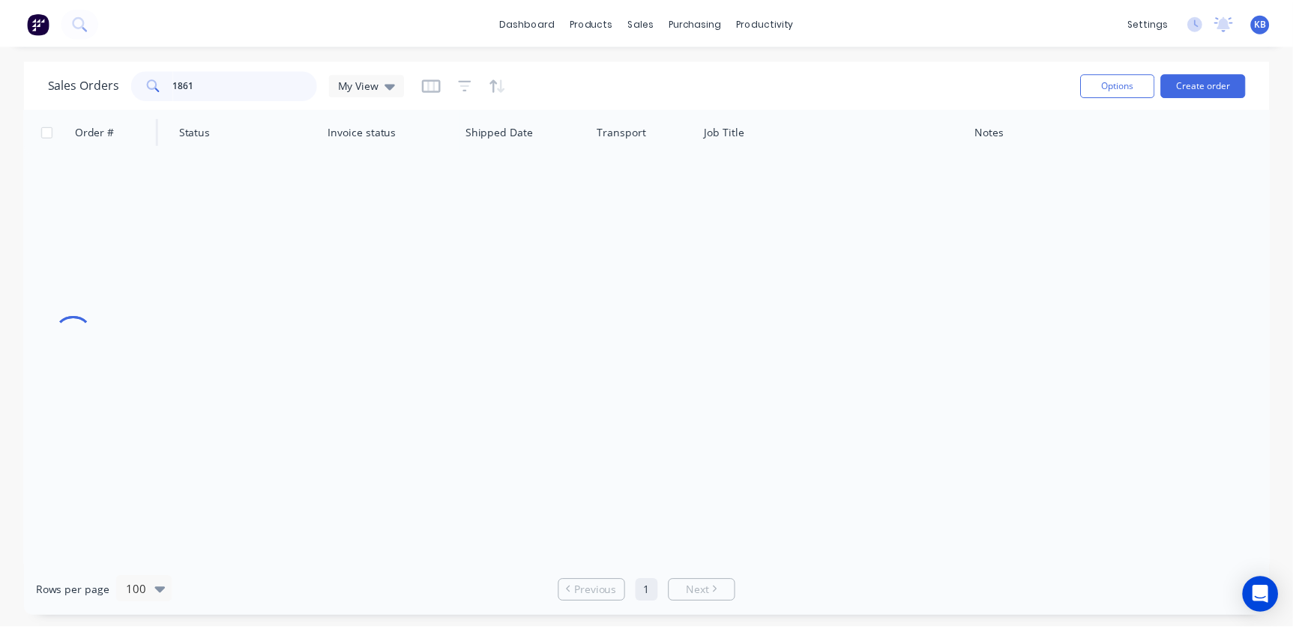
scroll to position [0, 577]
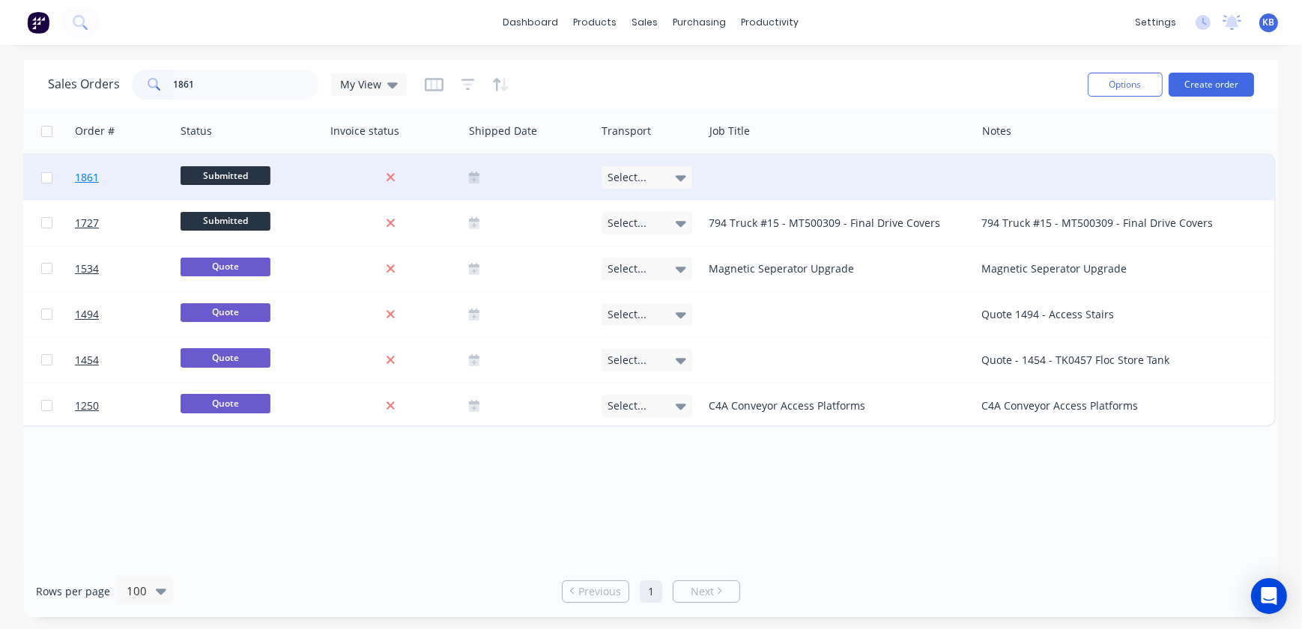
click at [89, 178] on span "1861" at bounding box center [87, 177] width 24 height 15
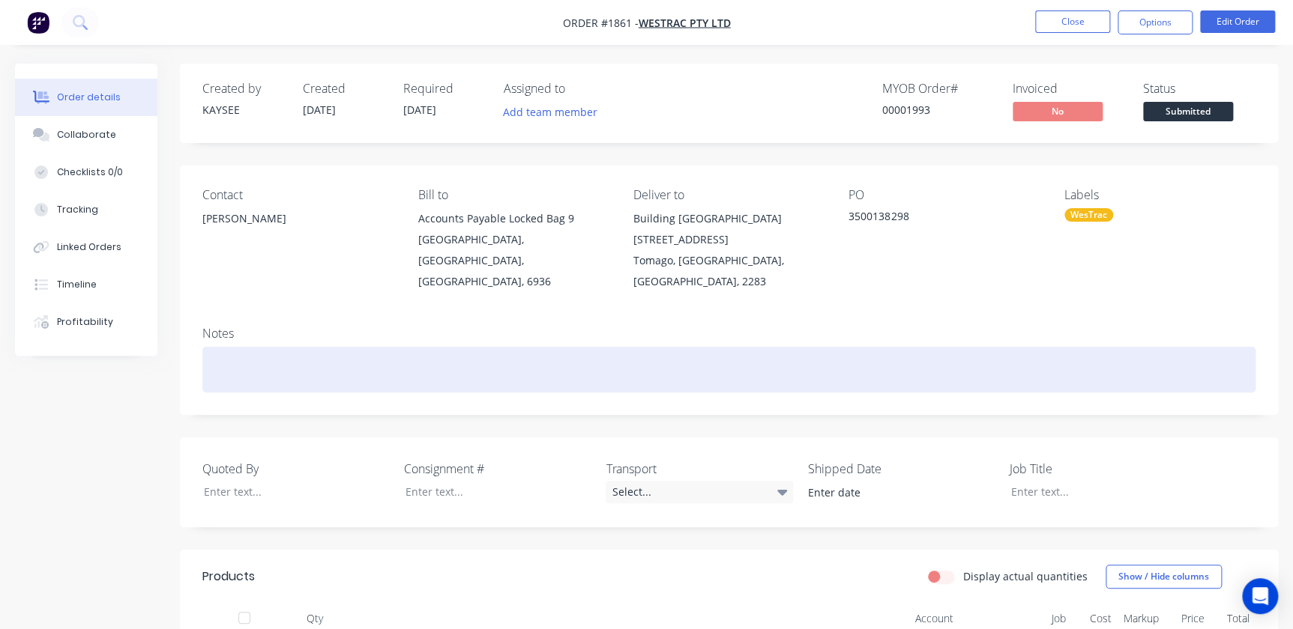
click at [216, 347] on div at bounding box center [728, 370] width 1053 height 46
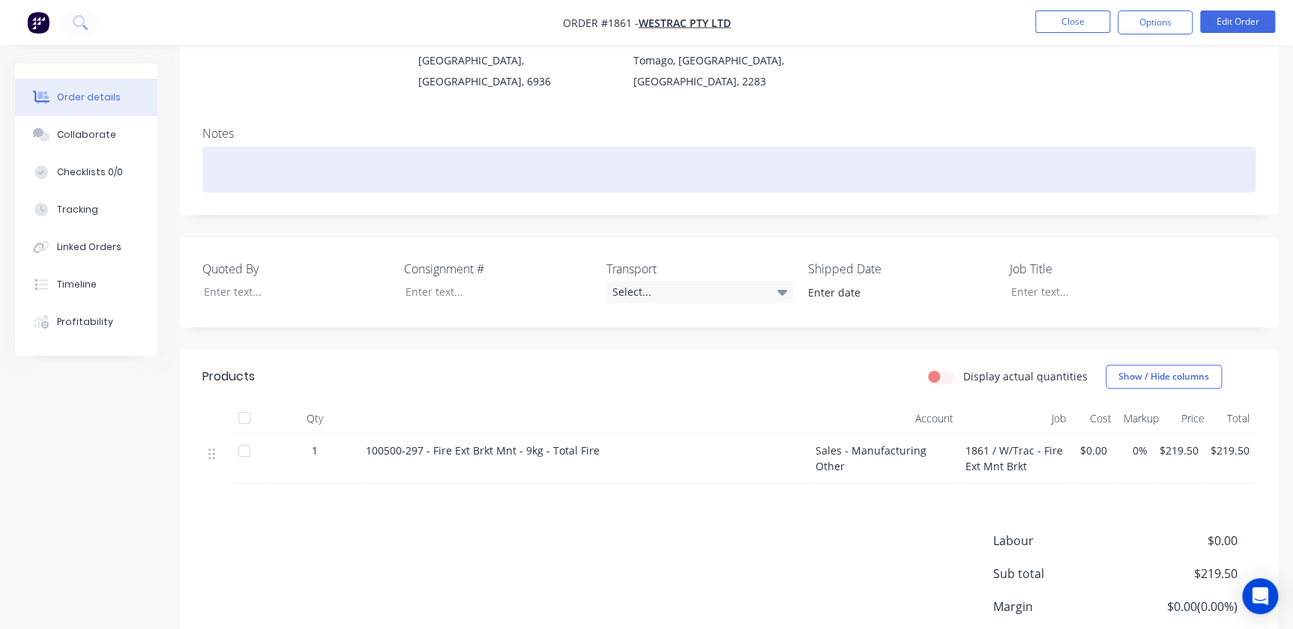
scroll to position [204, 0]
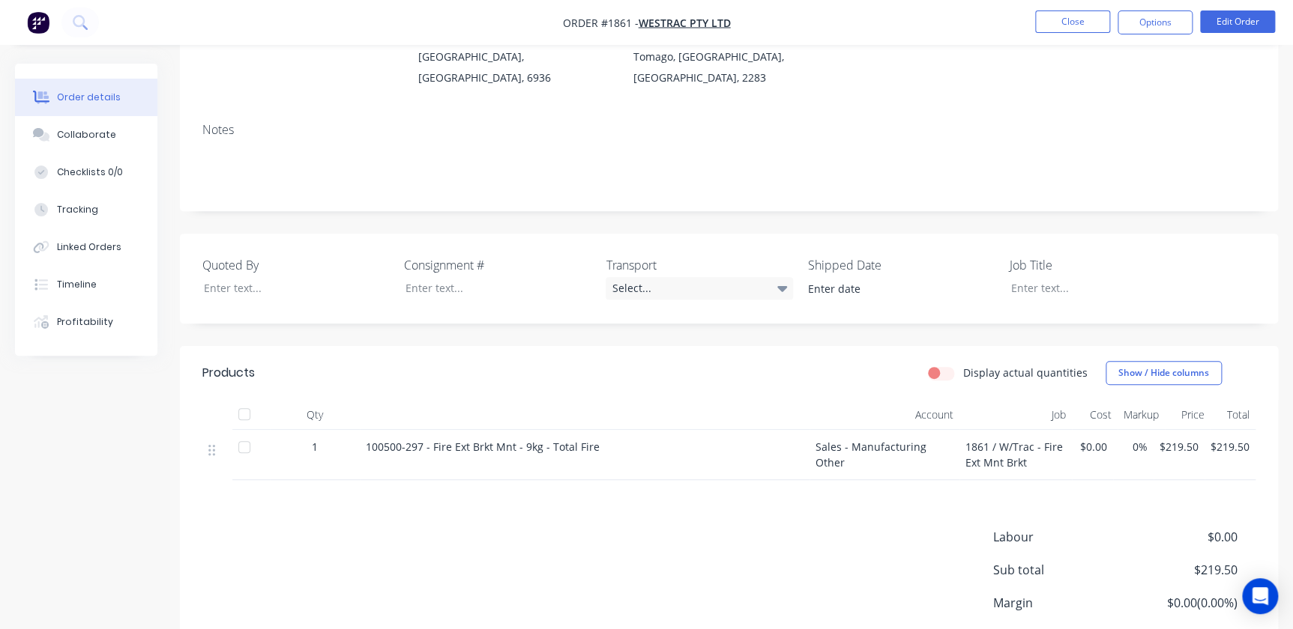
drag, startPoint x: 596, startPoint y: 427, endPoint x: 432, endPoint y: 429, distance: 163.4
click at [432, 439] on div "100500-297 - Fire Ext Brkt Mnt - 9kg - Total Fire" at bounding box center [585, 447] width 438 height 16
copy span "Fire Ext Brkt Mnt - 9kg - Total Fire"
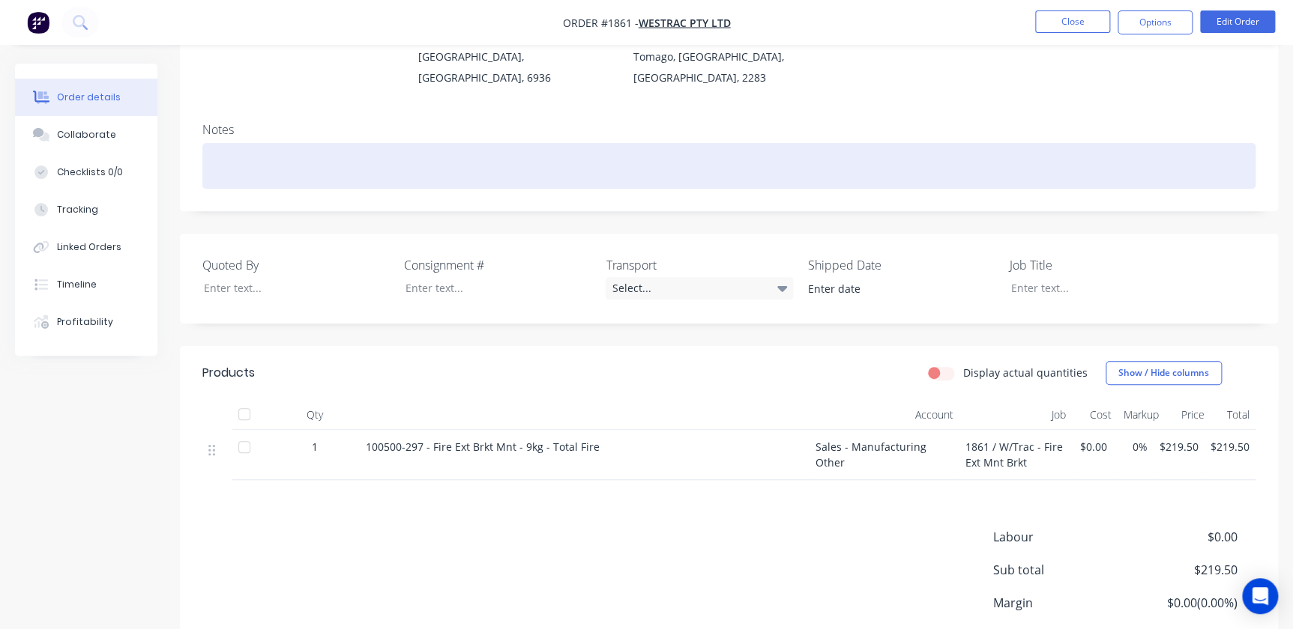
click at [226, 150] on div at bounding box center [728, 166] width 1053 height 46
paste div
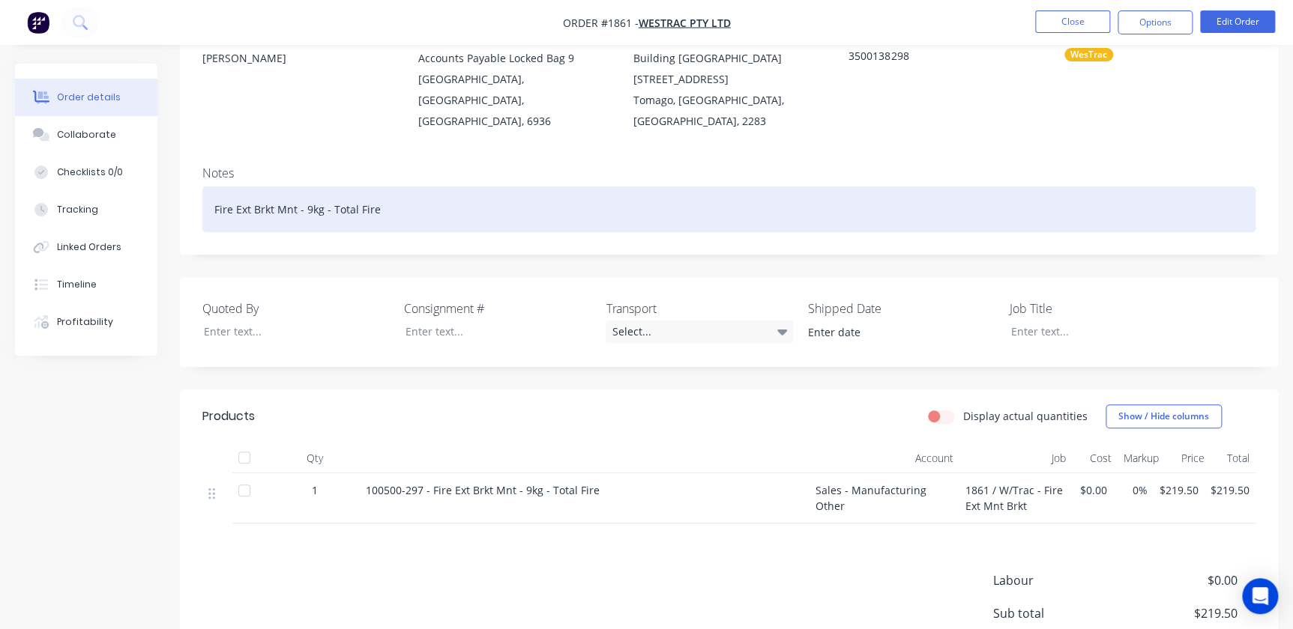
scroll to position [136, 0]
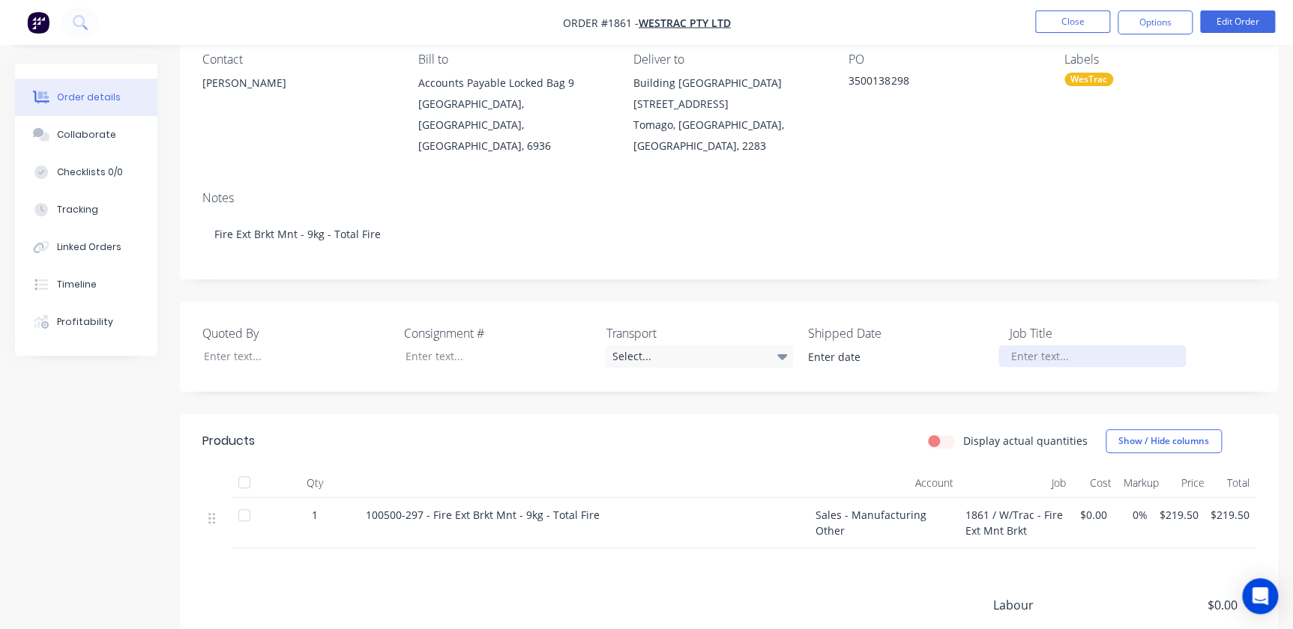
click at [1045, 345] on div at bounding box center [1091, 356] width 187 height 22
paste div
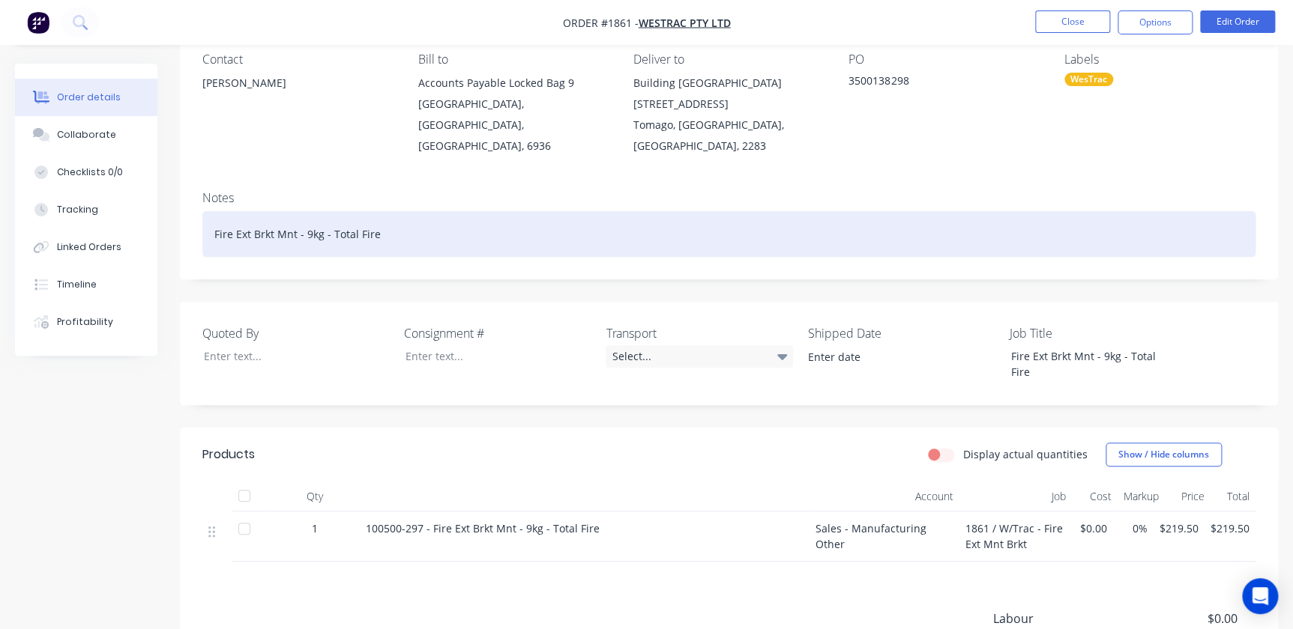
click at [394, 217] on div "Fire Ext Brkt Mnt - 9kg - Total Fire" at bounding box center [728, 234] width 1053 height 46
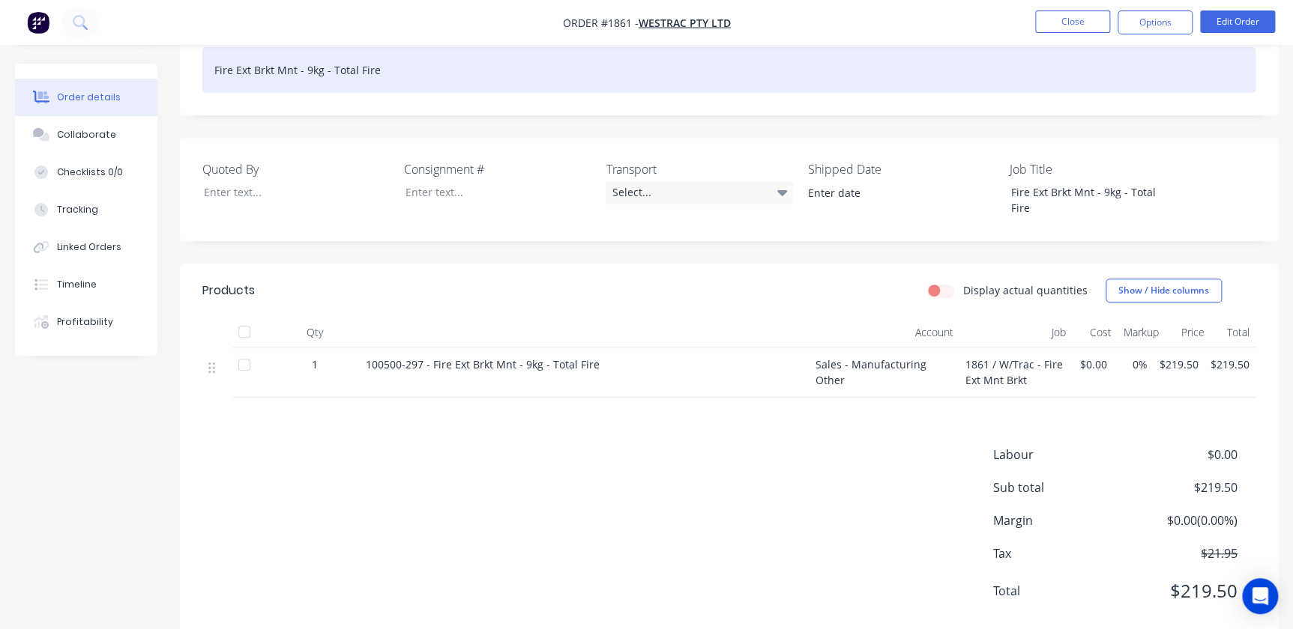
scroll to position [0, 0]
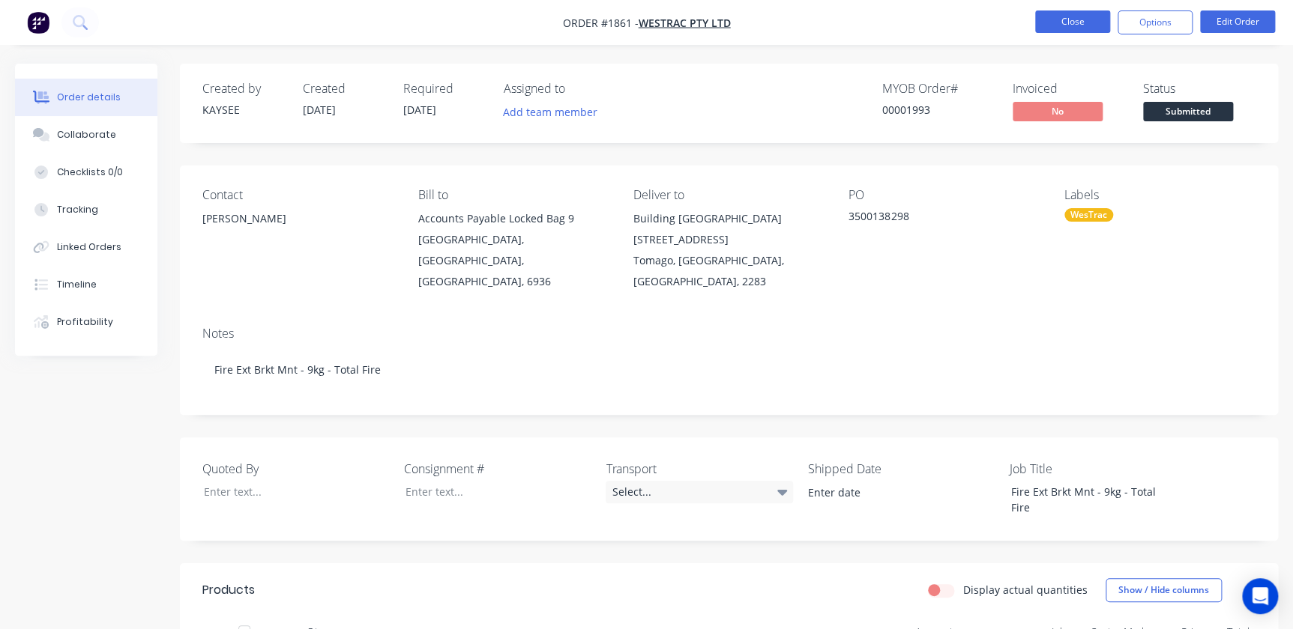
click at [1079, 22] on button "Close" at bounding box center [1072, 21] width 75 height 22
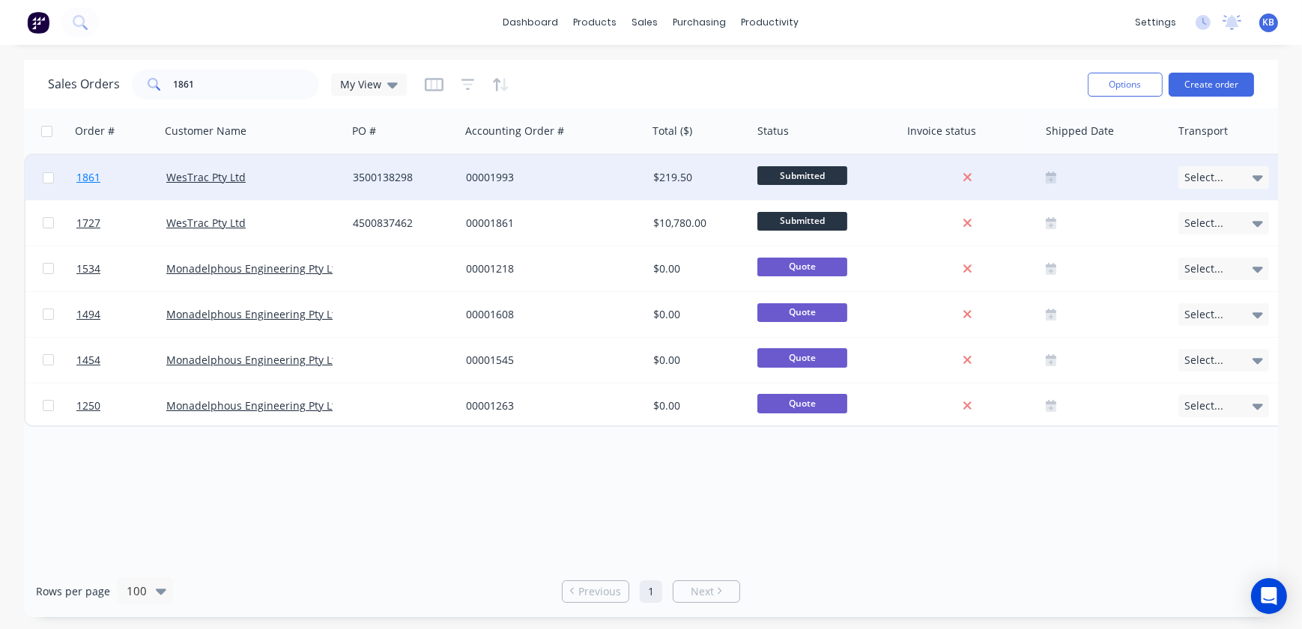
click at [85, 174] on span "1861" at bounding box center [88, 177] width 24 height 15
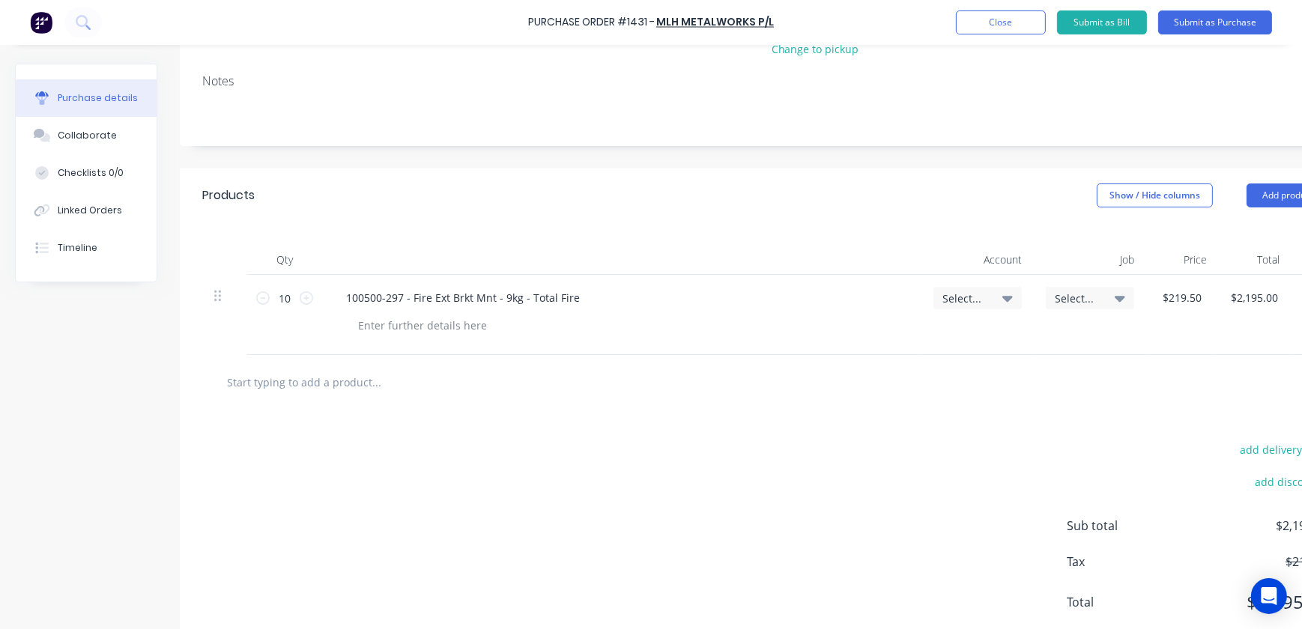
scroll to position [204, 60]
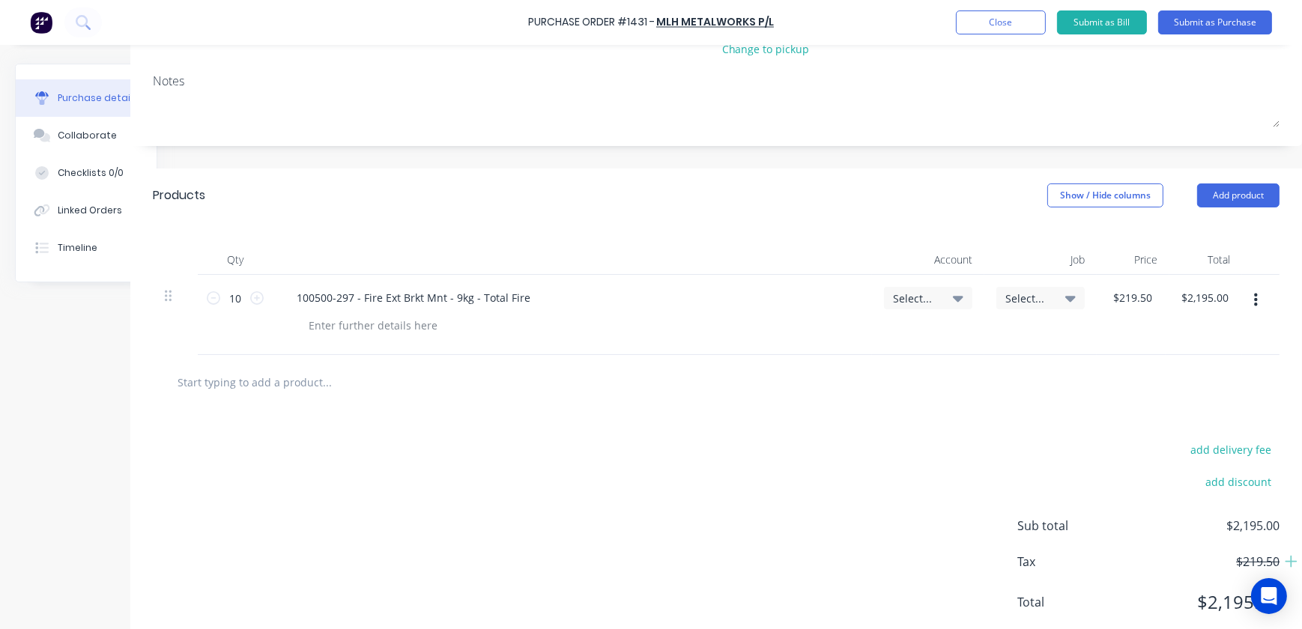
click at [1251, 301] on button "button" at bounding box center [1256, 300] width 35 height 27
click at [1199, 372] on button "Duplicate" at bounding box center [1210, 370] width 127 height 30
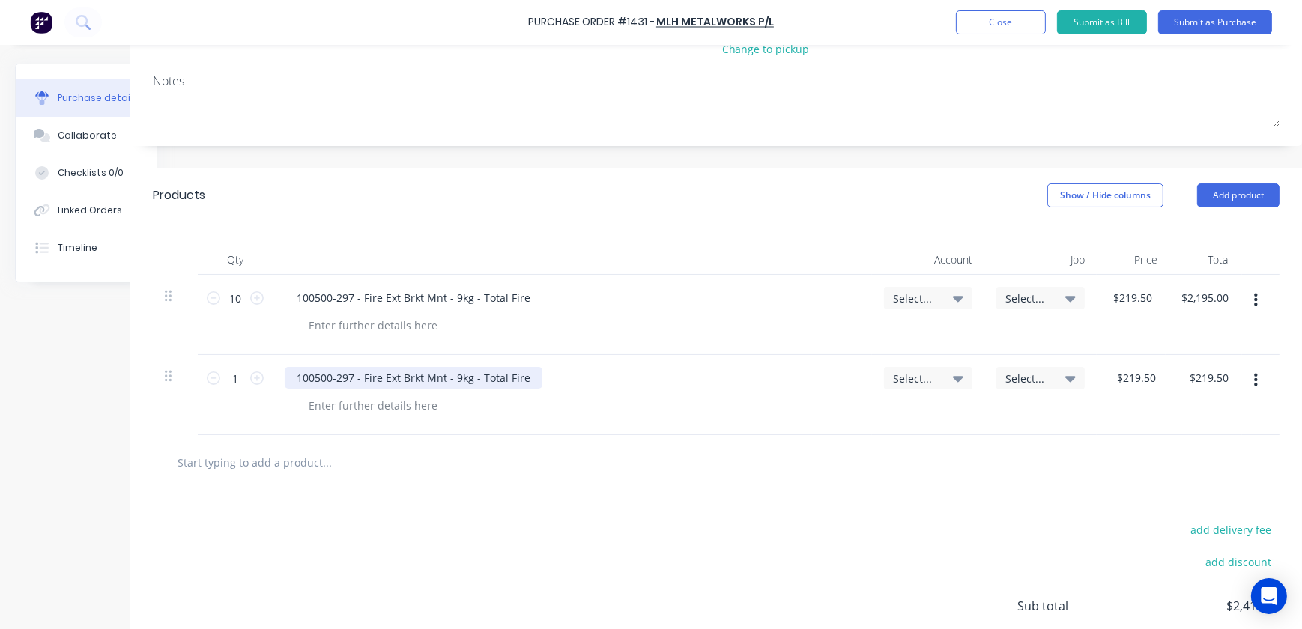
drag, startPoint x: 546, startPoint y: 373, endPoint x: 517, endPoint y: 374, distance: 29.2
click at [517, 374] on div "100500-297 - Fire Ext Brkt Mnt - 9kg - Total Fire" at bounding box center [573, 378] width 576 height 22
drag, startPoint x: 516, startPoint y: 374, endPoint x: 438, endPoint y: 378, distance: 78.1
click at [438, 378] on div "100500-297 - Fire Ext Brkt Mnt - 9kg - Total Fire" at bounding box center [414, 378] width 258 height 22
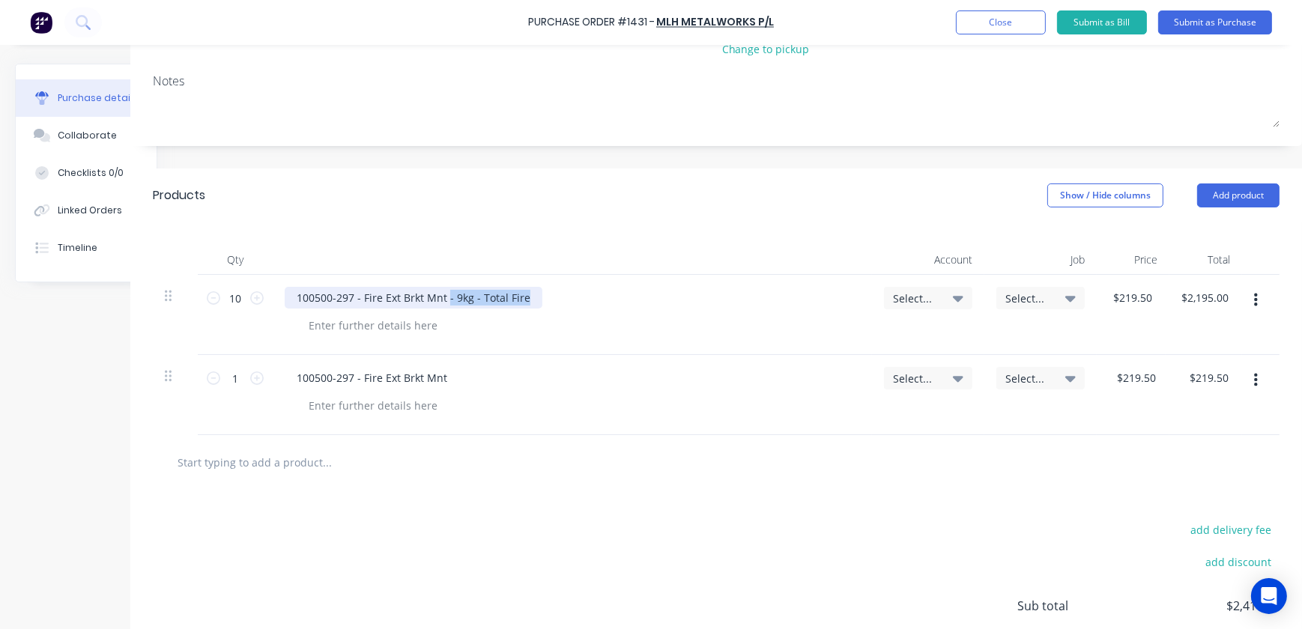
drag, startPoint x: 512, startPoint y: 295, endPoint x: 437, endPoint y: 311, distance: 76.6
click at [437, 311] on div "100500-297 - Fire Ext Brkt Mnt - 9kg - Total Fire" at bounding box center [573, 315] width 600 height 80
click at [360, 321] on div at bounding box center [373, 326] width 153 height 22
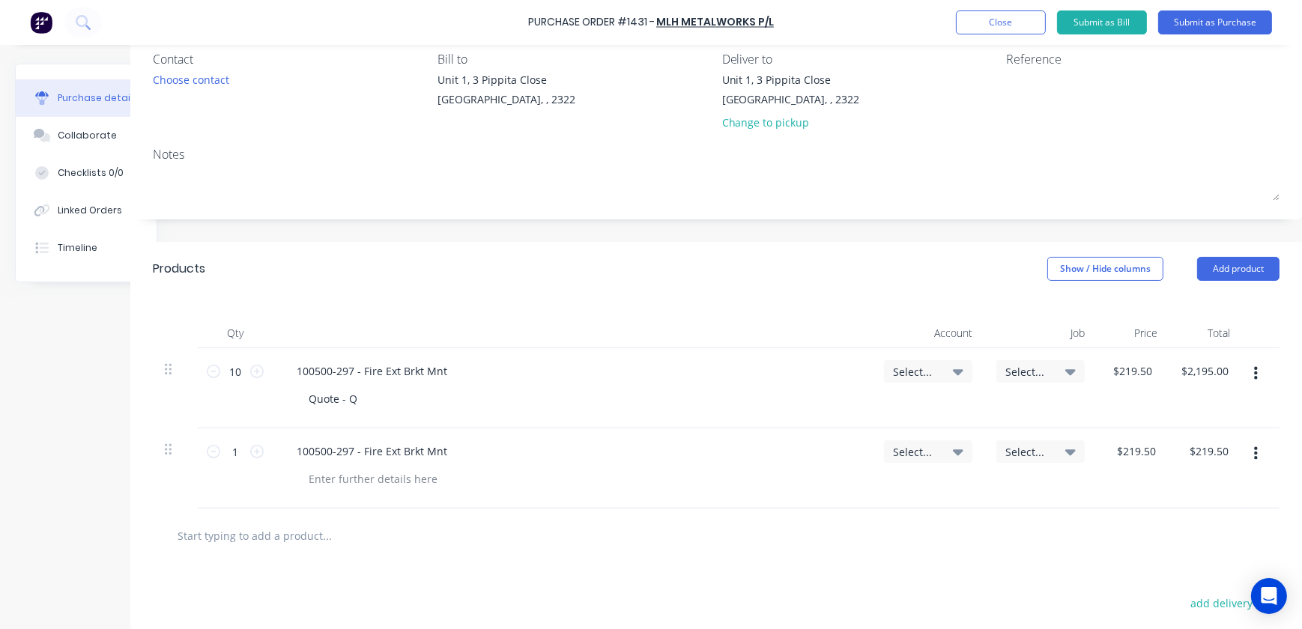
scroll to position [67, 60]
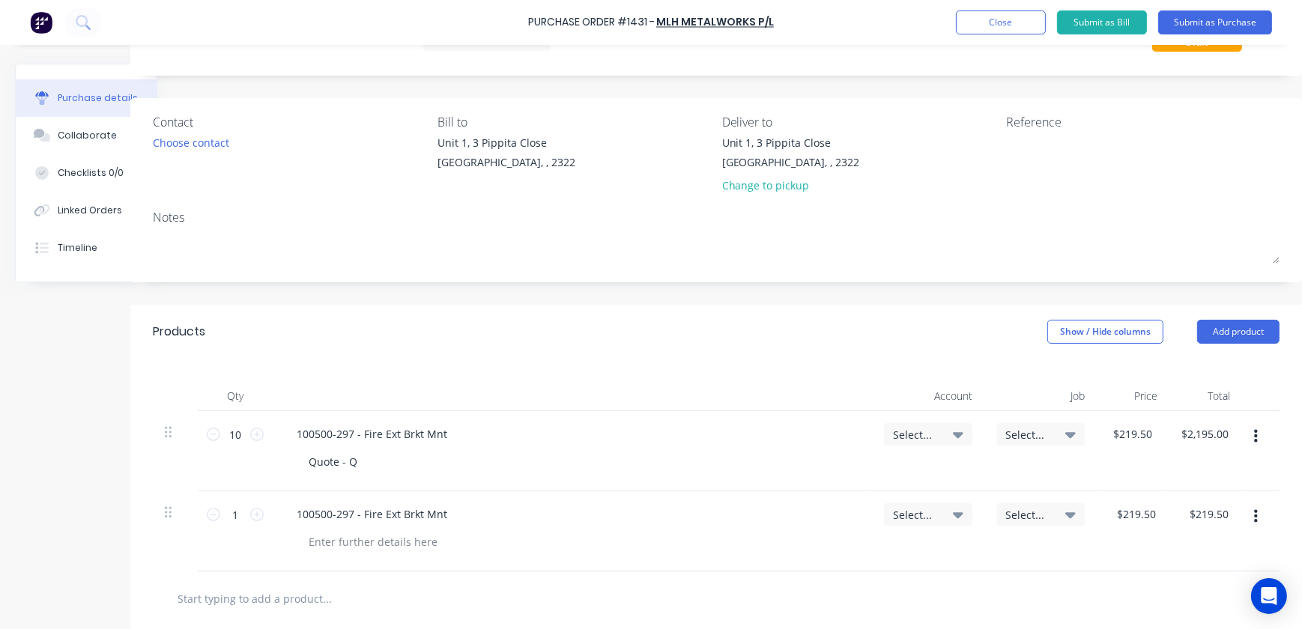
click at [361, 463] on div "Quote - Q" at bounding box center [579, 462] width 564 height 22
click at [351, 463] on div "Quote - Q" at bounding box center [333, 462] width 73 height 22
drag, startPoint x: 384, startPoint y: 463, endPoint x: 286, endPoint y: 450, distance: 98.3
click at [297, 451] on div "Quote - Q-10352" at bounding box center [579, 462] width 564 height 22
copy div "Quote - Q-10352"
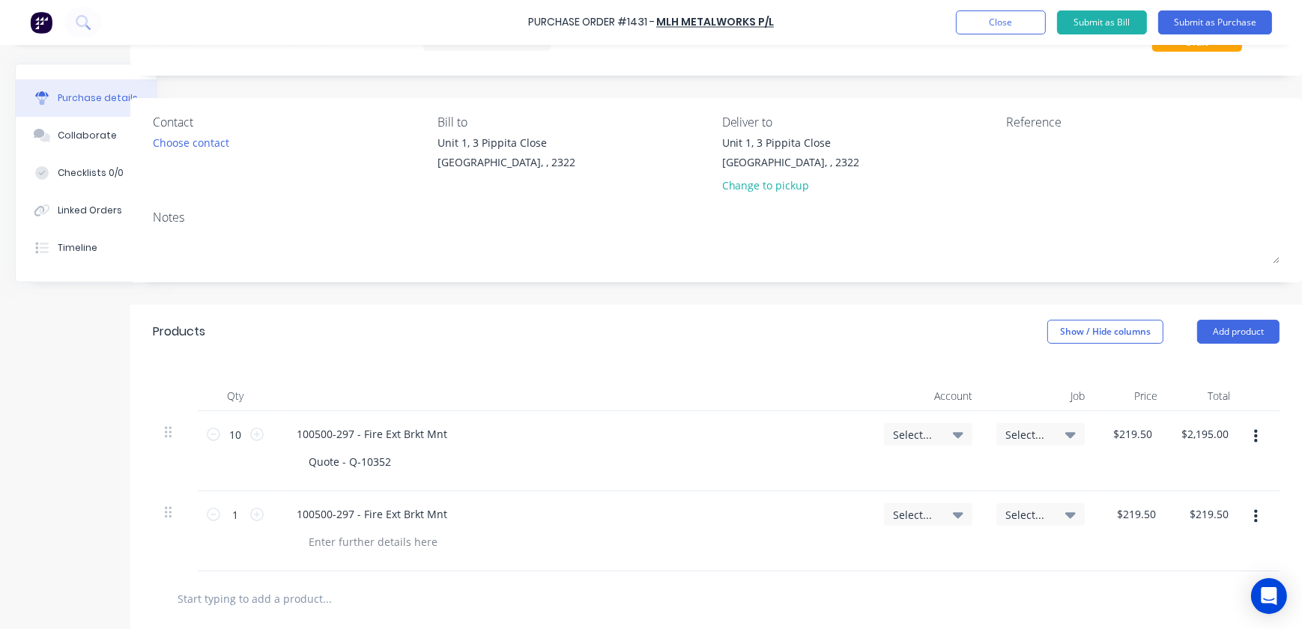
click at [391, 558] on div "100500-297 - Fire Ext Brkt Mnt" at bounding box center [573, 532] width 600 height 80
click at [397, 547] on div at bounding box center [373, 542] width 153 height 22
paste div
type input "$219.50"
click at [893, 435] on span "Select..." at bounding box center [915, 435] width 45 height 16
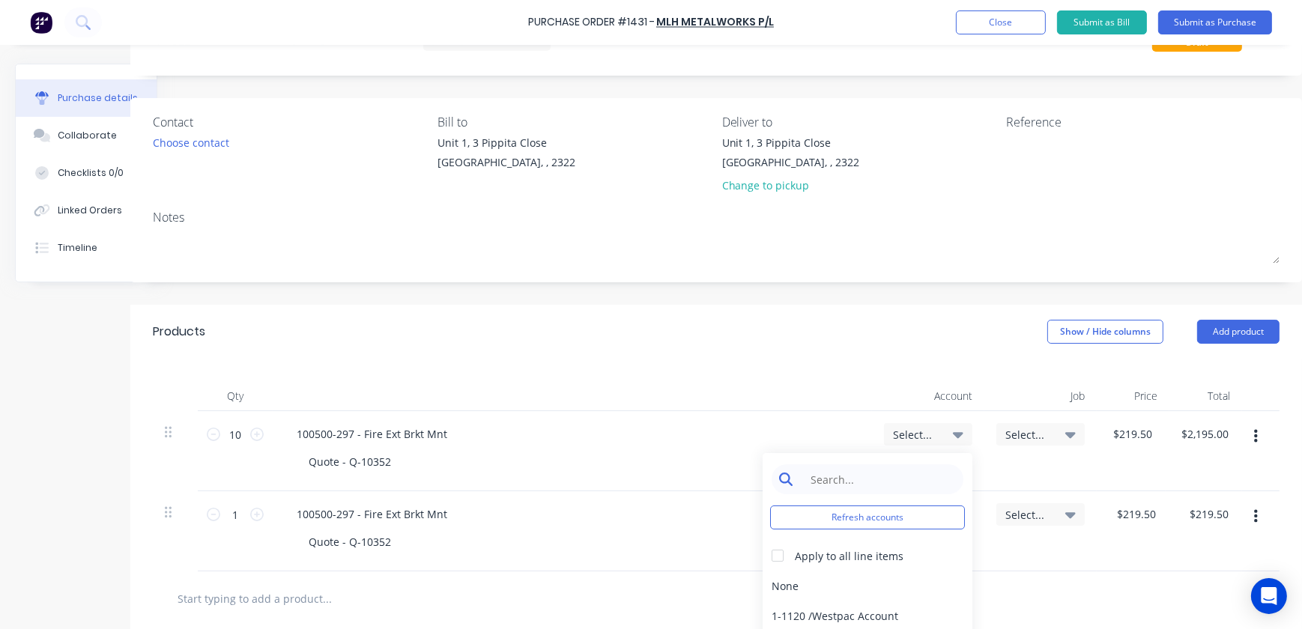
click at [843, 484] on input at bounding box center [880, 480] width 154 height 30
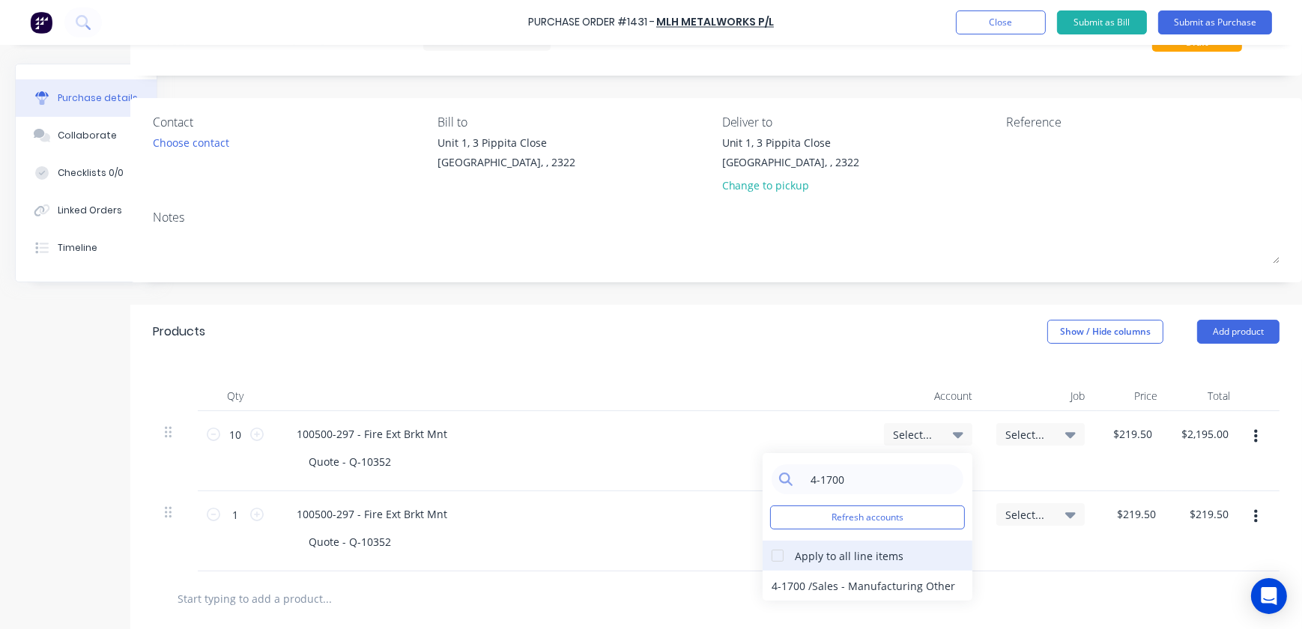
type input "4-1700"
click at [772, 553] on div at bounding box center [778, 556] width 30 height 30
click at [788, 581] on div "4-1700 / Sales - Manufacturing Other" at bounding box center [868, 586] width 210 height 30
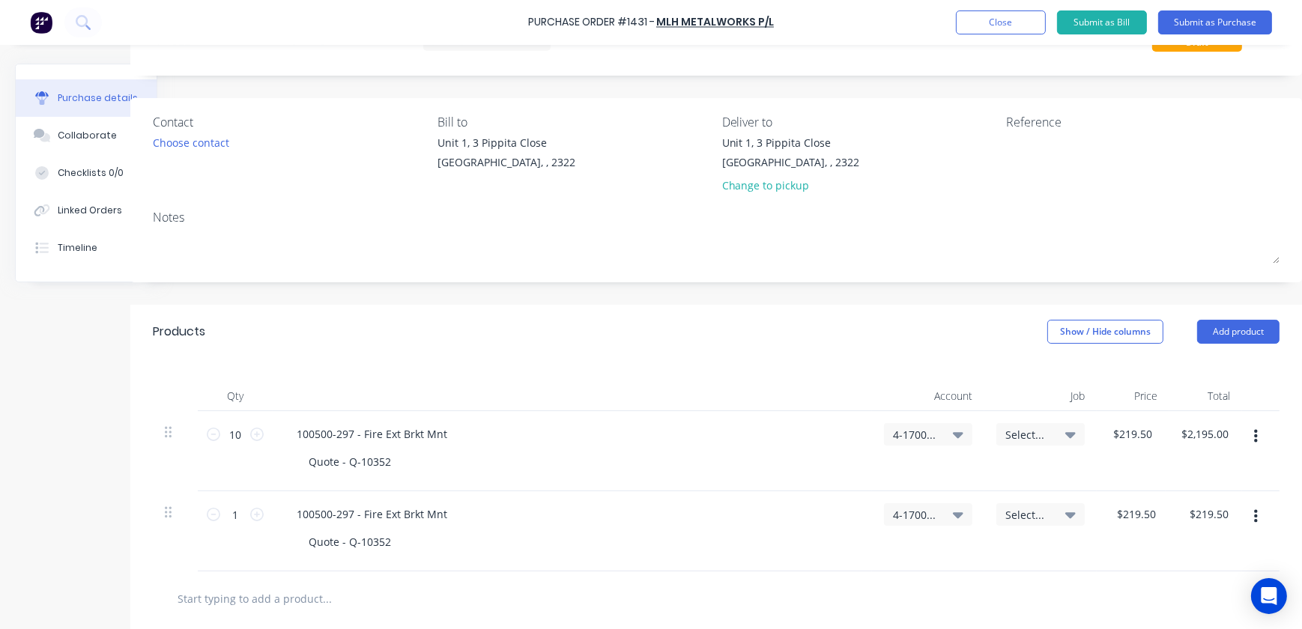
click at [1055, 432] on div "Select..." at bounding box center [1041, 434] width 70 height 13
click at [978, 477] on input at bounding box center [992, 480] width 154 height 30
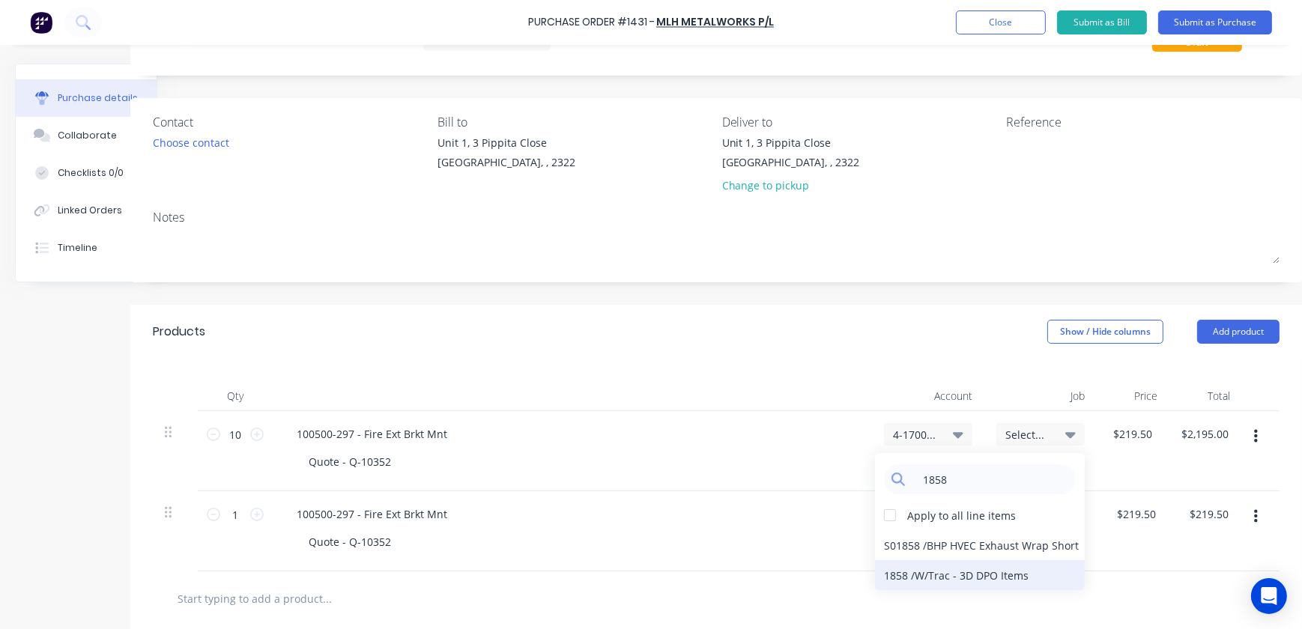
type input "1858"
click at [893, 563] on div "1858 / W/Trac - 3D DPO Items" at bounding box center [980, 576] width 210 height 30
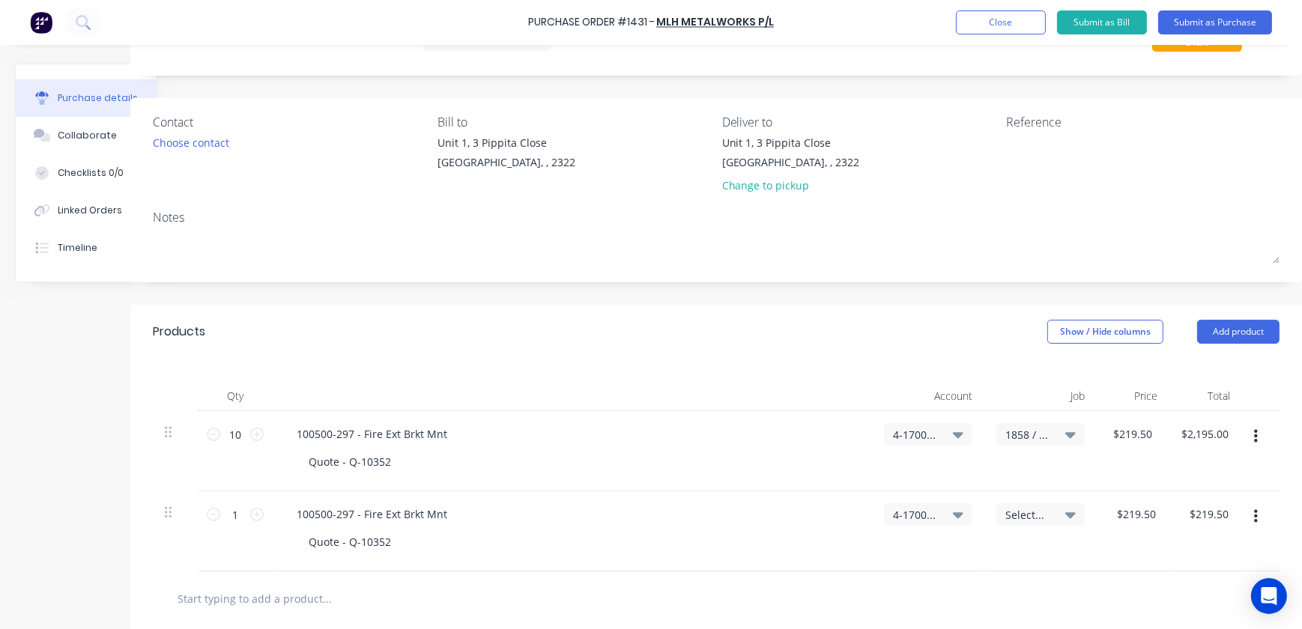
scroll to position [136, 60]
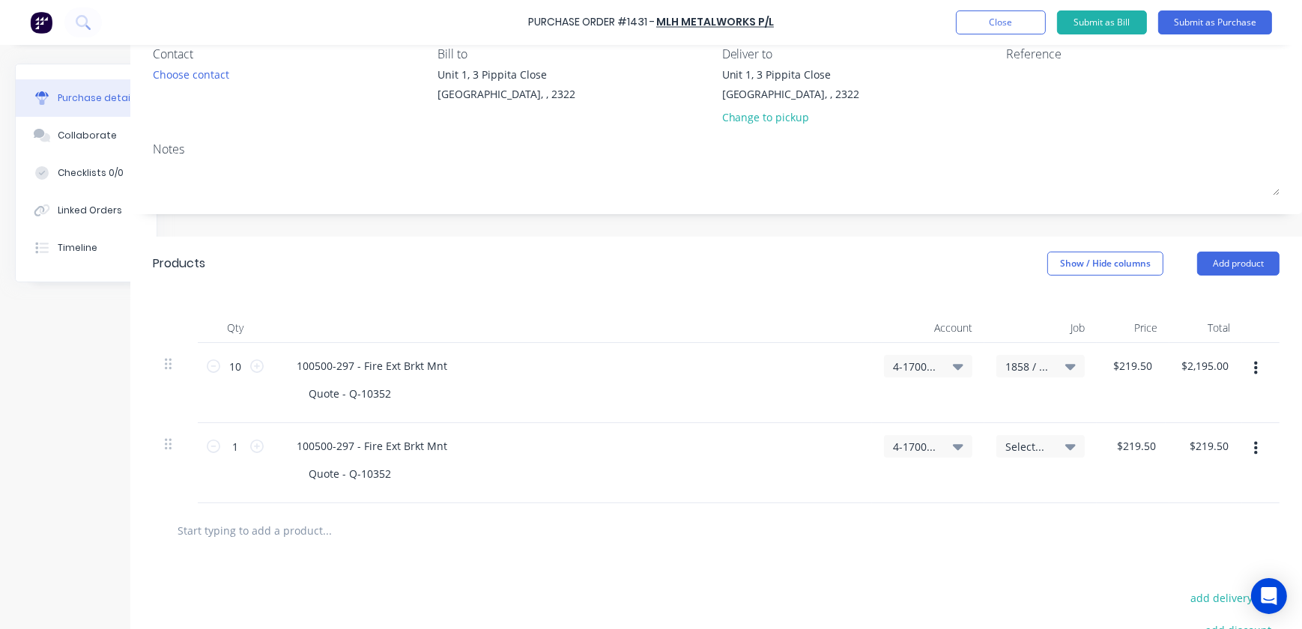
click at [1006, 449] on span "Select..." at bounding box center [1028, 447] width 45 height 16
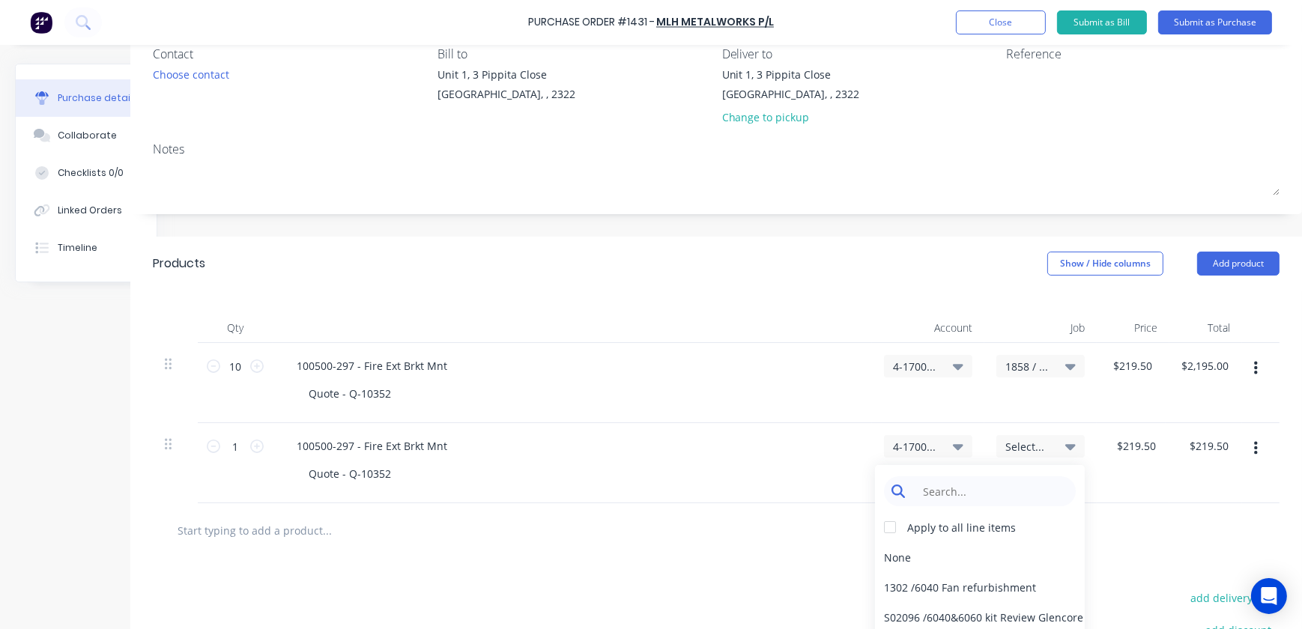
click at [982, 491] on input at bounding box center [992, 492] width 154 height 30
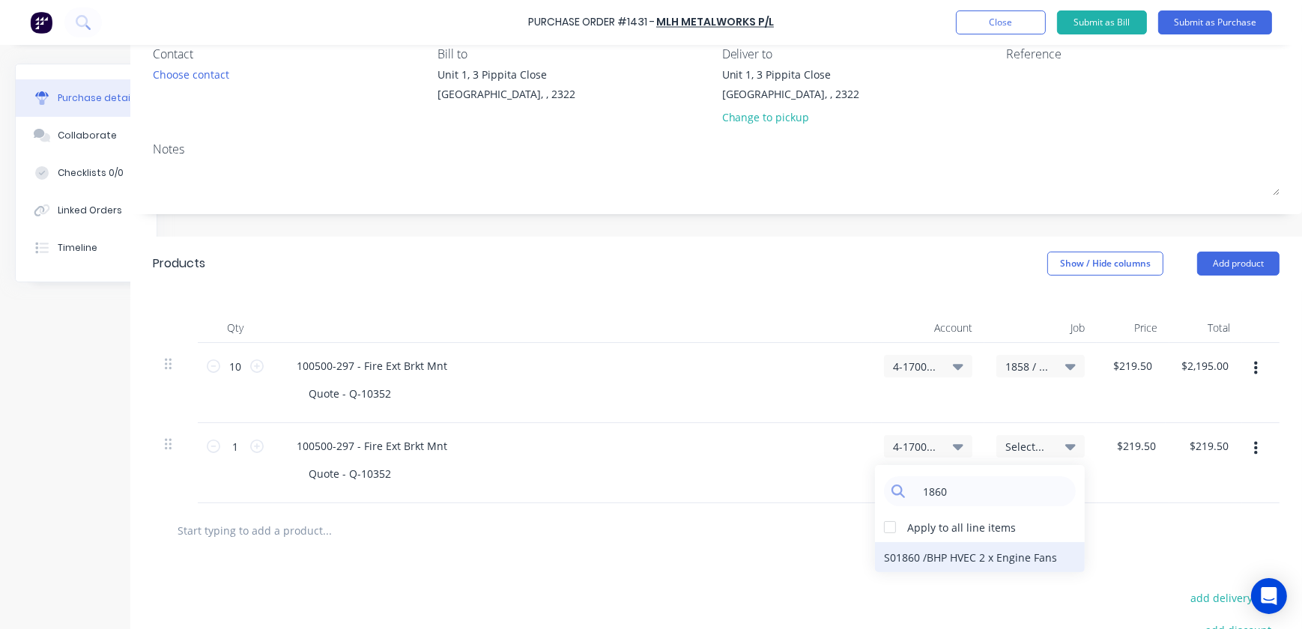
type input "1860"
click at [910, 564] on div "S01860 / BHP HVEC 2 x Engine Fans" at bounding box center [980, 558] width 210 height 30
click at [1046, 458] on div "S01860 / BHP HVEC 2 x Engine Fans" at bounding box center [1041, 463] width 112 height 80
click at [1051, 448] on div "S01860 / BHP HVEC 2 x Engine Fans" at bounding box center [1041, 446] width 70 height 13
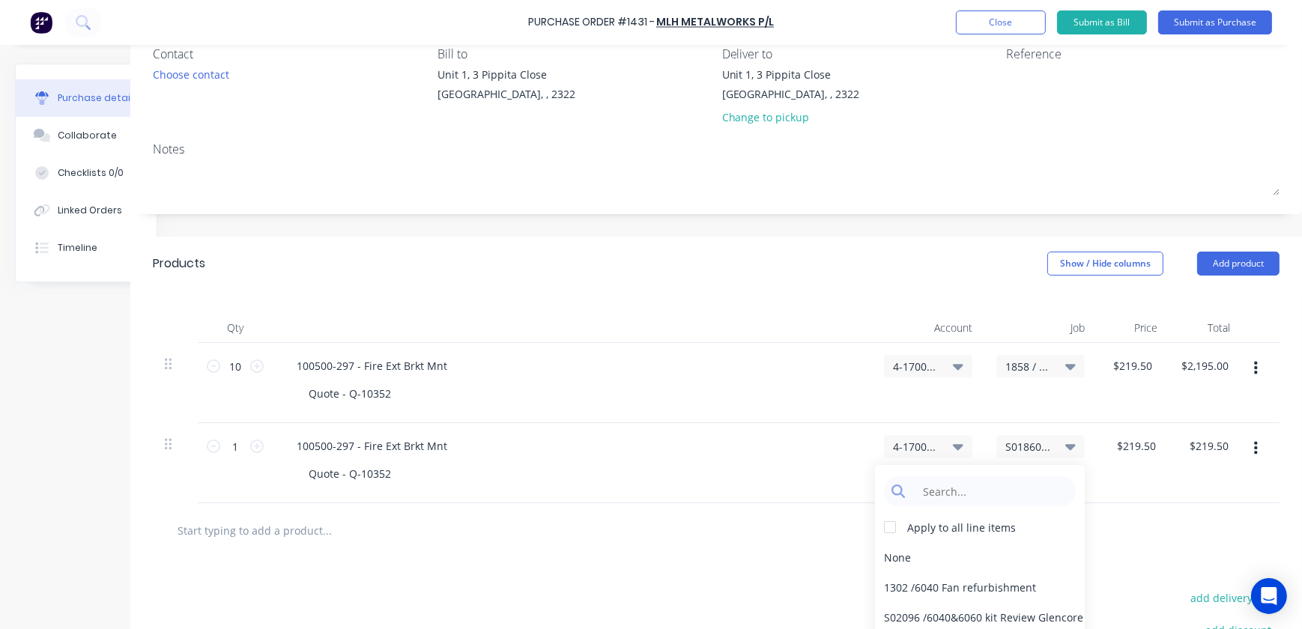
click at [931, 470] on div "Apply to all line items None 1302 / 6040 Fan refurbishment S02096 / 6040&6060 k…" at bounding box center [980, 585] width 210 height 240
click at [931, 483] on input at bounding box center [992, 492] width 154 height 30
type input "186"
click at [1175, 495] on div "$219.50 $219.50" at bounding box center [1206, 463] width 73 height 80
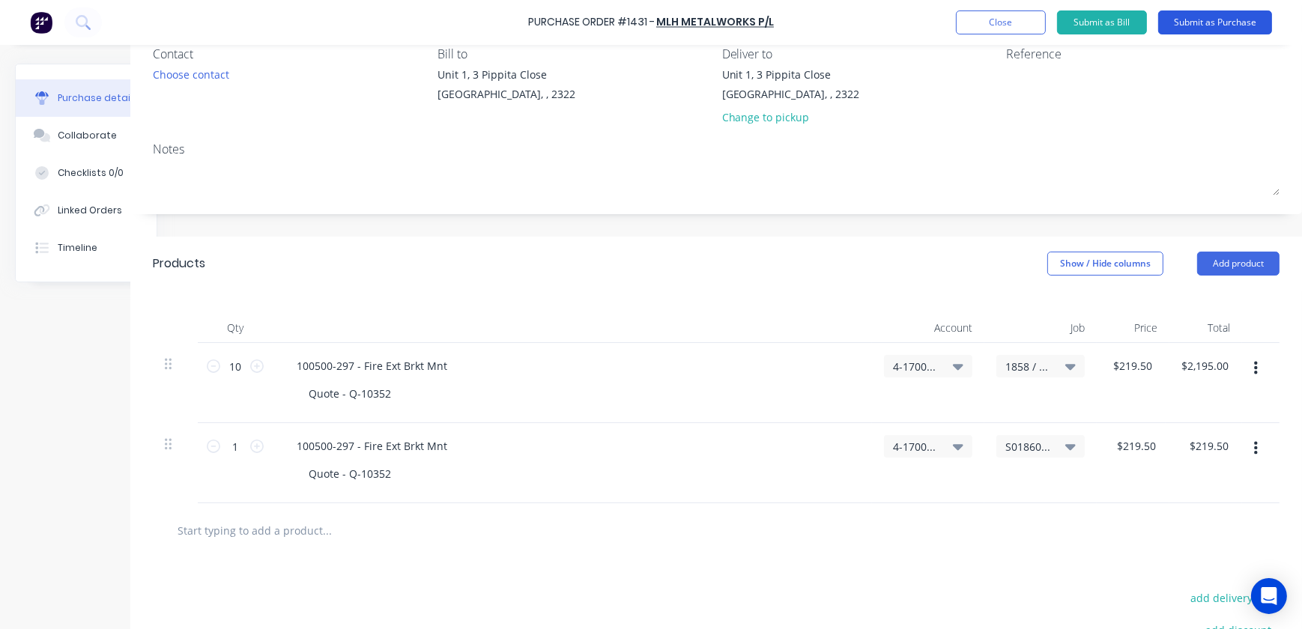
click at [1200, 26] on button "Submit as Purchase" at bounding box center [1216, 22] width 114 height 24
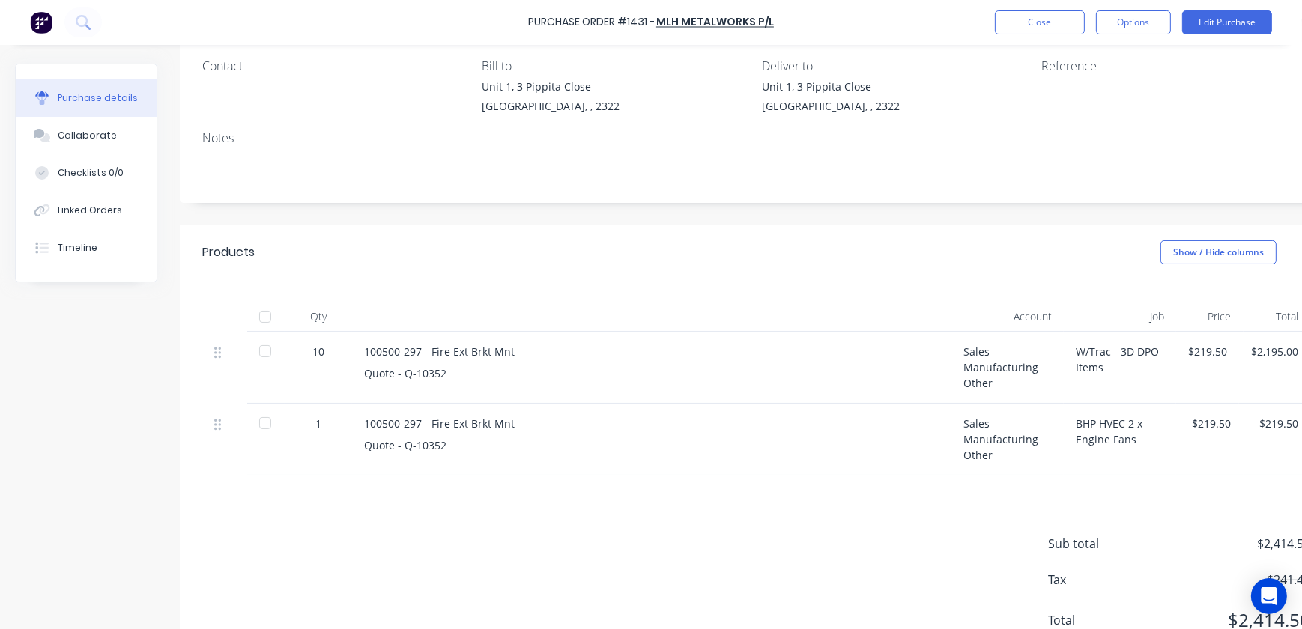
scroll to position [58, 0]
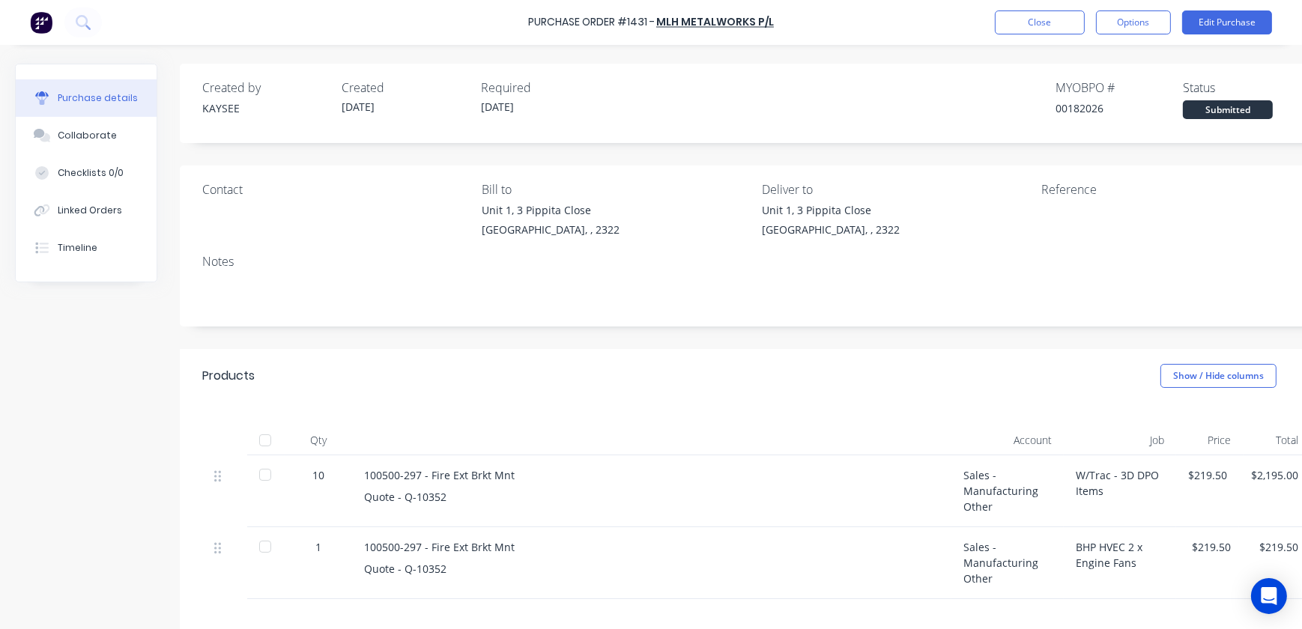
click at [1093, 577] on div "BHP HVEC 2 x Engine Fans" at bounding box center [1120, 564] width 112 height 72
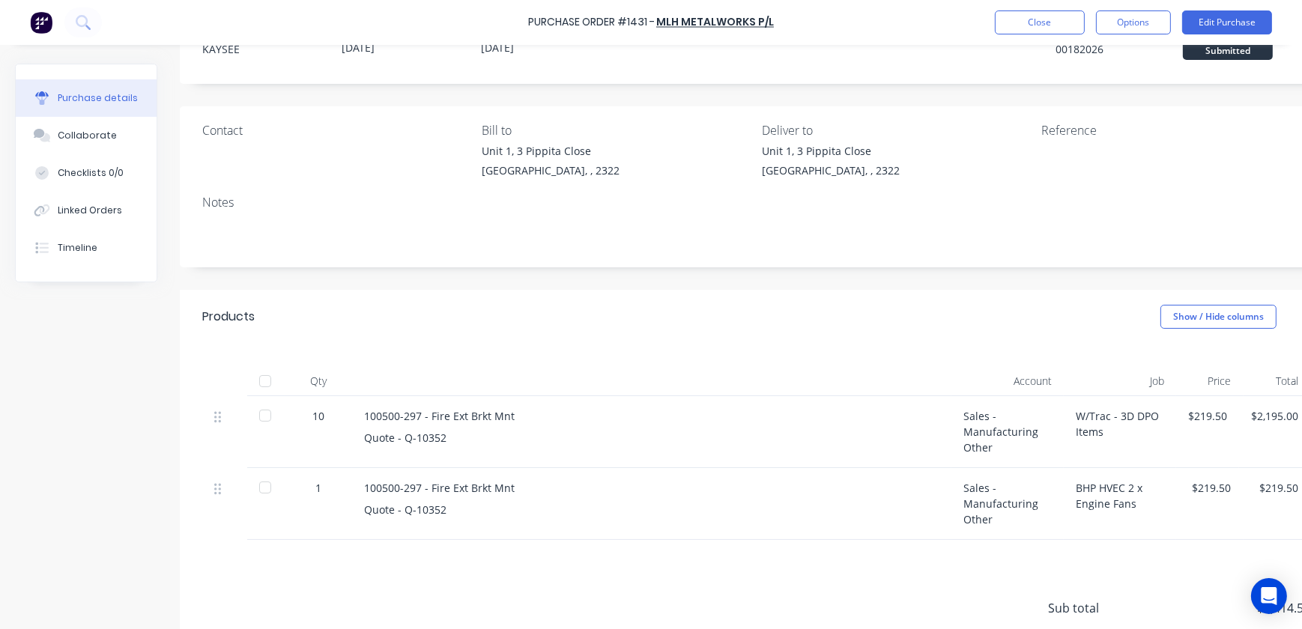
scroll to position [136, 0]
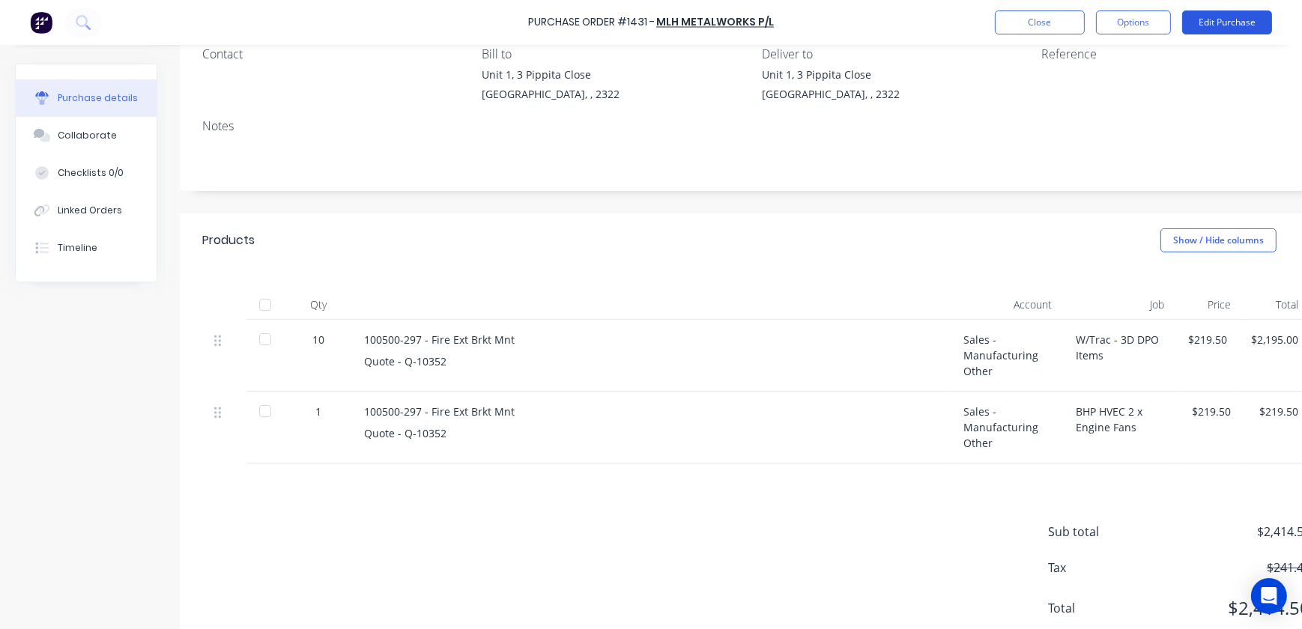
click at [1207, 21] on button "Edit Purchase" at bounding box center [1228, 22] width 90 height 24
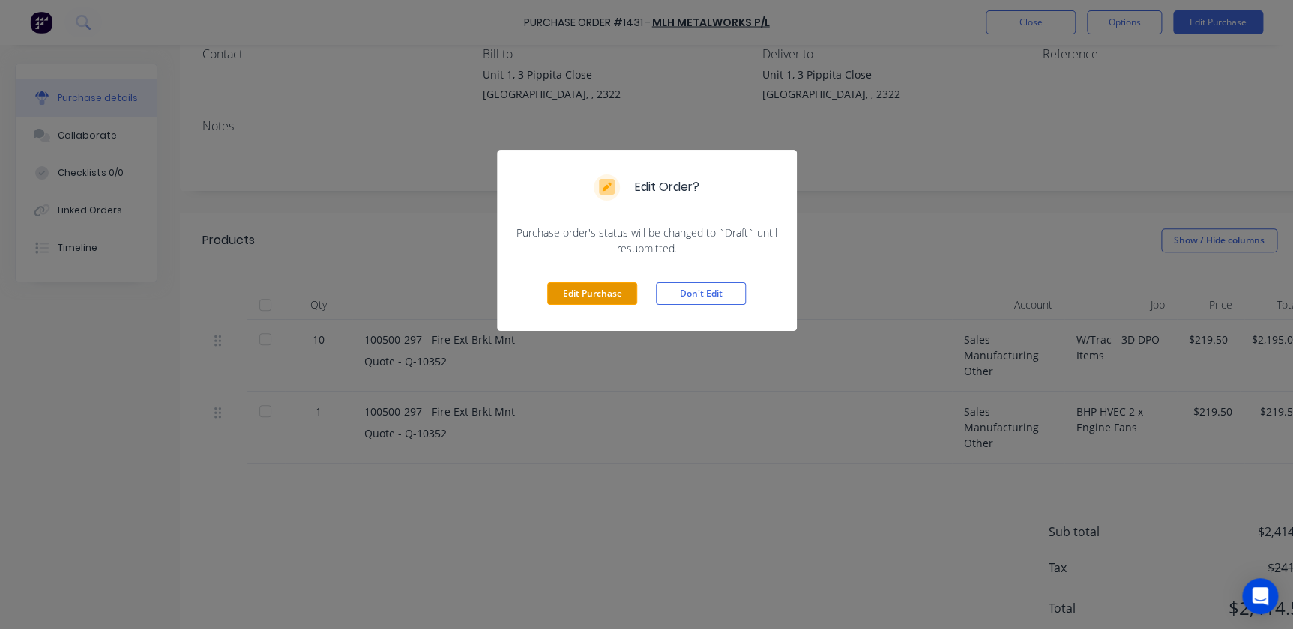
click at [583, 286] on button "Edit Purchase" at bounding box center [592, 294] width 90 height 22
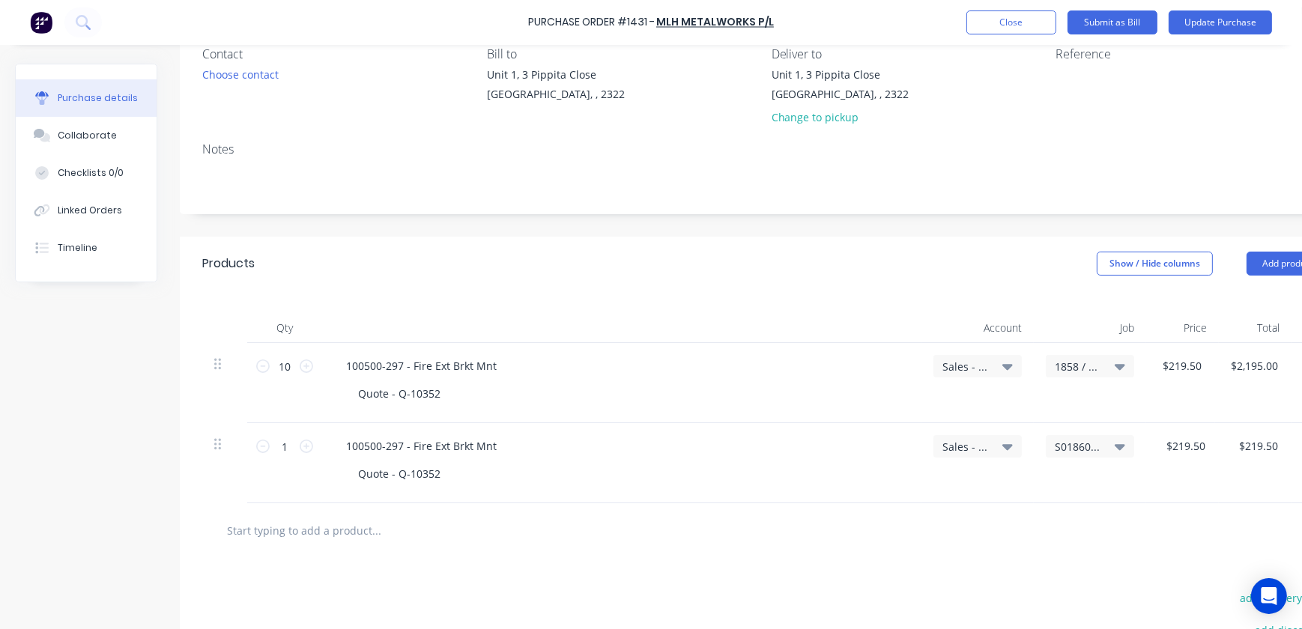
click at [1080, 440] on span "S01860 / BHP HVEC 2 x Engine Fans" at bounding box center [1077, 447] width 45 height 16
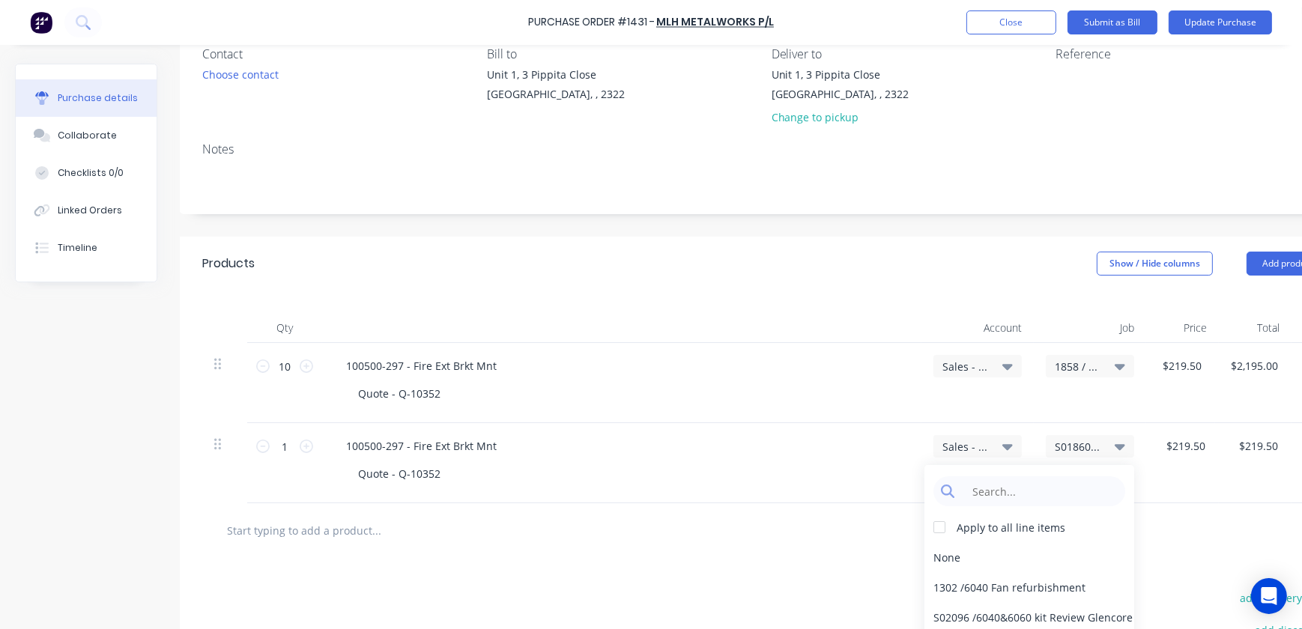
click at [1047, 471] on div "Apply to all line items None 1302 / 6040 Fan refurbishment S02096 / 6040&6060 k…" at bounding box center [1030, 585] width 210 height 240
click at [1040, 483] on input at bounding box center [1041, 492] width 154 height 30
type input "1860"
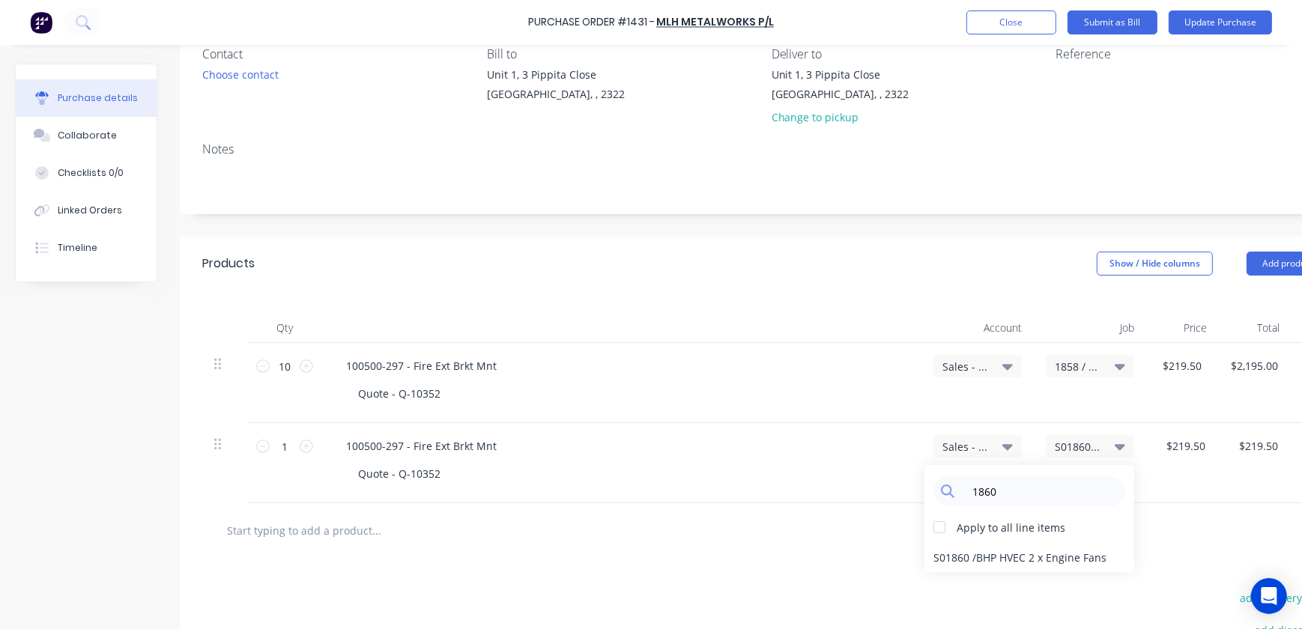
click at [748, 541] on div at bounding box center [765, 531] width 1103 height 30
click at [1083, 446] on span "S01860 / BHP HVEC 2 x Engine Fans" at bounding box center [1077, 447] width 45 height 16
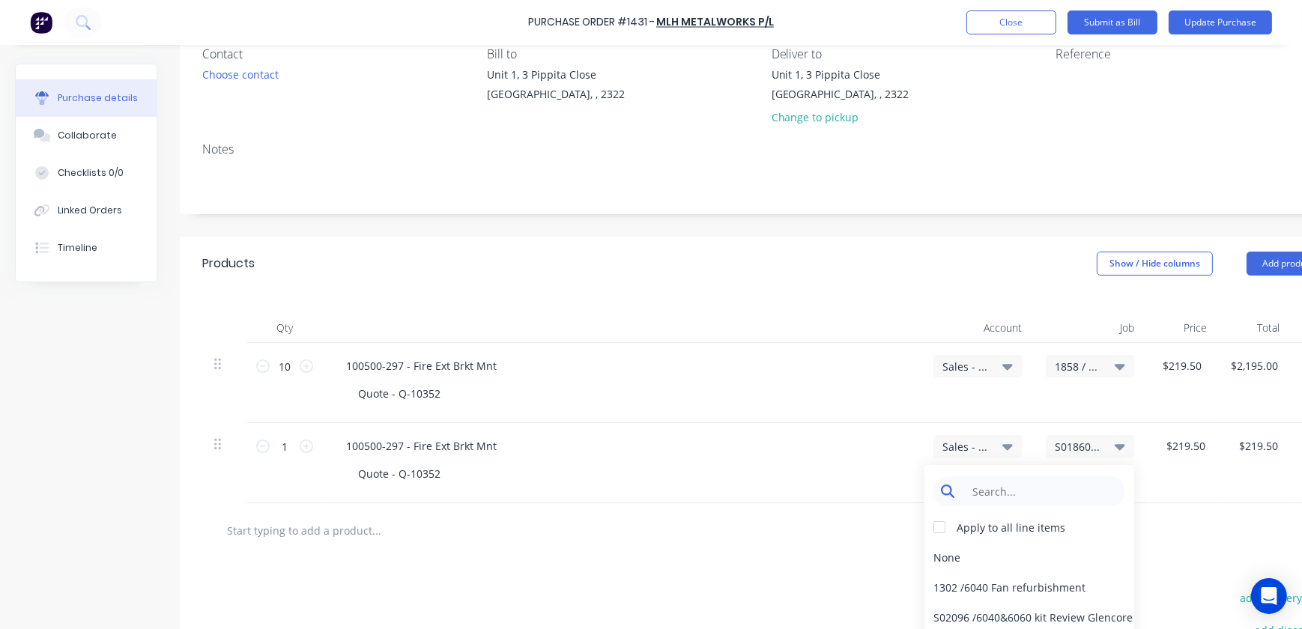
click at [1026, 504] on input at bounding box center [1041, 492] width 154 height 30
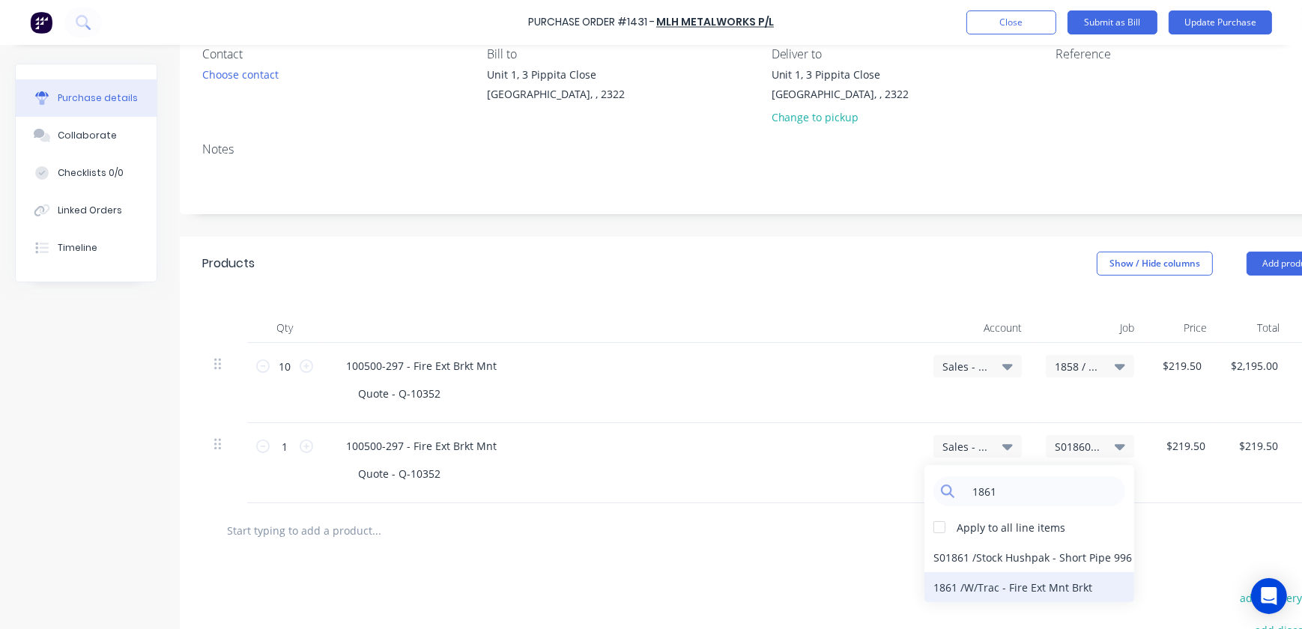
type input "1861"
click at [1000, 582] on div "1861 / W/Trac - Fire Ext Mnt Brkt" at bounding box center [1030, 588] width 210 height 30
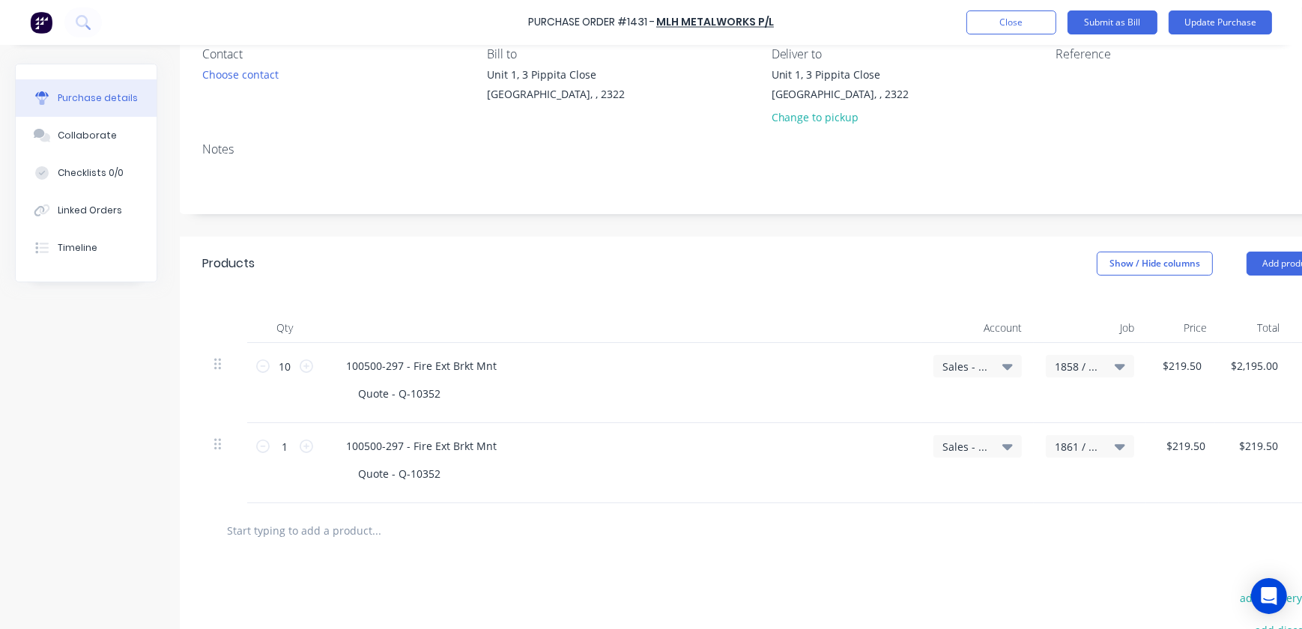
click at [414, 463] on div "Quote - Q-10352" at bounding box center [399, 474] width 106 height 22
drag, startPoint x: 285, startPoint y: 154, endPoint x: 273, endPoint y: 156, distance: 12.1
click at [285, 154] on div "Notes" at bounding box center [765, 149] width 1127 height 18
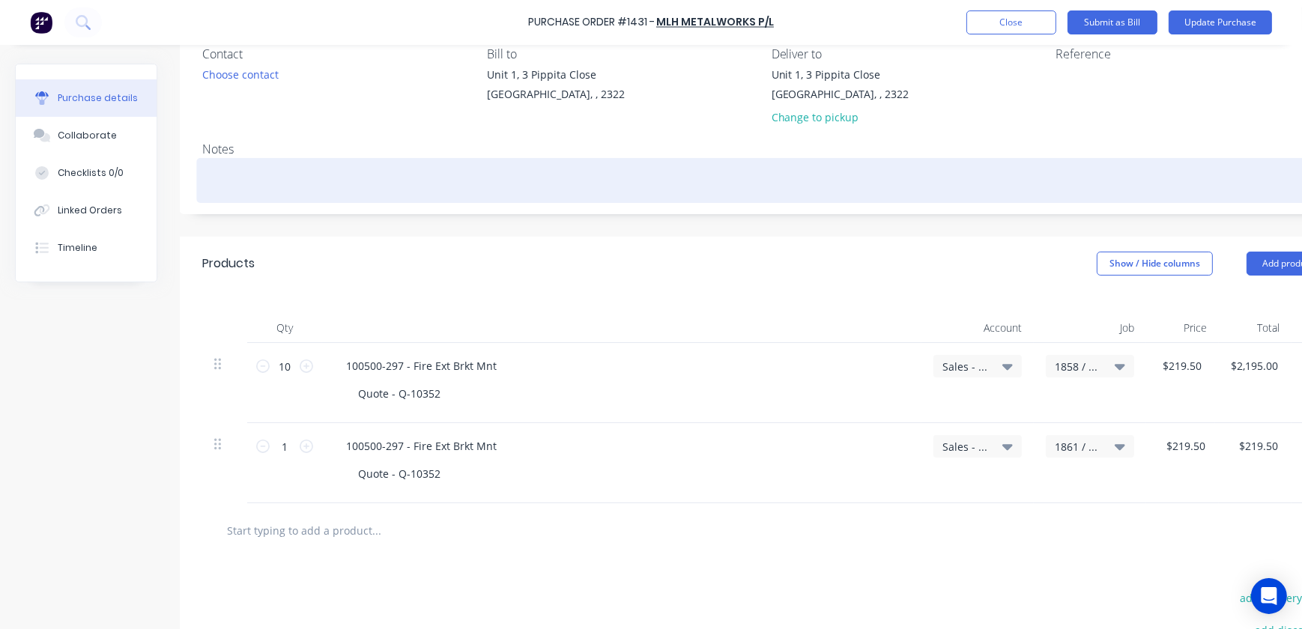
click at [211, 166] on textarea at bounding box center [765, 179] width 1127 height 34
type textarea "x"
type textarea "J"
type textarea "x"
type textarea "J/"
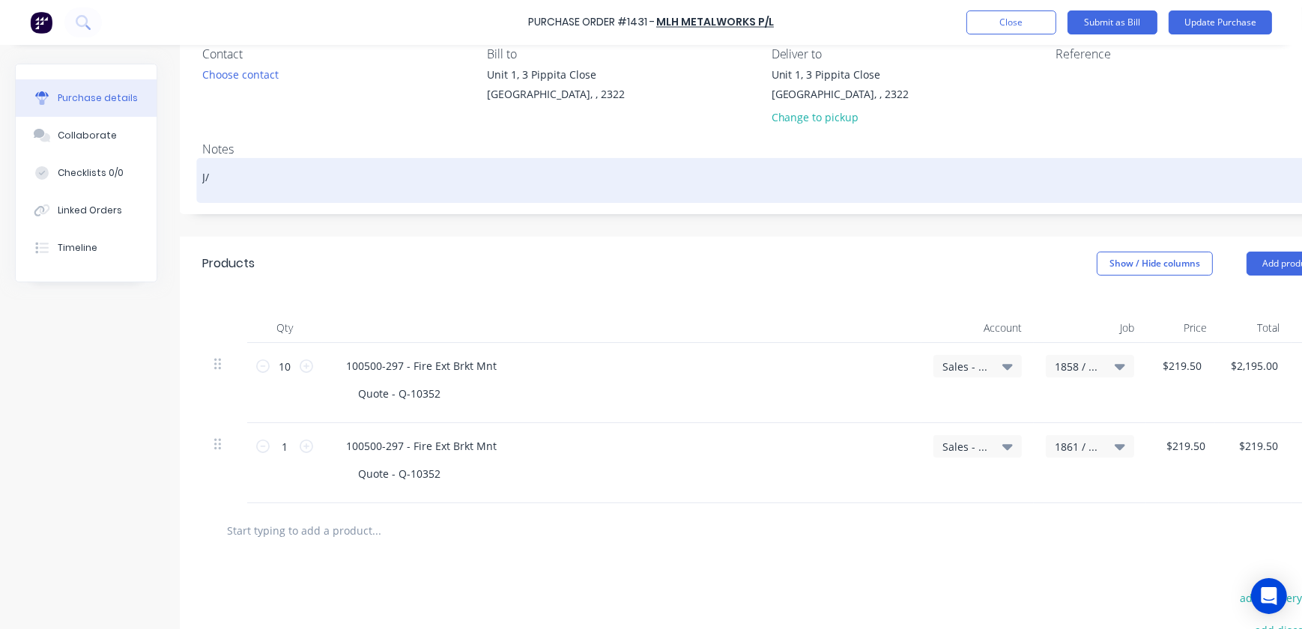
type textarea "x"
type textarea "J/"
type textarea "x"
type textarea "J/N"
type textarea "x"
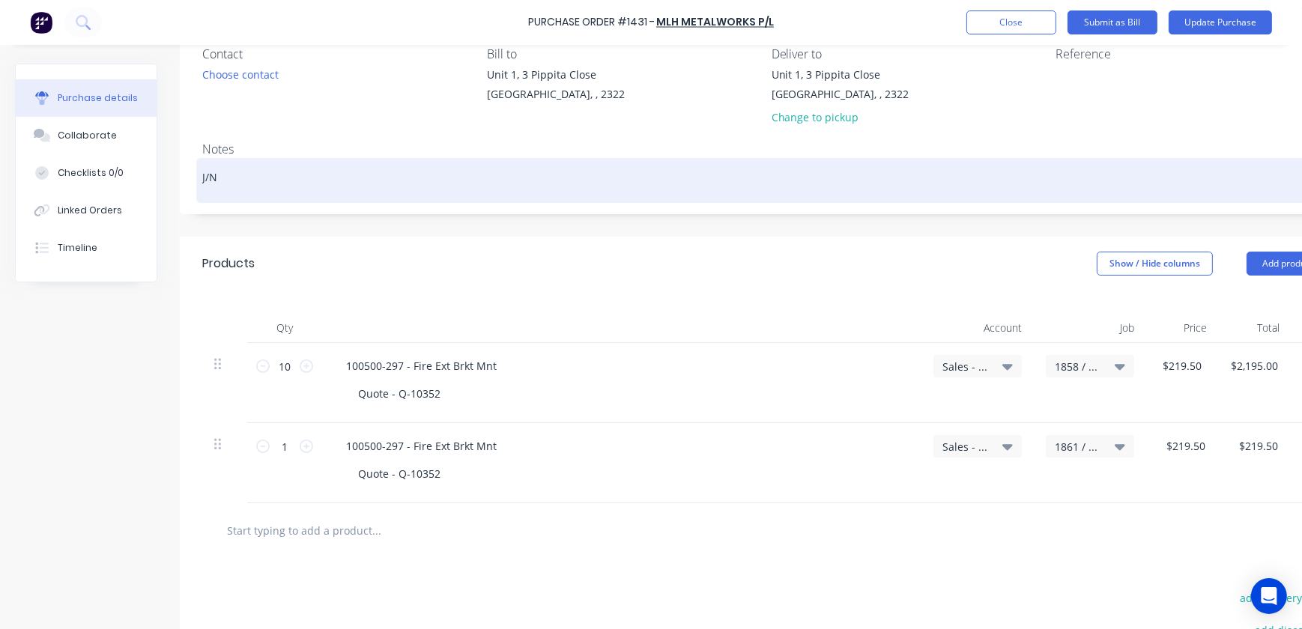
type textarea "J/NB"
type textarea "x"
type textarea "J/NB"
type textarea "x"
type textarea "J/NB"
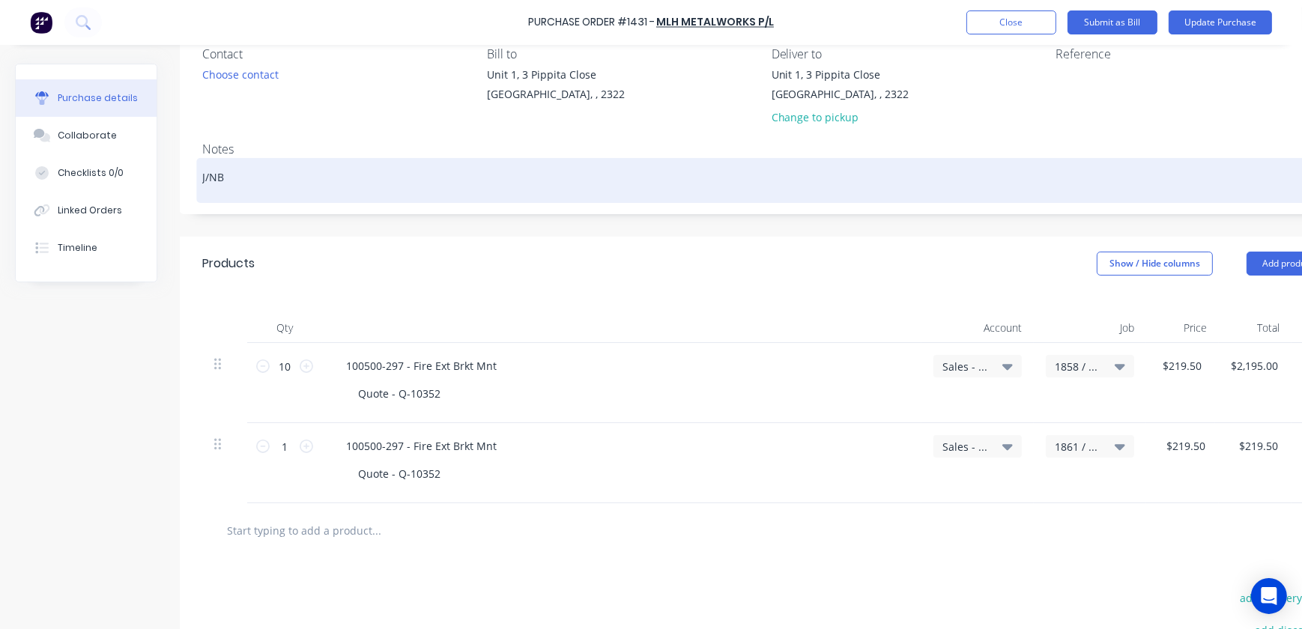
type textarea "x"
type textarea "J/N"
type textarea "x"
type textarea "J/N"
click at [202, 176] on div "J/N" at bounding box center [765, 180] width 1127 height 37
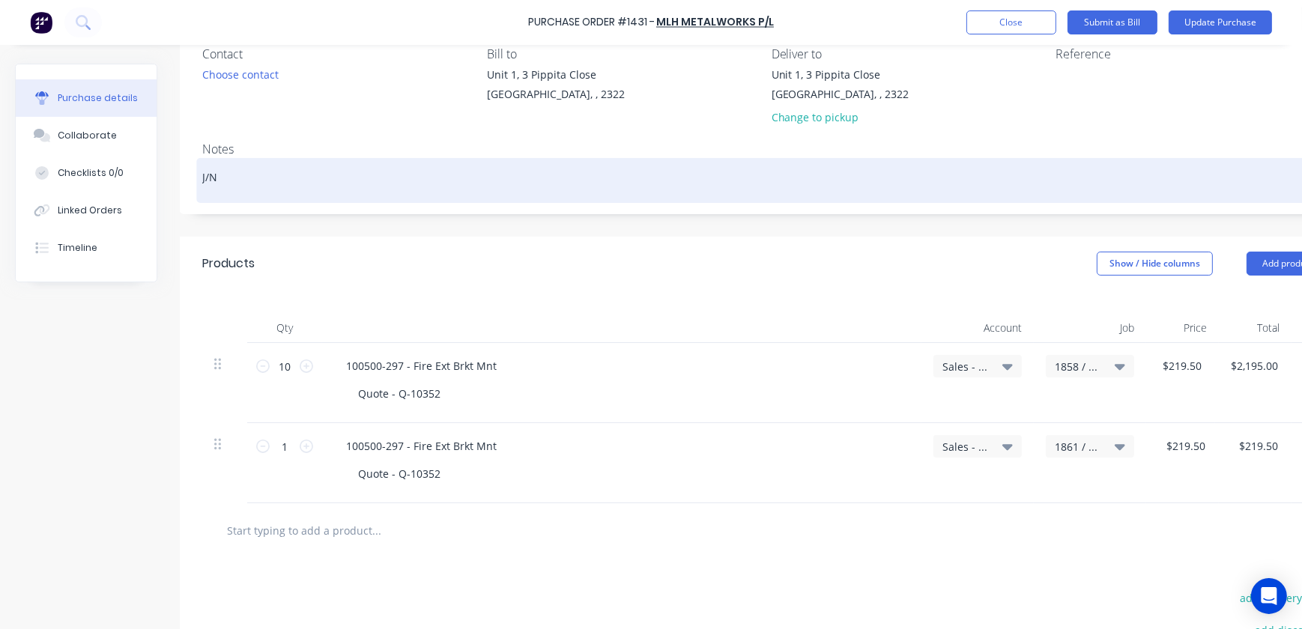
click at [202, 183] on div "J/N" at bounding box center [765, 180] width 1127 height 37
click at [202, 177] on div "J/N" at bounding box center [765, 180] width 1127 height 37
click at [202, 176] on textarea "J/N" at bounding box center [765, 179] width 1127 height 34
type textarea "x"
type textarea "FJ/N"
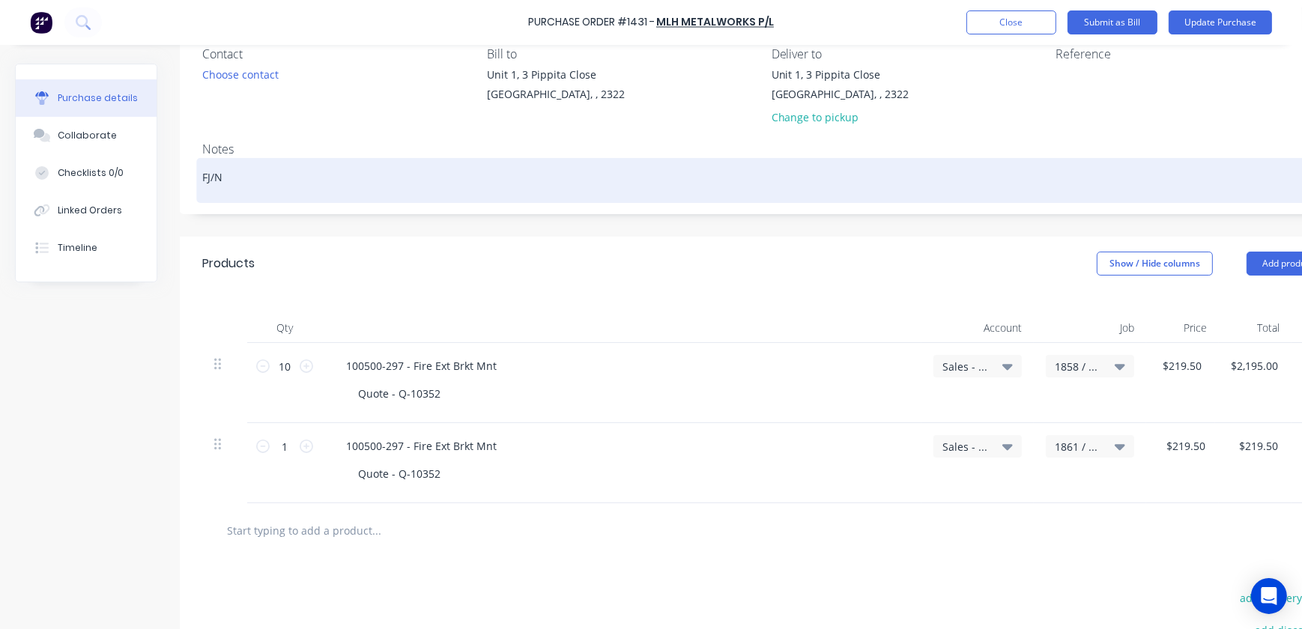
type textarea "x"
type textarea "FiJ/N"
type textarea "x"
type textarea "FirJ/N"
type textarea "x"
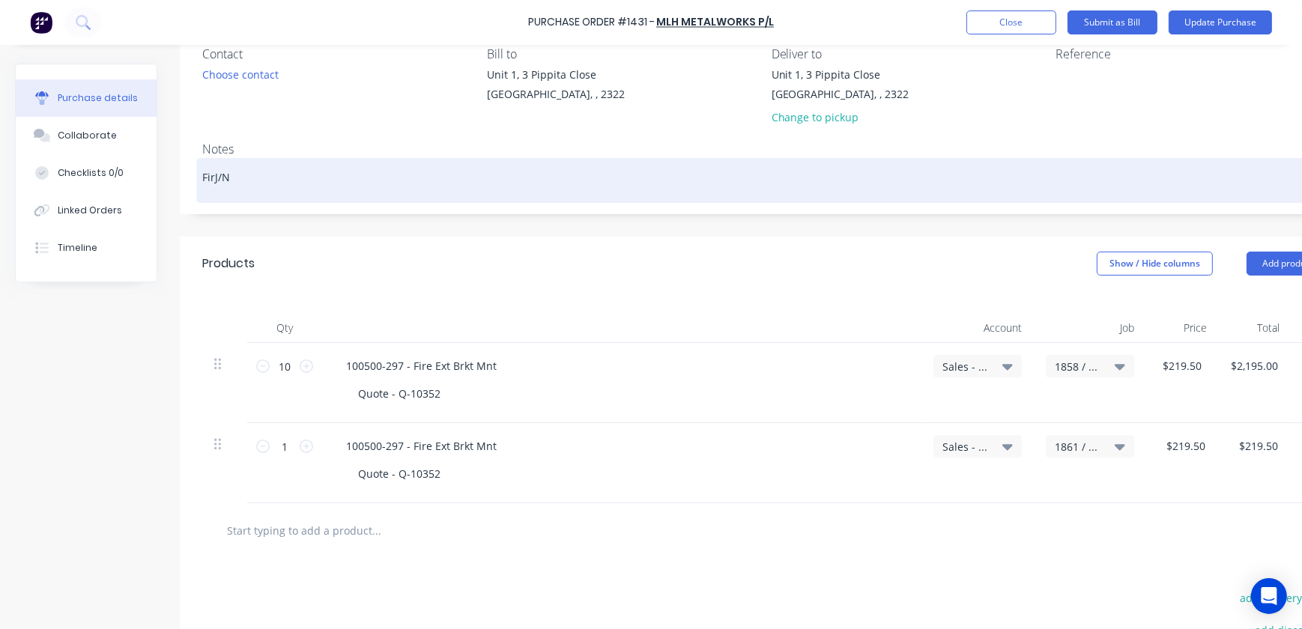
type textarea "FireJ/N"
type textarea "x"
type textarea "Fire J/N"
type textarea "x"
type textarea "Fire EJ/N"
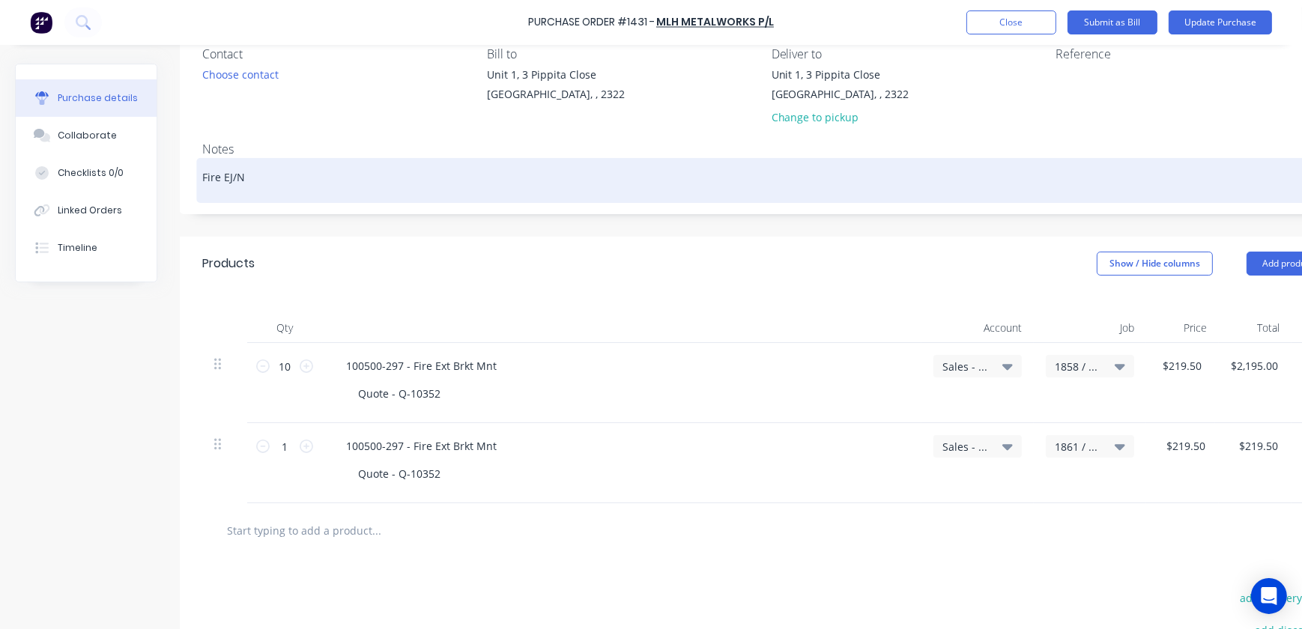
type textarea "x"
type textarea "Fire ExJ/N"
type textarea "x"
type textarea "Fire ExtJ/N"
type textarea "x"
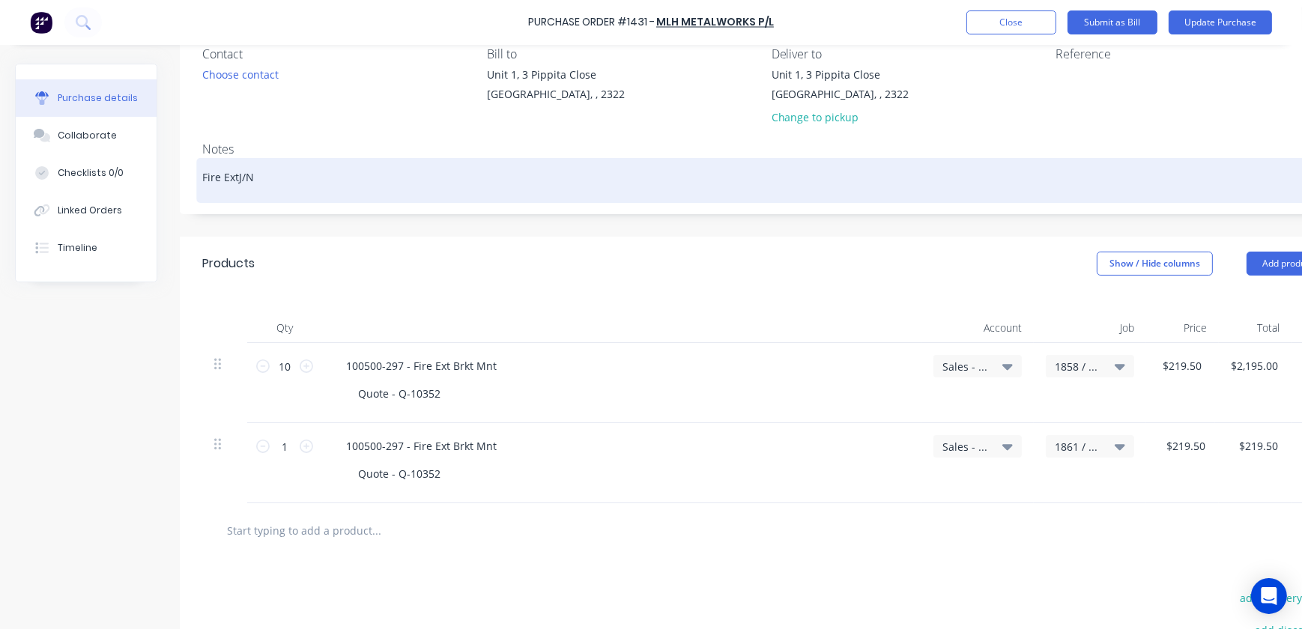
type textarea "Fire Ext J/N"
type textarea "x"
type textarea "Fire Ext BJ/N"
type textarea "x"
type textarea "Fire Ext BrJ/N"
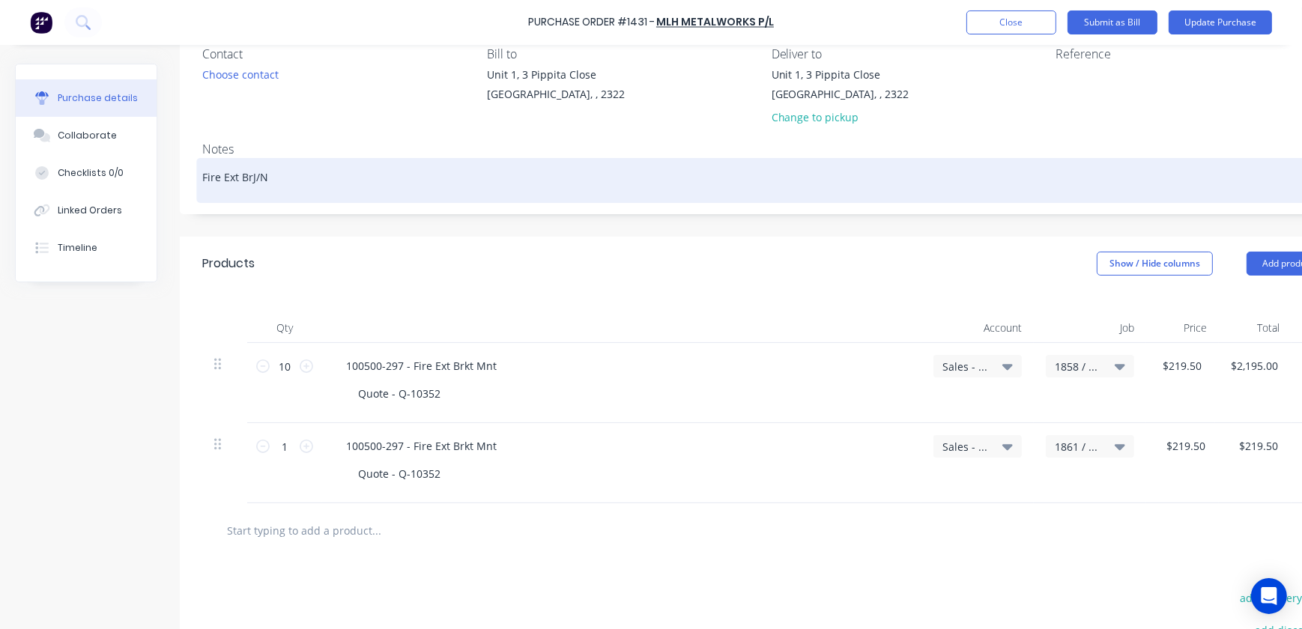
type textarea "x"
type textarea "Fire Ext [PERSON_NAME]/N"
type textarea "x"
type textarea "Fire Ext BrJ/N"
type textarea "x"
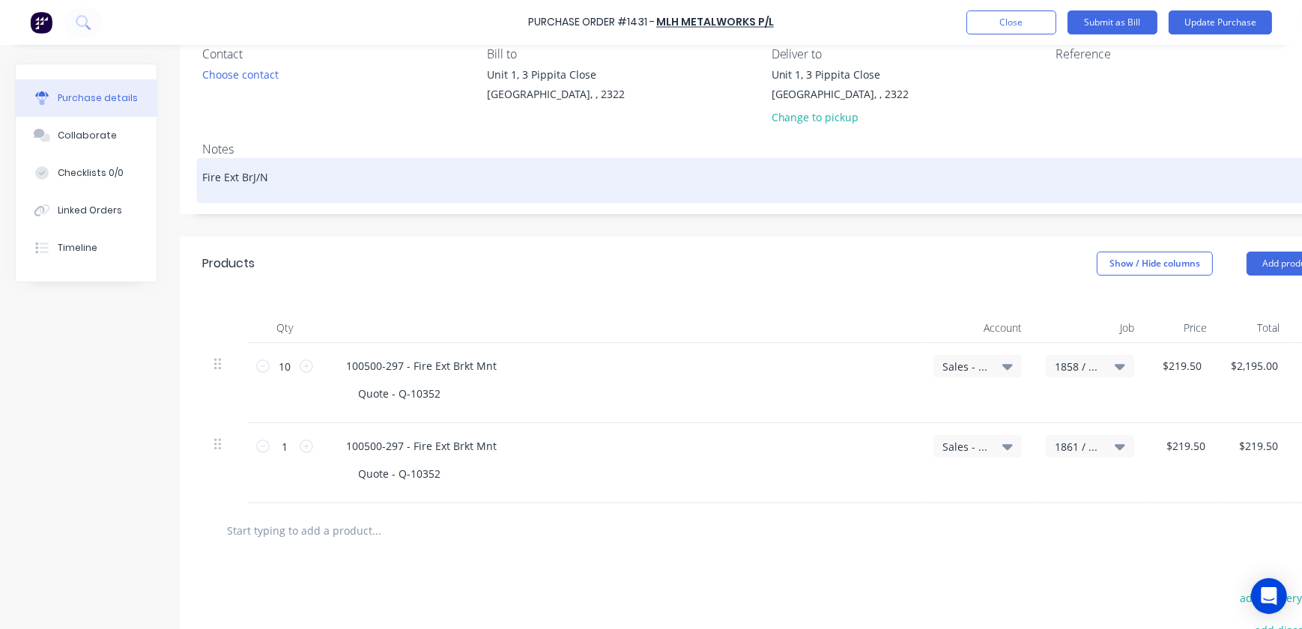
type textarea "Fire Ext BrkJ/N"
type textarea "x"
type textarea "Fire Ext BrktJ/N"
type textarea "x"
type textarea "Fire Ext Brkt J/N"
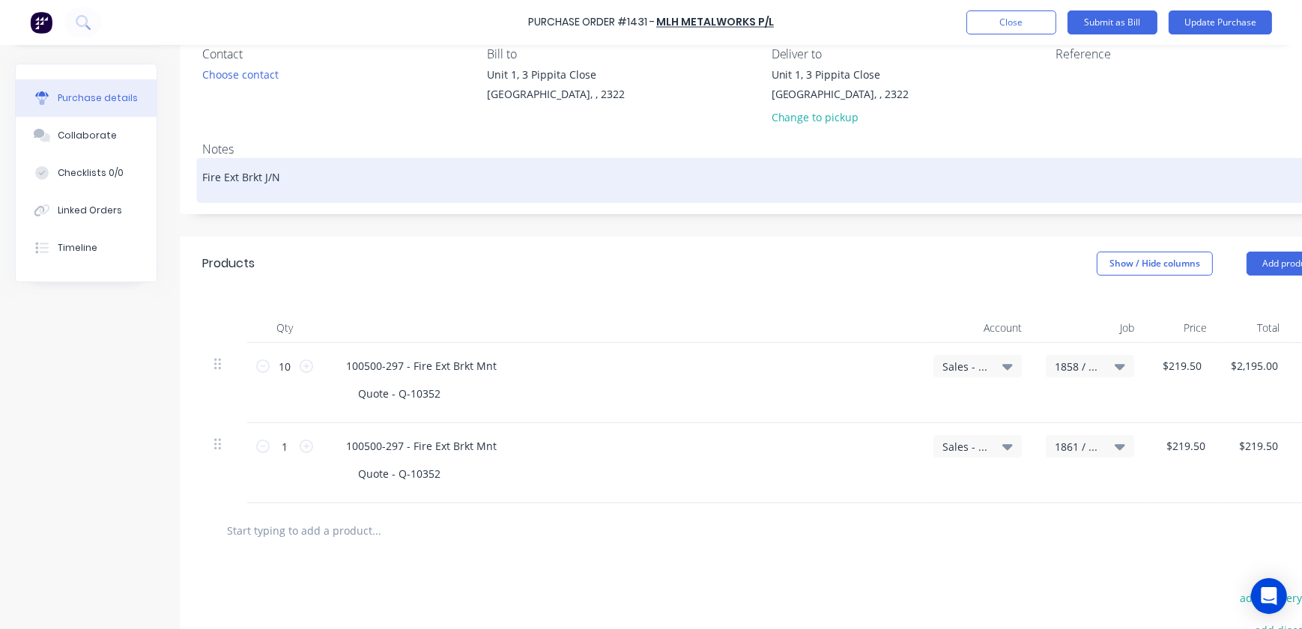
type textarea "x"
type textarea "Fire Ext Brkt MJ/N"
type textarea "x"
type textarea "Fire Ext Brkt MnJ/N"
type textarea "x"
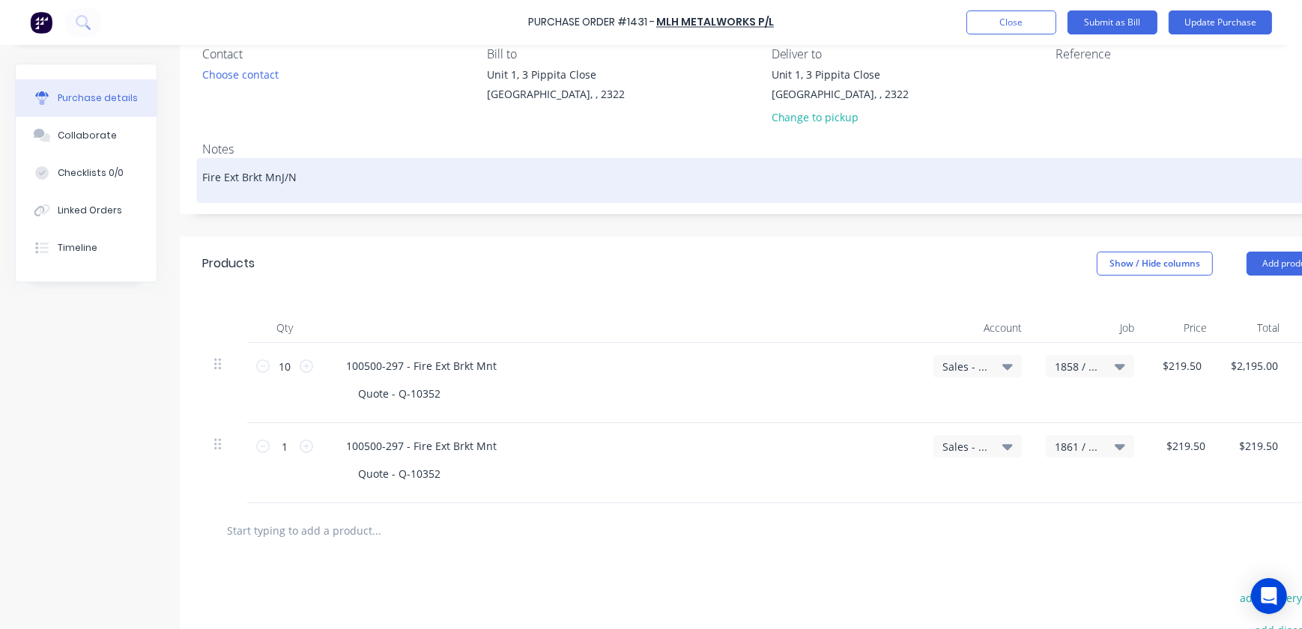
type textarea "Fire Ext Brkt MntJ/N"
type textarea "x"
type textarea "Fire Ext Brkt Mnt J/N"
click at [316, 175] on textarea "Fire Ext Brkt Mnt J/N" at bounding box center [765, 179] width 1127 height 34
click at [287, 175] on textarea "Fire Ext Brkt Mnt J/N" at bounding box center [765, 179] width 1127 height 34
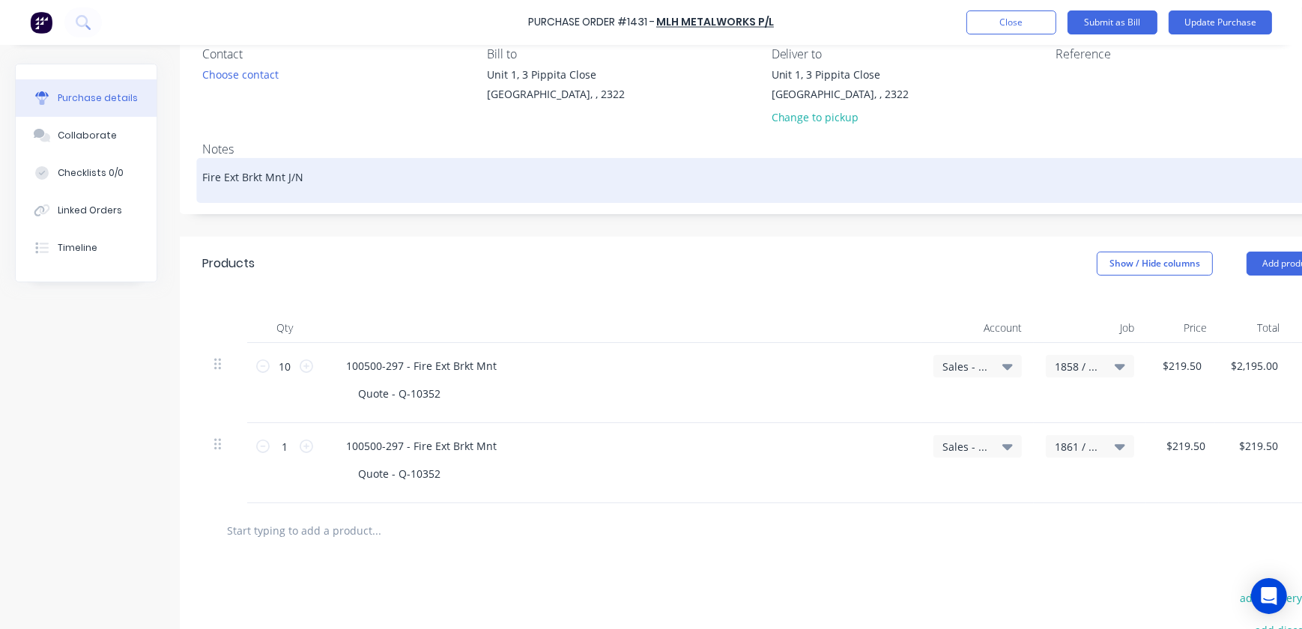
type textarea "x"
type textarea "Fire Ext Brkt Mnt -J/N"
type textarea "x"
type textarea "Fire Ext Brkt Mnt - J/N"
click at [329, 180] on textarea "Fire Ext Brkt Mnt - J/N" at bounding box center [765, 179] width 1127 height 34
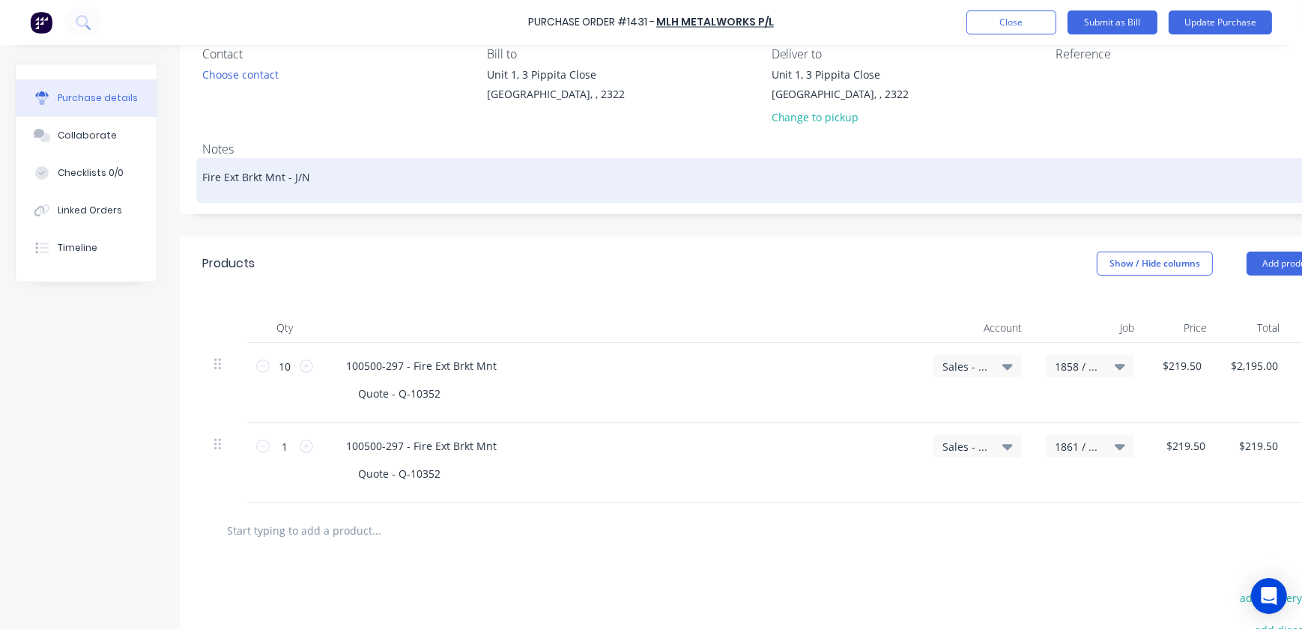
type textarea "x"
type textarea "Fire Ext Brkt Mnt - J/N"
type textarea "x"
type textarea "Fire Ext Brkt Mnt - J/N 1"
type textarea "x"
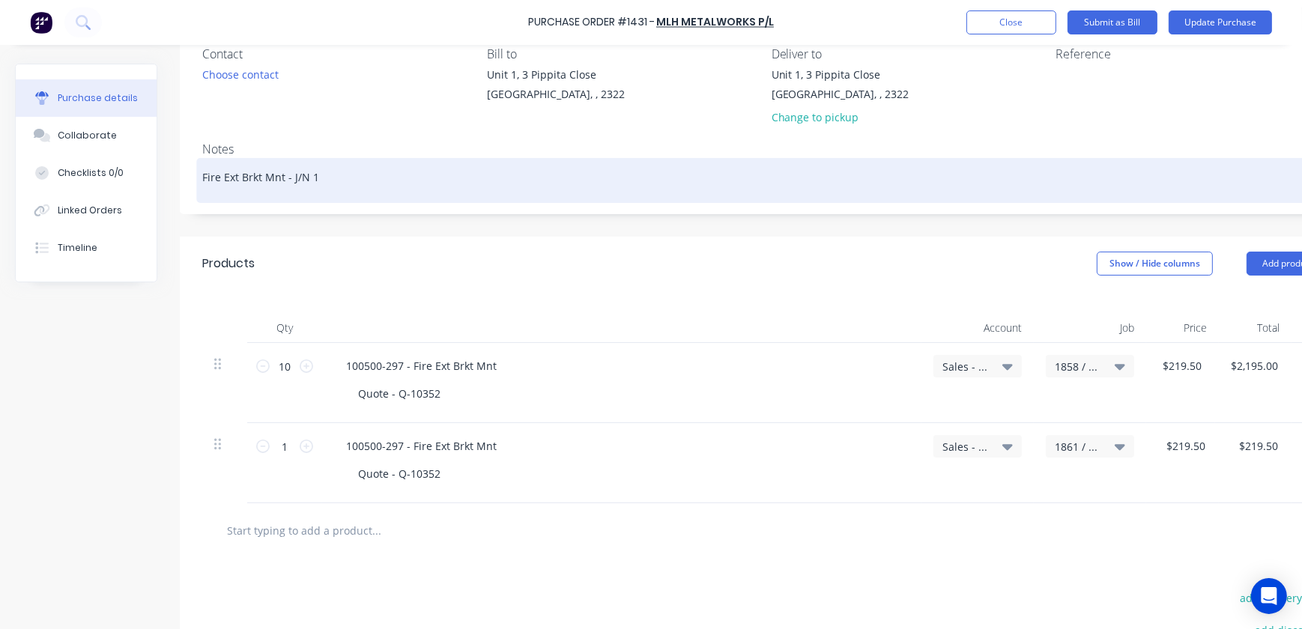
type textarea "Fire Ext Brkt Mnt - J/N 18"
type textarea "x"
type textarea "Fire Ext Brkt Mnt - J/N 185"
type textarea "x"
type textarea "Fire Ext Brkt Mnt - J/N 1858"
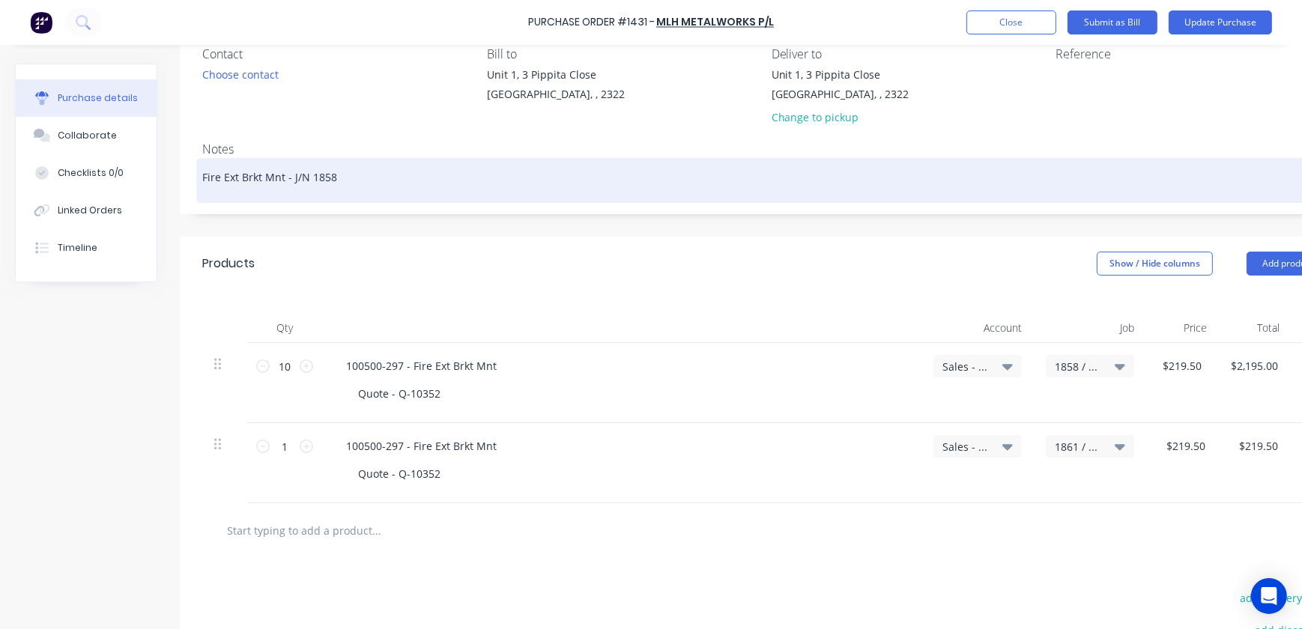
type textarea "x"
type textarea "Fire Ext Brkt Mnt - J/N 1858"
type textarea "x"
type textarea "Fire Ext Brkt Mnt - J/N 1858 &"
type textarea "x"
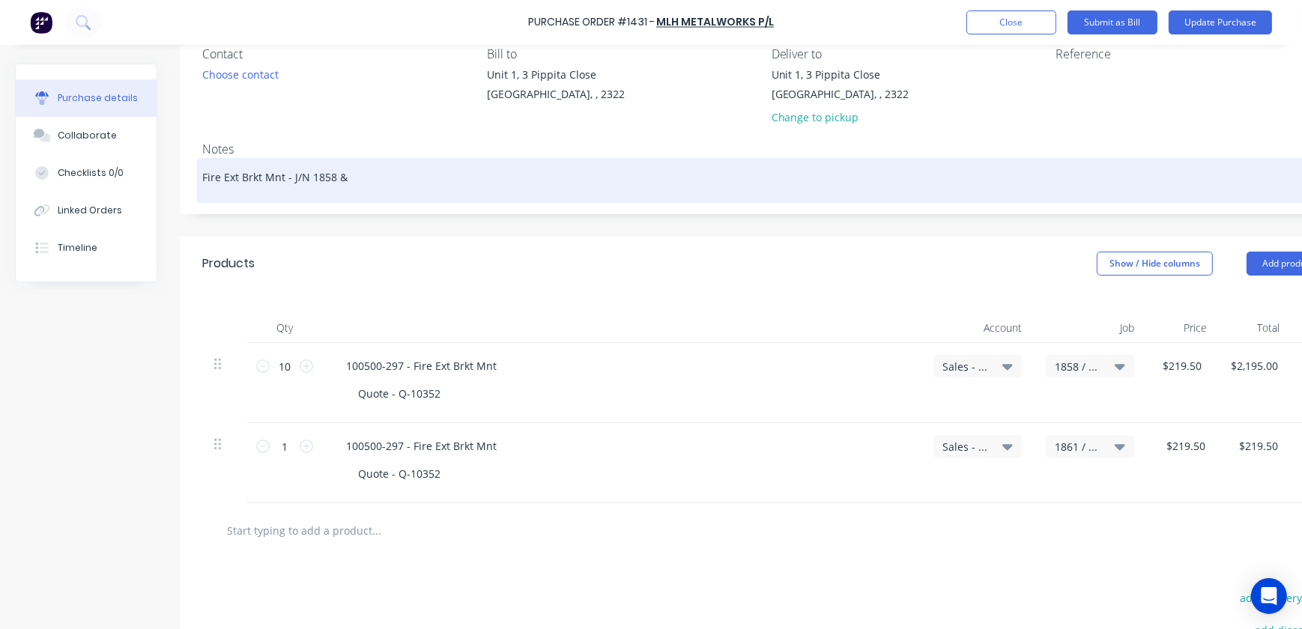
type textarea "Fire Ext Brkt Mnt - J/N 1858 &1"
type textarea "x"
type textarea "Fire Ext Brkt Mnt - J/N 1858 &18"
type textarea "x"
type textarea "Fire Ext Brkt Mnt - J/N 1858 &186"
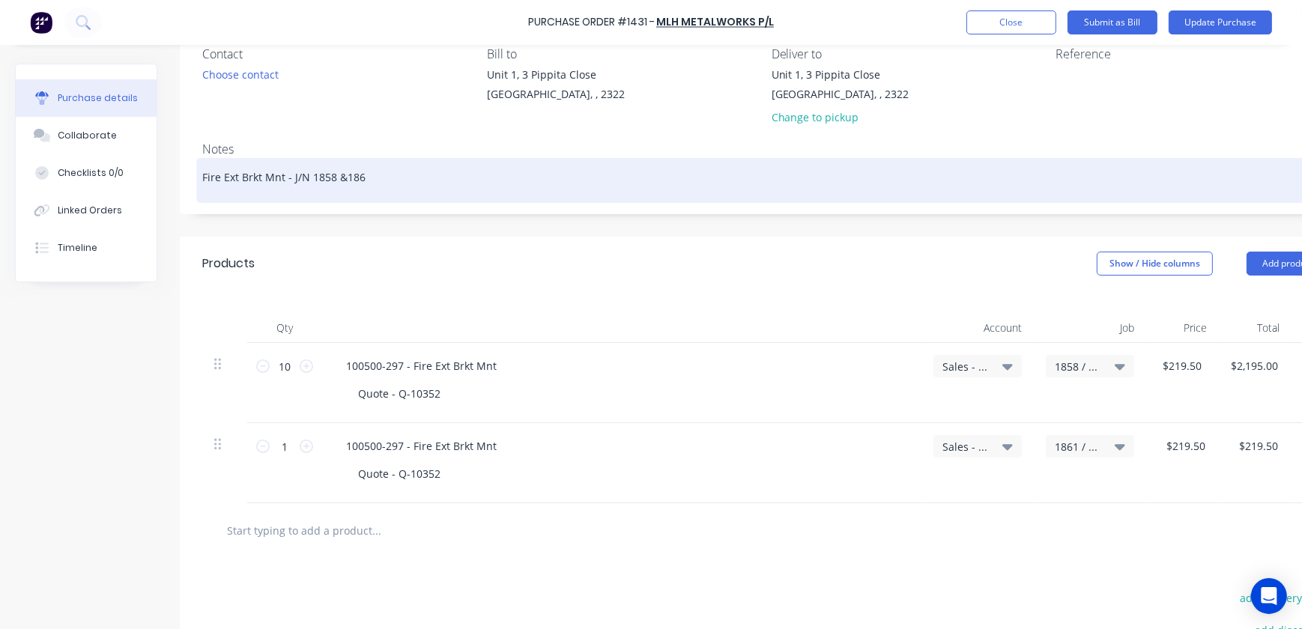
type textarea "x"
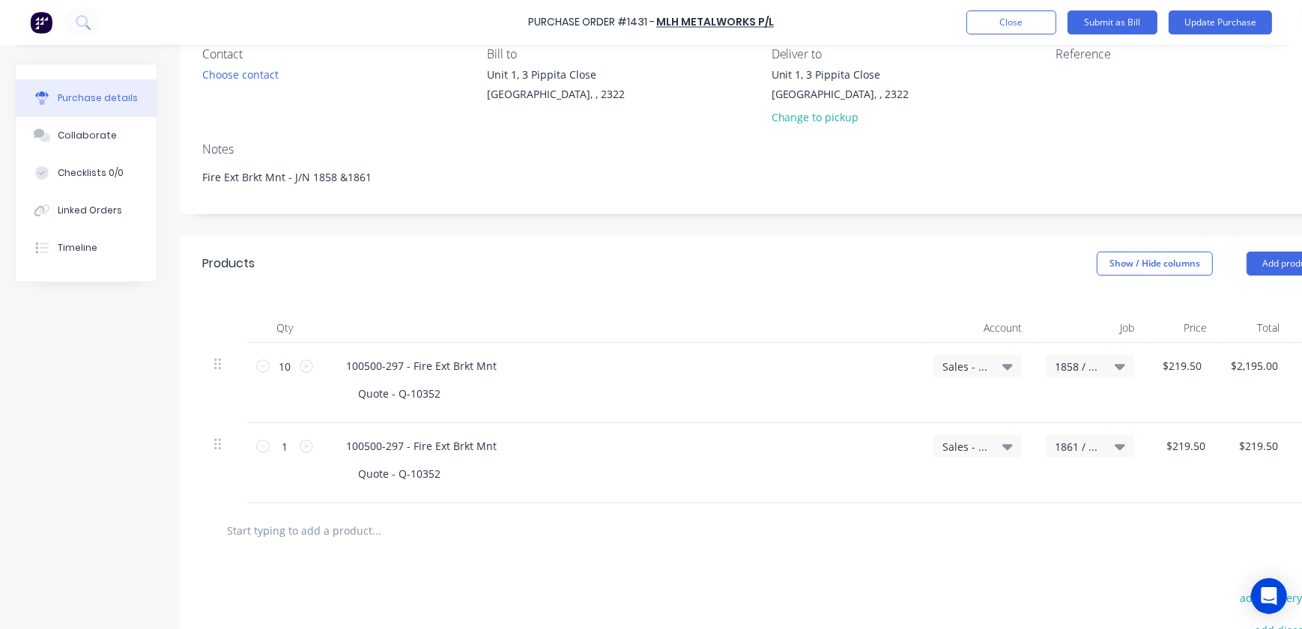
type textarea "Fire Ext Brkt Mnt - J/N 1858 &1861"
type textarea "x"
type textarea "Fire Ext Brkt Mnt - J/N 1858 &1861"
click at [472, 275] on div "Products Show / Hide columns Add product" at bounding box center [766, 264] width 1172 height 54
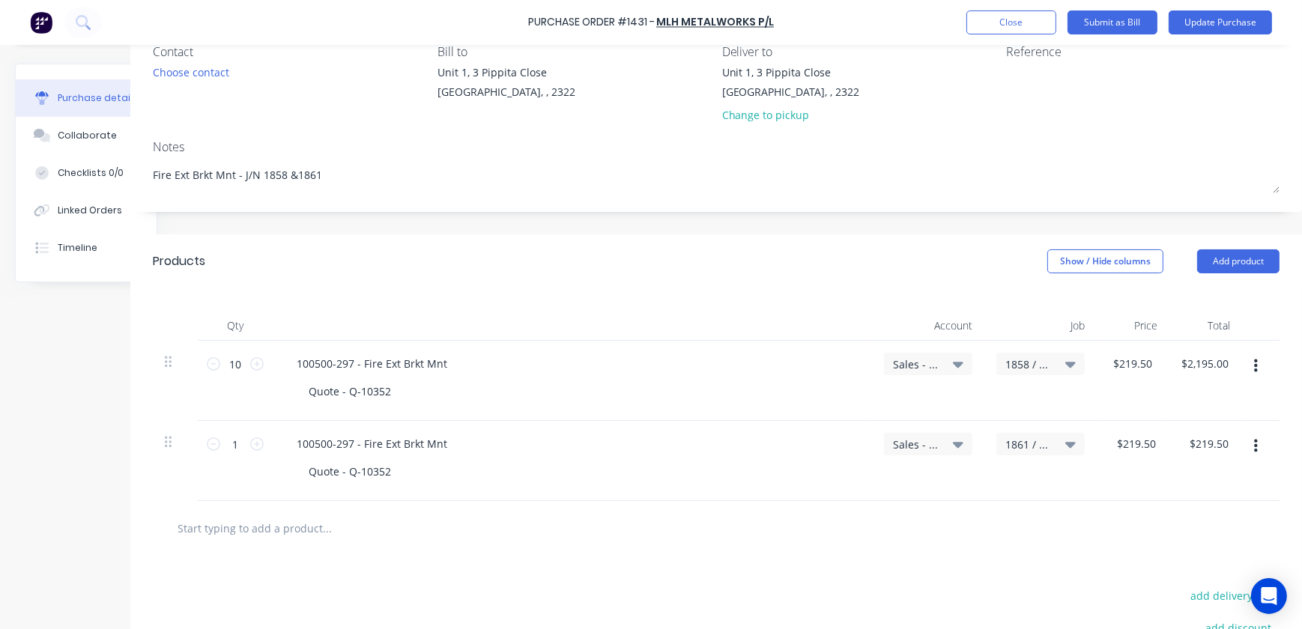
scroll to position [0, 60]
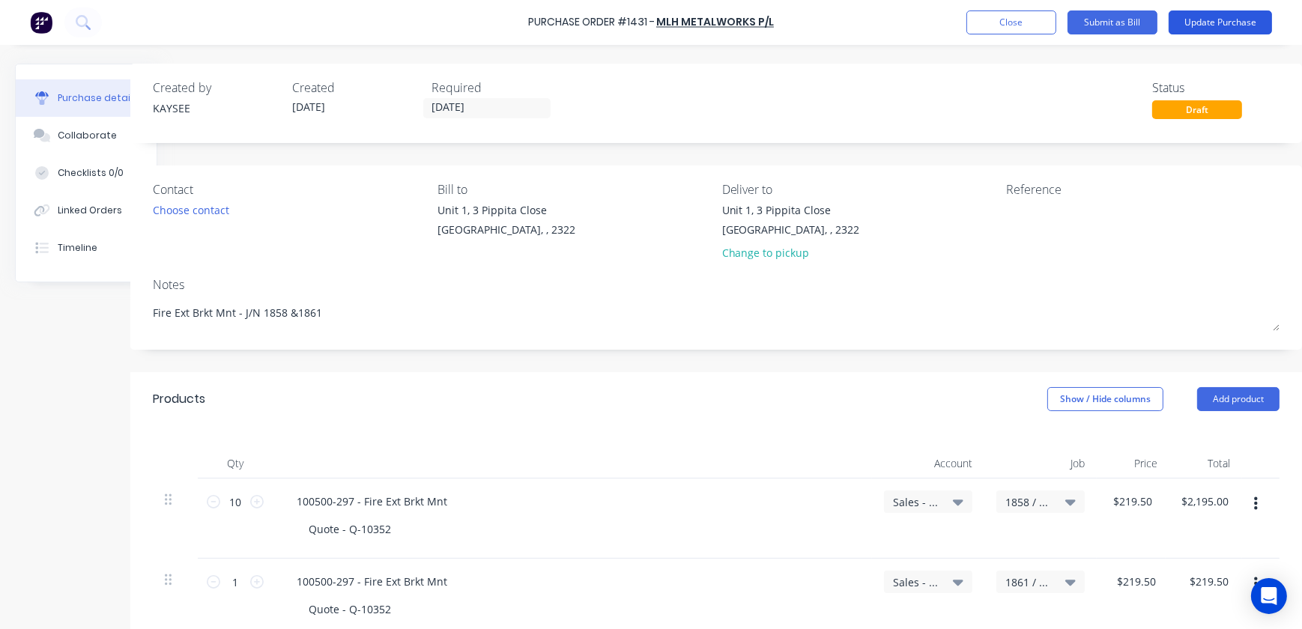
click at [1213, 25] on button "Update Purchase" at bounding box center [1220, 22] width 103 height 24
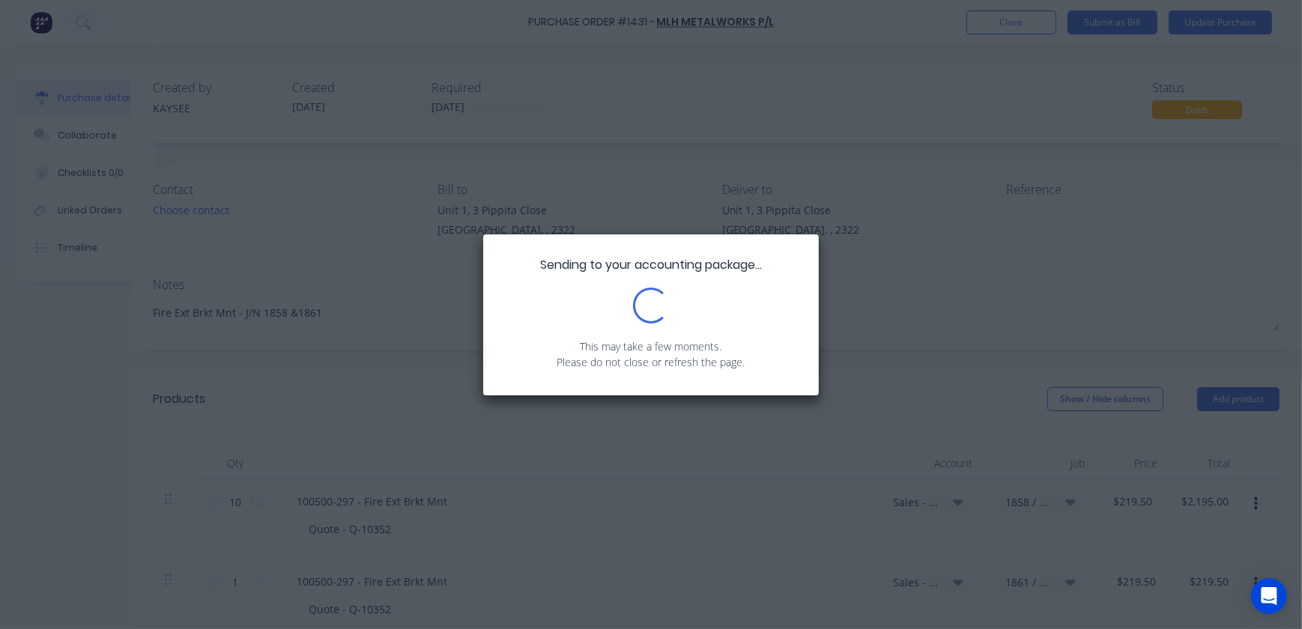
scroll to position [0, 0]
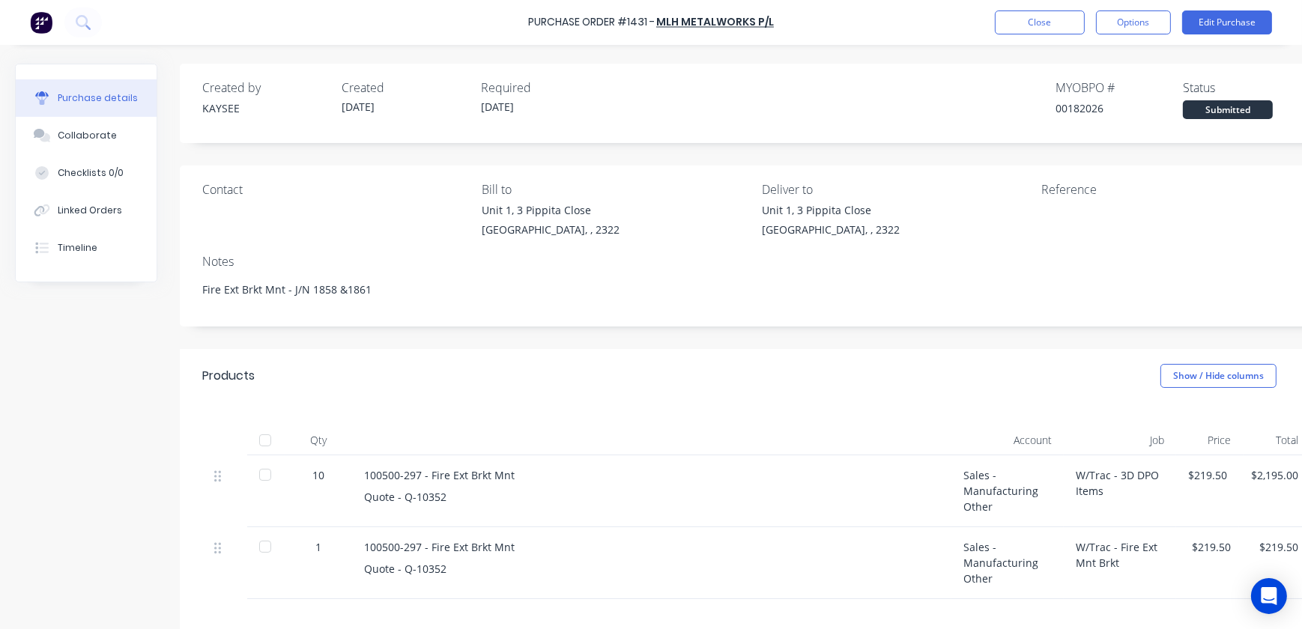
click at [1090, 7] on div "Purchase Order #1431 - MLH Metalworks P/L Close Options Edit Purchase" at bounding box center [651, 22] width 1302 height 45
click at [1114, 21] on button "Options" at bounding box center [1133, 22] width 75 height 24
click at [1072, 70] on div "Print / Email" at bounding box center [1099, 61] width 115 height 22
click at [1081, 100] on div "With pricing" at bounding box center [1099, 91] width 115 height 22
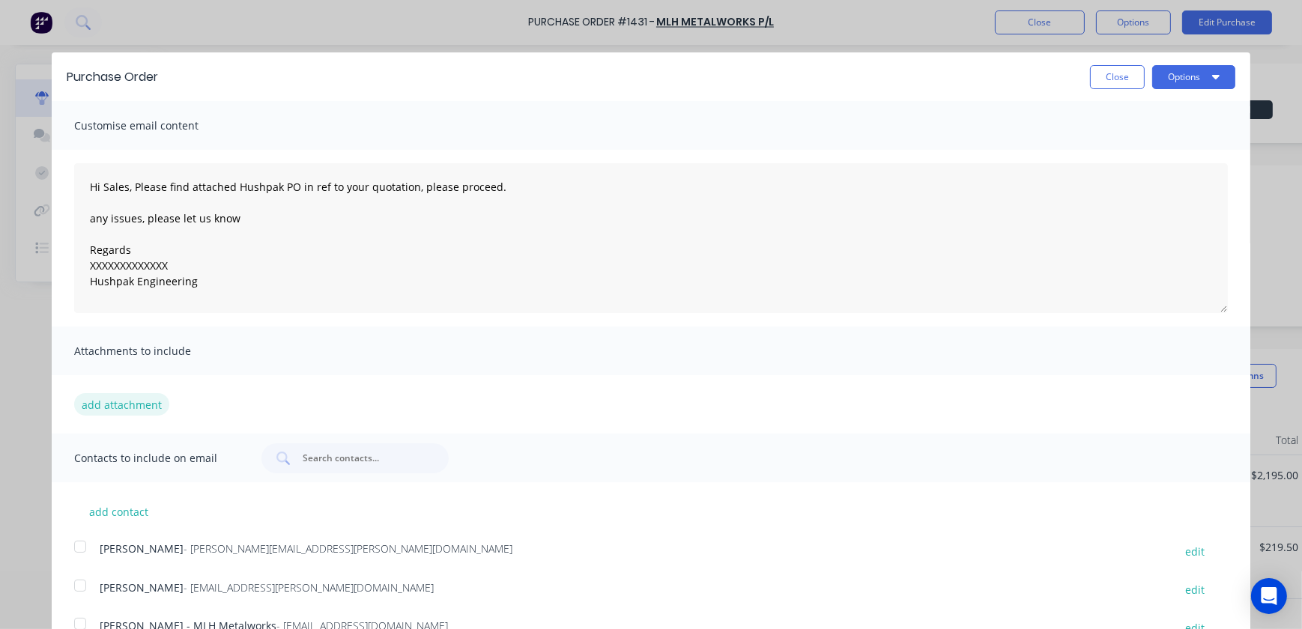
click at [126, 400] on button "add attachment" at bounding box center [121, 404] width 95 height 22
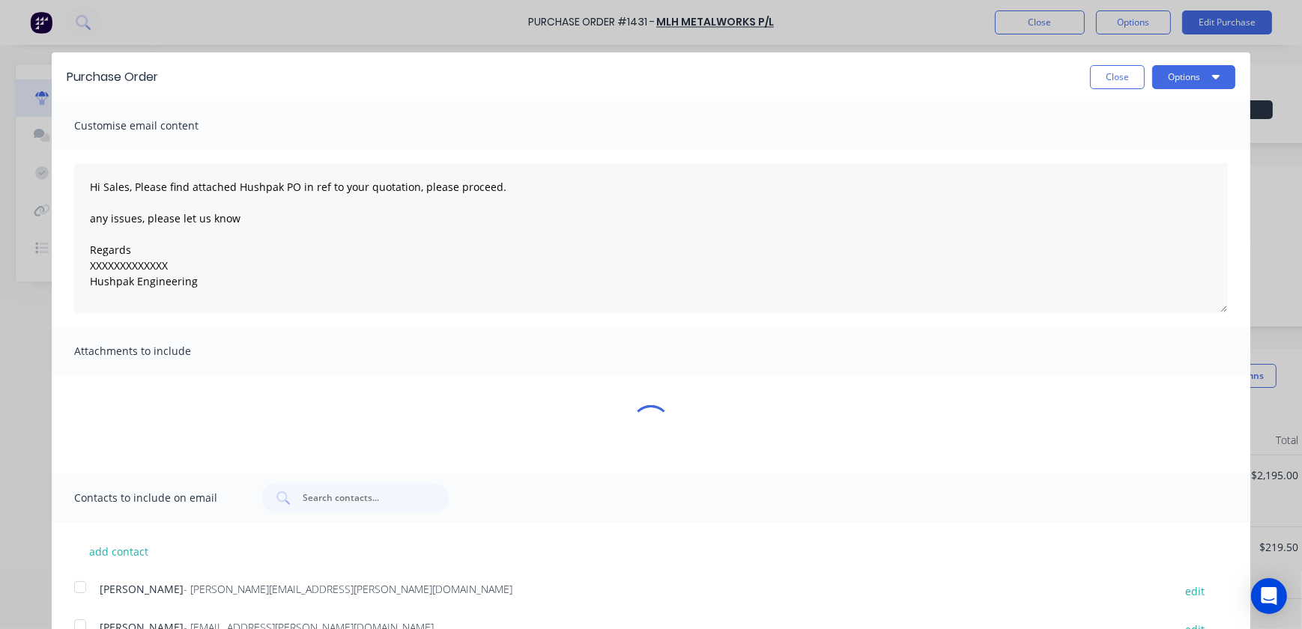
type textarea "x"
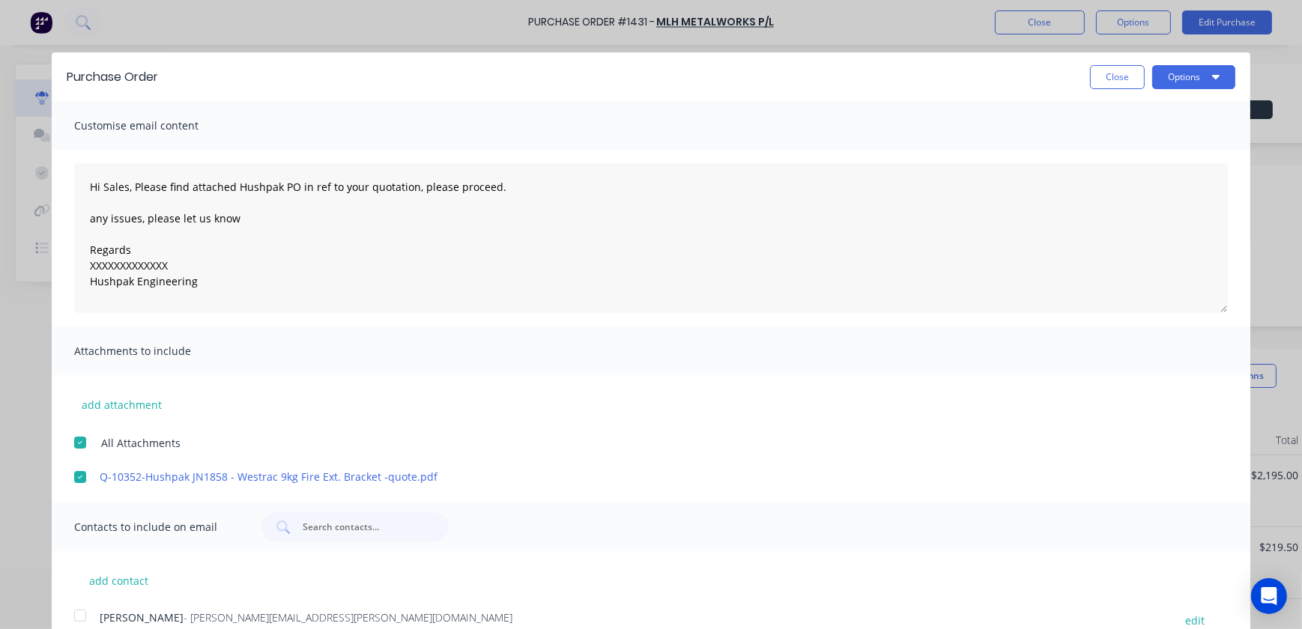
click at [140, 330] on div "Attachments to include" at bounding box center [651, 351] width 1199 height 49
click at [202, 289] on textarea "Hi Sales, Please find attached Hushpak PO in ref to your quotation, please proc…" at bounding box center [651, 238] width 1154 height 150
click at [292, 214] on textarea "Hi Sales, Please find attached Hushpak PO in ref to your quotation, please proc…" at bounding box center [651, 238] width 1154 height 150
click at [93, 218] on textarea "Hi Sales, Please find attached Hushpak PO in ref to your quotation, please proc…" at bounding box center [651, 238] width 1154 height 150
drag, startPoint x: 180, startPoint y: 268, endPoint x: 70, endPoint y: 259, distance: 109.8
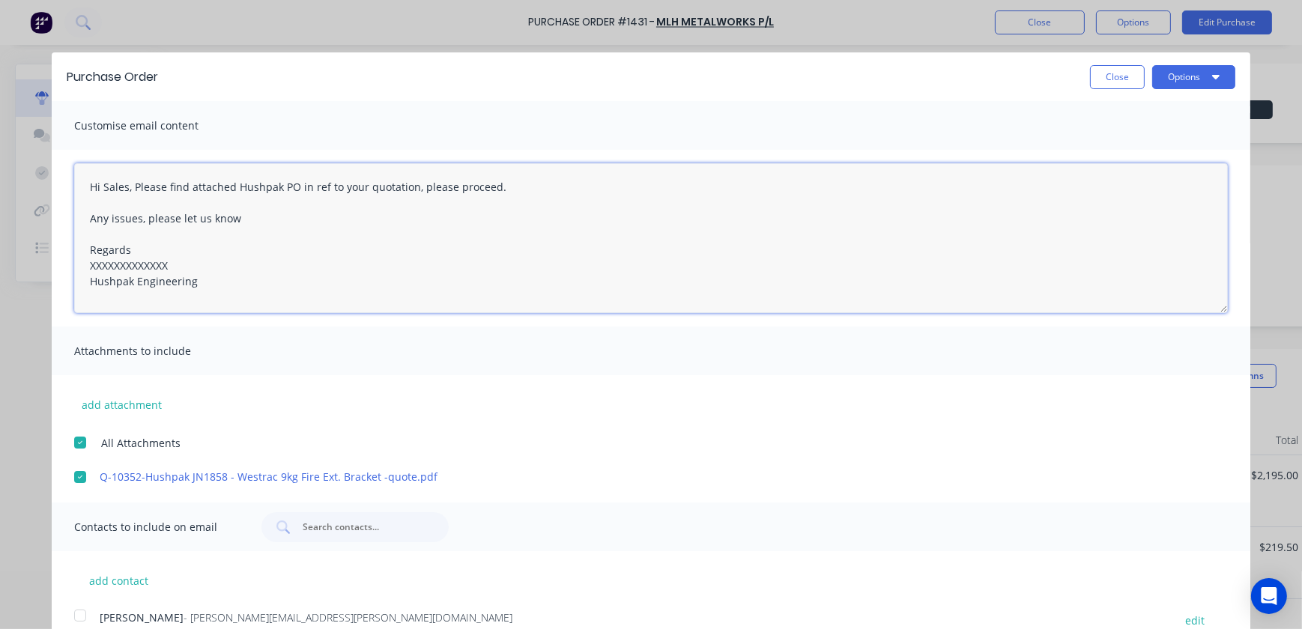
click at [66, 265] on div "Hi Sales, Please find attached Hushpak PO in ref to your quotation, please proc…" at bounding box center [651, 238] width 1199 height 177
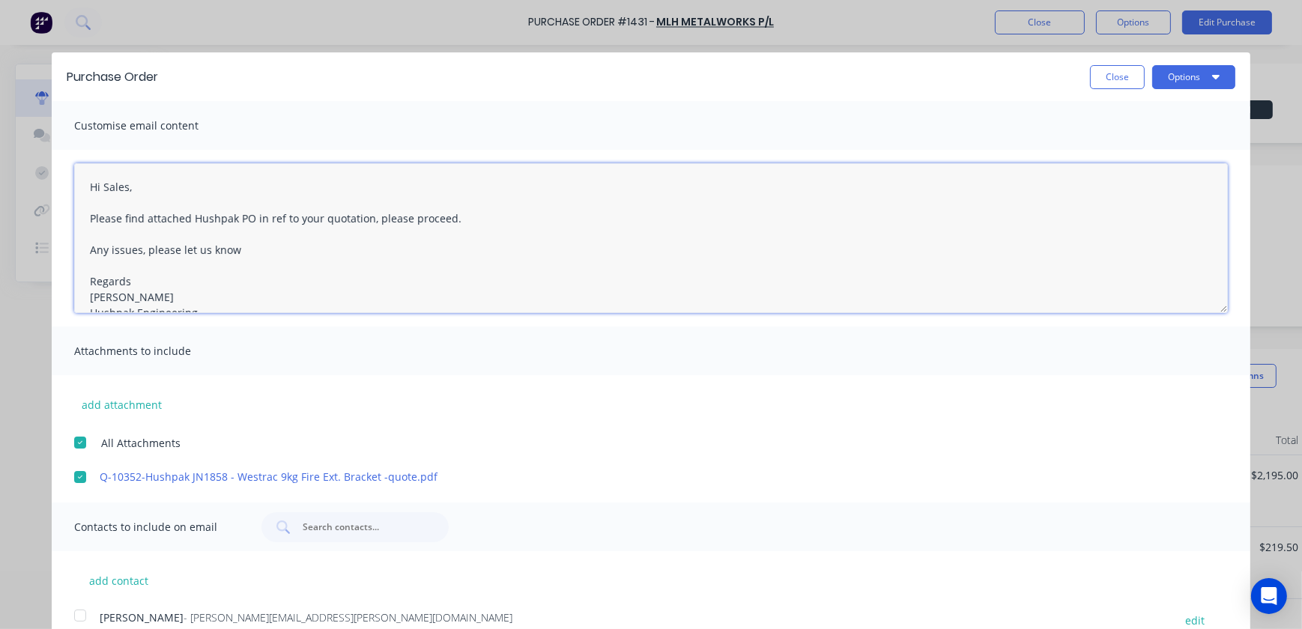
click at [162, 192] on textarea "Hi Sales, Please find attached Hushpak PO in ref to your quotation, please proc…" at bounding box center [651, 238] width 1154 height 150
drag, startPoint x: 206, startPoint y: 219, endPoint x: 420, endPoint y: 244, distance: 215.1
click at [452, 255] on textarea "Hi Sales, Please find attached Hushpak PO in ref to your quotation, please proc…" at bounding box center [651, 238] width 1154 height 150
click at [253, 217] on textarea "Hi Sales, Please find attached Hushpak PO in ref to your quotation, please proc…" at bounding box center [651, 238] width 1154 height 150
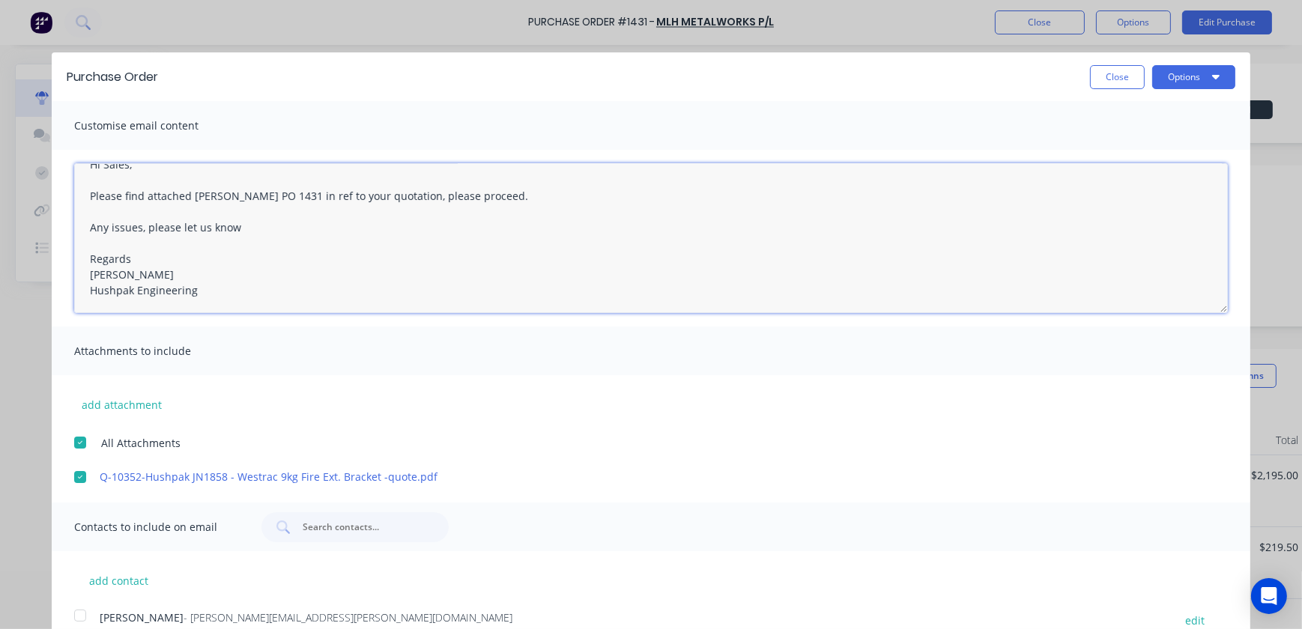
click at [393, 196] on textarea "Hi Sales, Please find attached [PERSON_NAME] PO 1431 in ref to your quotation, …" at bounding box center [651, 238] width 1154 height 150
click at [480, 301] on textarea "Hi Sales, Please find attached [PERSON_NAME] PO 1431 in ref to your quotation Q…" at bounding box center [651, 238] width 1154 height 150
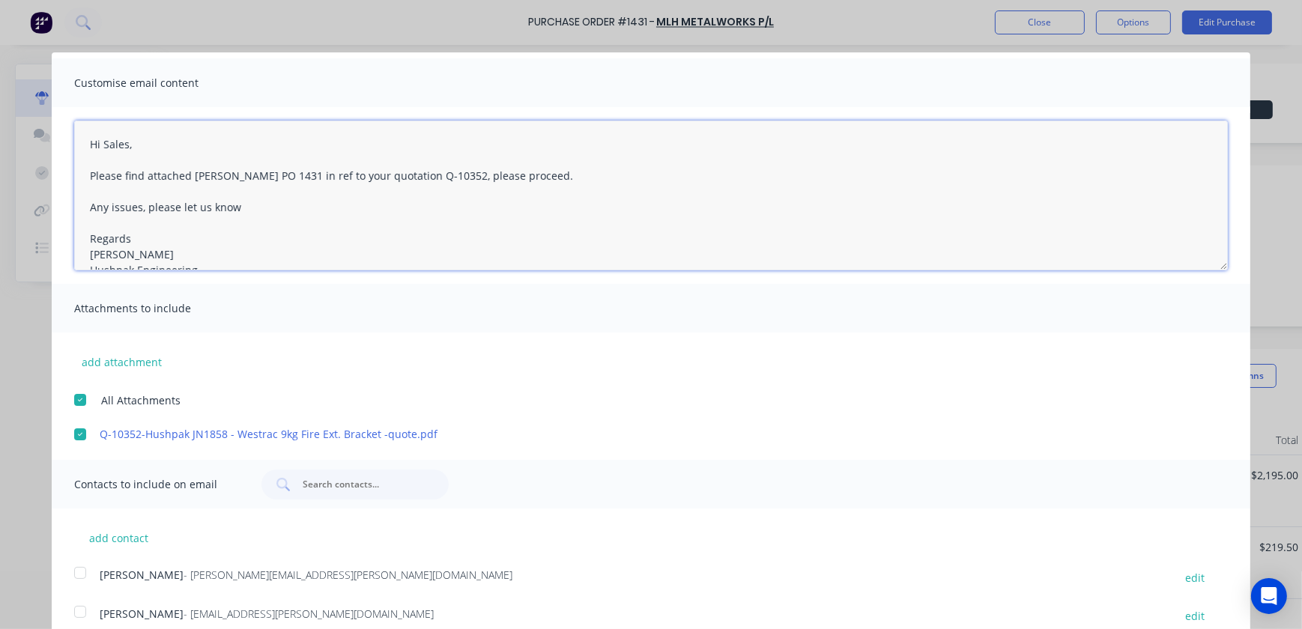
scroll to position [0, 0]
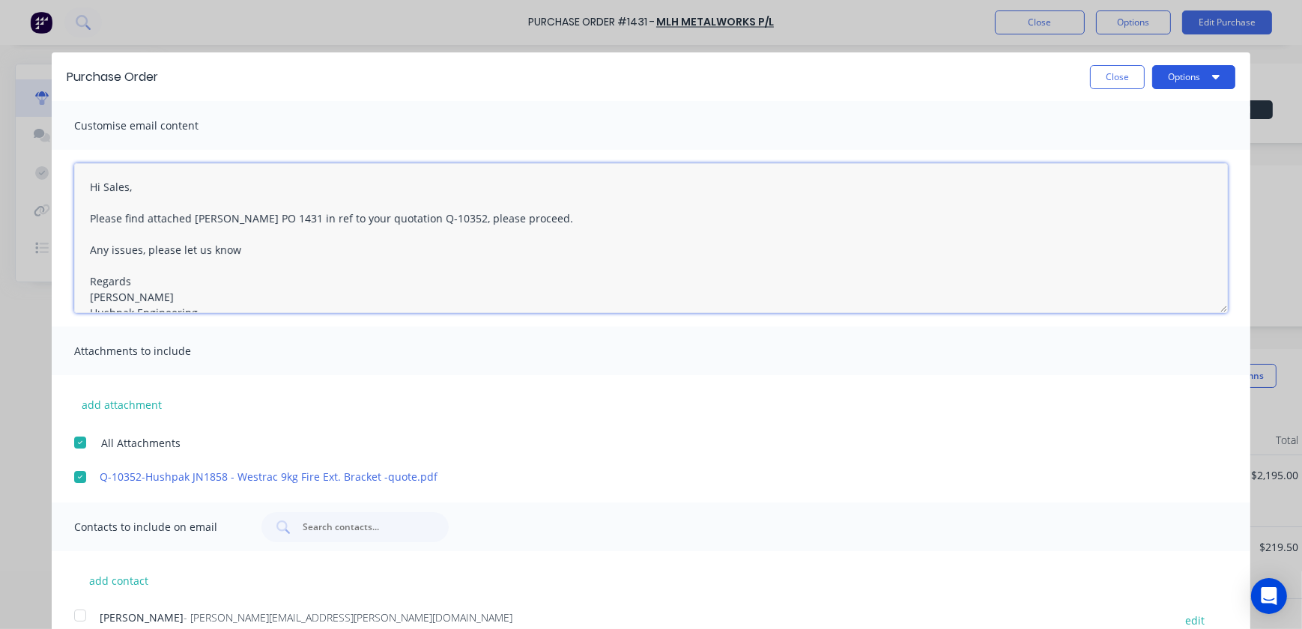
type textarea "Hi Sales, Please find attached [PERSON_NAME] PO 1431 in ref to your quotation Q…"
click at [1195, 69] on button "Options" at bounding box center [1194, 77] width 83 height 24
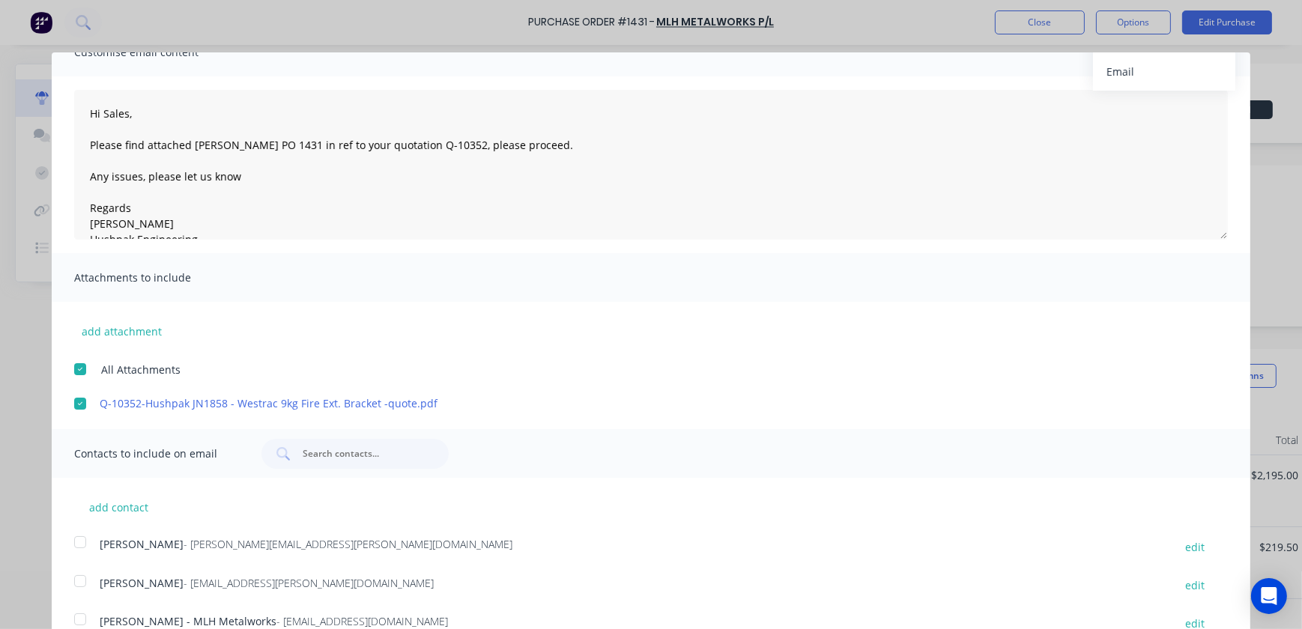
click at [82, 582] on div at bounding box center [80, 582] width 30 height 30
click at [79, 614] on div at bounding box center [80, 620] width 30 height 30
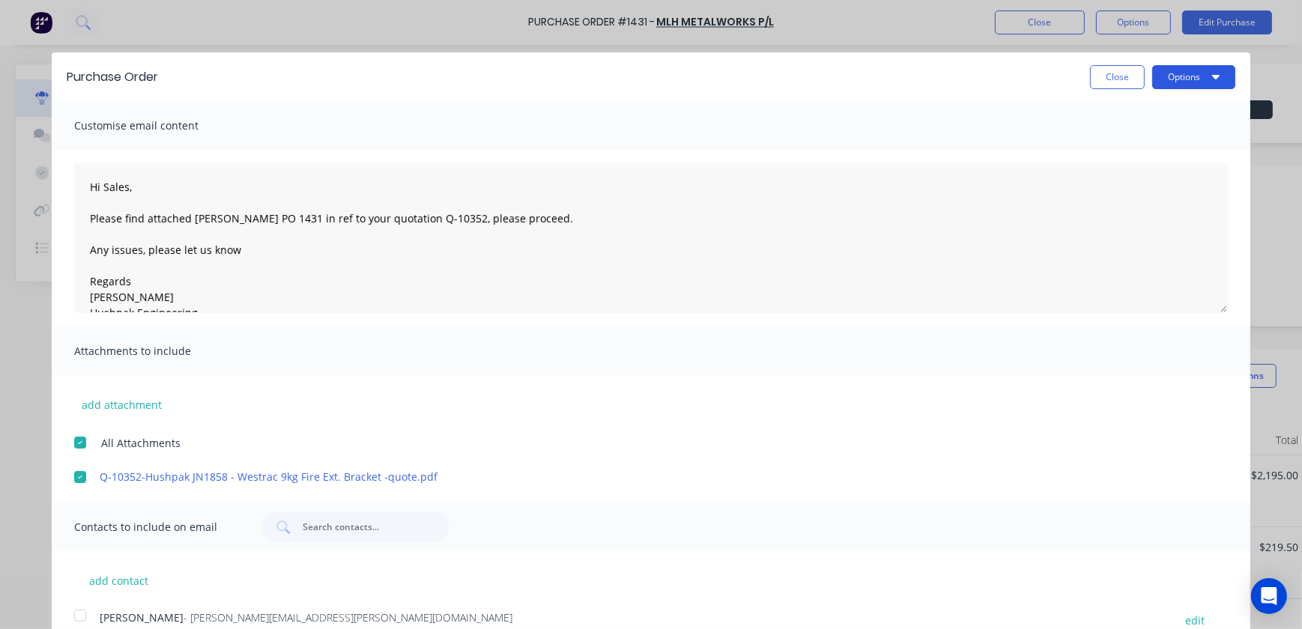
click at [1180, 82] on button "Options" at bounding box center [1194, 77] width 83 height 24
click at [1147, 142] on div "Email" at bounding box center [1164, 145] width 115 height 22
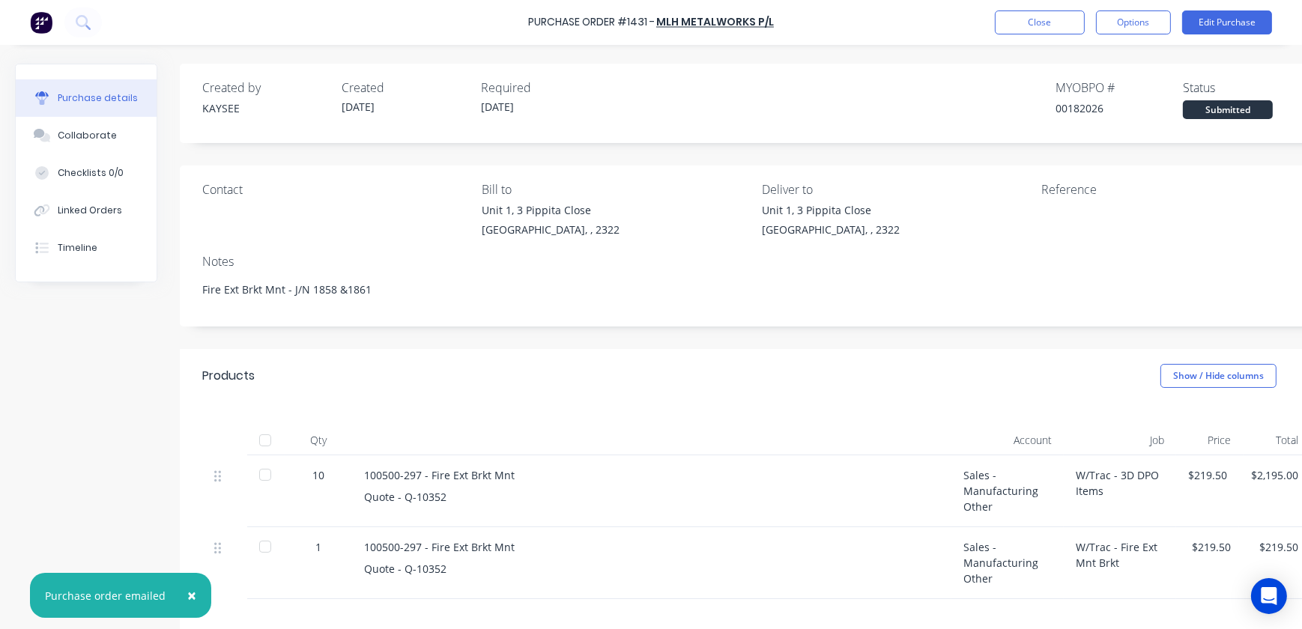
type textarea "x"
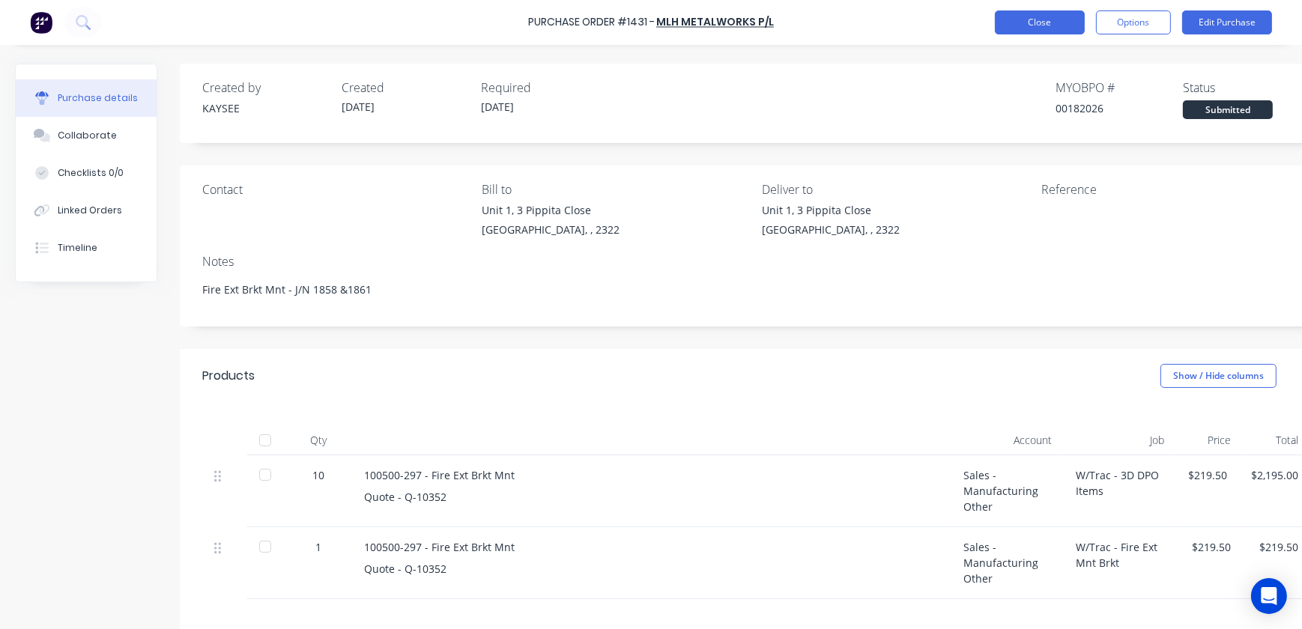
click at [1020, 26] on button "Close" at bounding box center [1040, 22] width 90 height 24
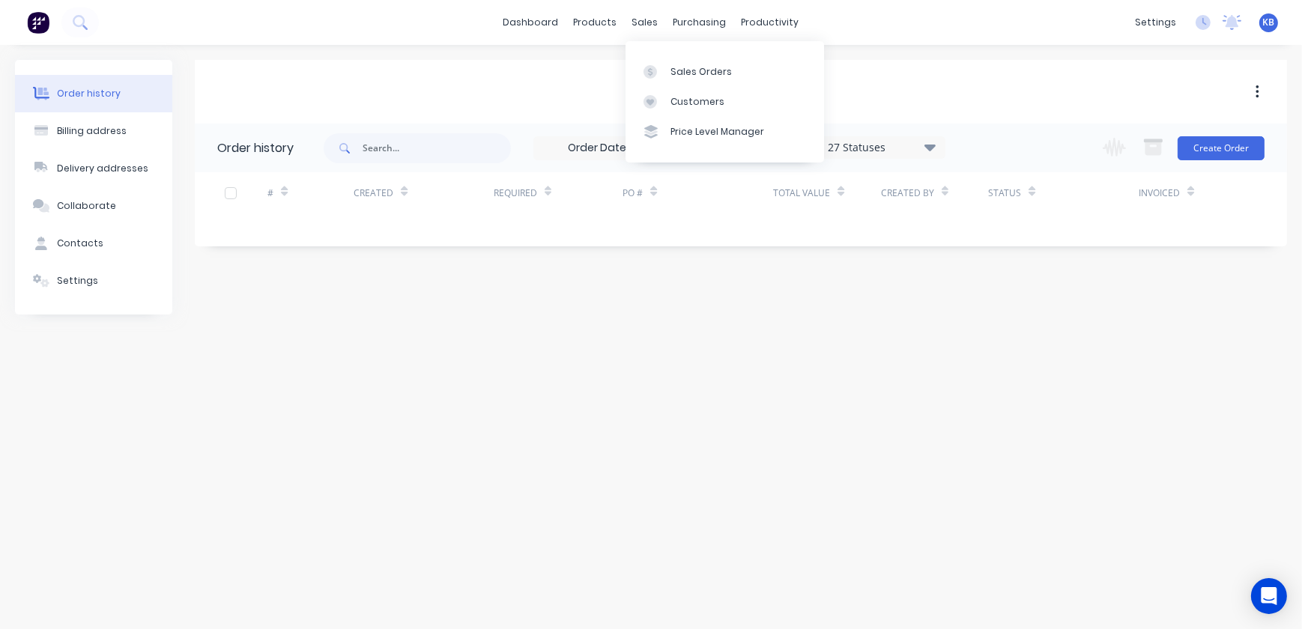
drag, startPoint x: 665, startPoint y: 24, endPoint x: 665, endPoint y: 35, distance: 11.3
click at [666, 24] on div "purchasing" at bounding box center [700, 22] width 68 height 22
click at [647, 28] on div "sales" at bounding box center [645, 22] width 41 height 22
click at [671, 61] on link "Sales Orders" at bounding box center [725, 71] width 199 height 30
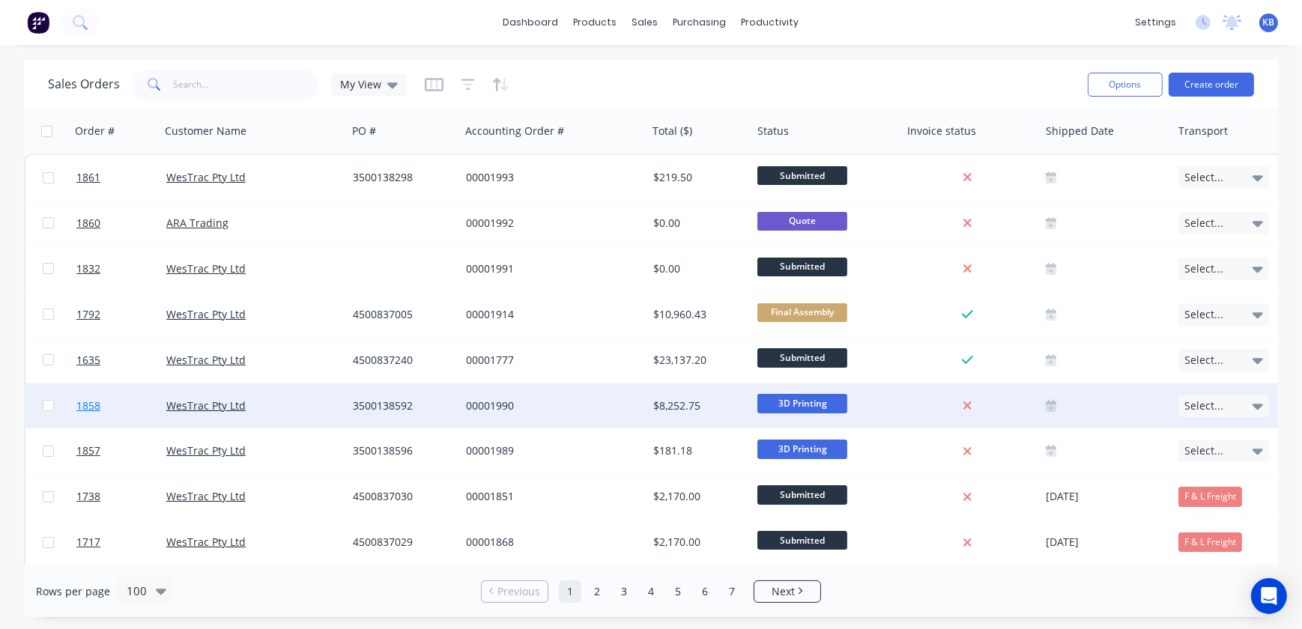
click at [91, 401] on span "1858" at bounding box center [88, 406] width 24 height 15
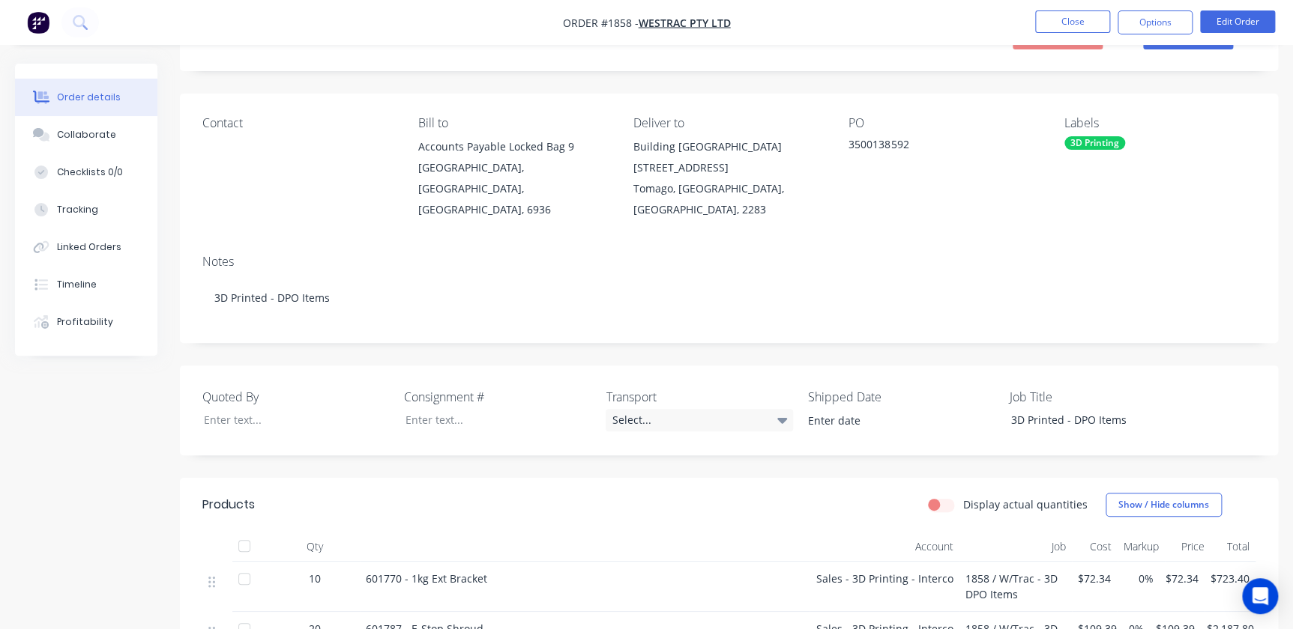
scroll to position [67, 0]
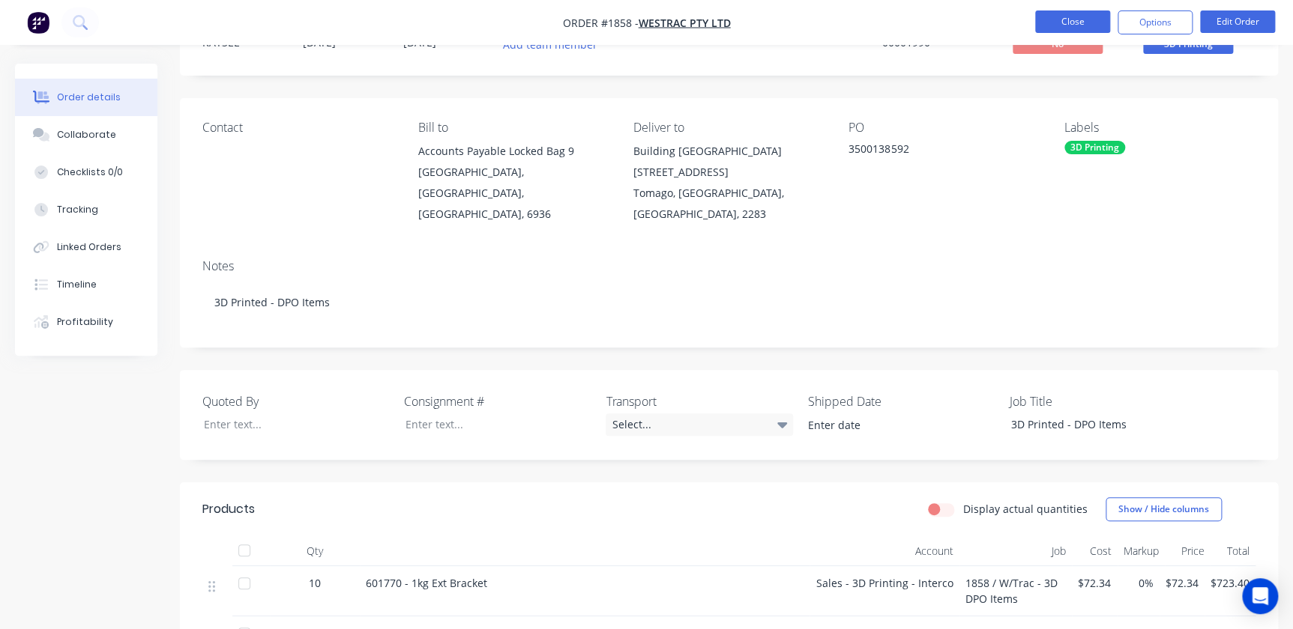
click at [1078, 18] on button "Close" at bounding box center [1072, 21] width 75 height 22
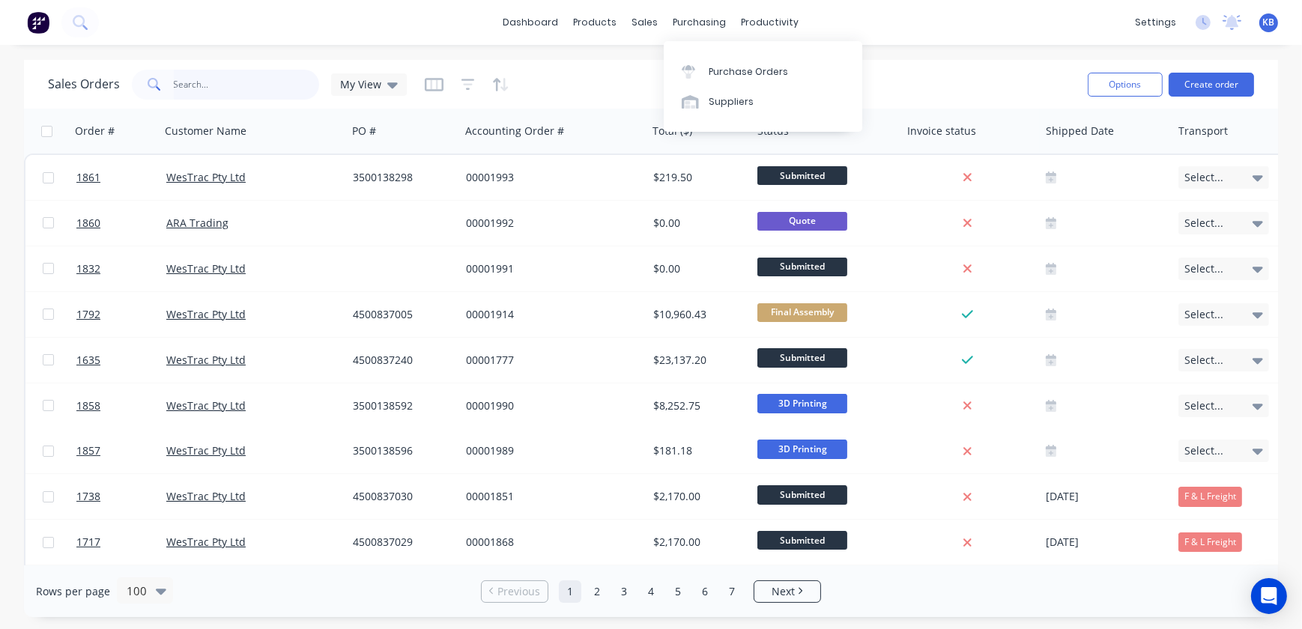
click at [242, 77] on input "text" at bounding box center [247, 85] width 146 height 30
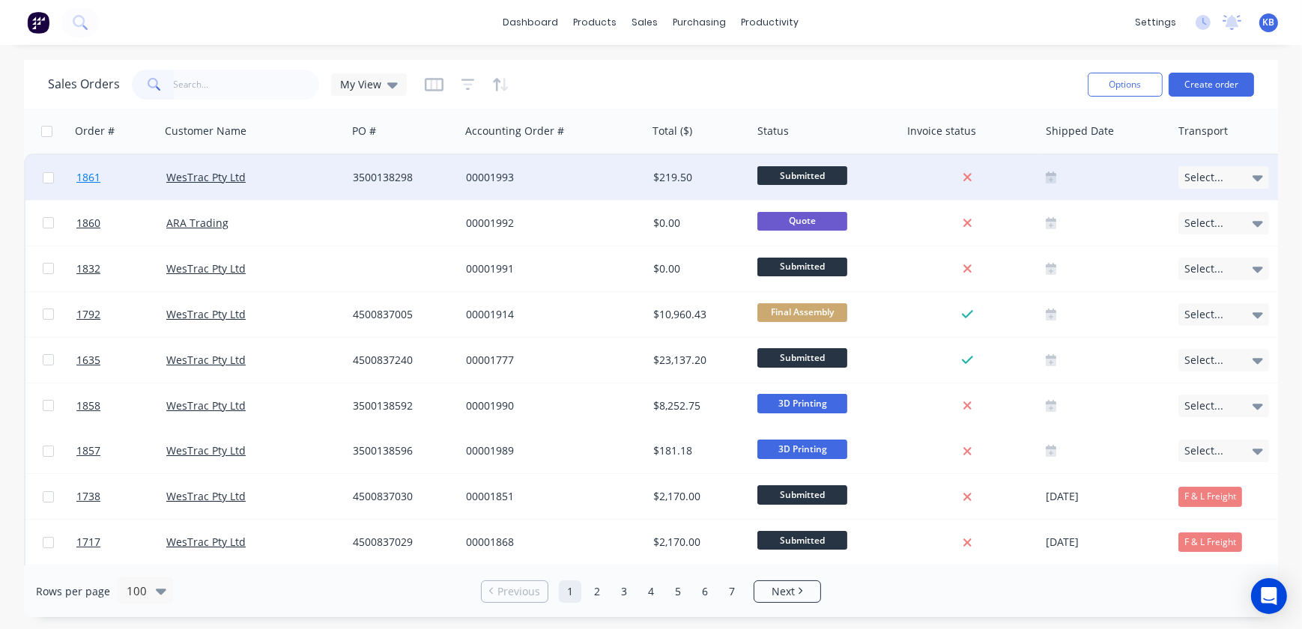
click at [85, 165] on link "1861" at bounding box center [121, 177] width 90 height 45
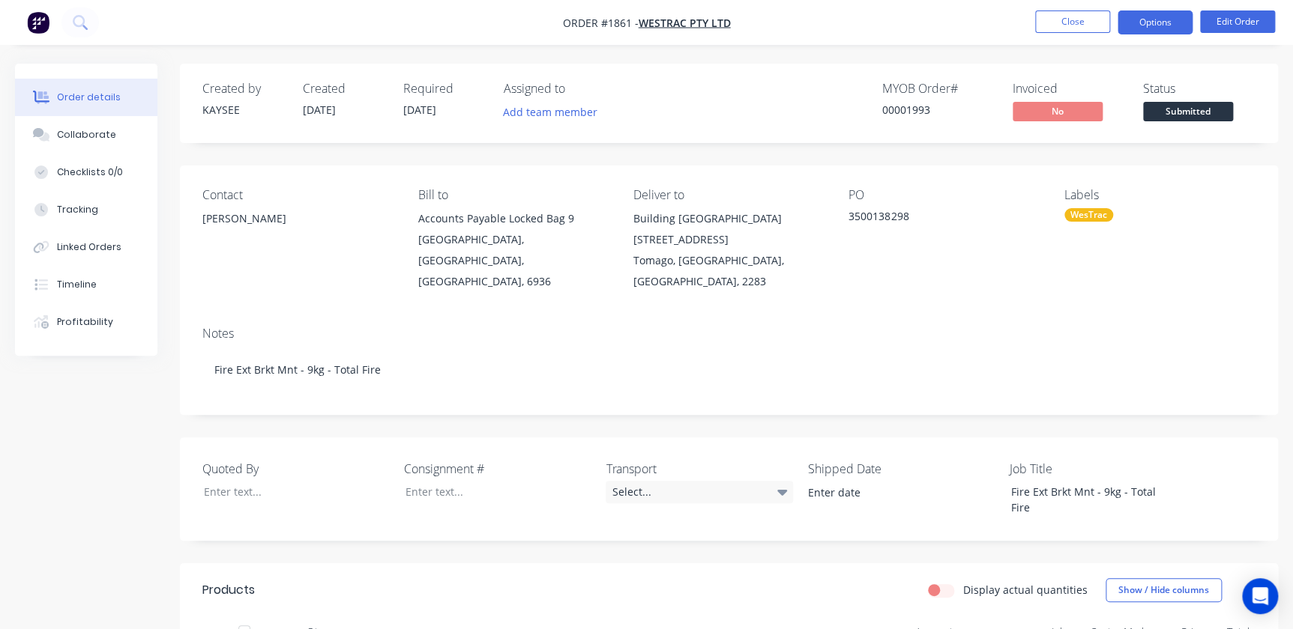
click at [1150, 23] on button "Options" at bounding box center [1154, 22] width 75 height 24
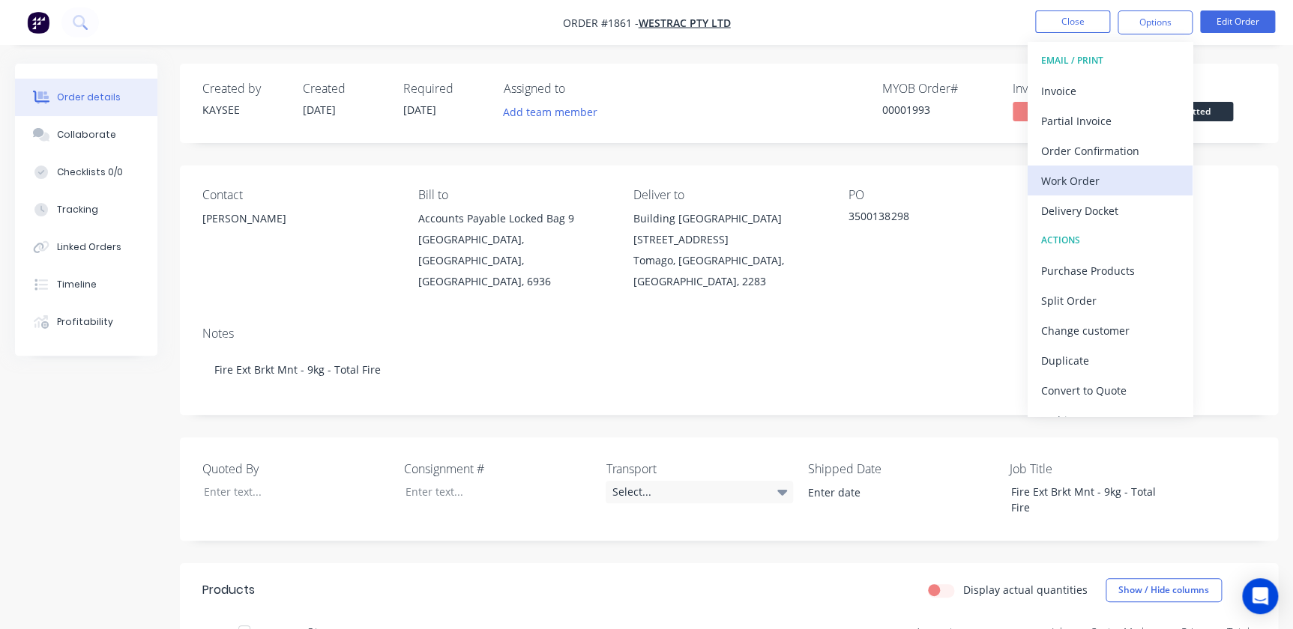
click at [1090, 178] on div "Work Order" at bounding box center [1110, 181] width 138 height 22
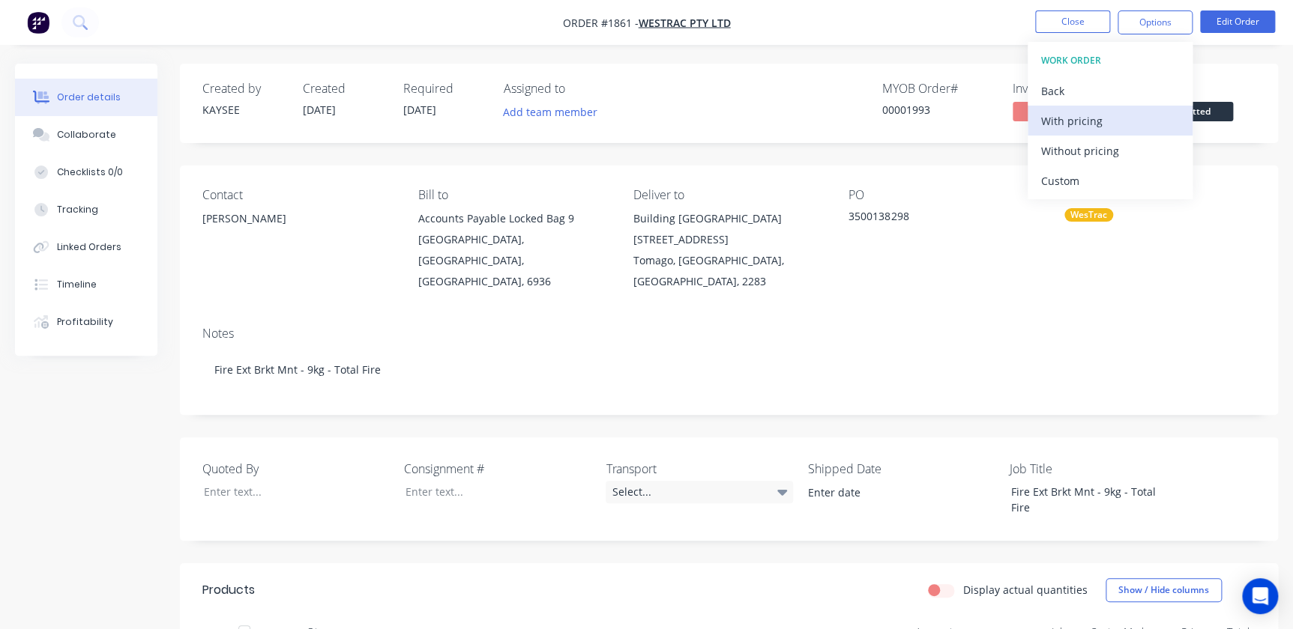
click at [1054, 118] on div "With pricing" at bounding box center [1110, 121] width 138 height 22
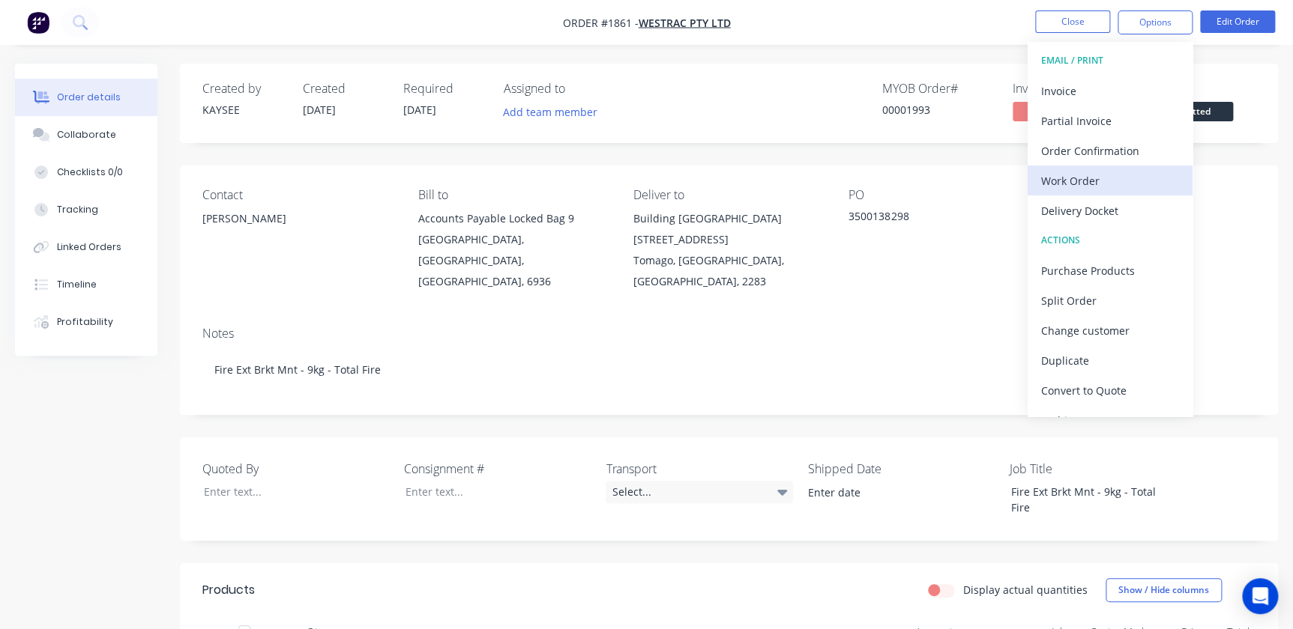
click at [1084, 190] on div "Work Order" at bounding box center [1110, 181] width 138 height 22
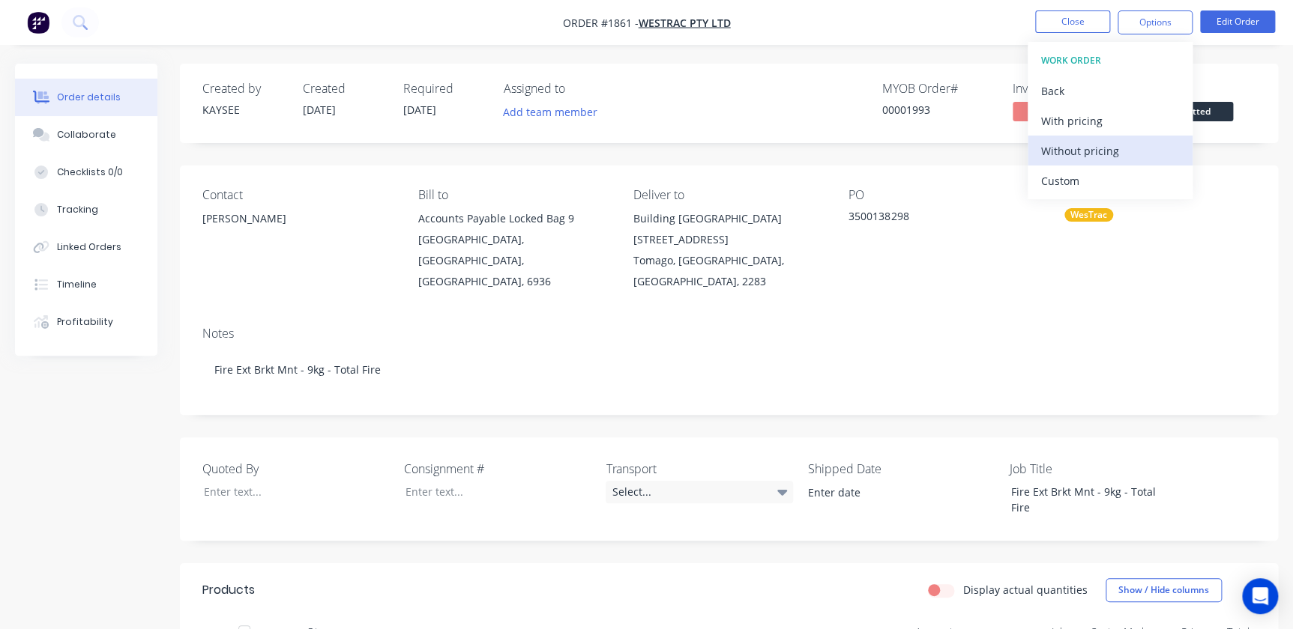
click at [1079, 141] on div "Without pricing" at bounding box center [1110, 151] width 138 height 22
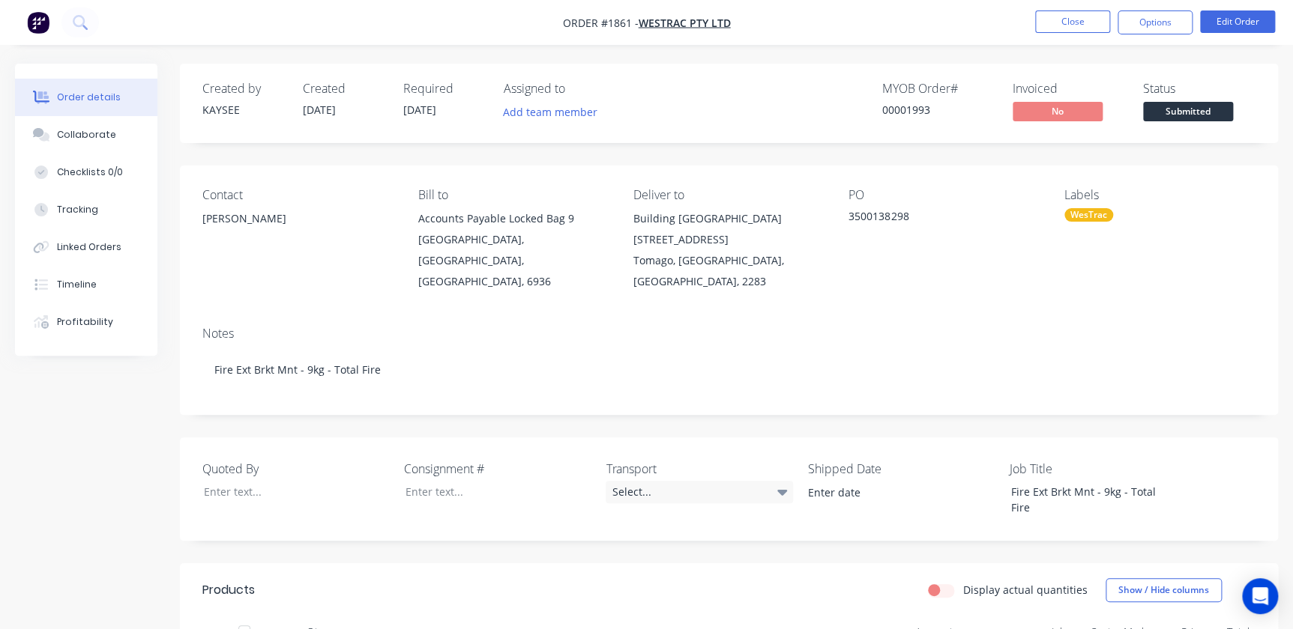
drag, startPoint x: 1087, startPoint y: 12, endPoint x: 1280, endPoint y: 142, distance: 232.8
click at [1276, 151] on div "Order #1861 - WesTrac Pty Ltd Close Options Edit Order Order details Collaborat…" at bounding box center [646, 482] width 1293 height 964
click at [1182, 115] on span "Submitted" at bounding box center [1188, 111] width 90 height 19
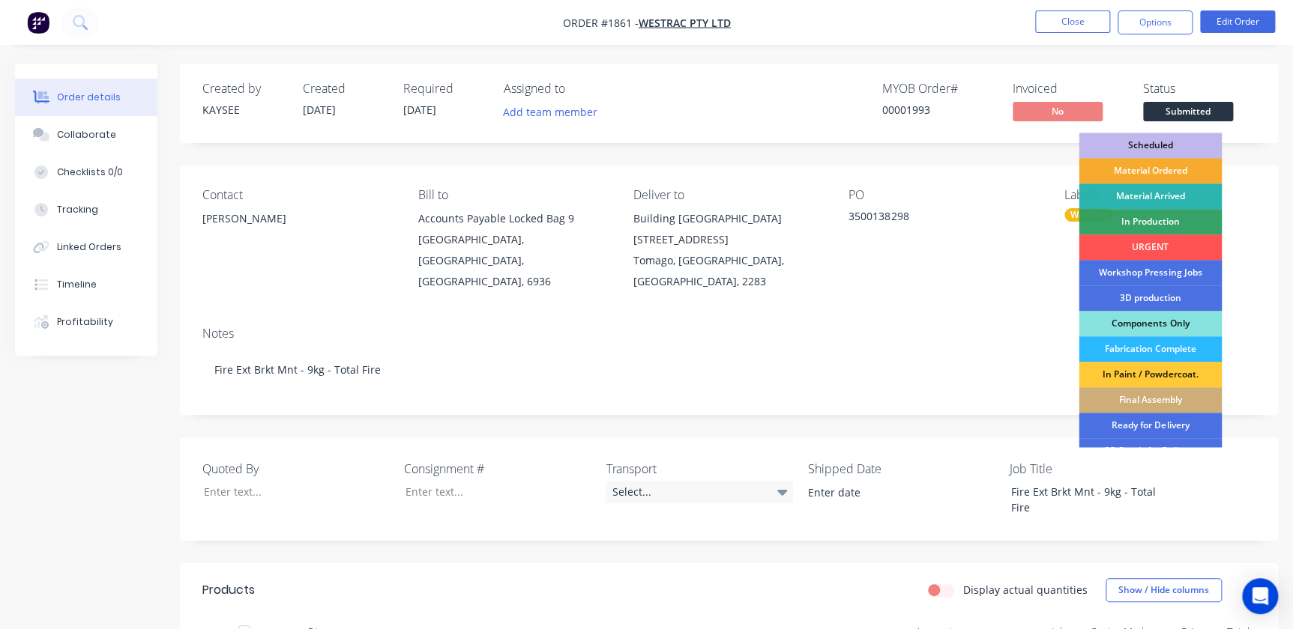
click at [1144, 169] on div "Material Ordered" at bounding box center [1149, 170] width 143 height 25
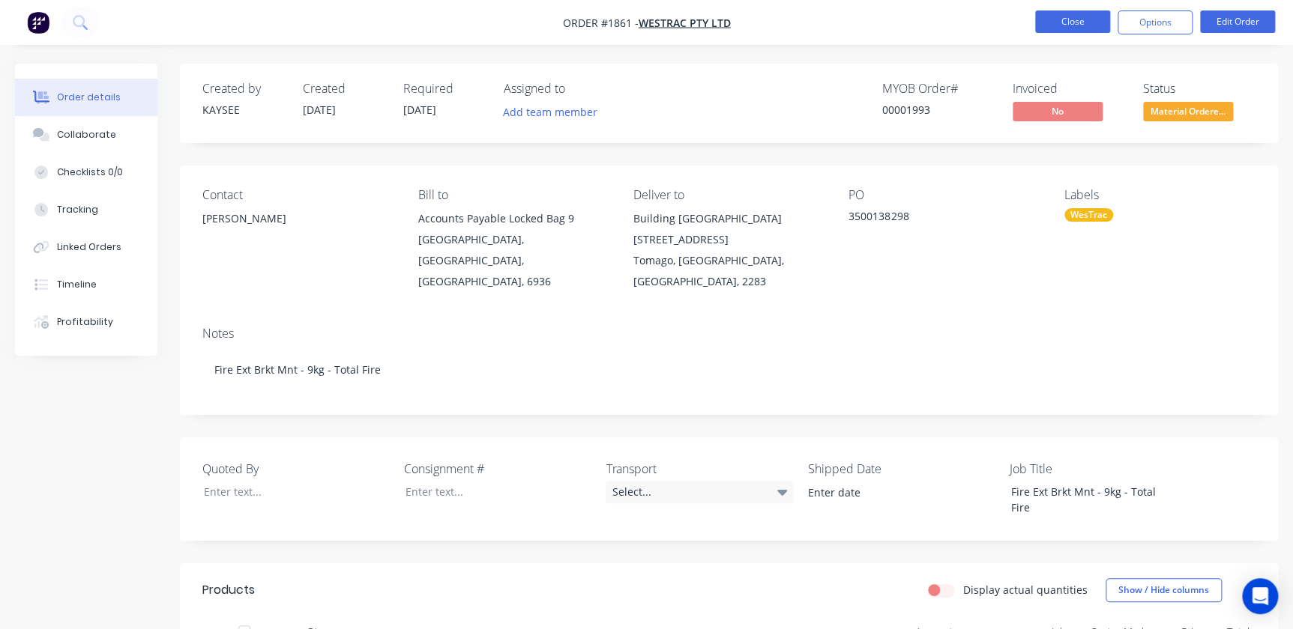
click at [1048, 26] on button "Close" at bounding box center [1072, 21] width 75 height 22
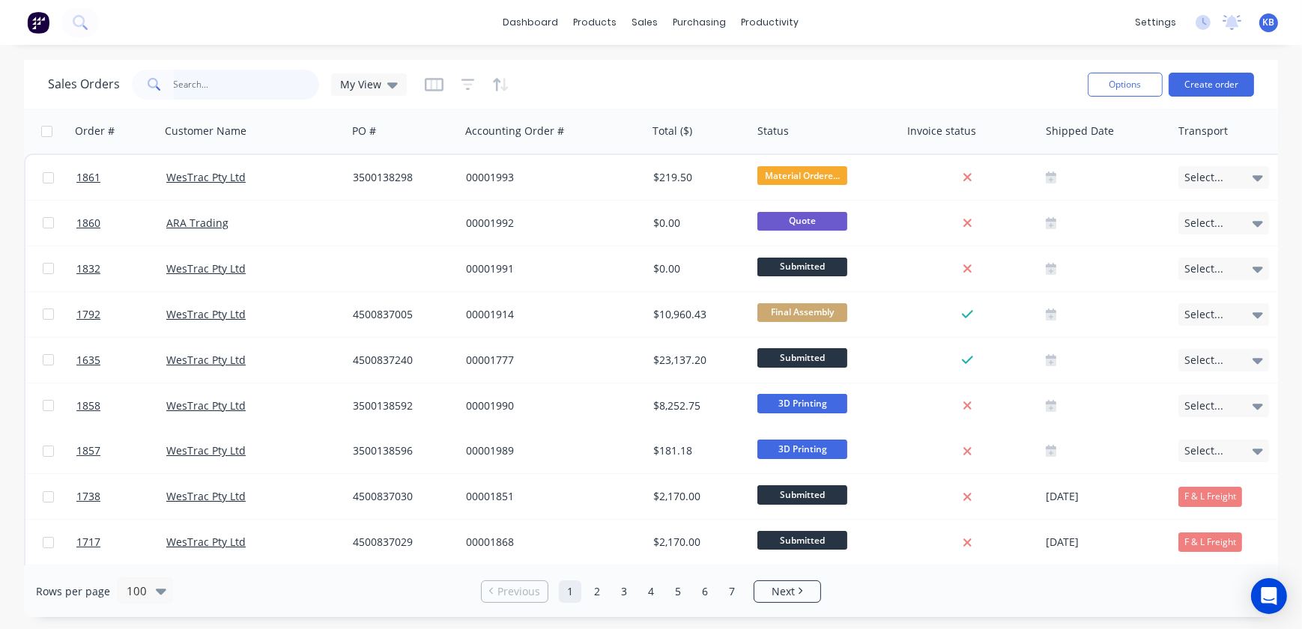
click at [194, 88] on input "text" at bounding box center [247, 85] width 146 height 30
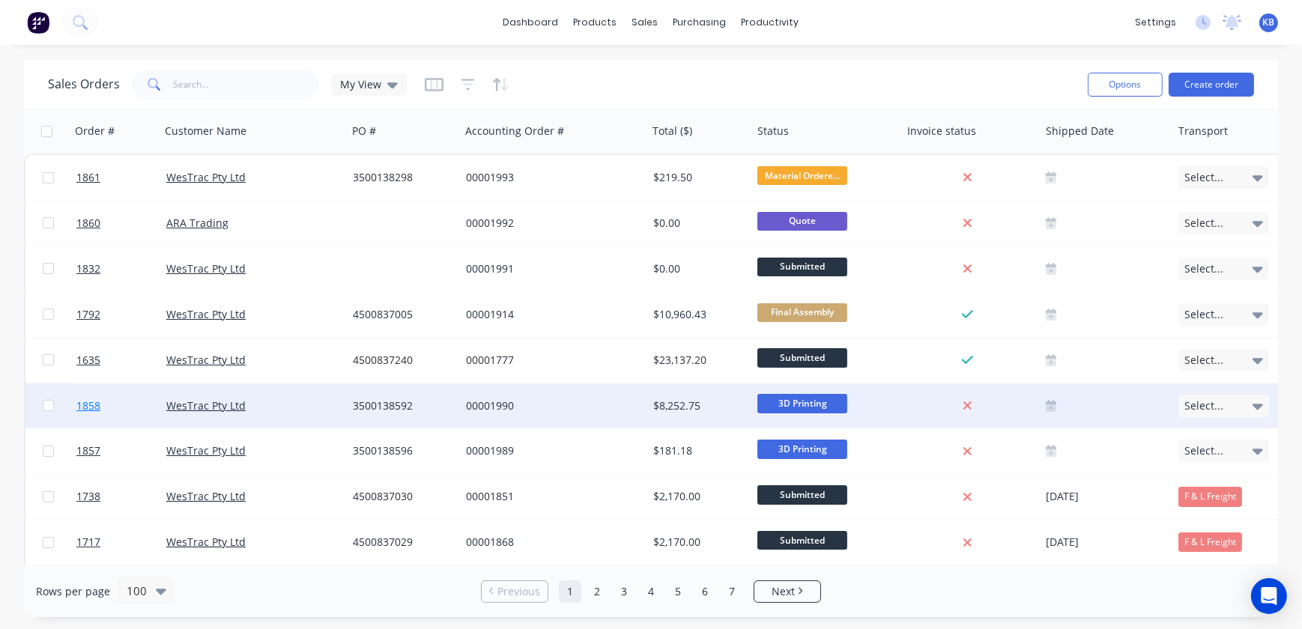
click at [97, 400] on span "1858" at bounding box center [88, 406] width 24 height 15
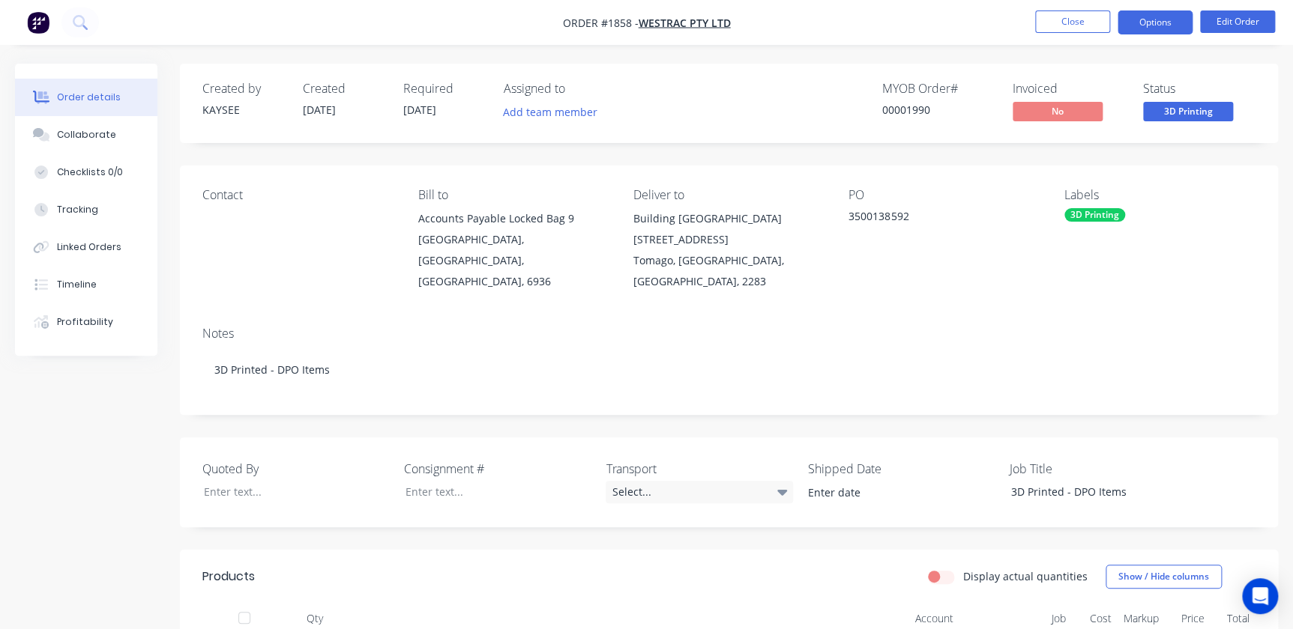
click at [1126, 30] on button "Options" at bounding box center [1154, 22] width 75 height 24
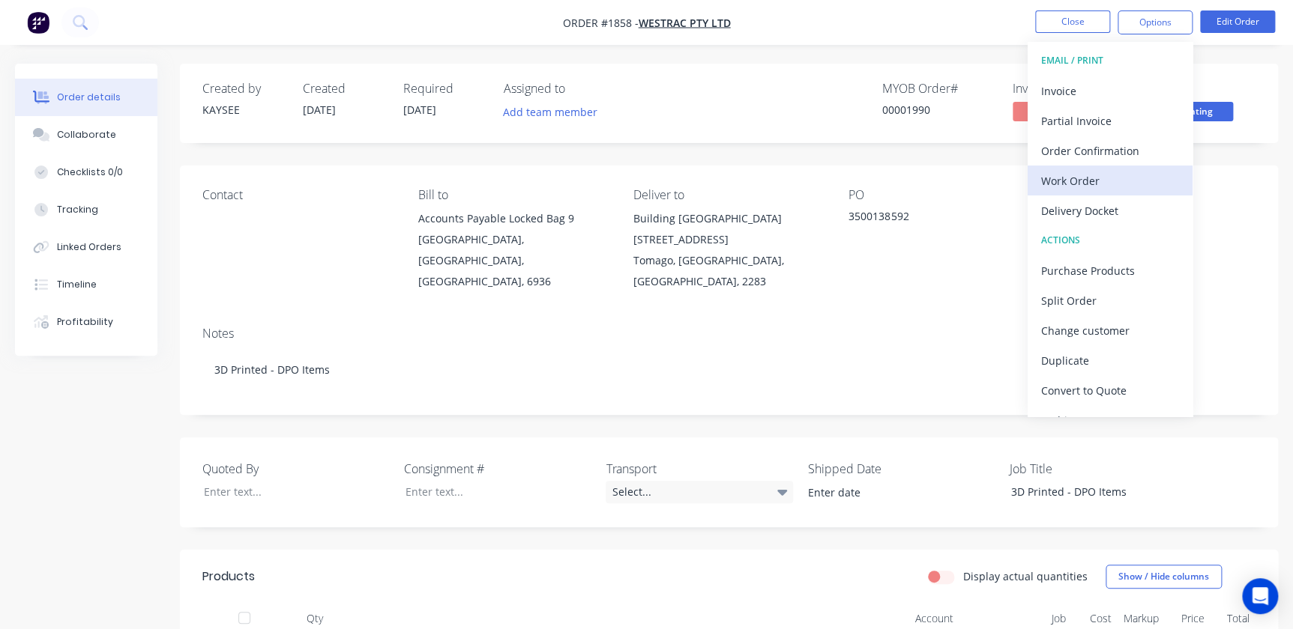
click at [1087, 185] on div "Work Order" at bounding box center [1110, 181] width 138 height 22
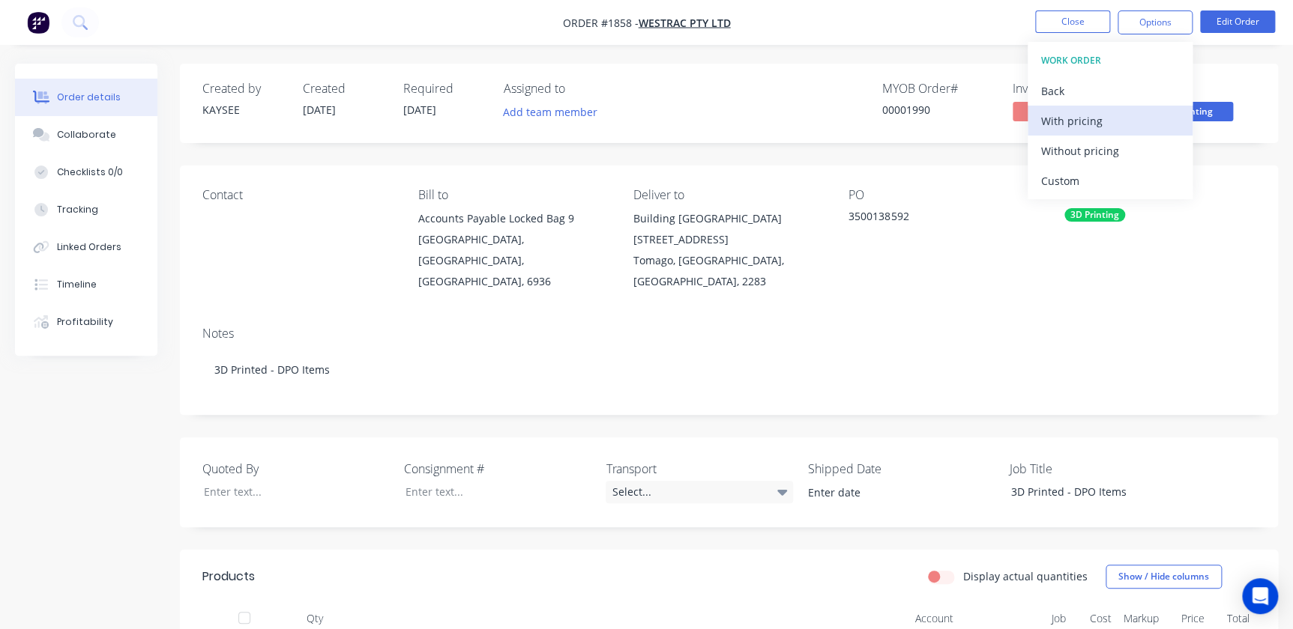
click at [1089, 124] on div "With pricing" at bounding box center [1110, 121] width 138 height 22
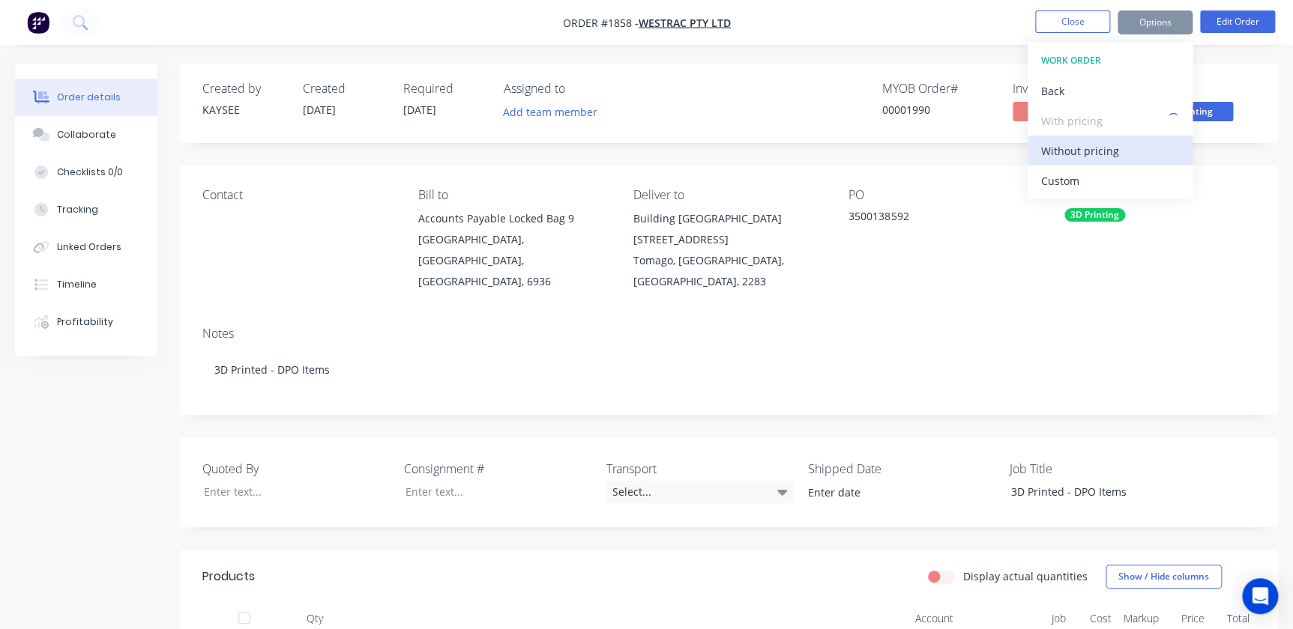
click at [1099, 148] on div "Without pricing" at bounding box center [1110, 151] width 138 height 22
